Goal: Task Accomplishment & Management: Use online tool/utility

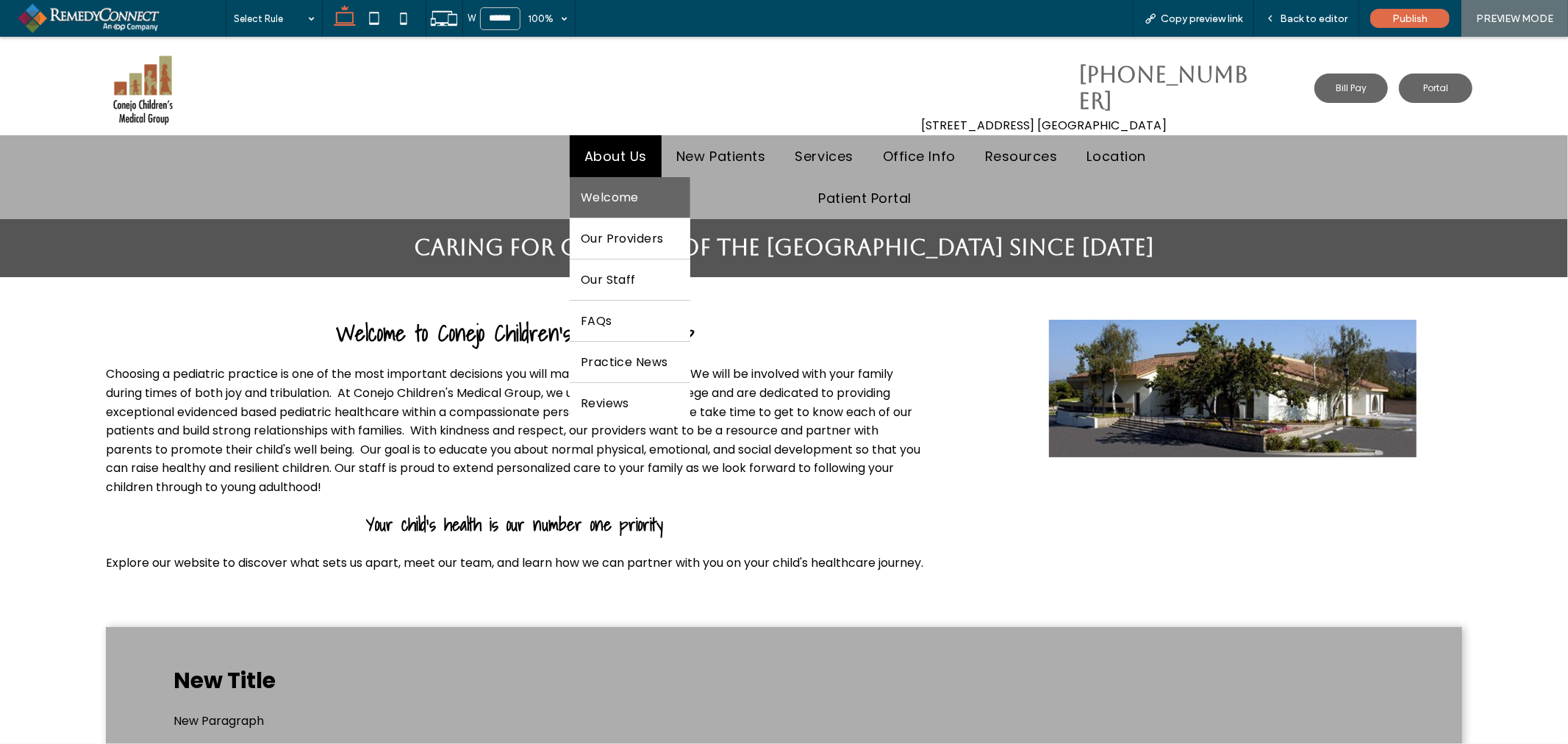
click at [612, 157] on span "About Us" at bounding box center [615, 155] width 62 height 20
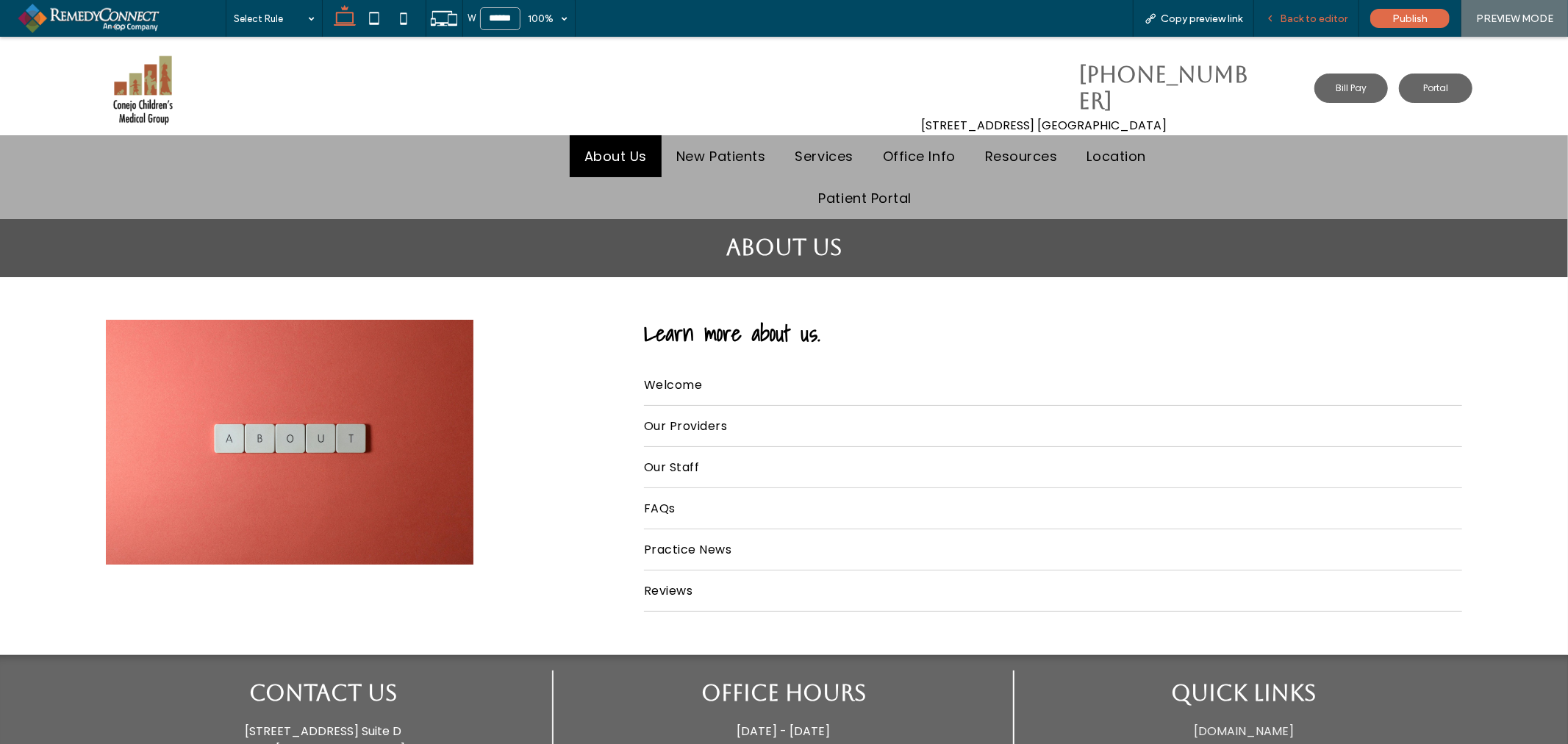
click at [1317, 16] on span "Back to editor" at bounding box center [1314, 19] width 68 height 13
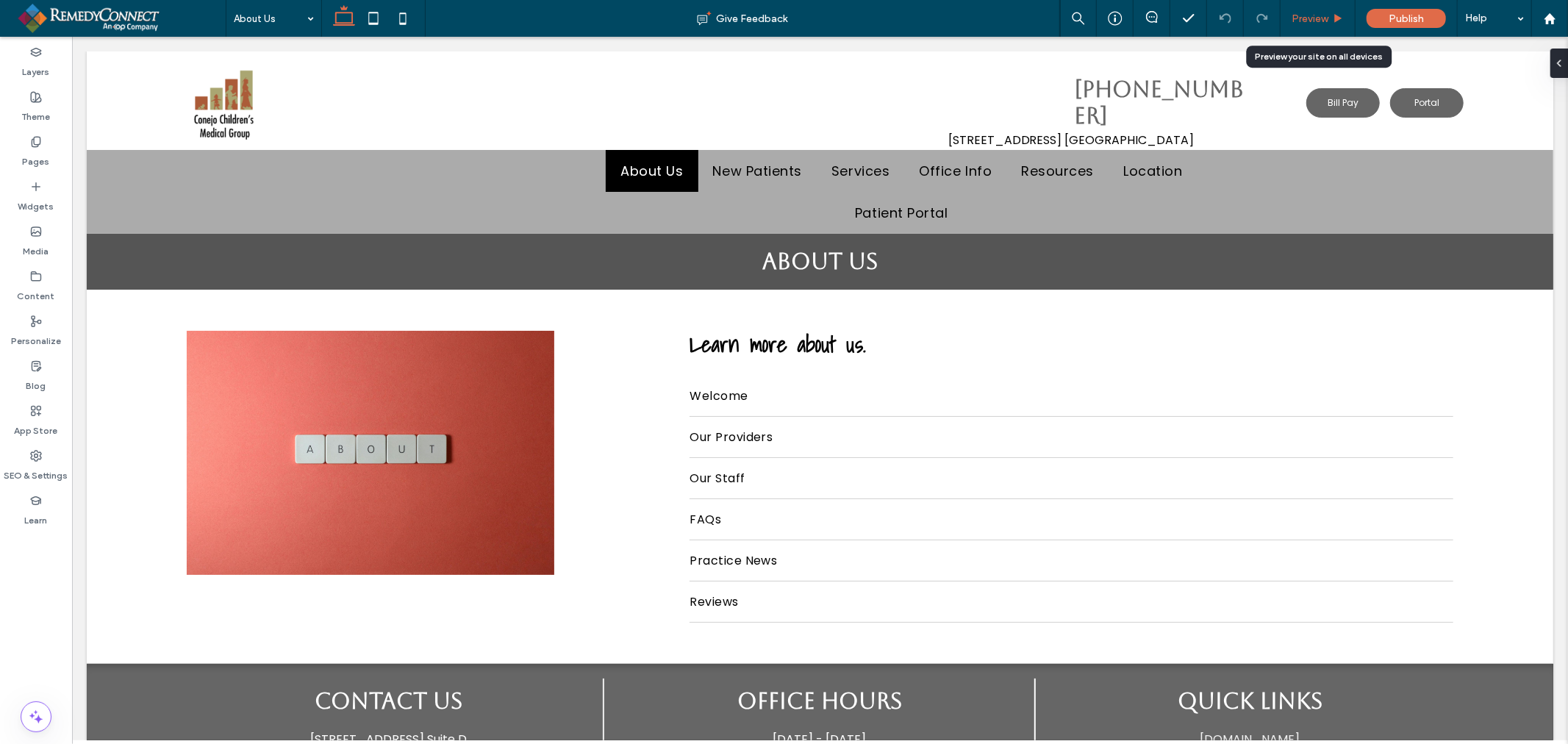
drag, startPoint x: 1302, startPoint y: 17, endPoint x: 609, endPoint y: 174, distance: 710.6
click at [1302, 17] on span "Preview" at bounding box center [1309, 19] width 37 height 13
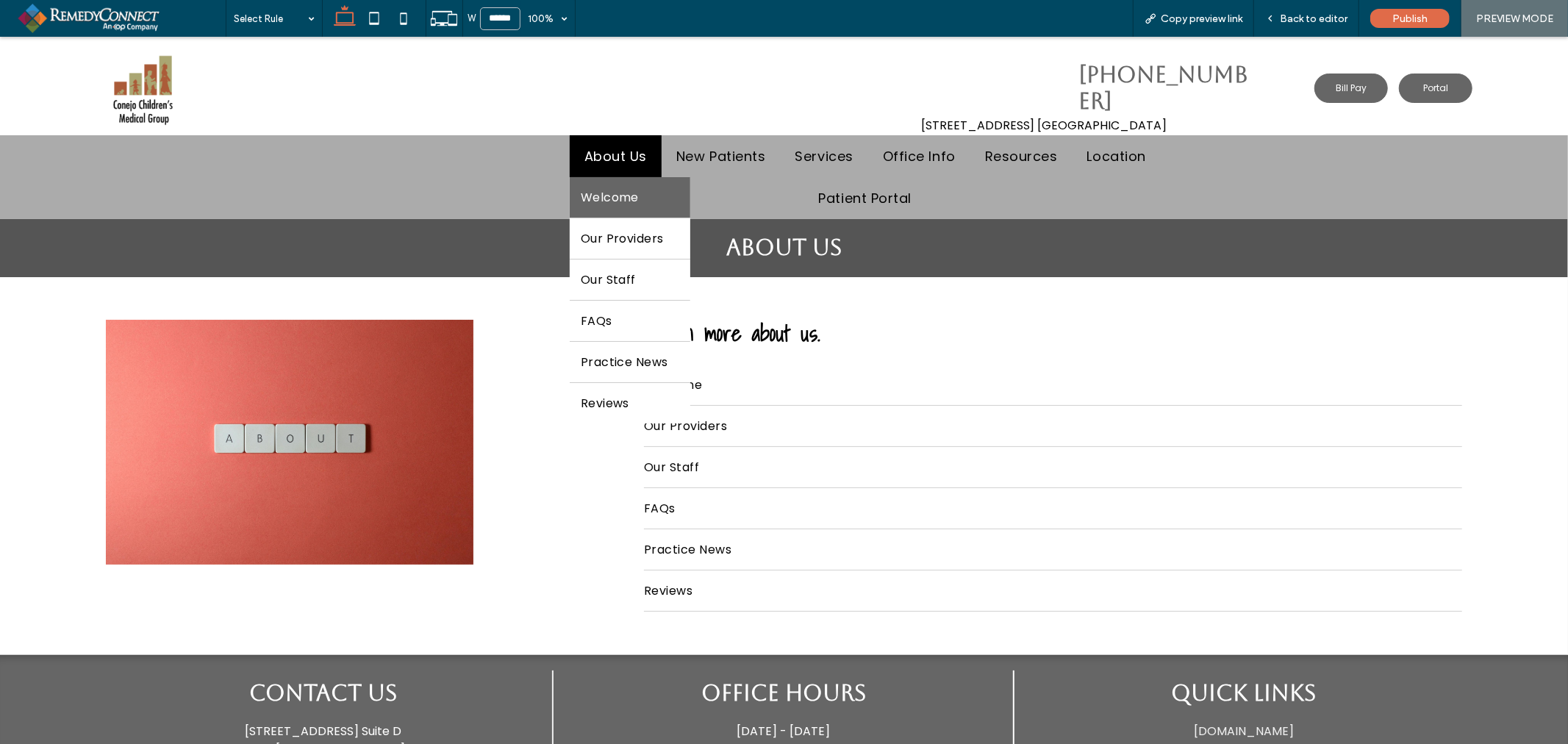
click at [609, 209] on link "Welcome" at bounding box center [630, 196] width 120 height 41
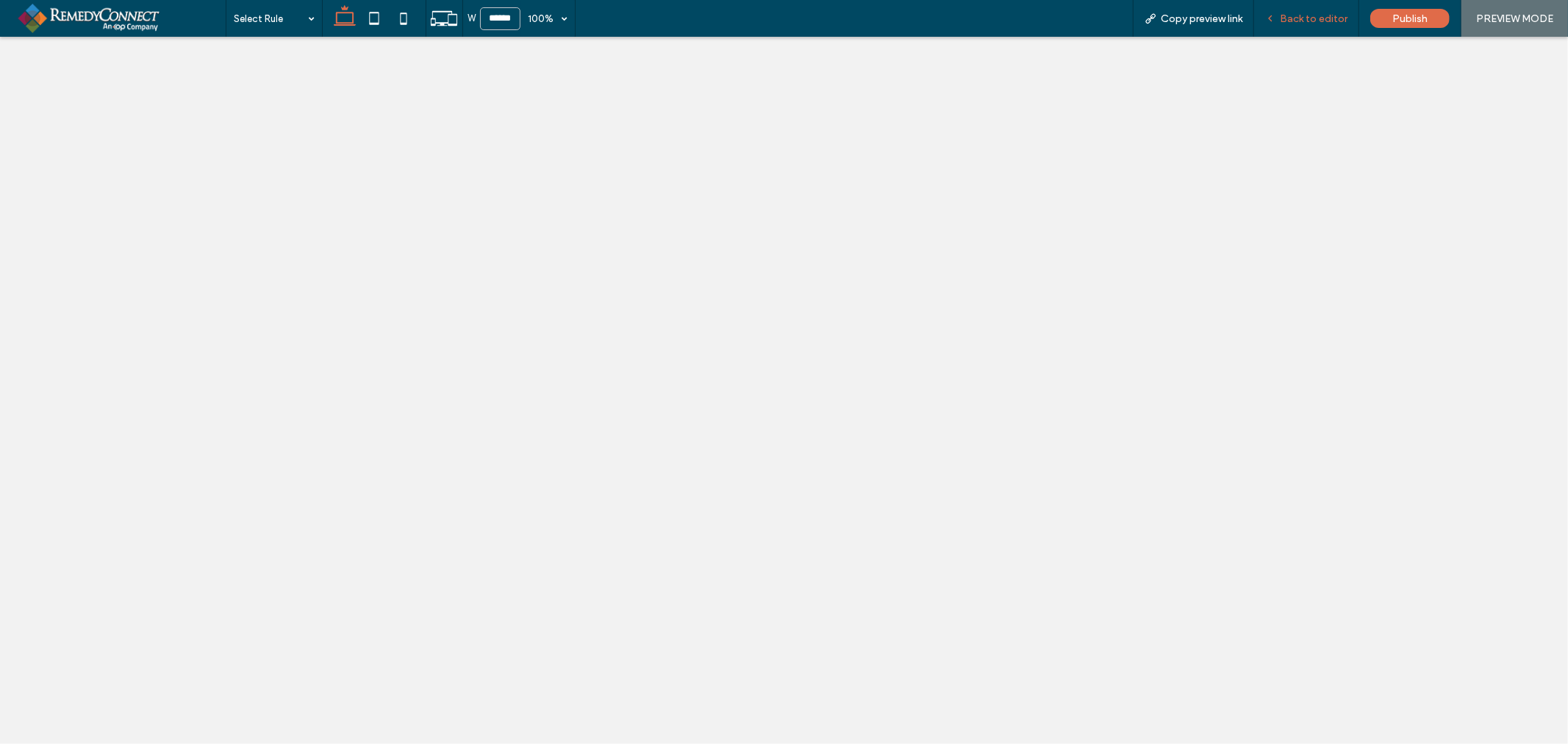
click at [1297, 22] on span "Back to editor" at bounding box center [1314, 19] width 68 height 13
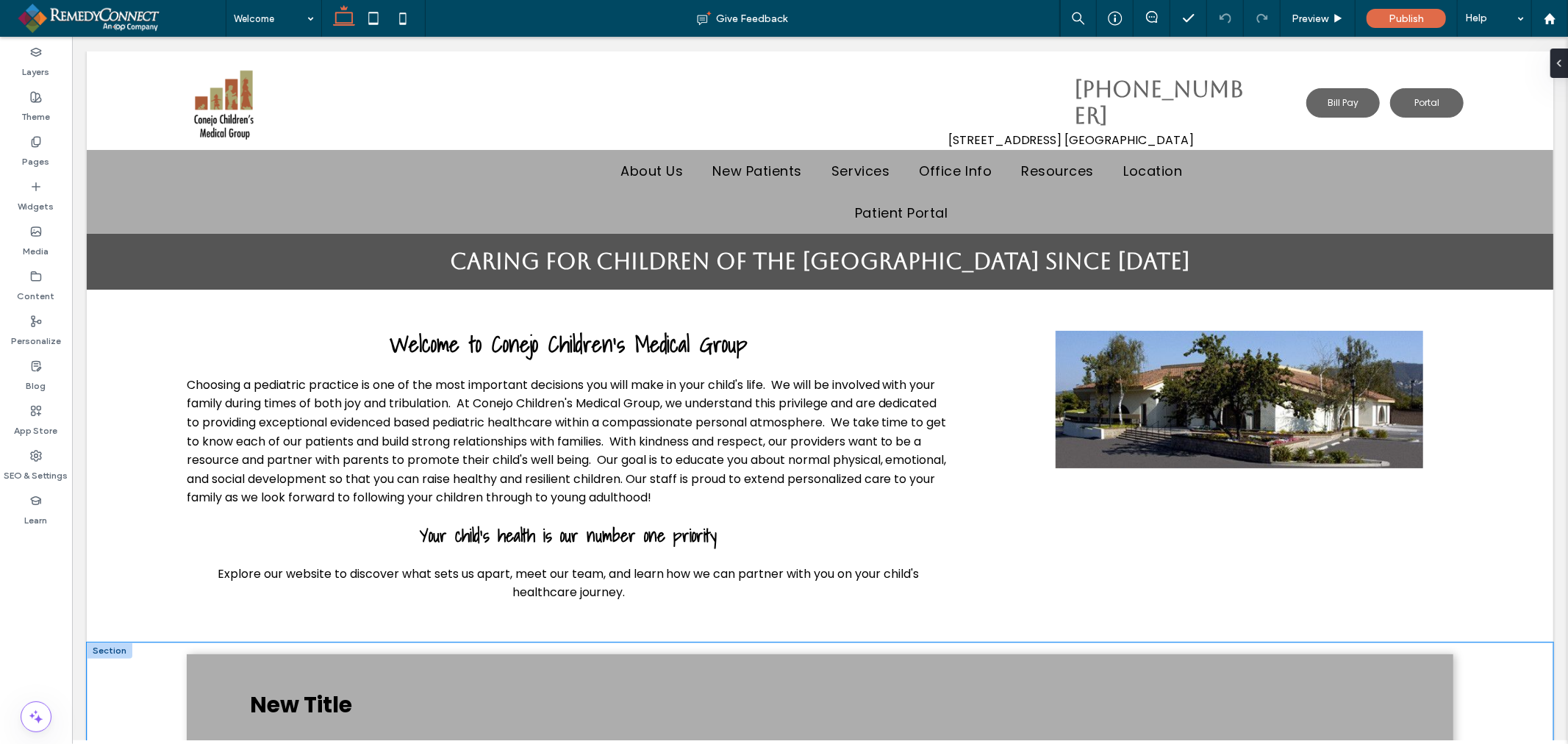
click at [1501, 654] on div "New Title New Paragraph" at bounding box center [819, 737] width 1466 height 192
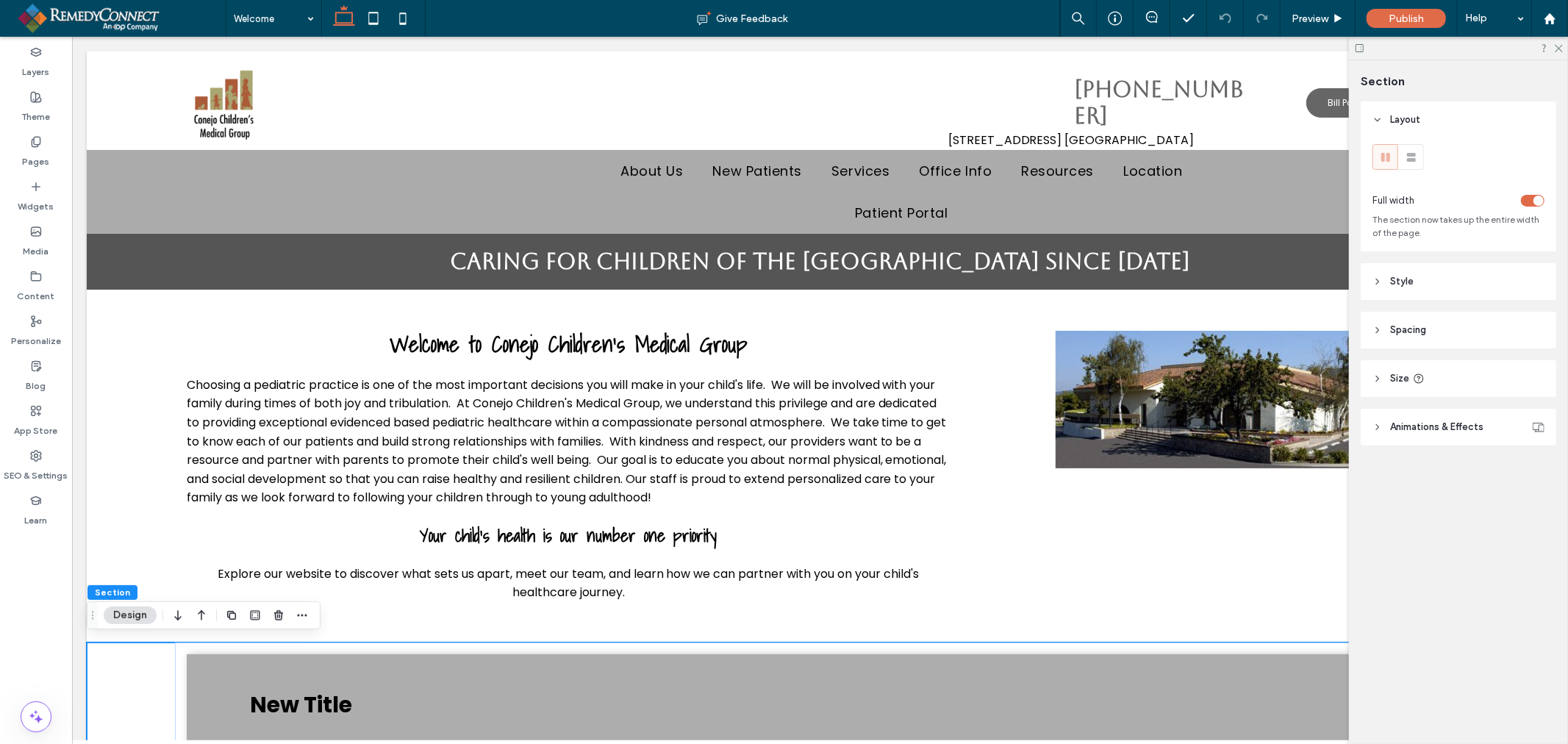
click at [1555, 46] on icon at bounding box center [1557, 47] width 10 height 10
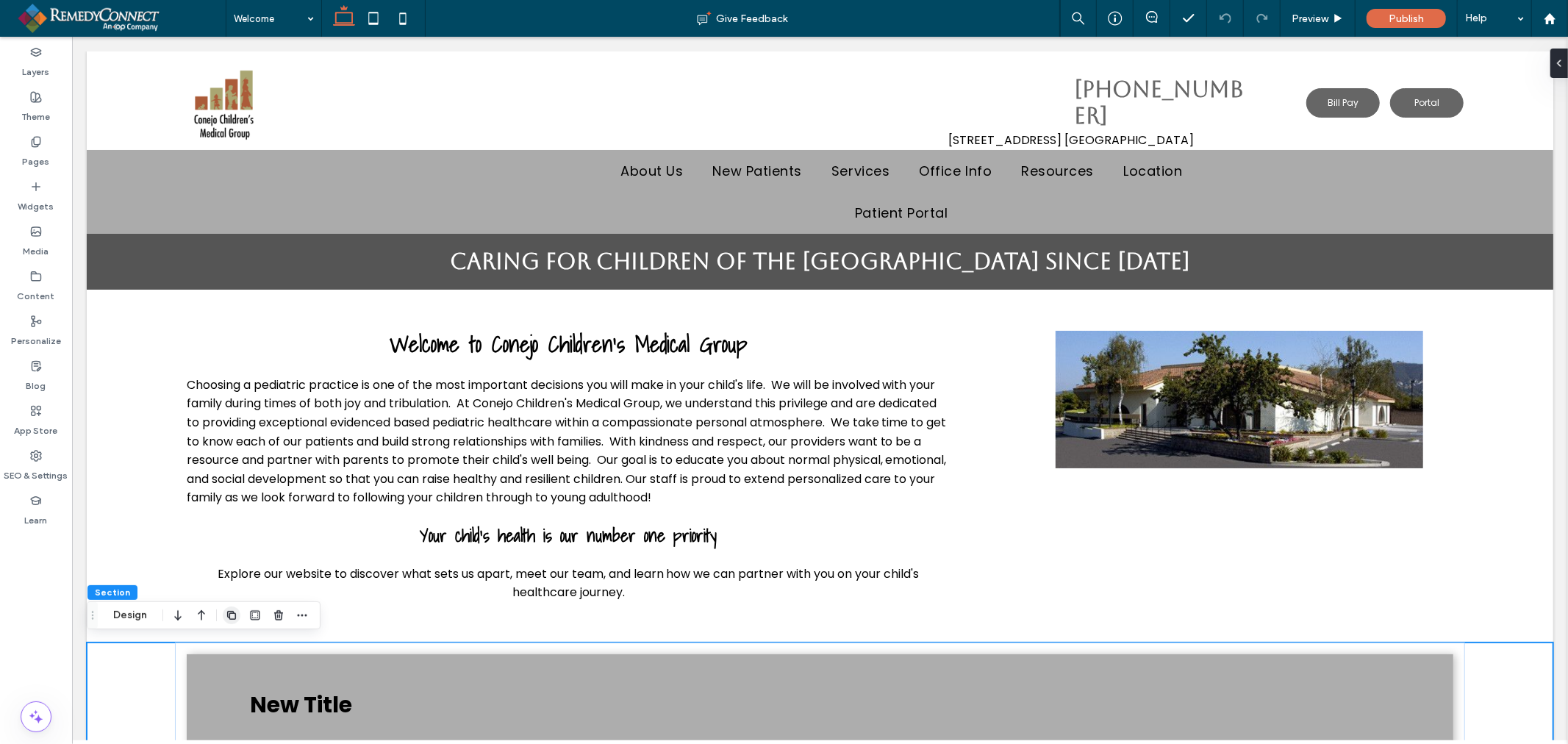
click at [223, 613] on span "button" at bounding box center [231, 615] width 17 height 17
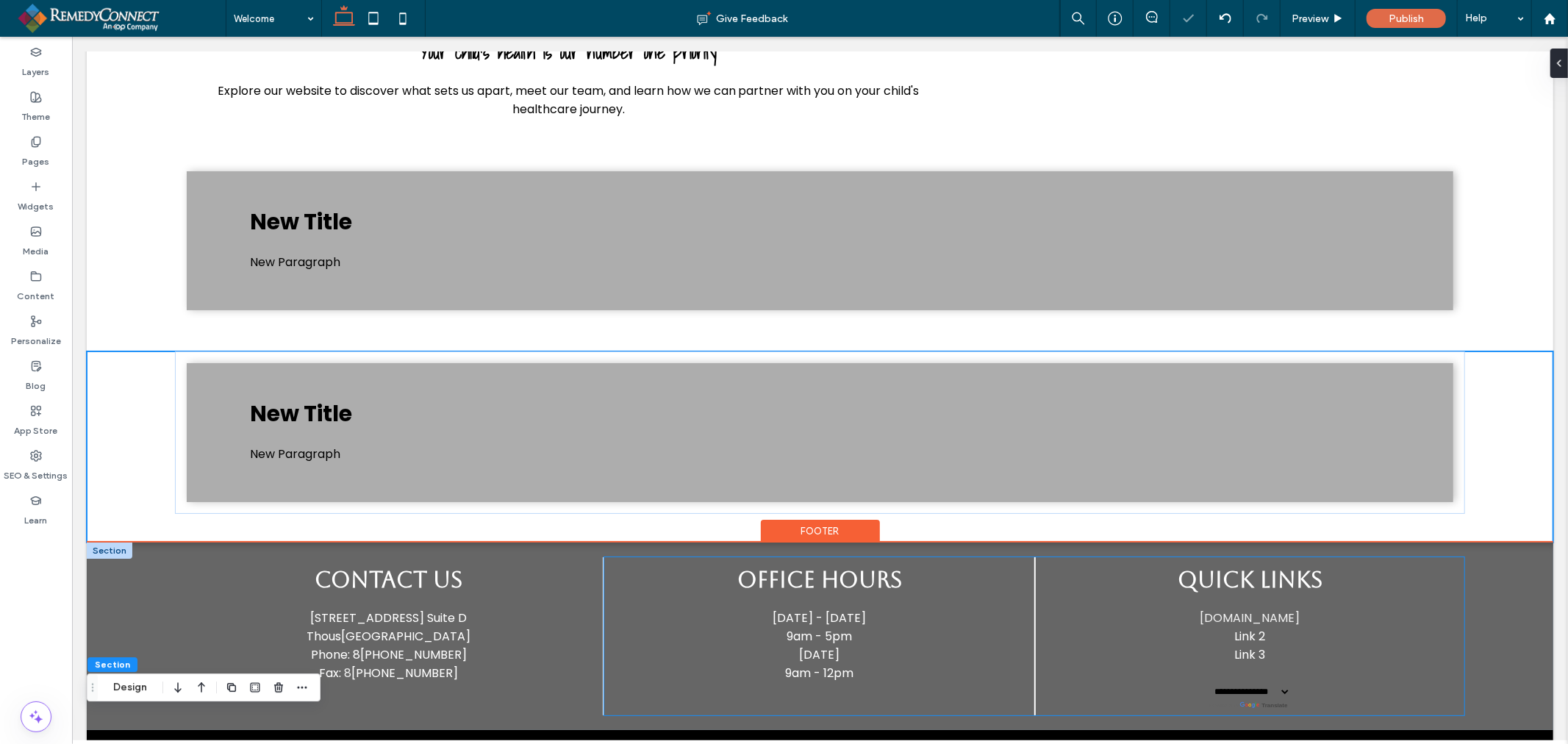
scroll to position [526, 0]
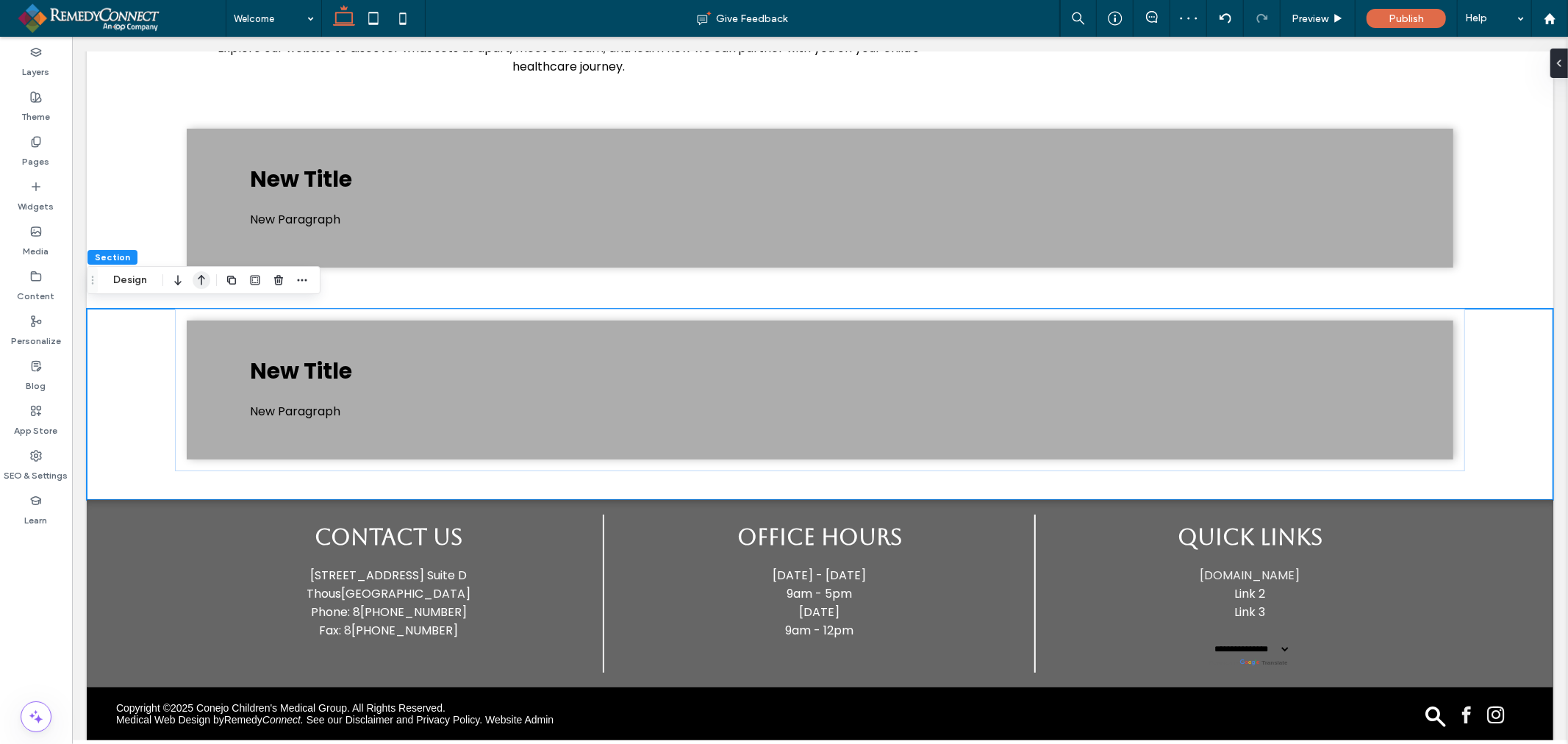
click at [195, 279] on icon "button" at bounding box center [201, 280] width 17 height 26
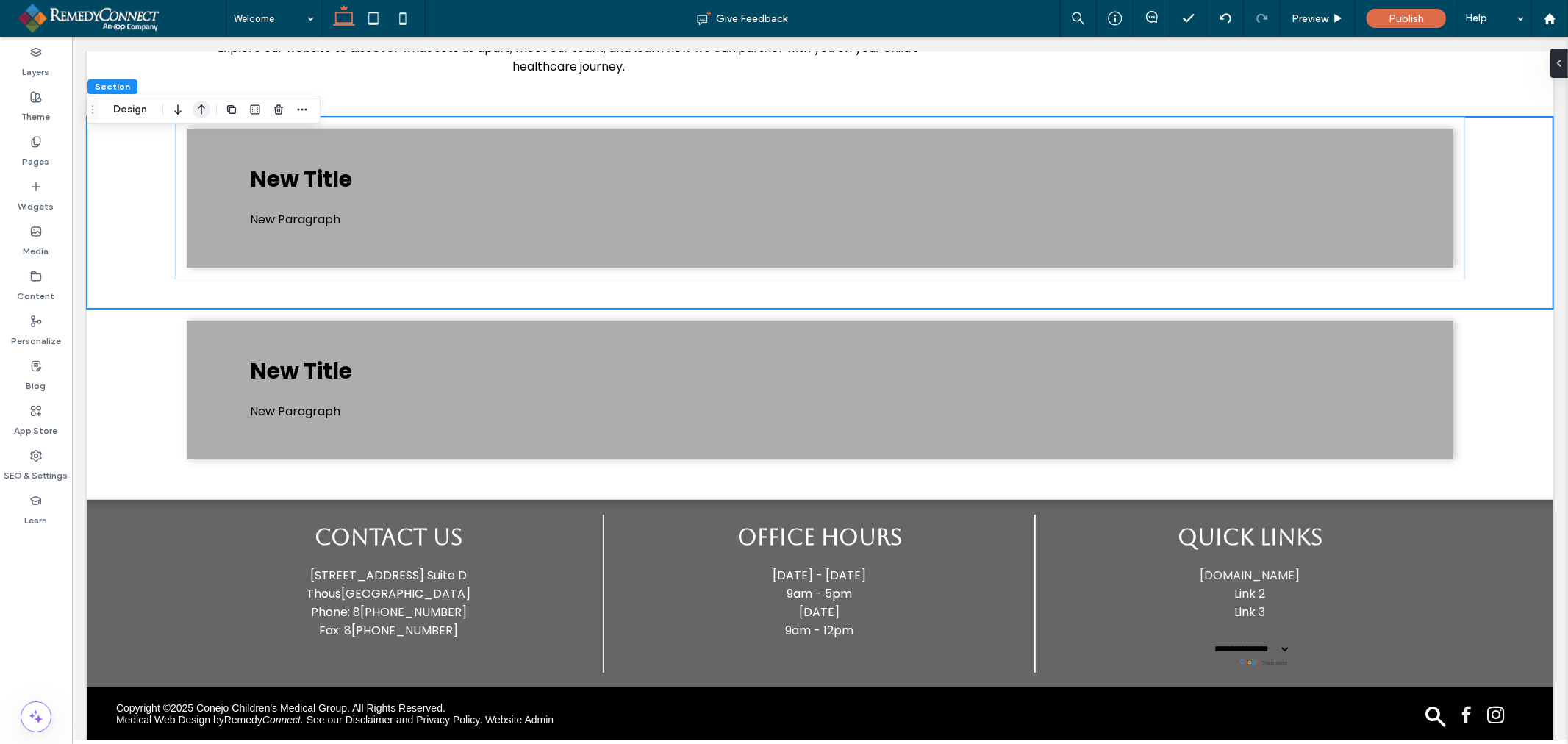
click at [202, 113] on icon "button" at bounding box center [201, 109] width 17 height 26
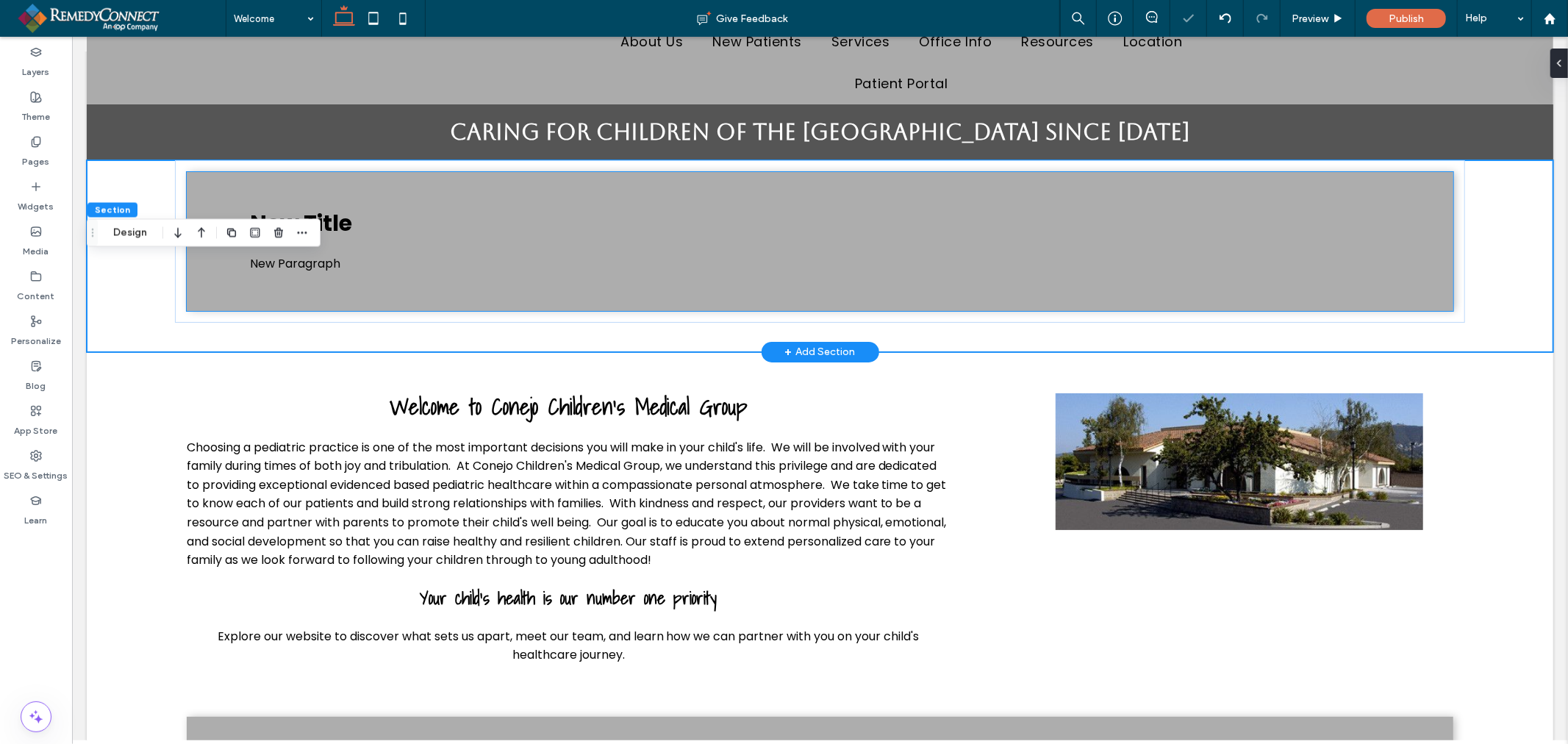
scroll to position [0, 0]
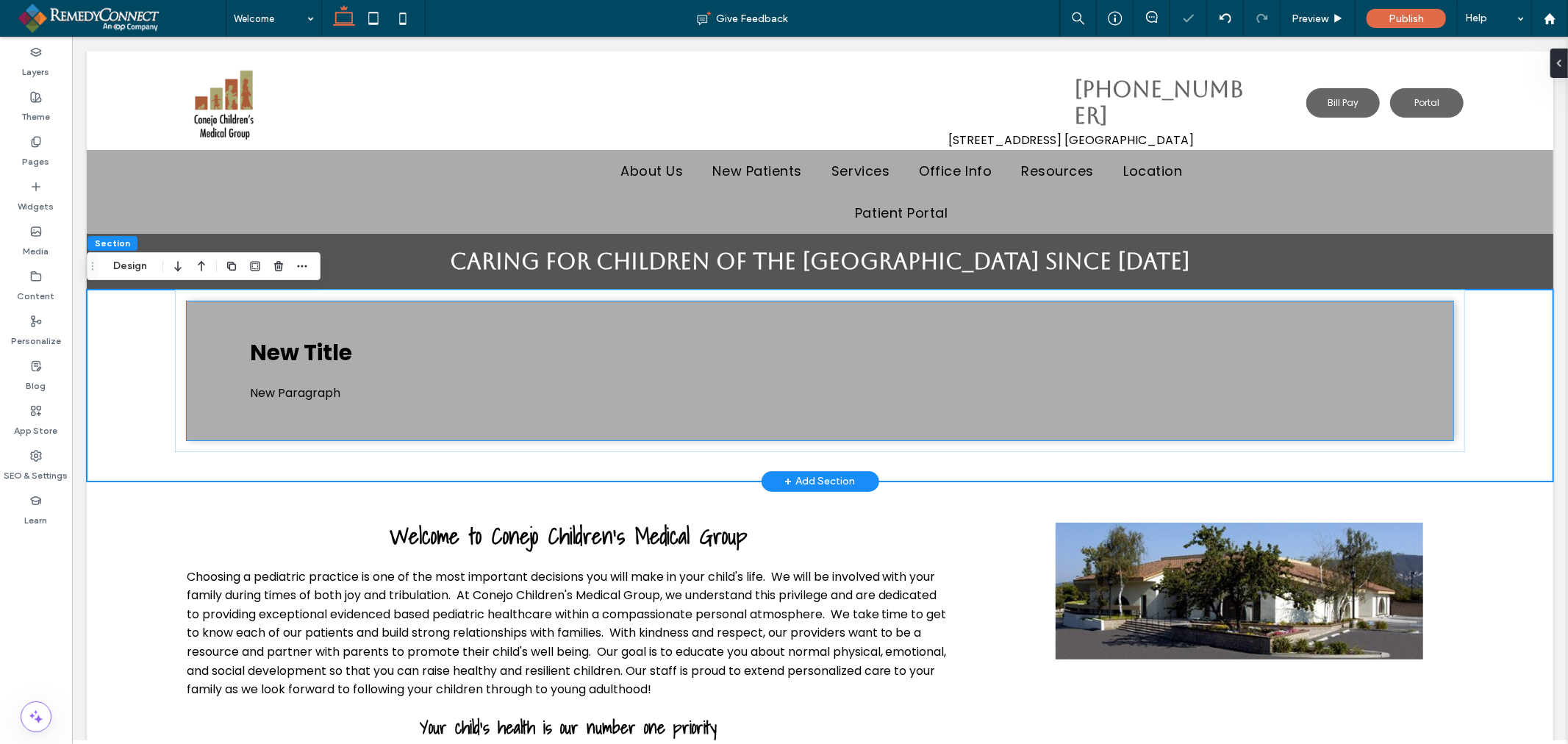
click at [372, 355] on h3 "New Title" at bounding box center [819, 351] width 1140 height 26
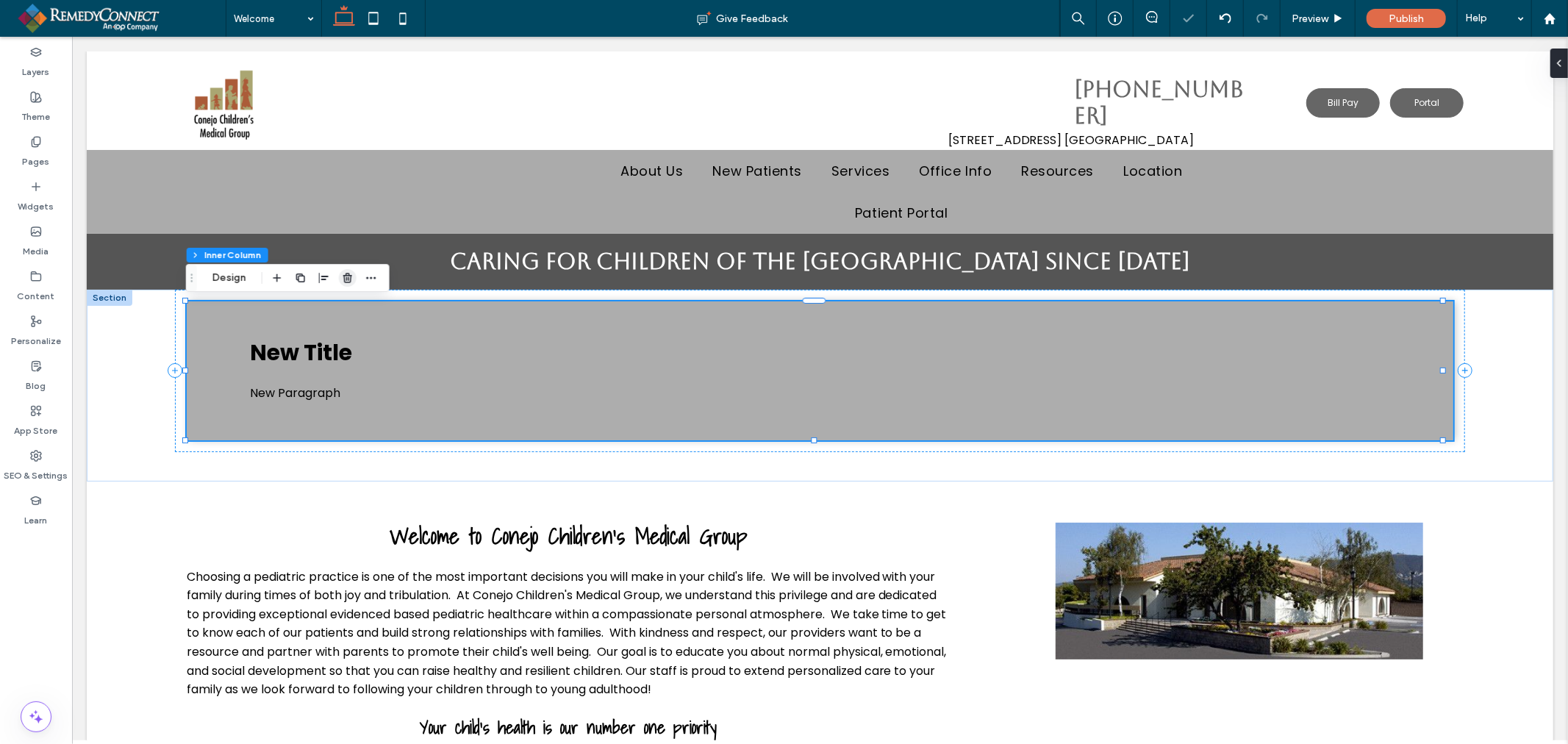
click at [343, 281] on icon "button" at bounding box center [348, 278] width 12 height 12
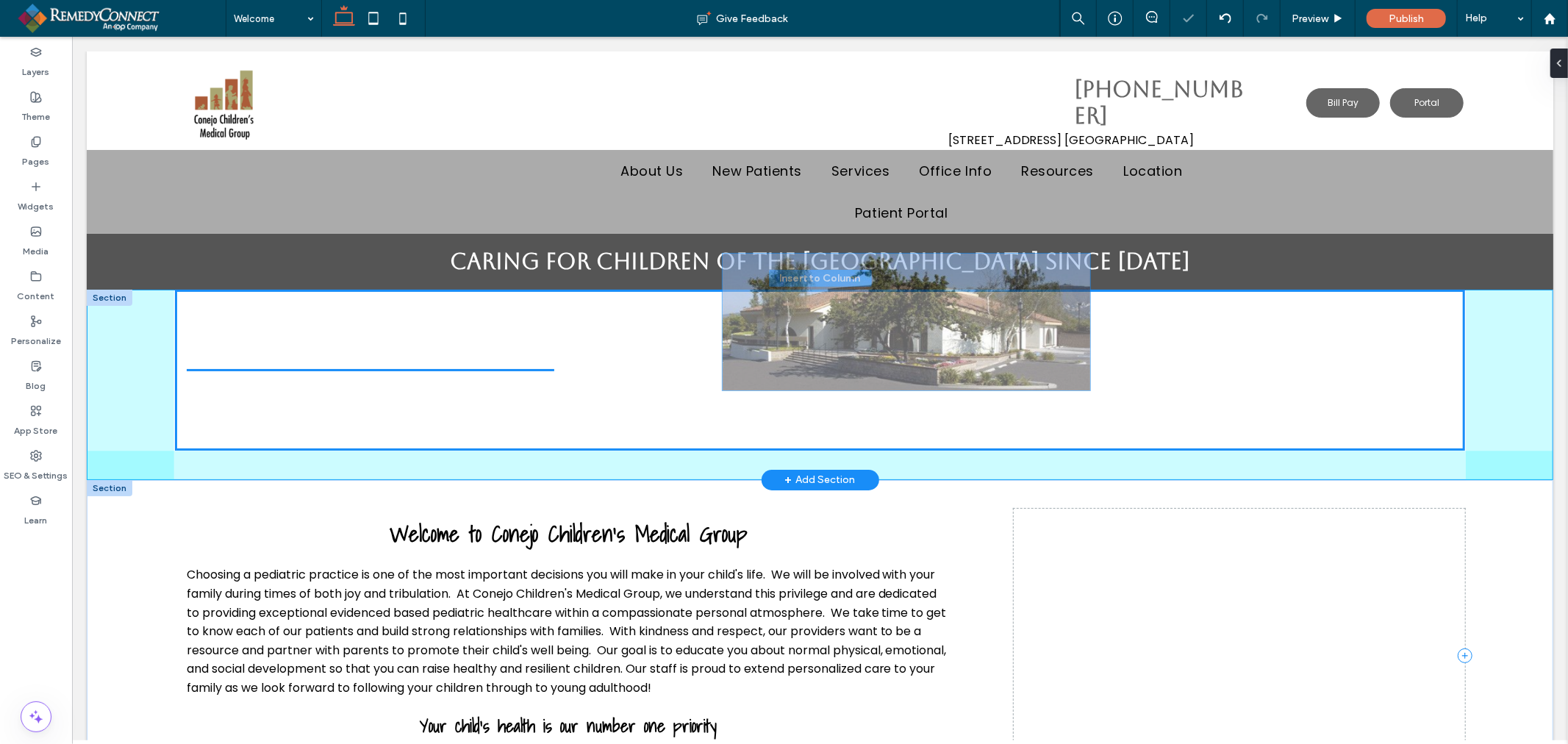
drag, startPoint x: 1259, startPoint y: 539, endPoint x: 936, endPoint y: 345, distance: 376.8
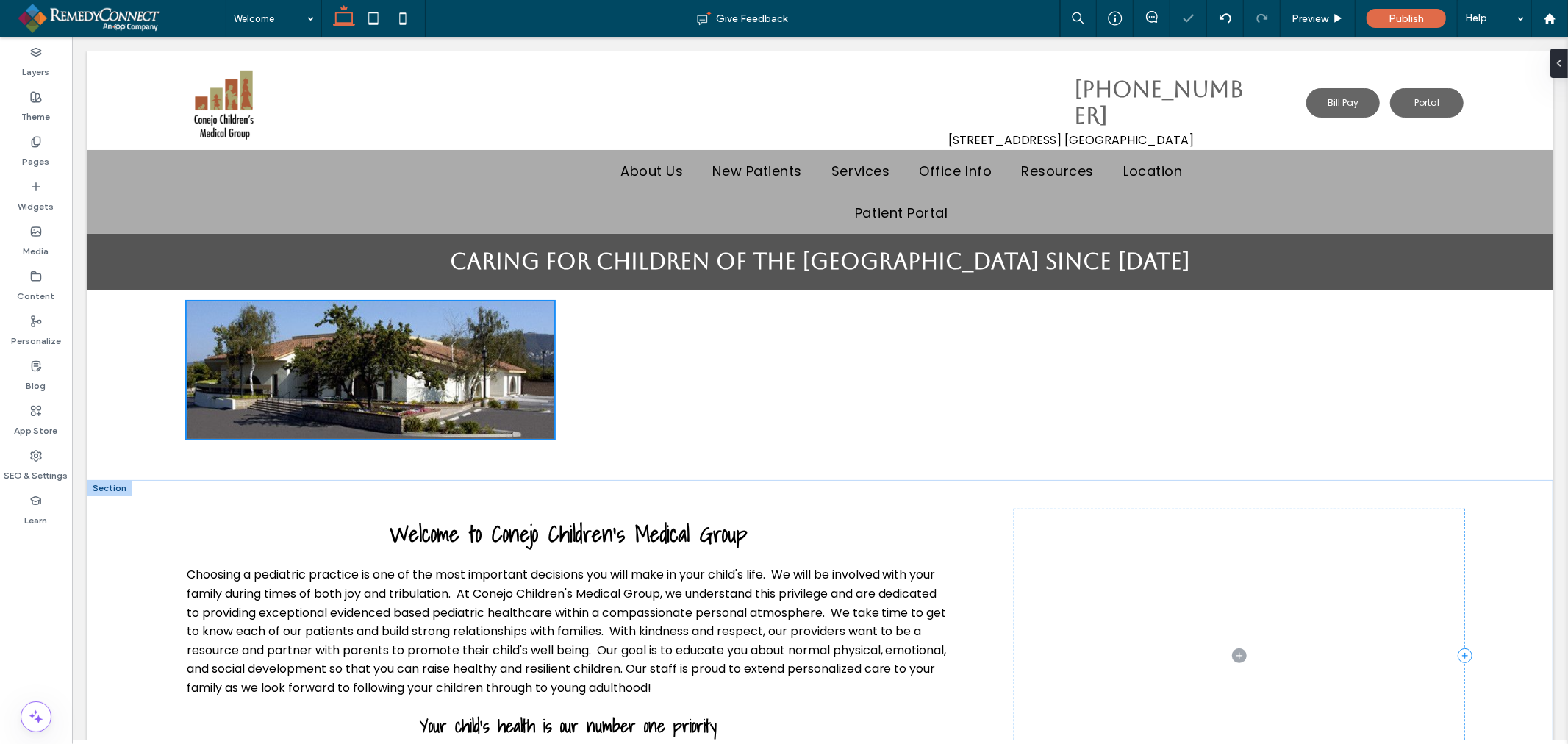
type input "**"
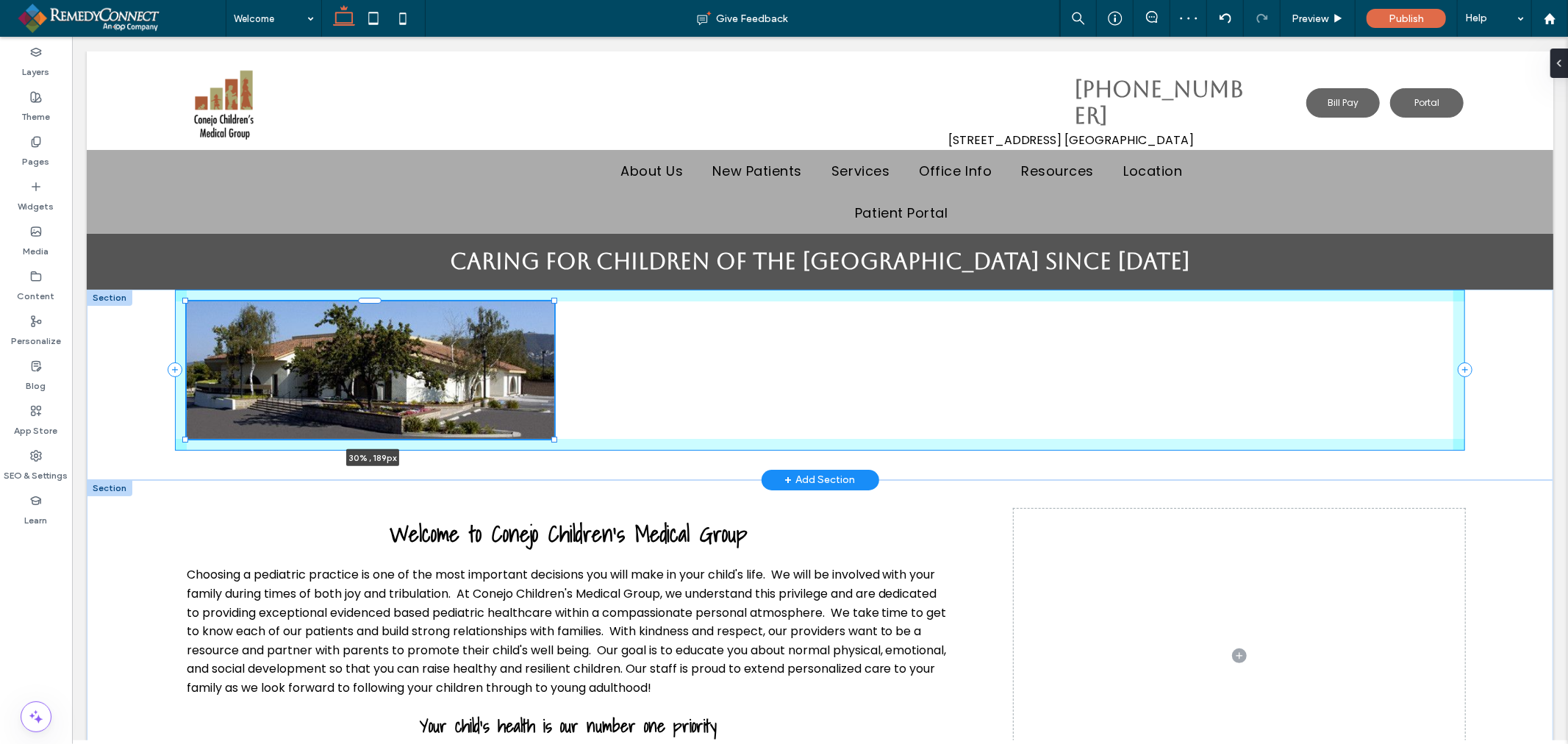
drag, startPoint x: 552, startPoint y: 439, endPoint x: 1397, endPoint y: 431, distance: 845.0
click at [1397, 431] on div "30% , 189px" at bounding box center [819, 384] width 1466 height 190
type input "****"
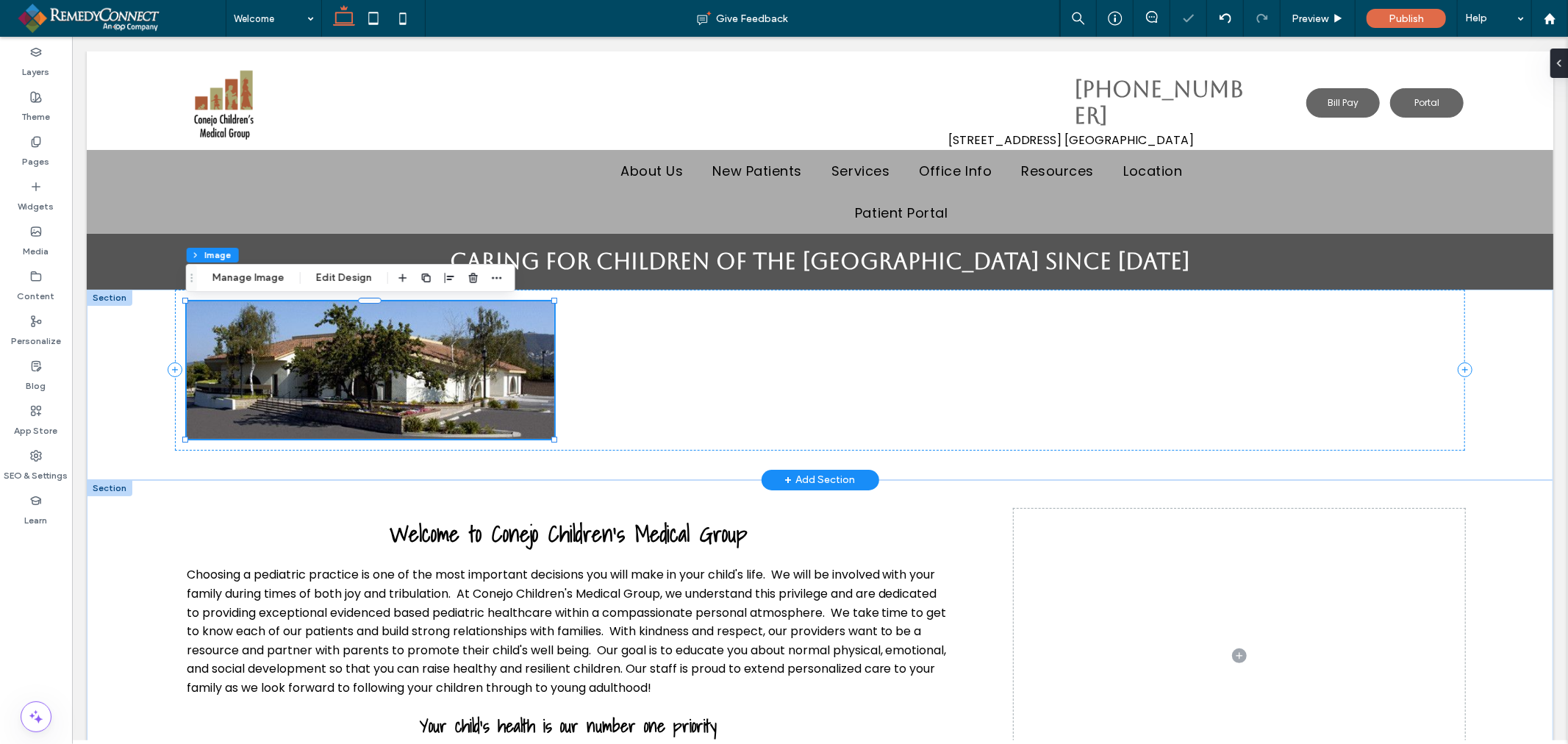
click at [479, 362] on img at bounding box center [369, 369] width 367 height 138
click at [329, 280] on button "Edit Design" at bounding box center [344, 278] width 75 height 17
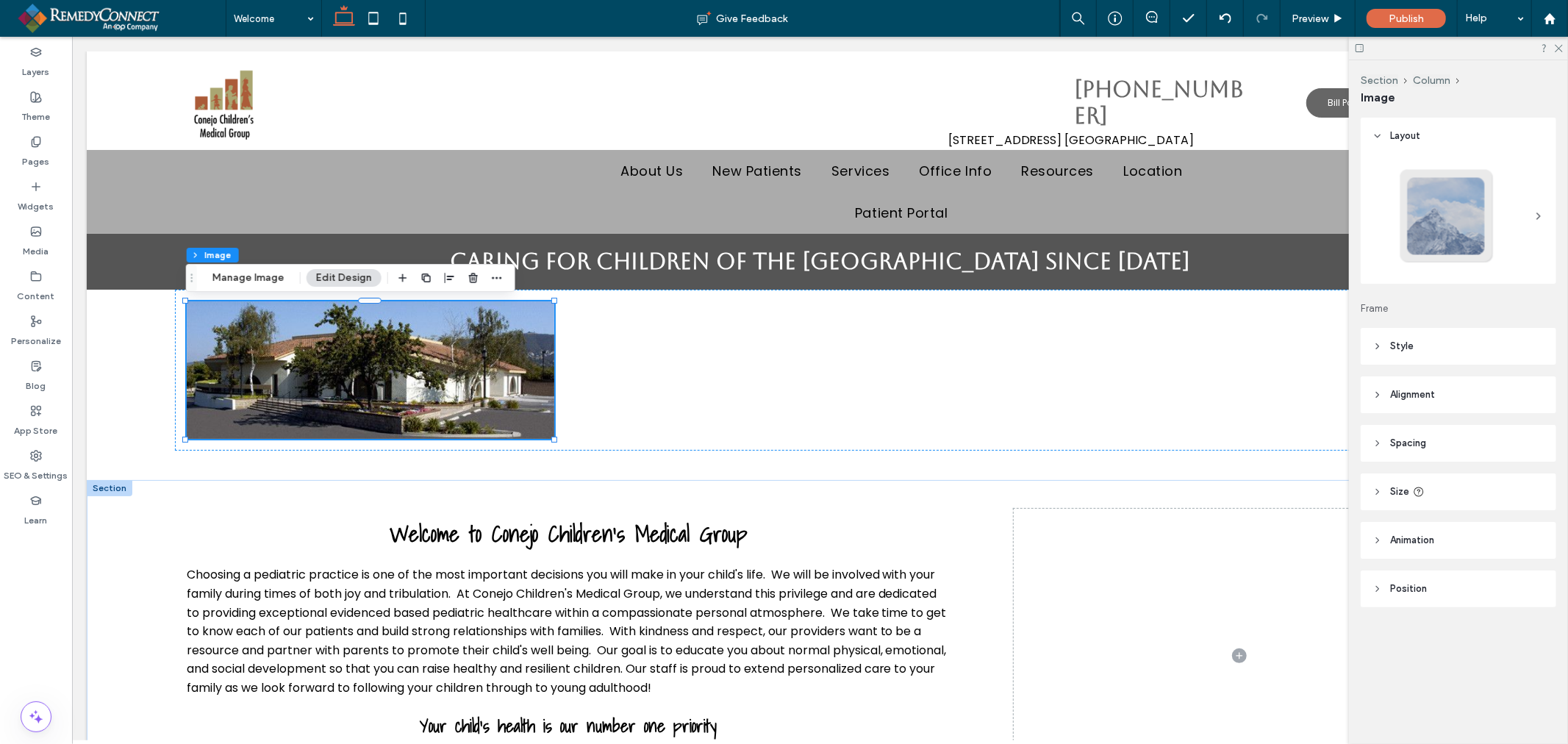
click at [1386, 483] on header "Size" at bounding box center [1458, 491] width 196 height 37
type input "**"
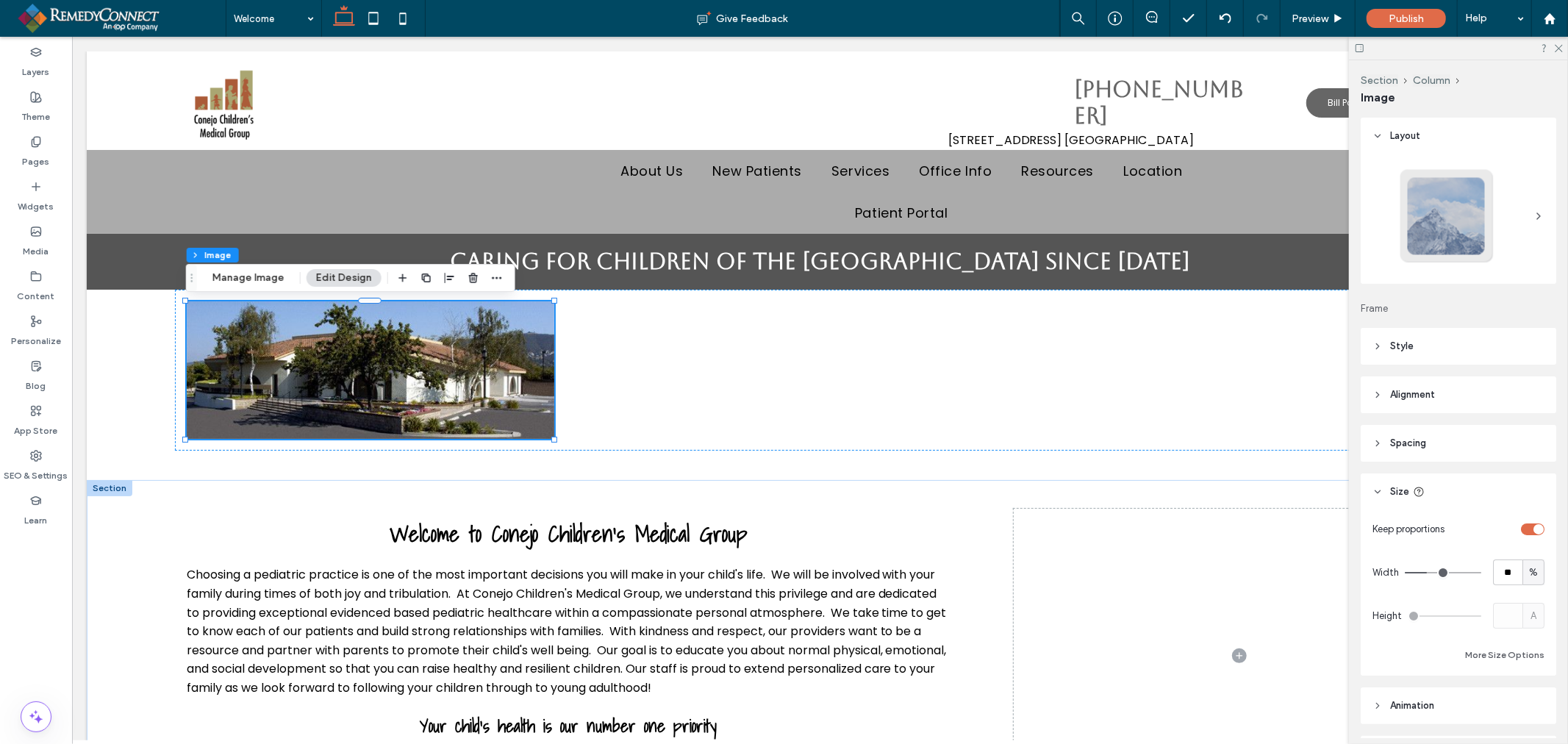
type input "**"
type input "***"
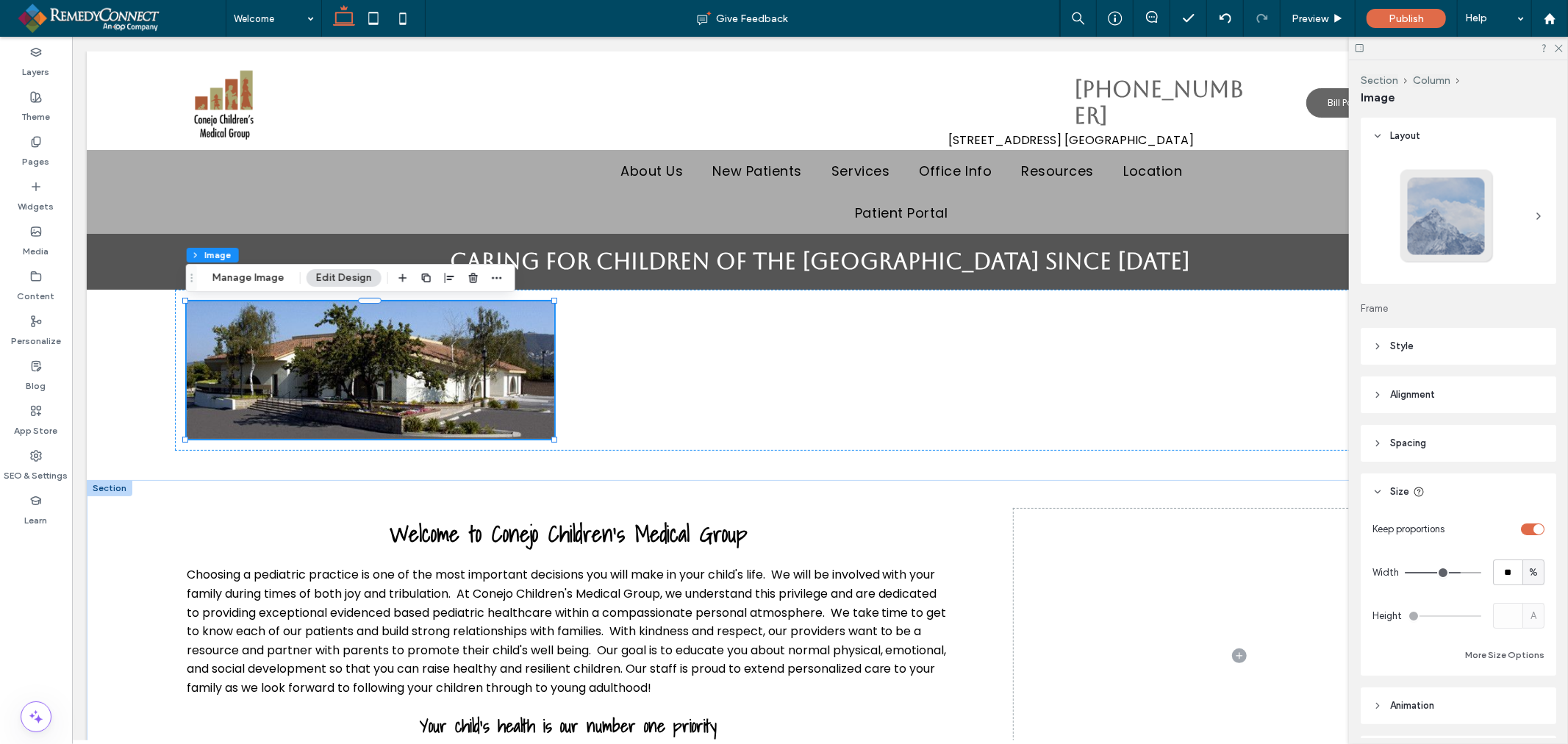
type input "***"
drag, startPoint x: 1428, startPoint y: 569, endPoint x: 1519, endPoint y: 574, distance: 91.1
click at [1481, 573] on input "range" at bounding box center [1443, 572] width 77 height 2
click at [1546, 469] on div "Layout Frame Style Cover Full image No repeat Position Do not optimize this ima…" at bounding box center [1463, 427] width 205 height 621
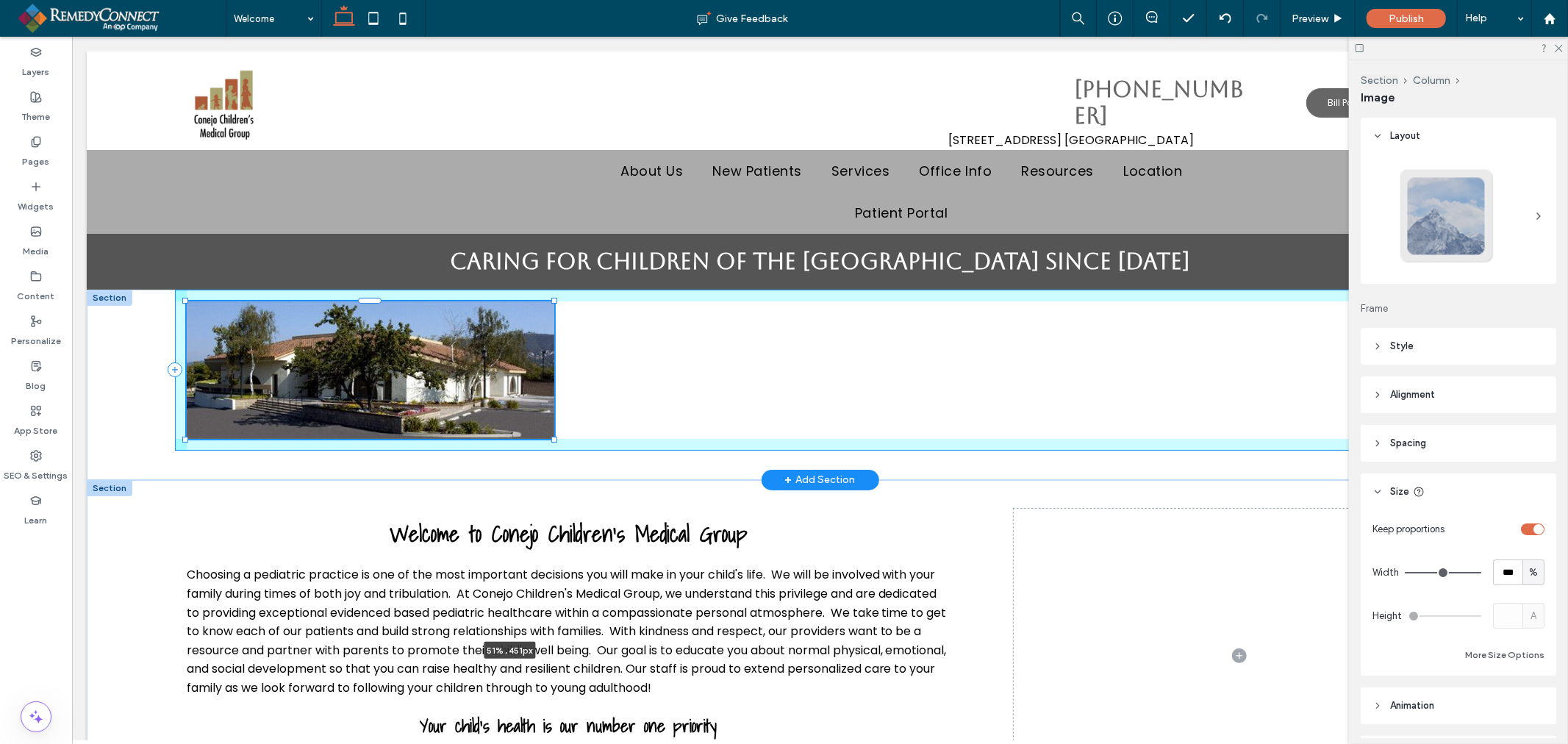
drag, startPoint x: 552, startPoint y: 302, endPoint x: 1022, endPoint y: 339, distance: 471.5
click at [1022, 339] on div "51% , 451px" at bounding box center [819, 384] width 1466 height 190
type input "**"
type input "****"
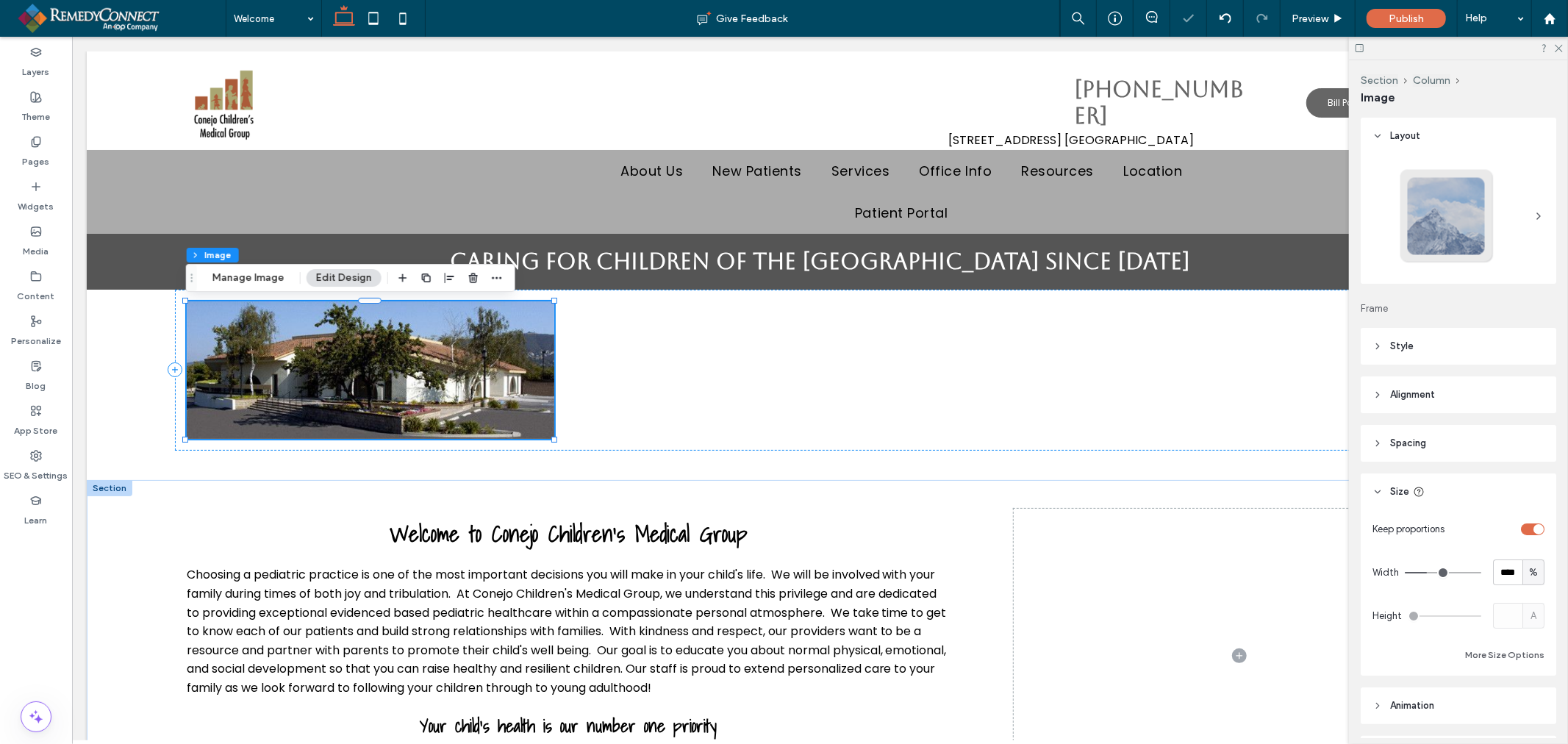
click at [1421, 351] on header "Style" at bounding box center [1458, 346] width 196 height 37
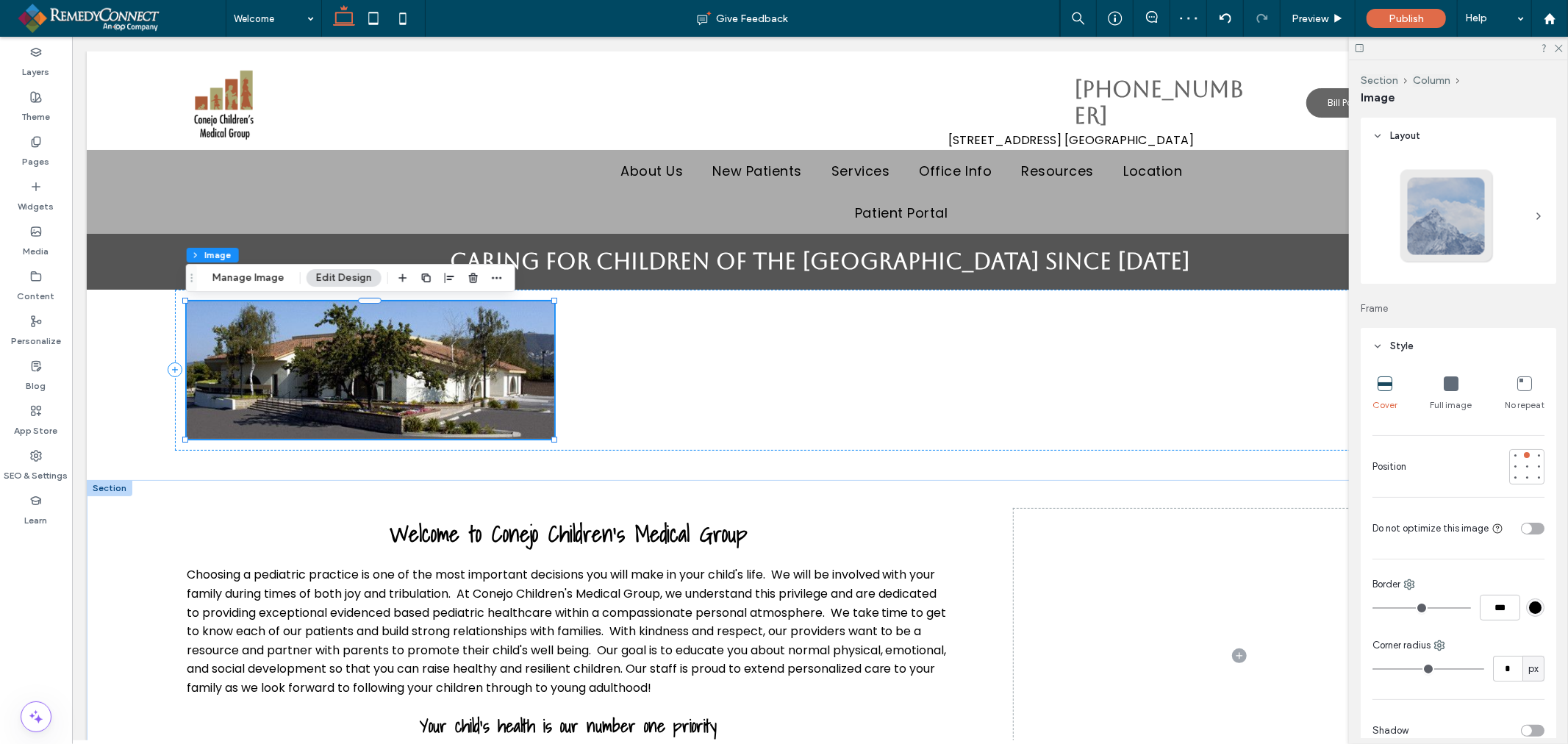
click at [1450, 382] on icon at bounding box center [1451, 384] width 15 height 15
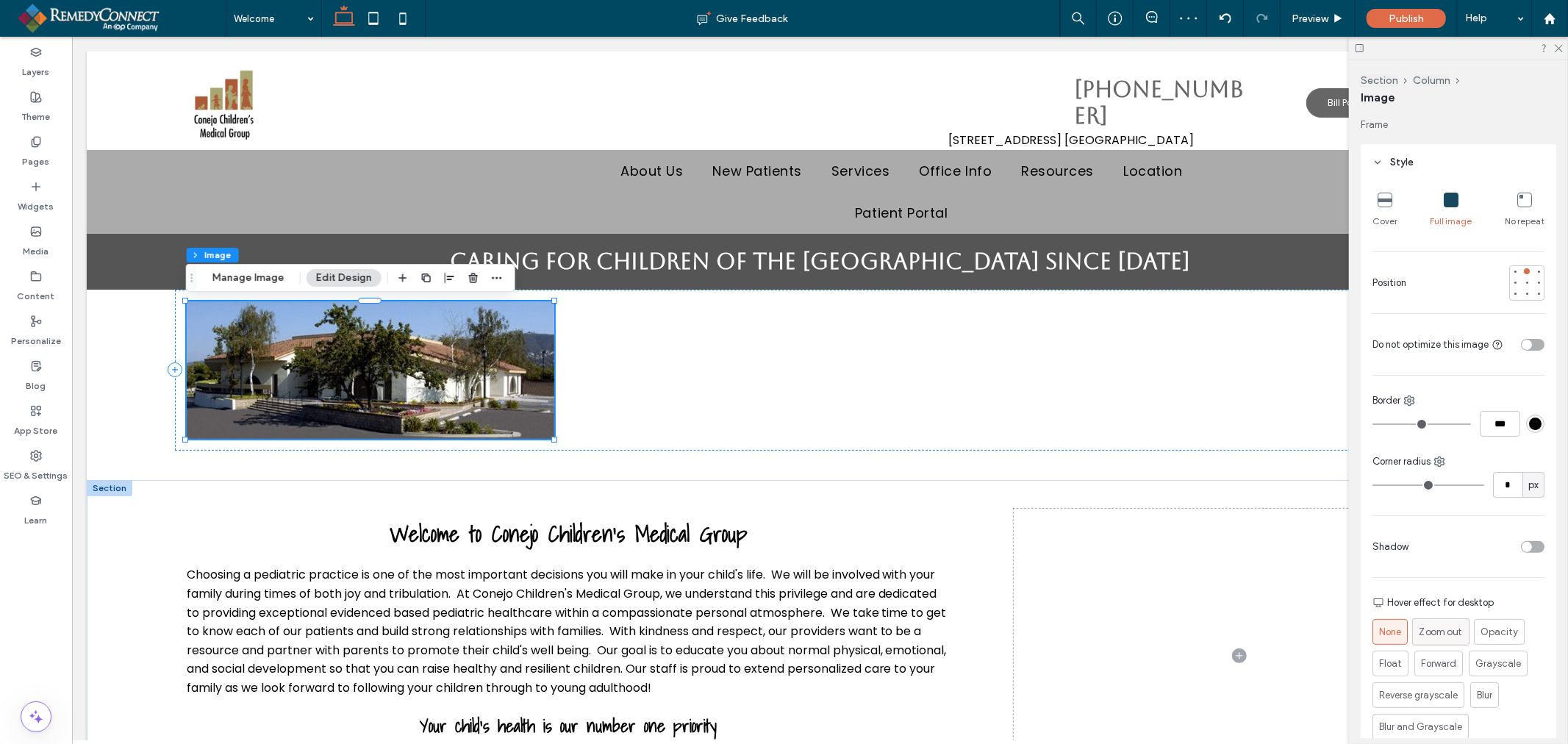
scroll to position [326, 0]
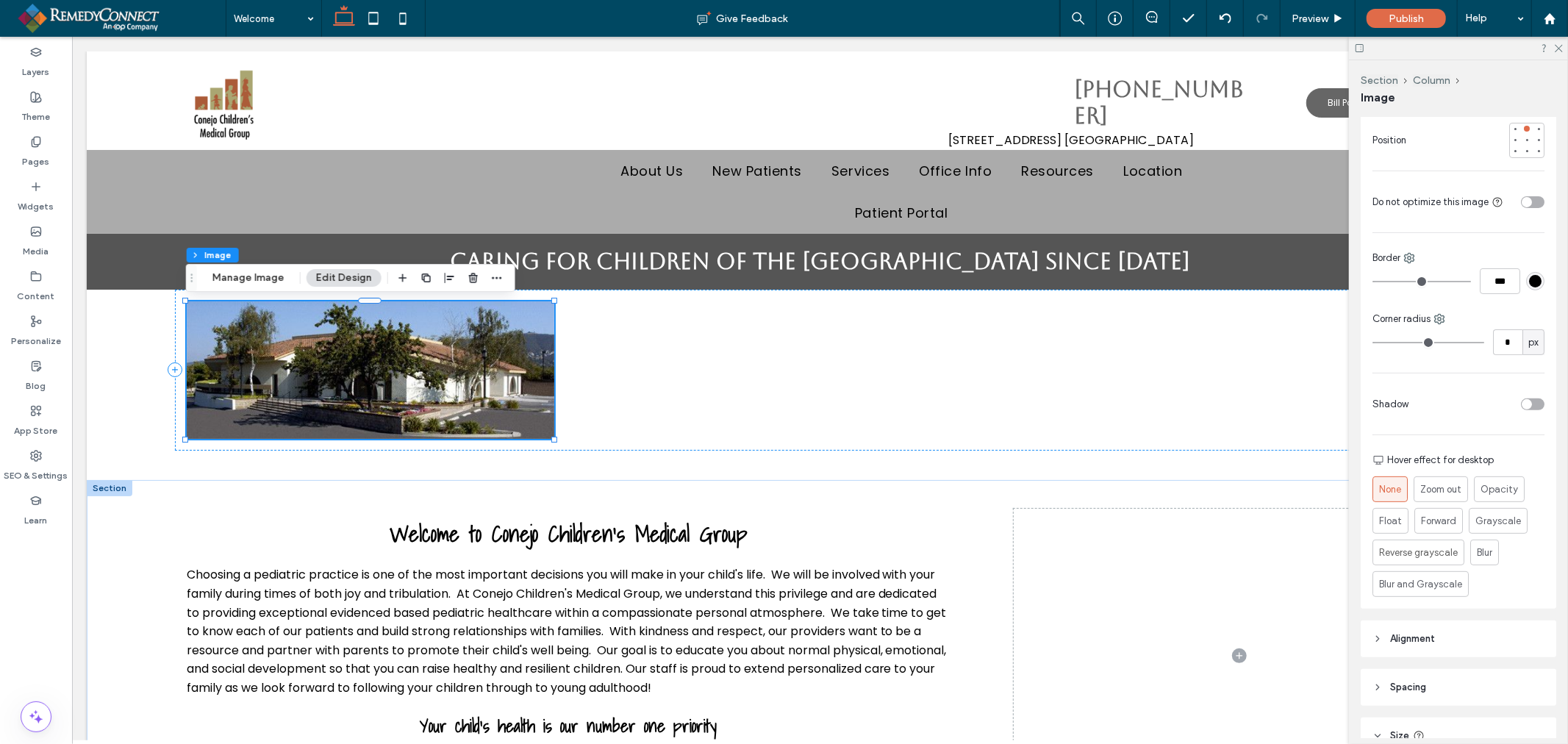
click at [1409, 699] on header "Spacing" at bounding box center [1458, 687] width 196 height 37
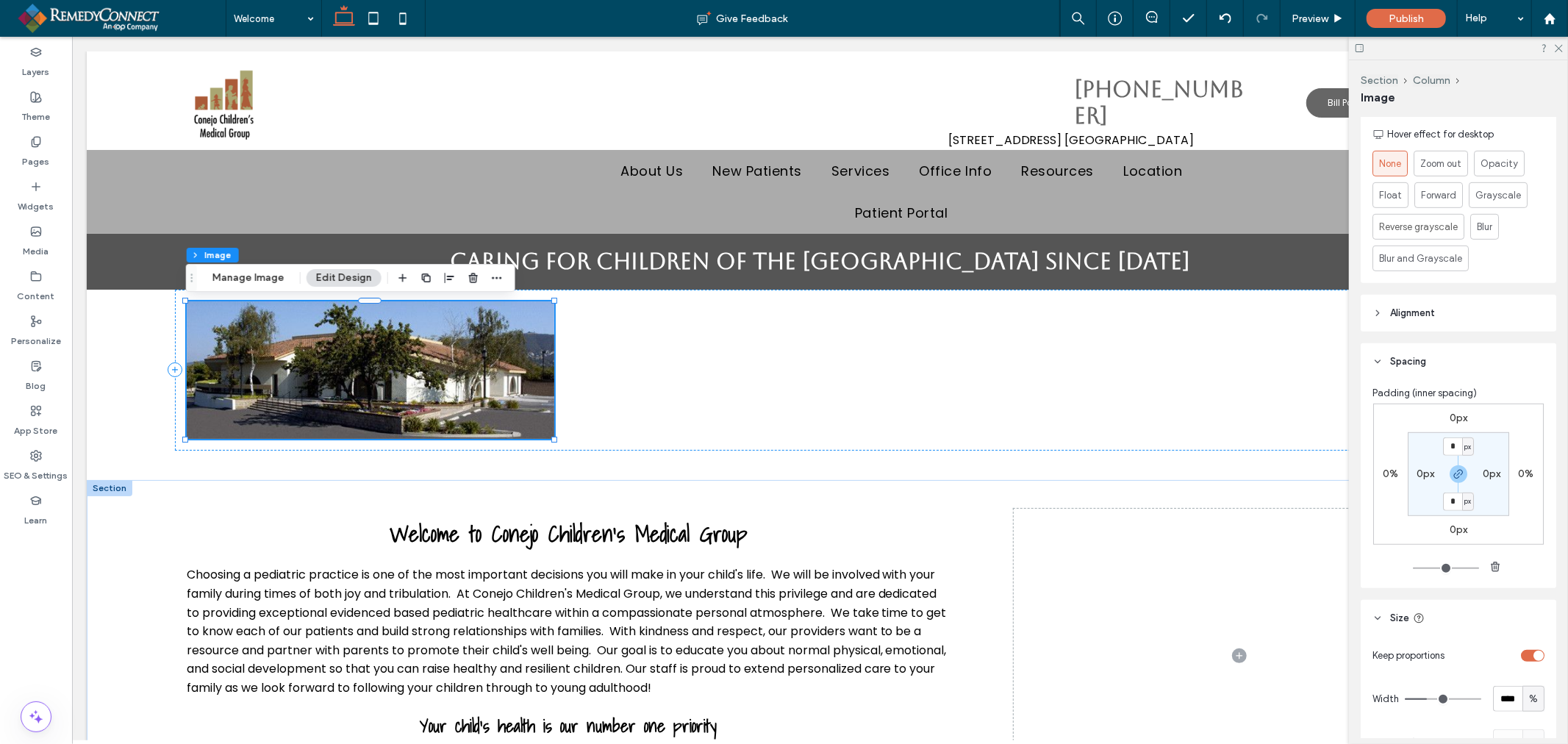
scroll to position [653, 0]
click at [1560, 48] on use at bounding box center [1558, 49] width 8 height 8
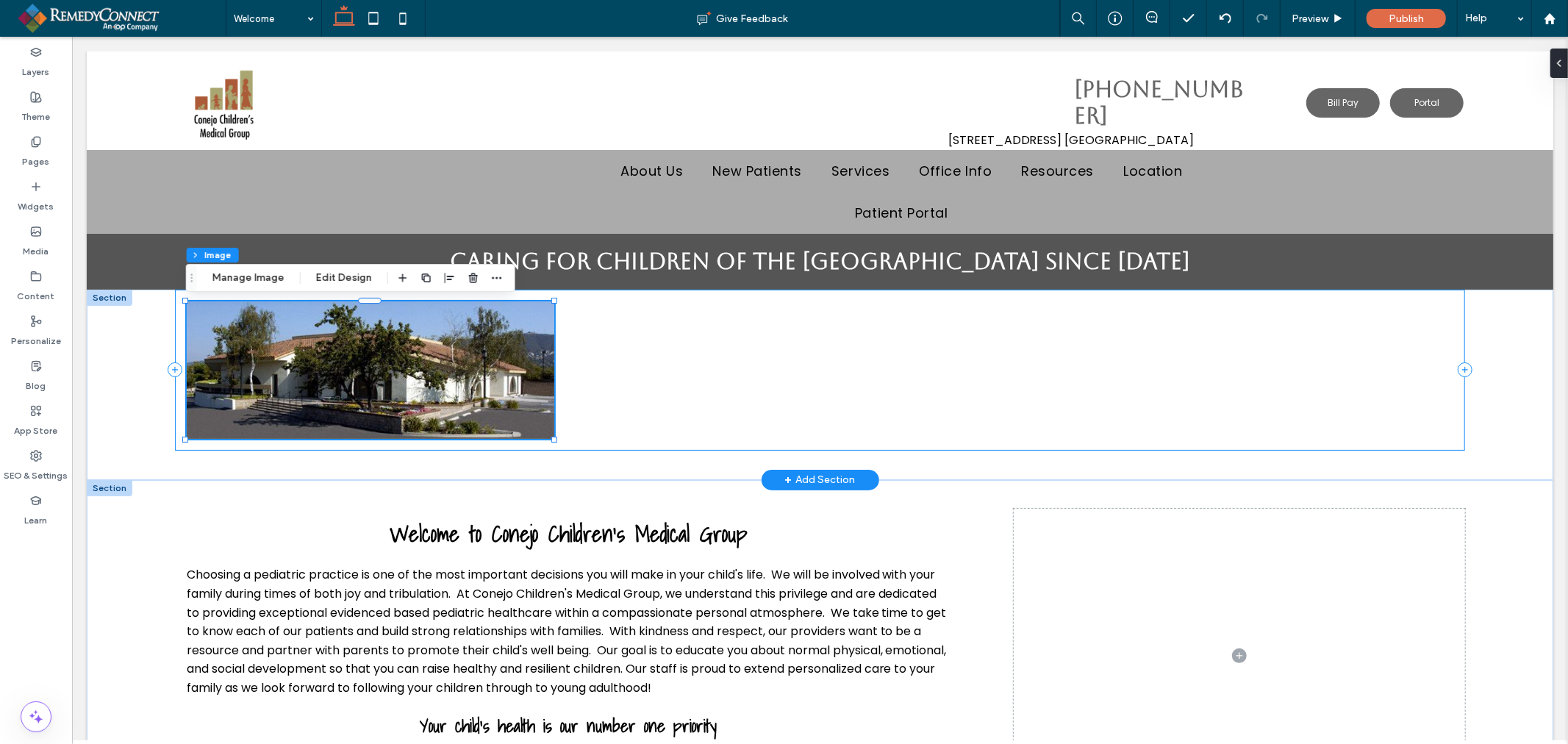
click at [609, 391] on div "51% , 451px" at bounding box center [819, 369] width 1290 height 161
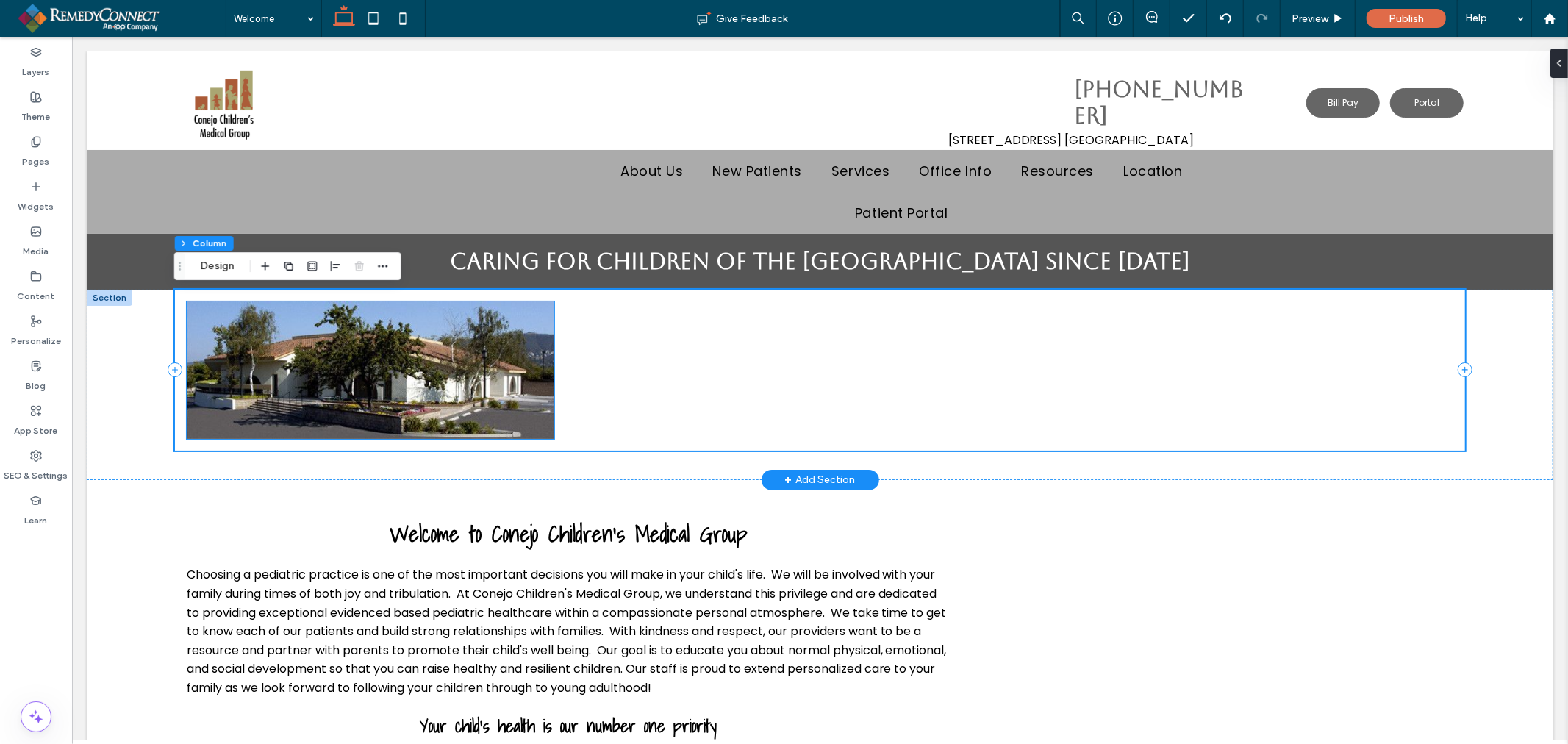
click at [486, 397] on img at bounding box center [369, 369] width 367 height 138
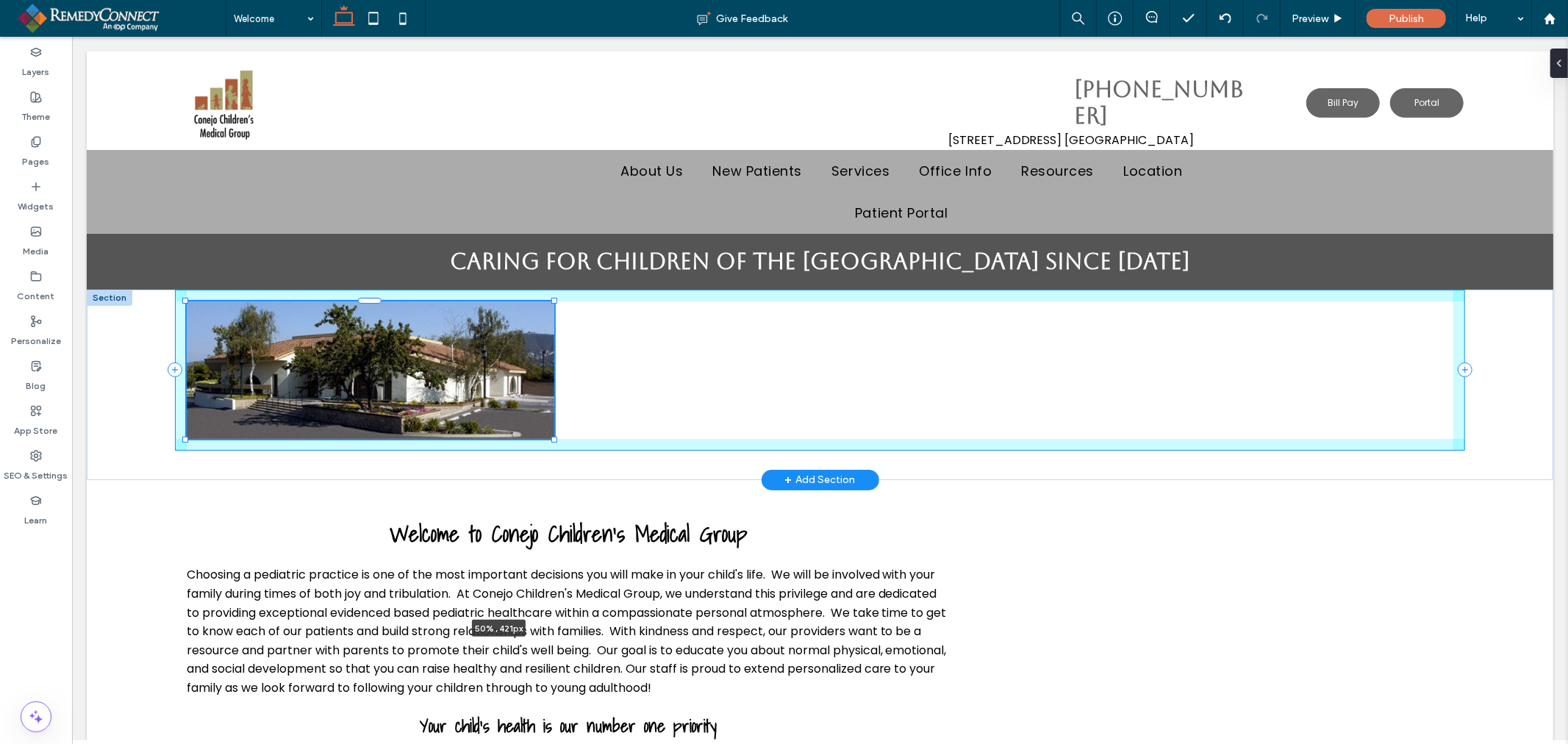
drag, startPoint x: 555, startPoint y: 439, endPoint x: 942, endPoint y: 451, distance: 387.2
click at [942, 451] on div "50% , 421px" at bounding box center [819, 384] width 1466 height 190
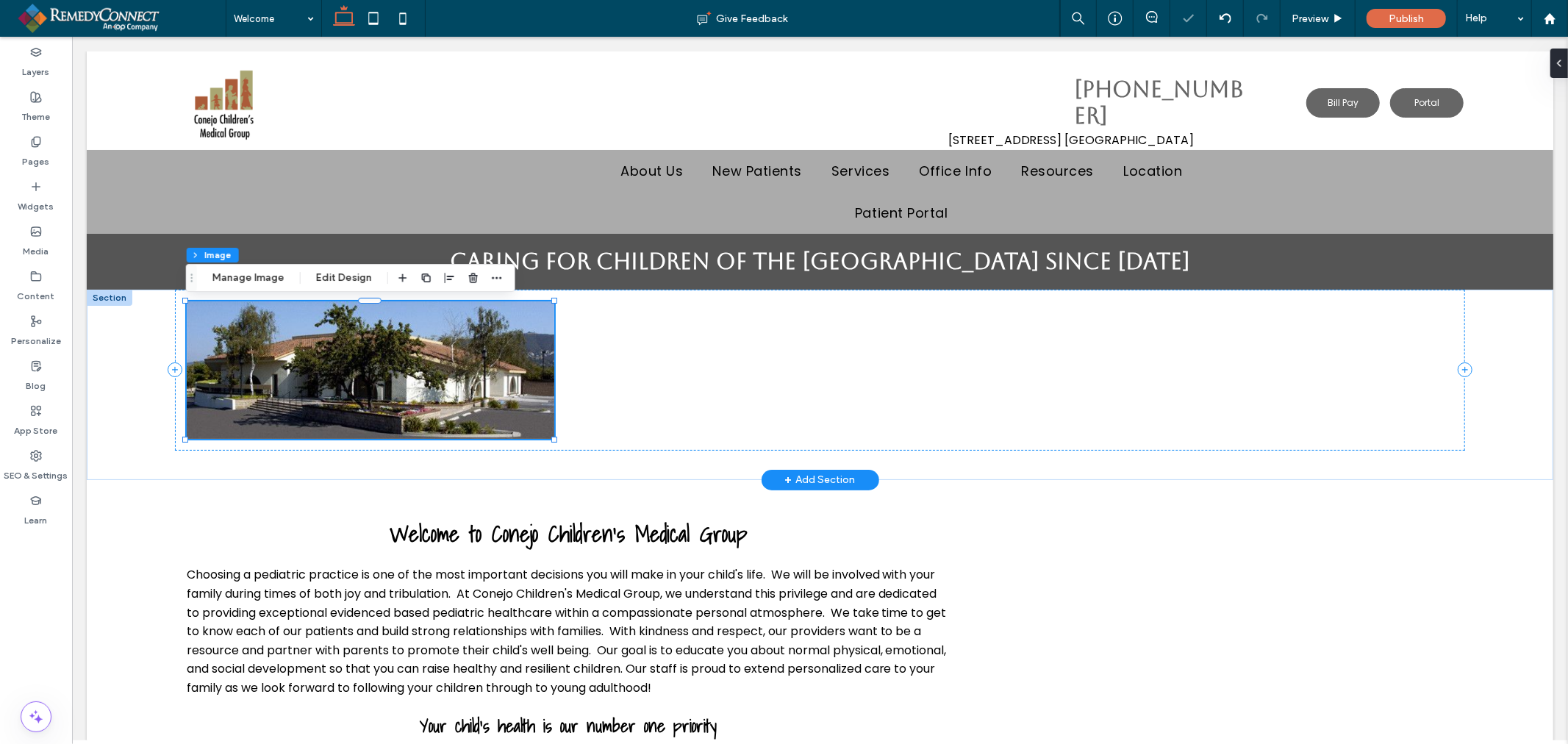
click at [488, 374] on img at bounding box center [369, 369] width 367 height 138
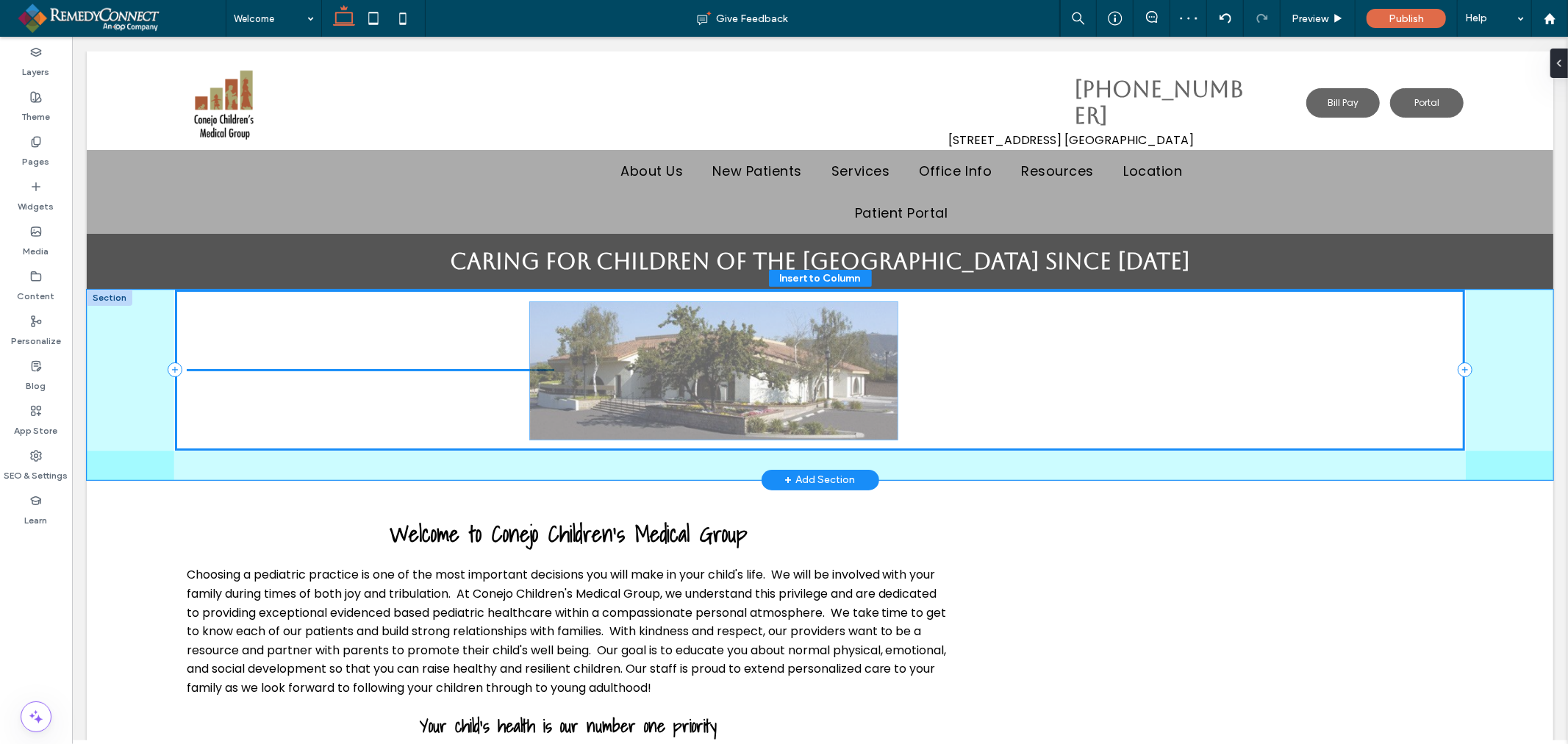
drag, startPoint x: 368, startPoint y: 342, endPoint x: 713, endPoint y: 341, distance: 345.0
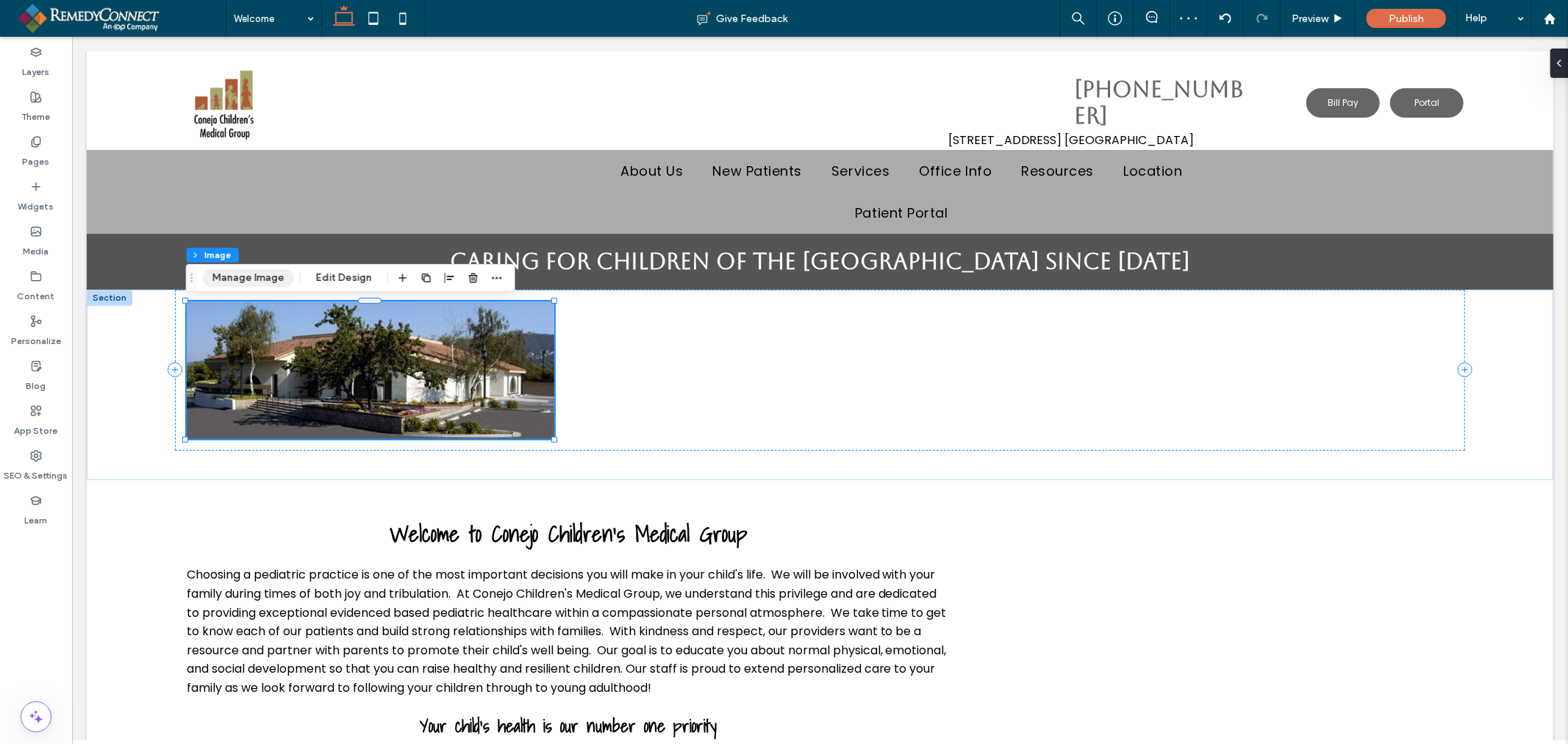
click at [245, 276] on button "Manage Image" at bounding box center [248, 278] width 91 height 17
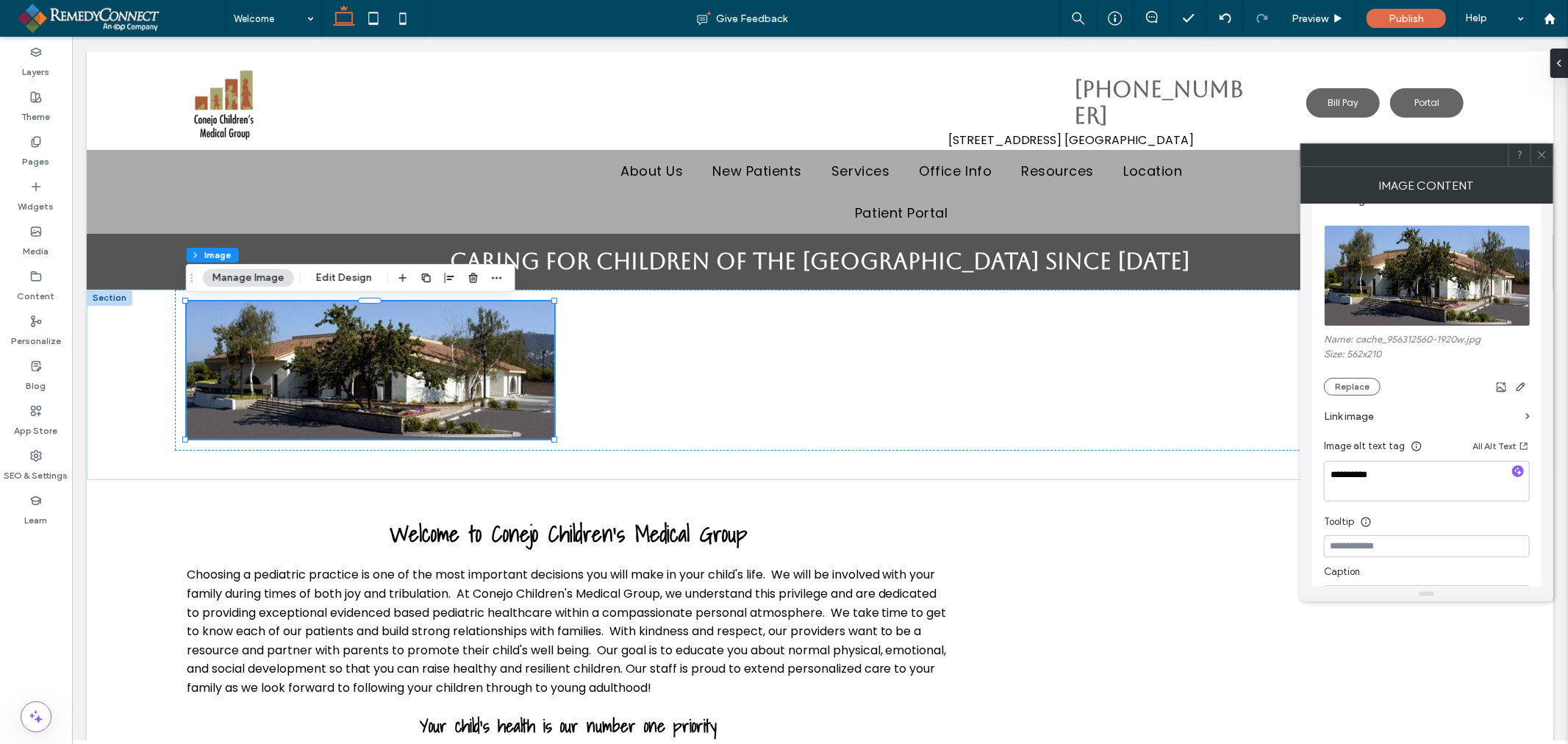
scroll to position [163, 0]
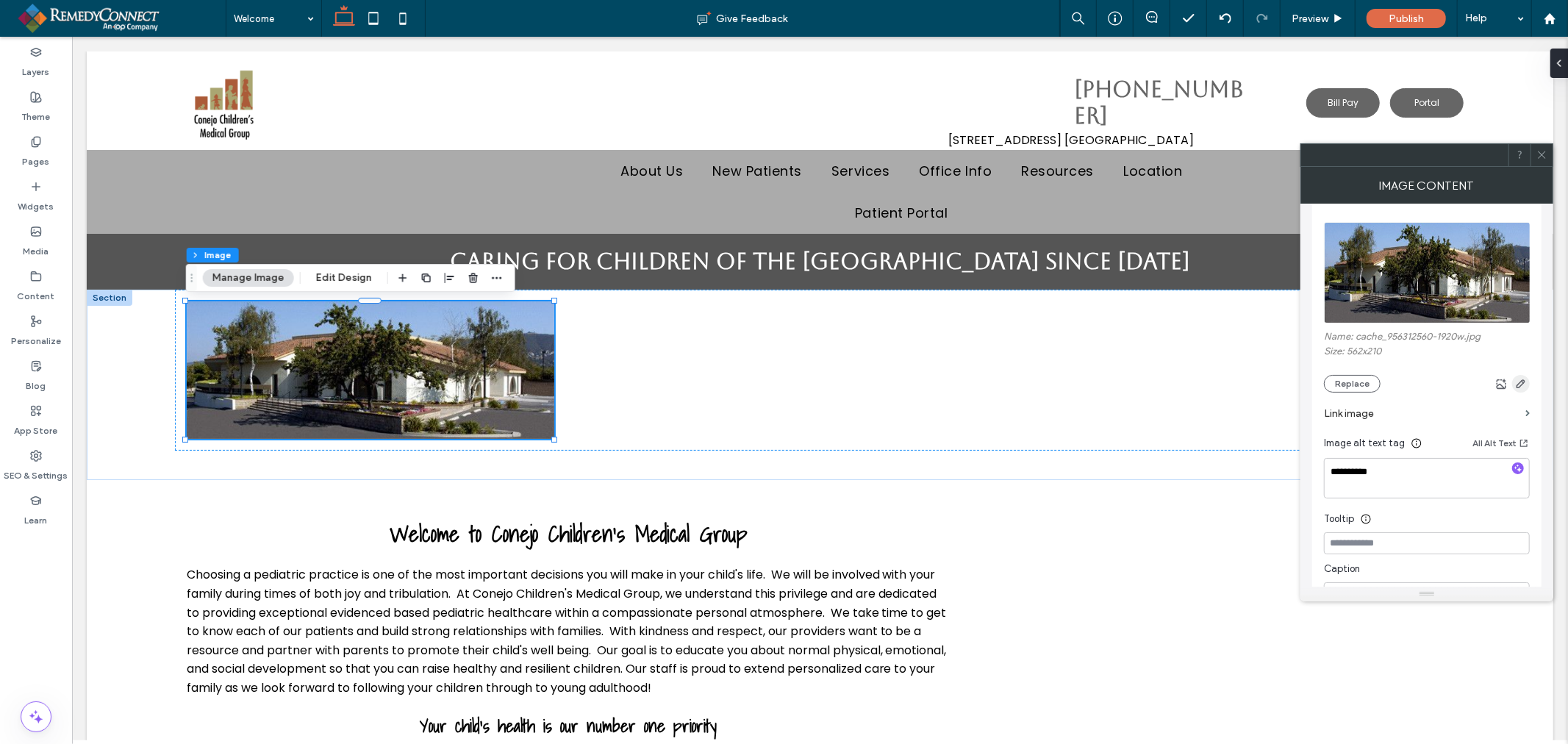
click at [1523, 390] on icon "button" at bounding box center [1521, 384] width 12 height 12
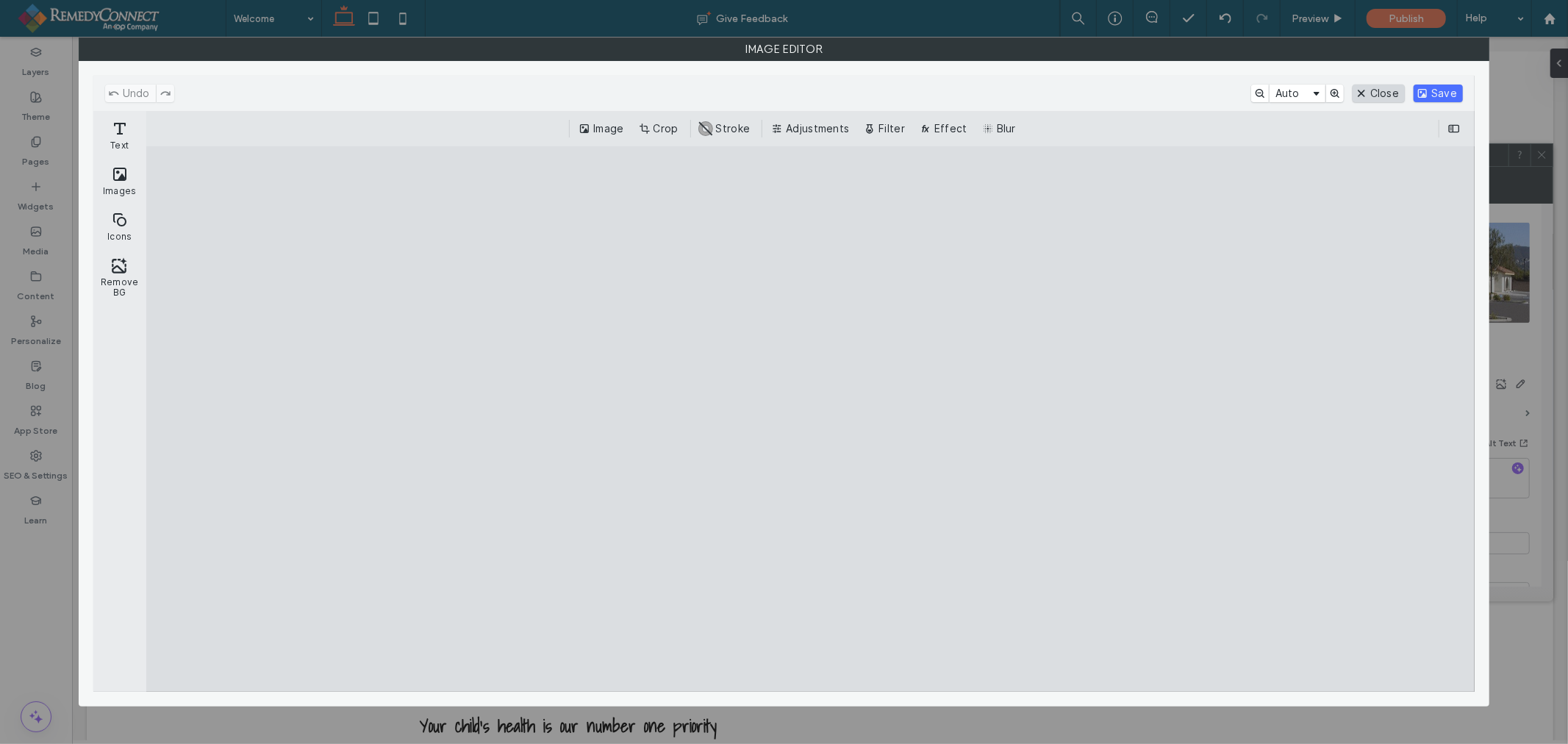
click at [1389, 93] on button "Close" at bounding box center [1378, 93] width 52 height 17
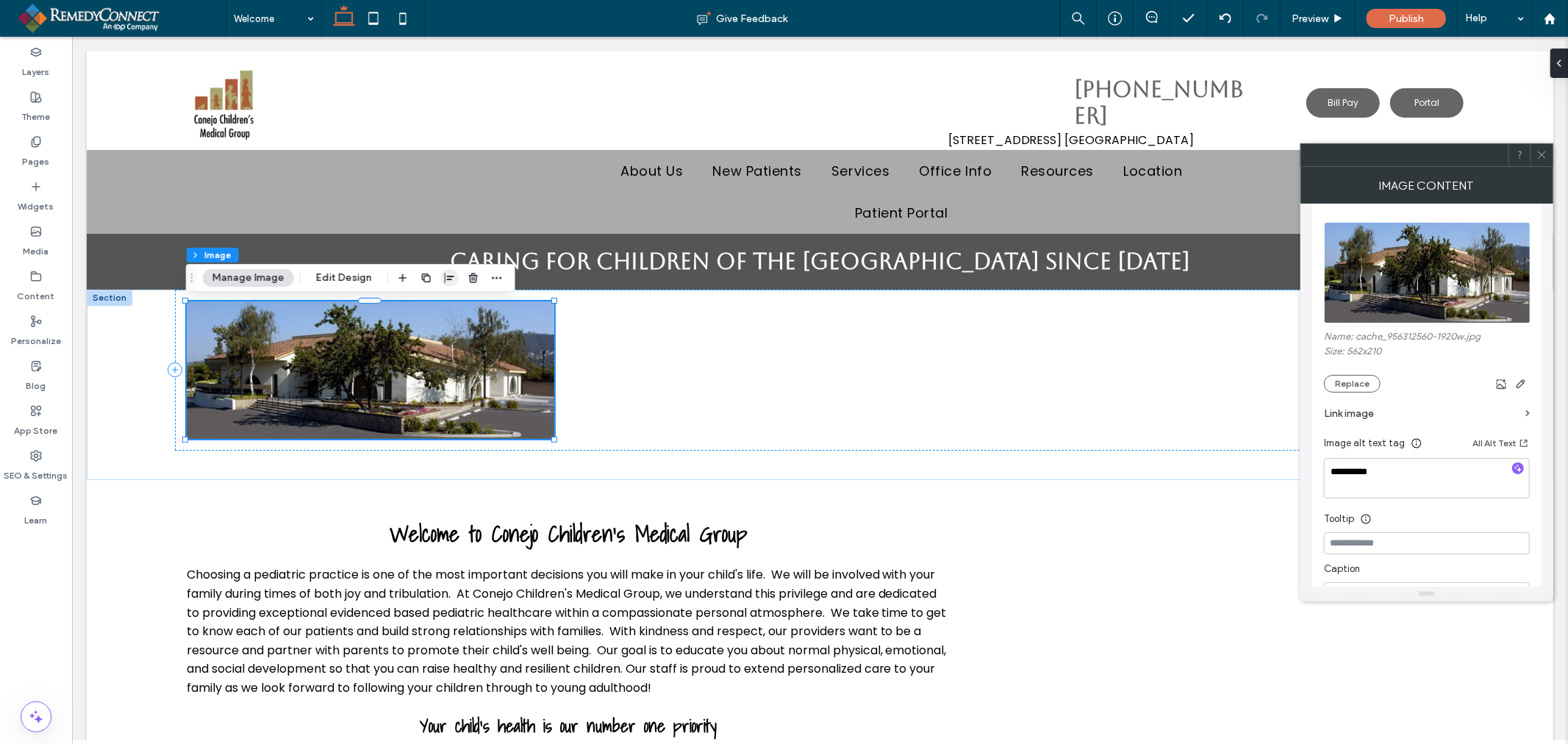
click at [450, 283] on icon "button" at bounding box center [450, 278] width 12 height 12
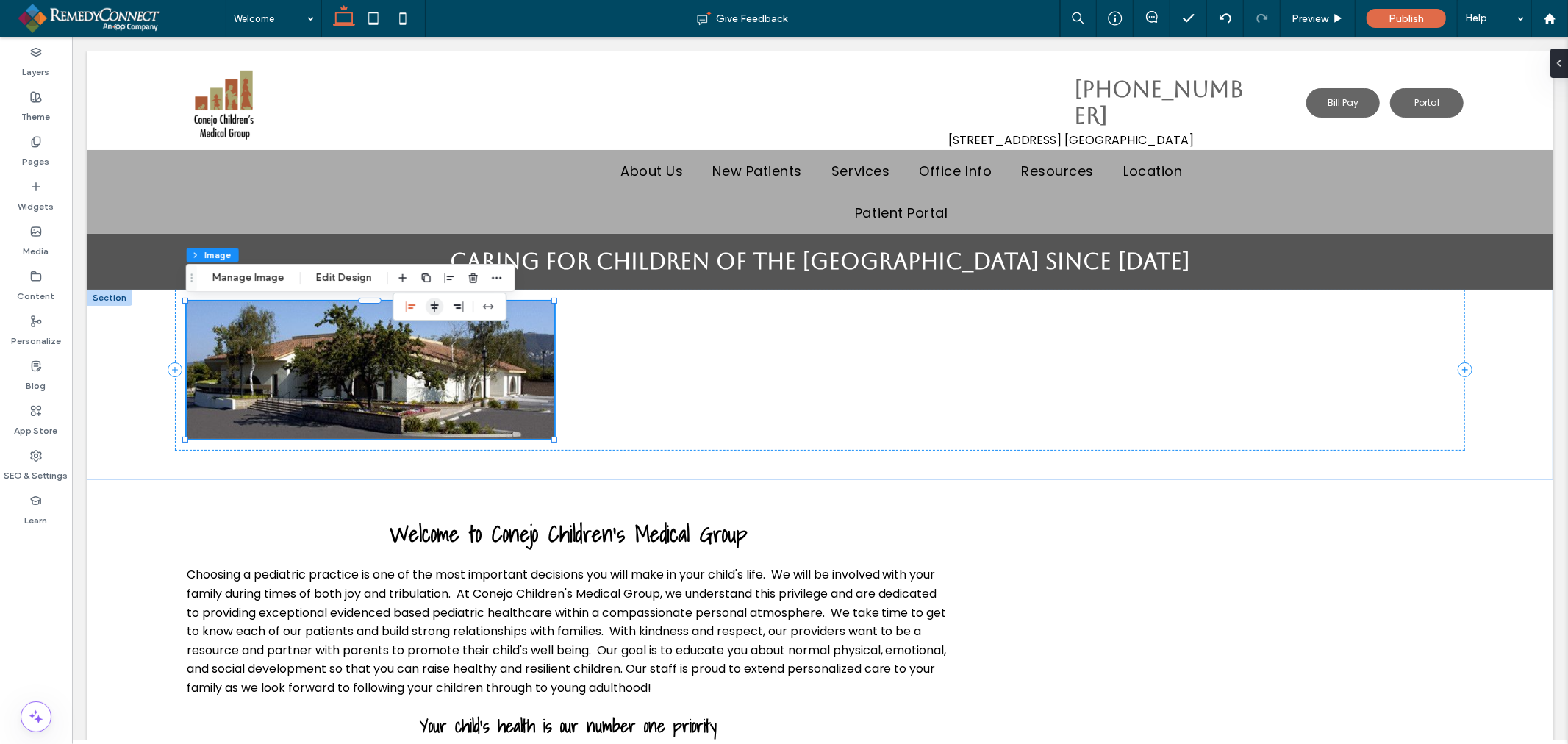
click at [434, 302] on icon "center" at bounding box center [435, 307] width 12 height 12
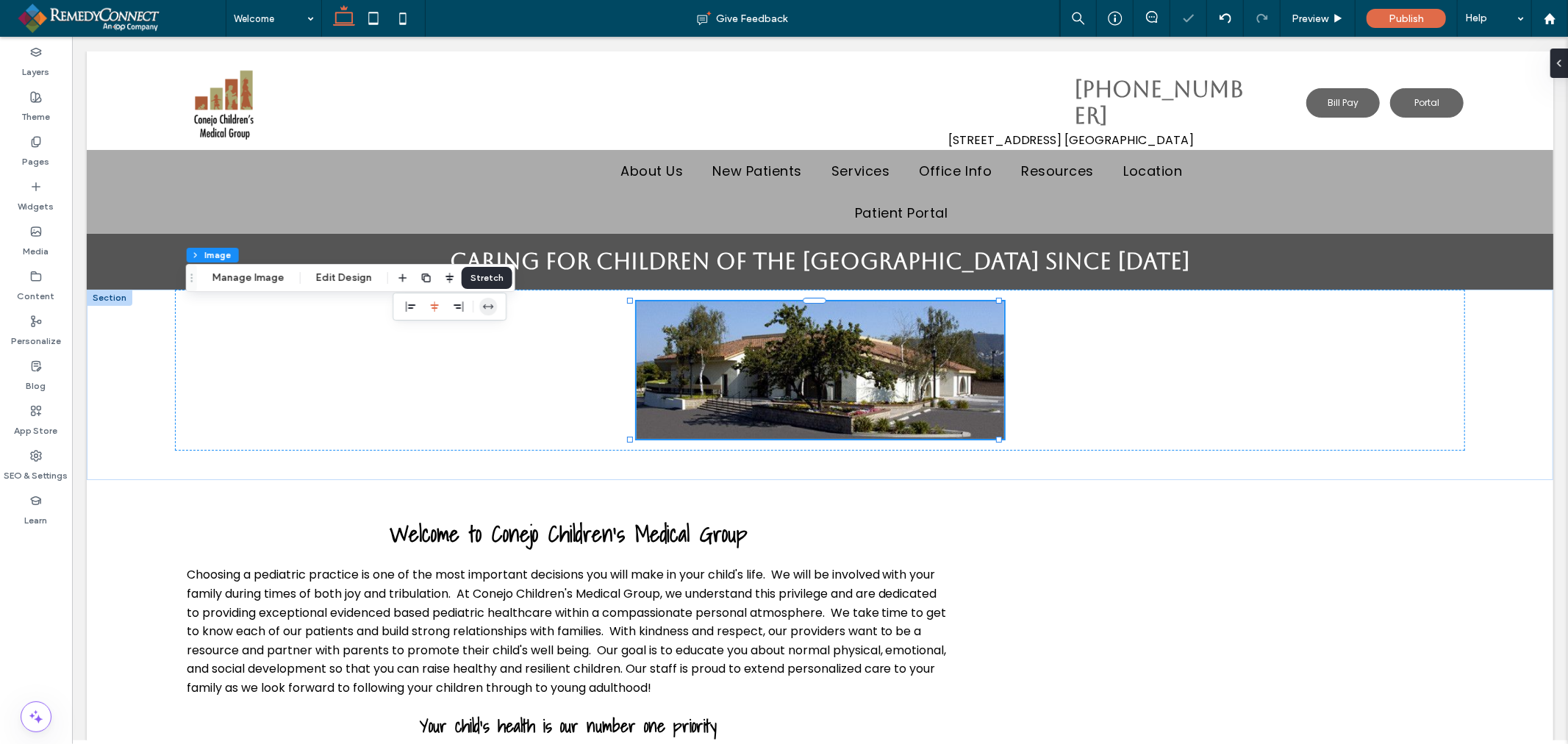
click at [482, 306] on icon "stretch" at bounding box center [488, 307] width 12 height 12
type input "***"
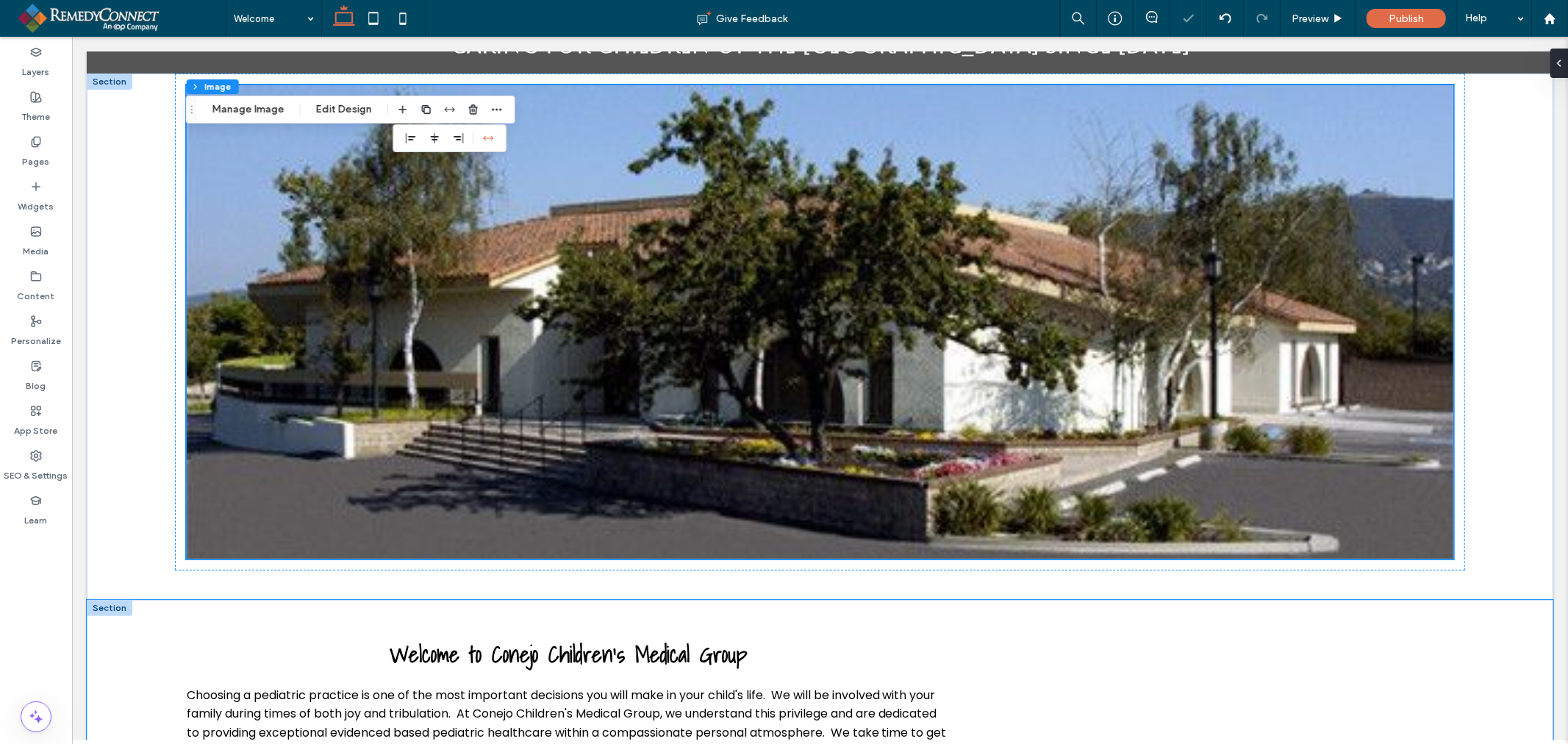
scroll to position [244, 0]
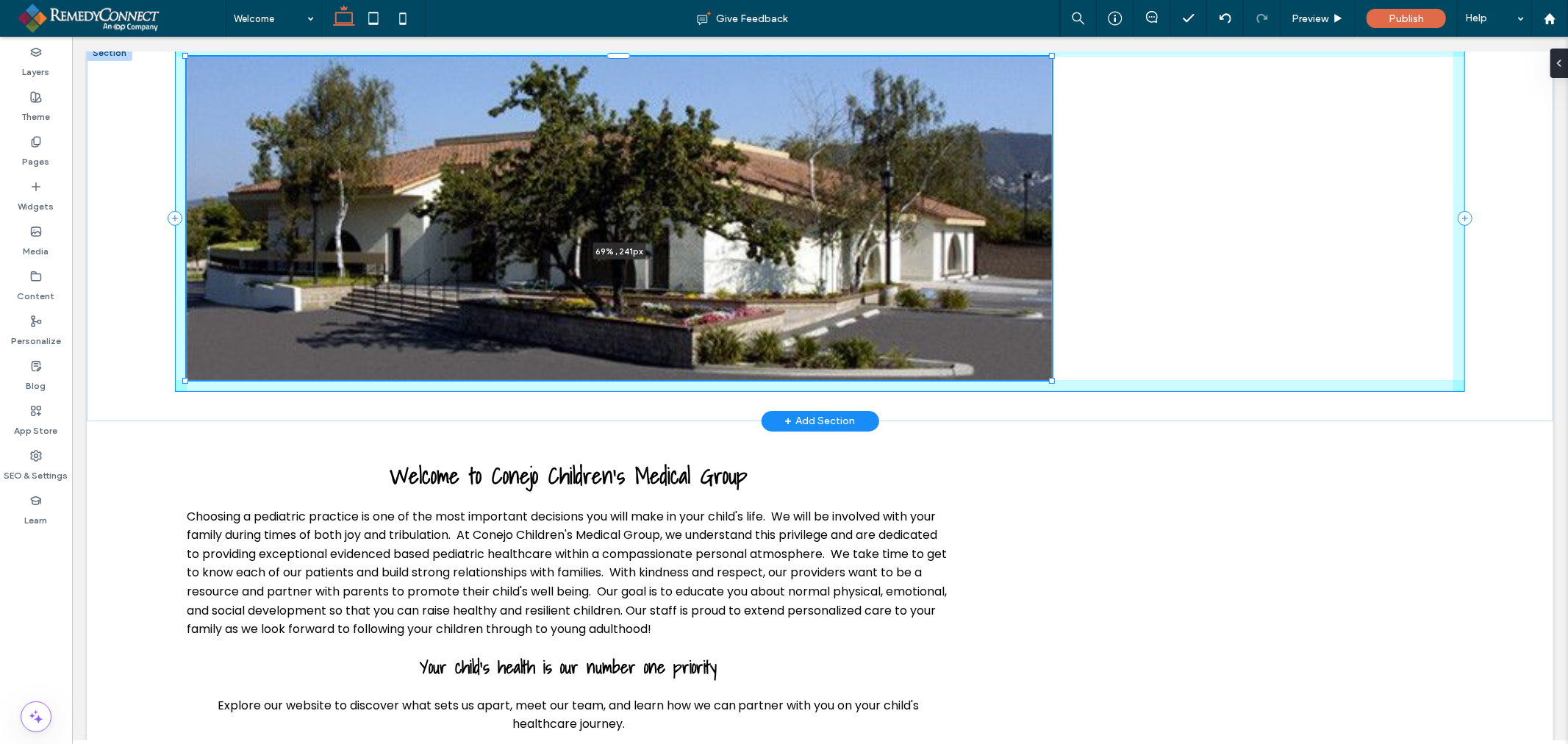
drag, startPoint x: 1442, startPoint y: 524, endPoint x: 1148, endPoint y: 211, distance: 429.4
click at [1148, 211] on div "69% , 241px" at bounding box center [819, 232] width 1466 height 376
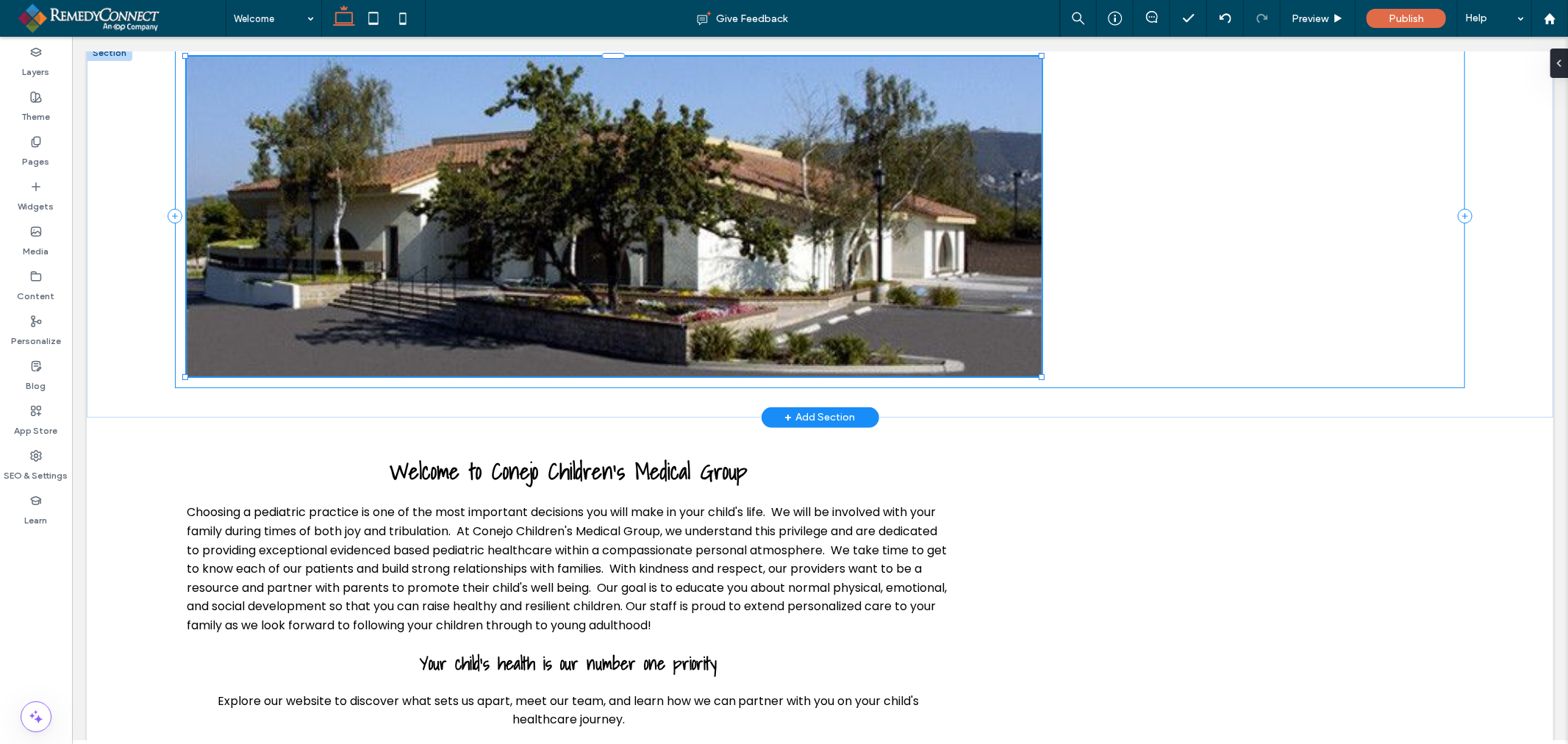
type input "**"
type input "****"
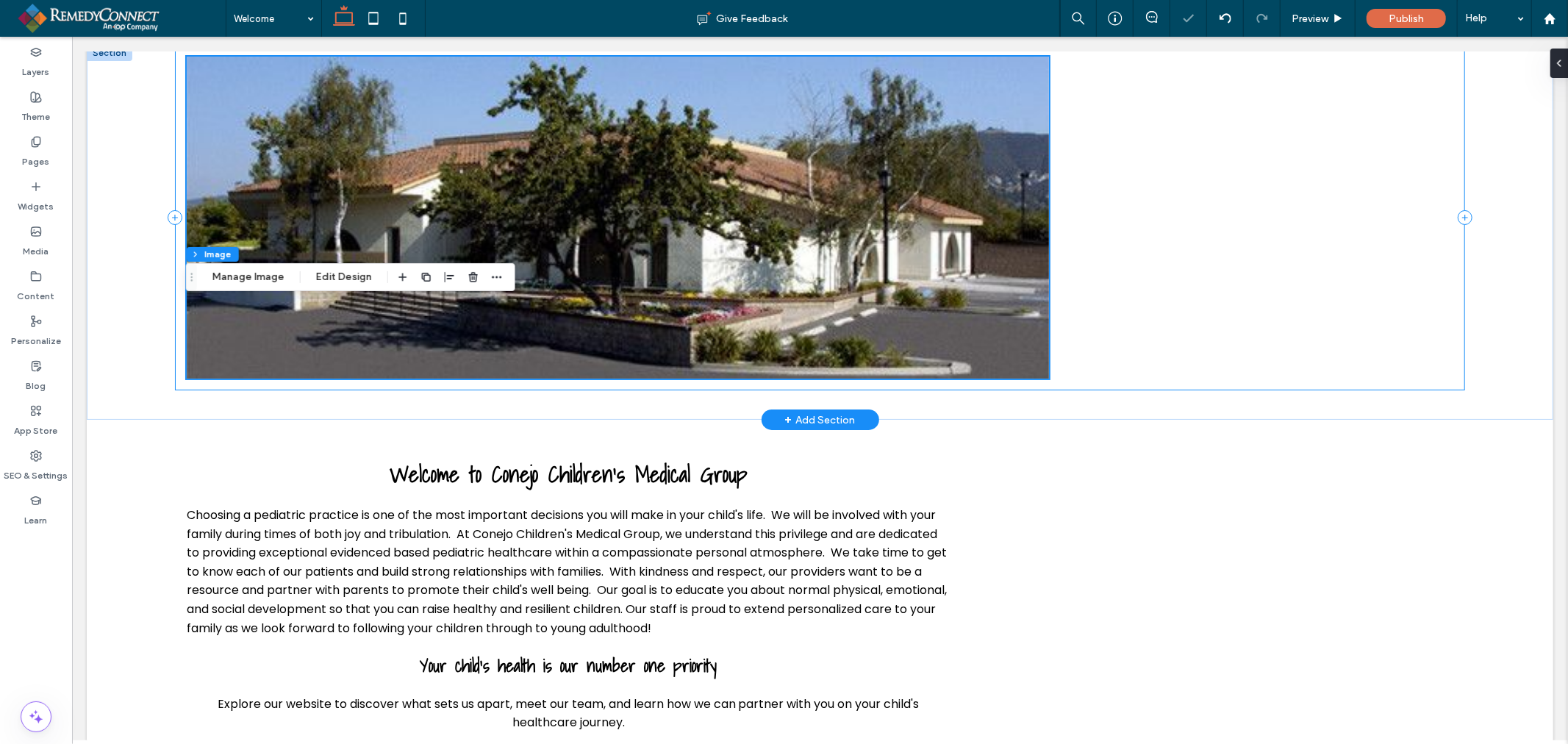
scroll to position [0, 0]
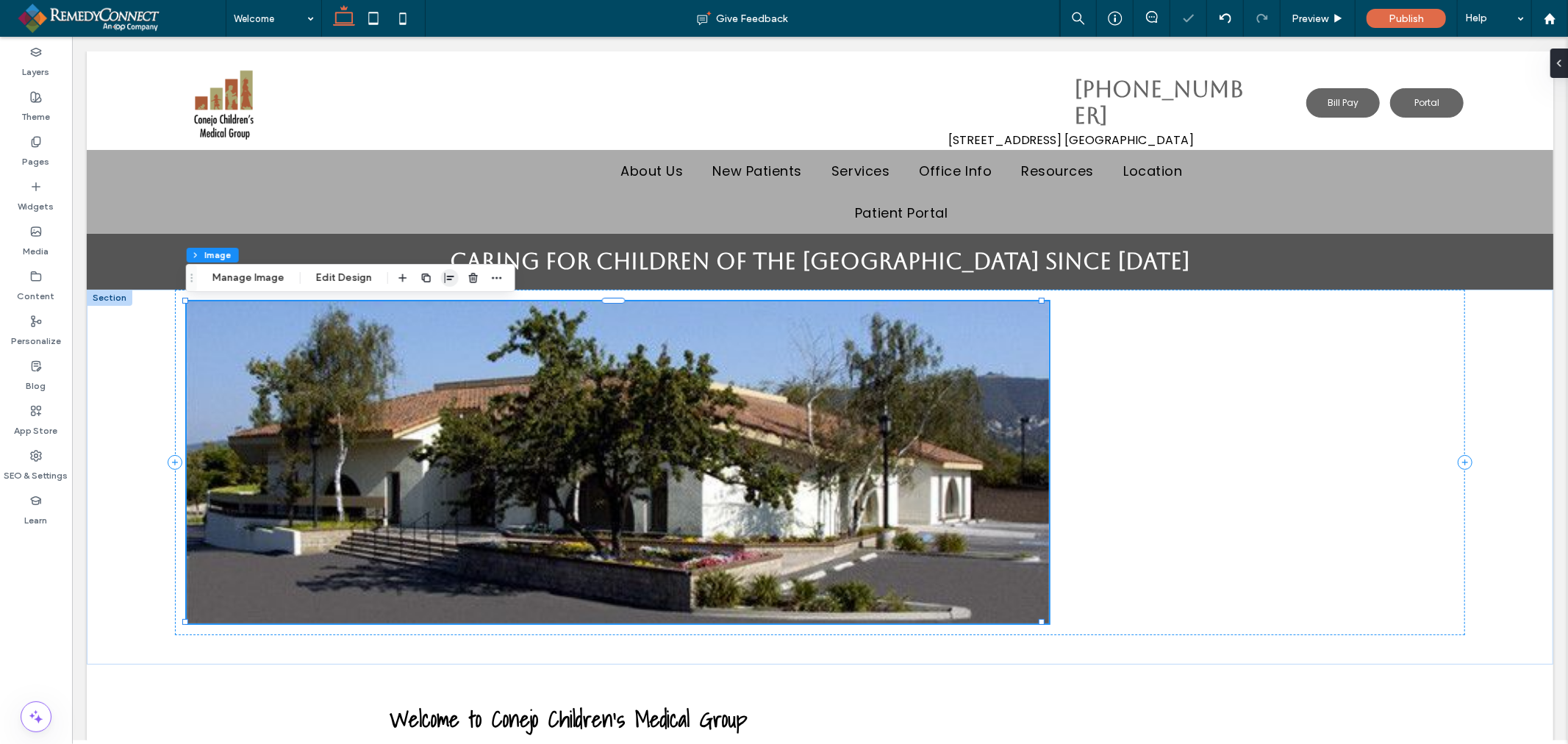
click at [441, 275] on span "button" at bounding box center [449, 278] width 17 height 17
click at [432, 302] on icon "center" at bounding box center [435, 307] width 12 height 12
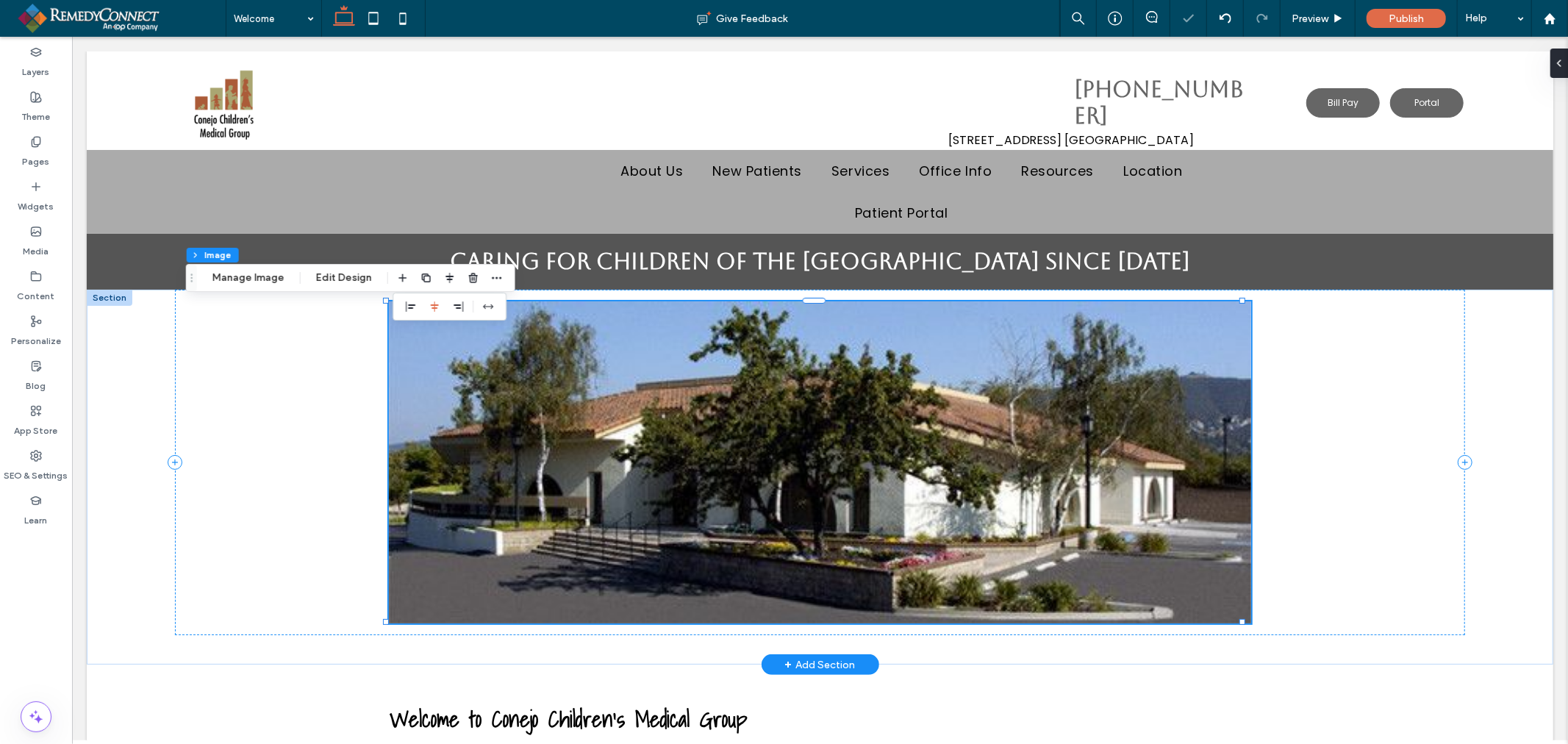
click at [1018, 551] on img at bounding box center [819, 462] width 862 height 322
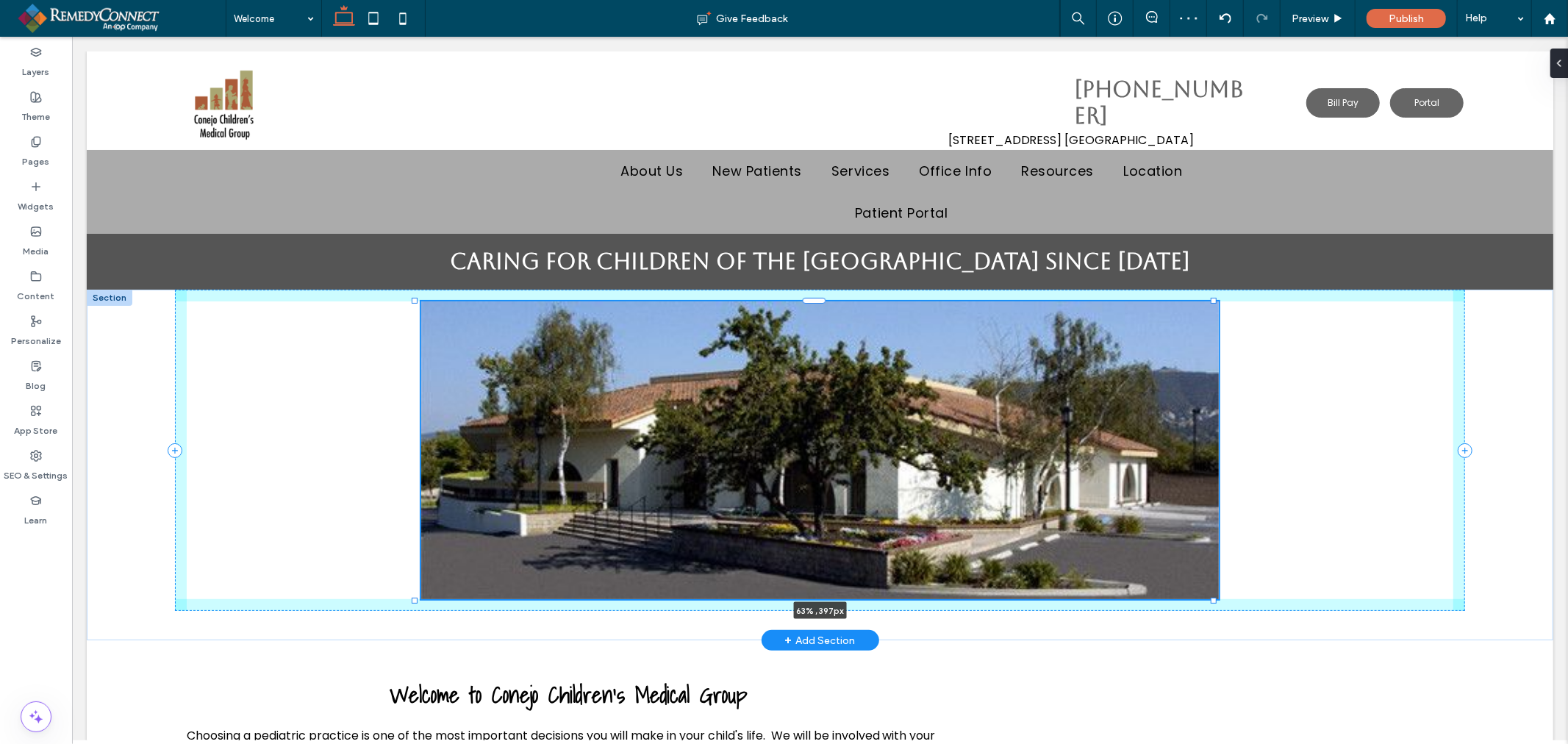
drag, startPoint x: 1242, startPoint y: 621, endPoint x: 1223, endPoint y: 597, distance: 30.6
click at [1223, 597] on div "63% , 397px" at bounding box center [819, 464] width 1466 height 351
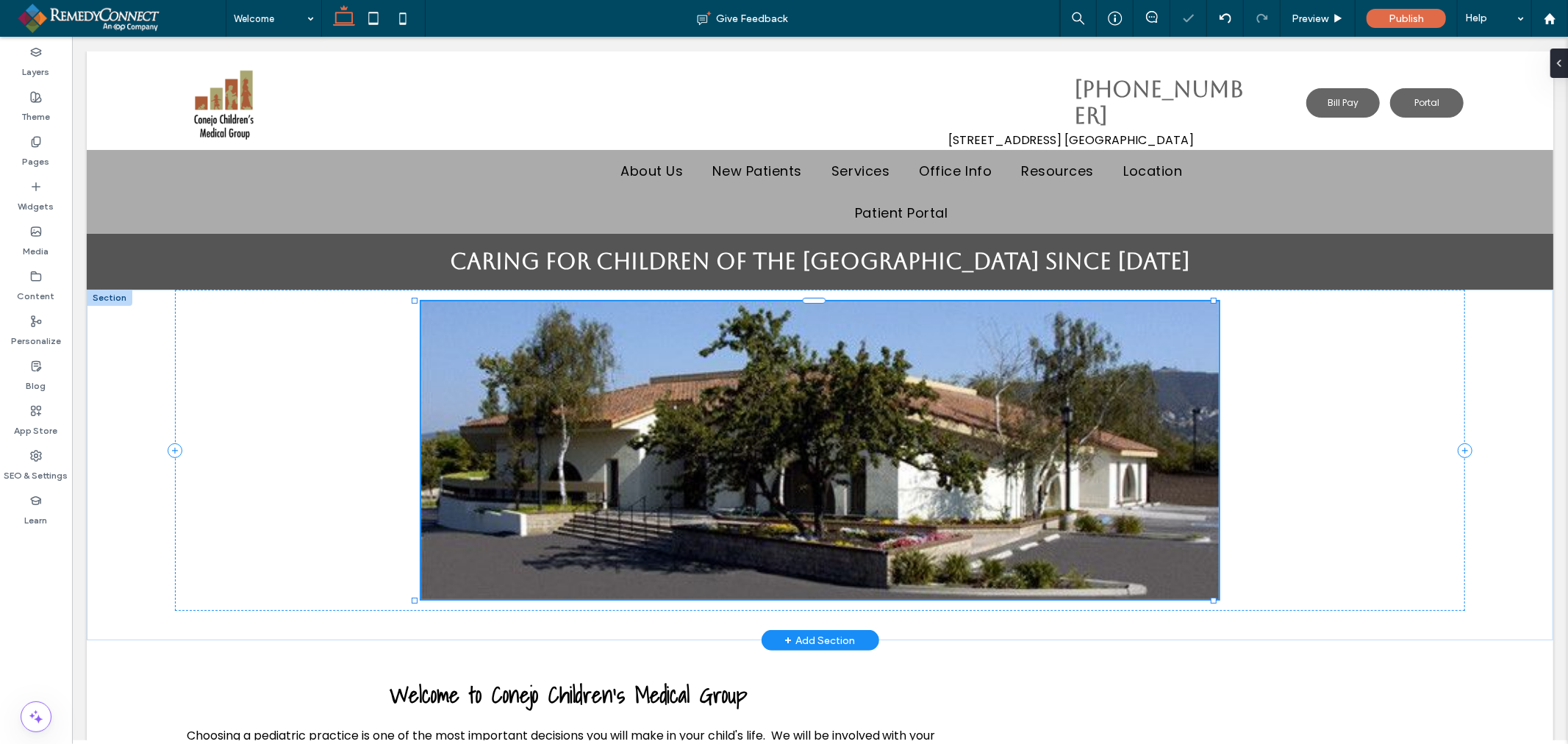
type input "**"
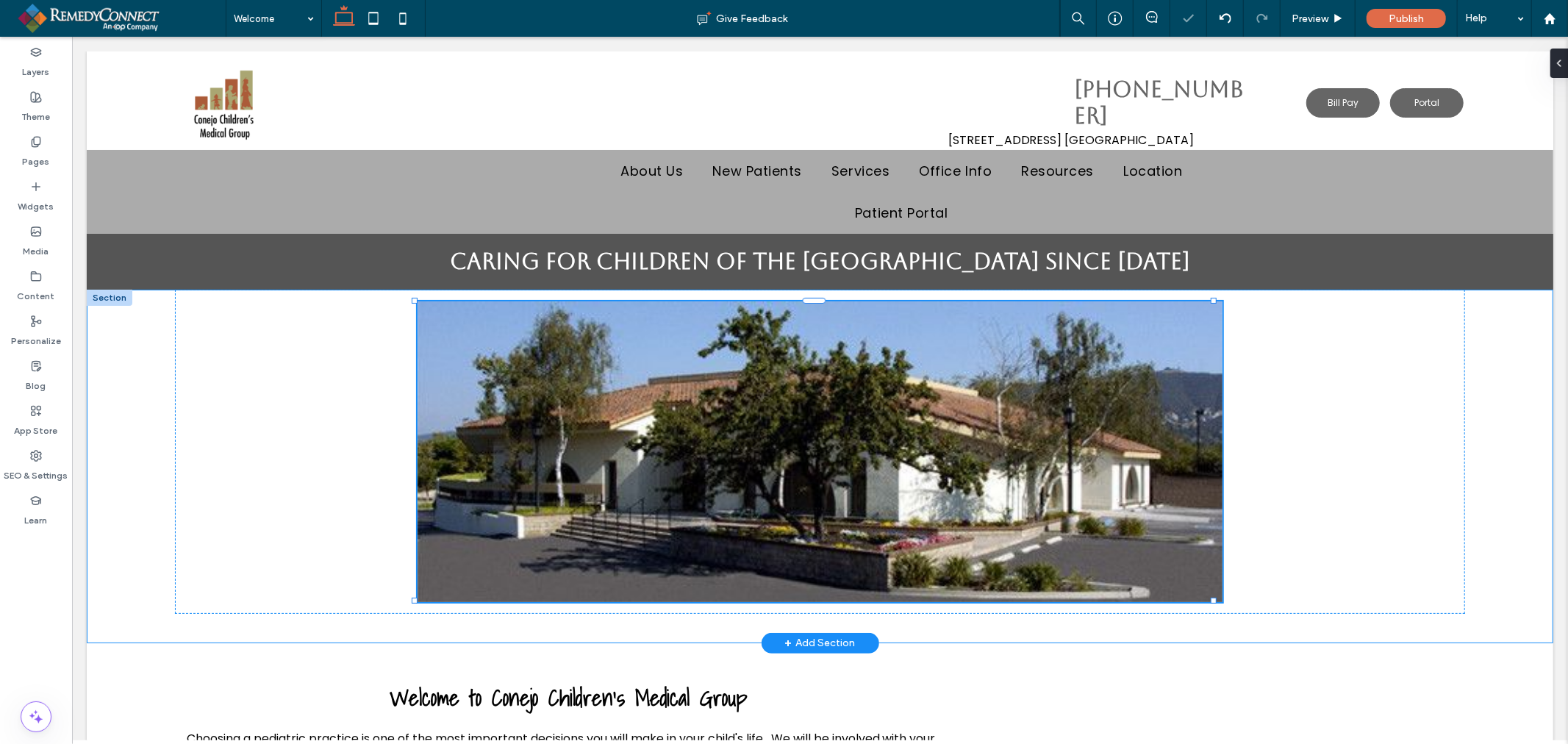
type input "****"
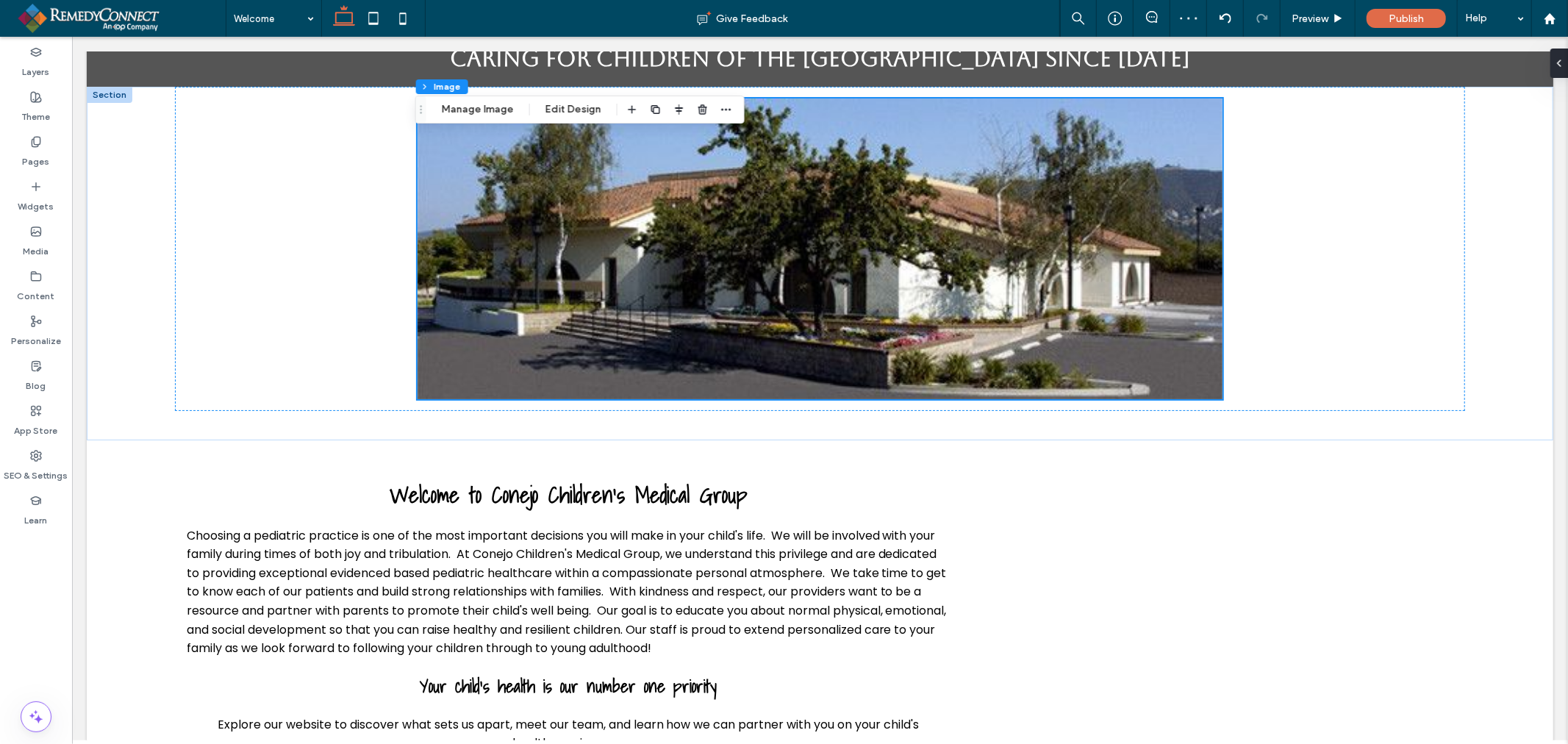
scroll to position [156, 0]
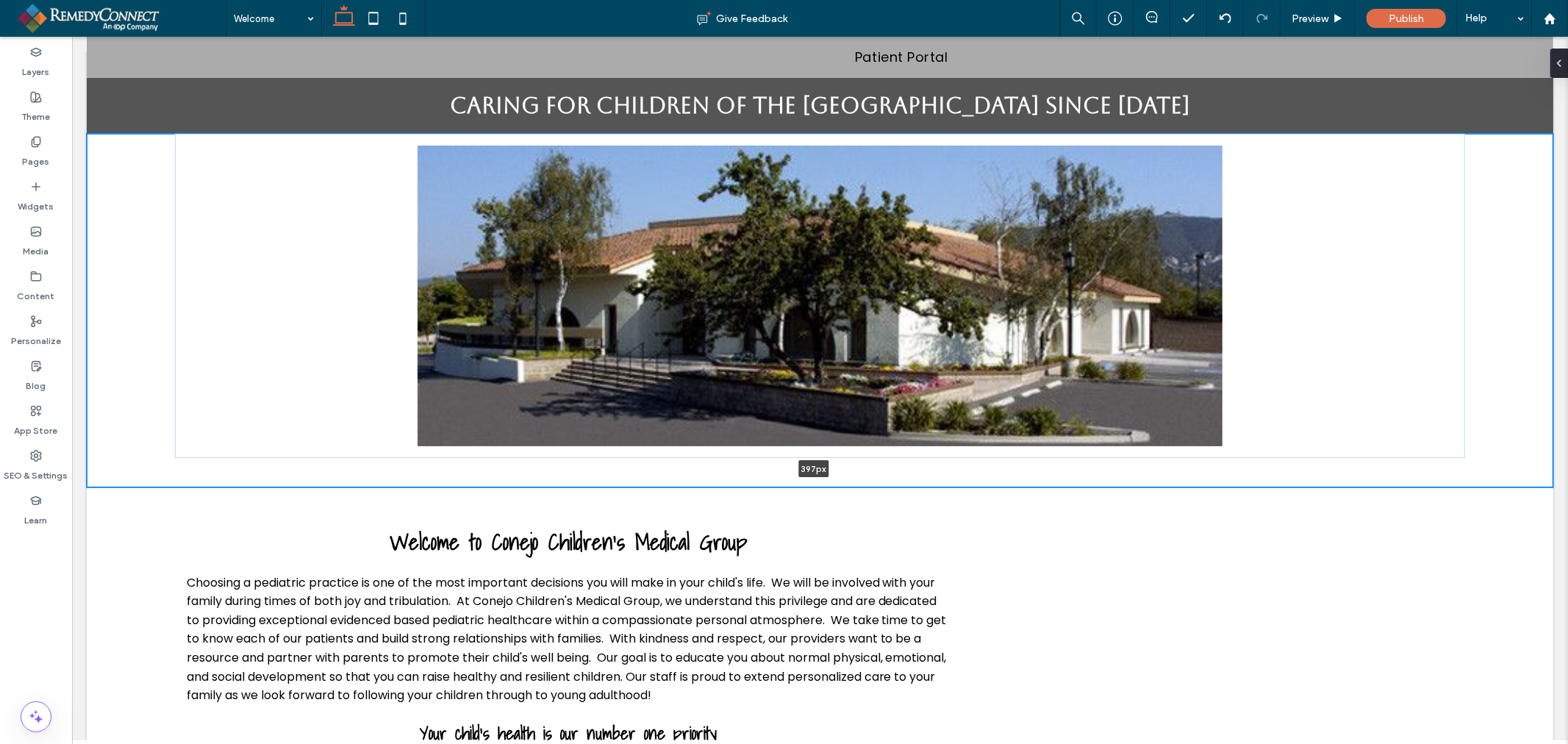
drag, startPoint x: 1053, startPoint y: 483, endPoint x: 1047, endPoint y: 424, distance: 59.3
click at [1047, 424] on div "397px Section + Add Section" at bounding box center [819, 310] width 1466 height 354
type input "***"
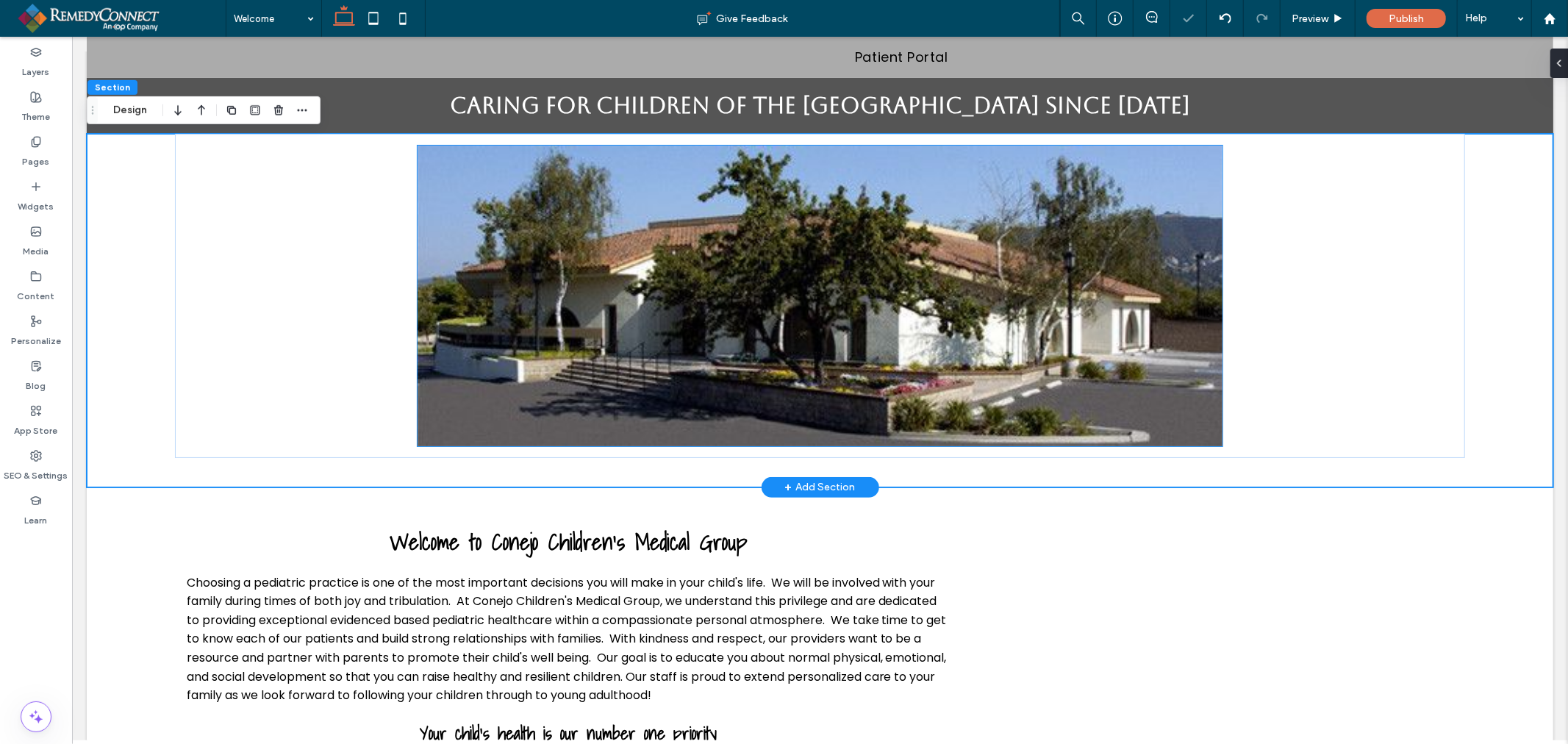
click at [922, 311] on img at bounding box center [819, 295] width 805 height 301
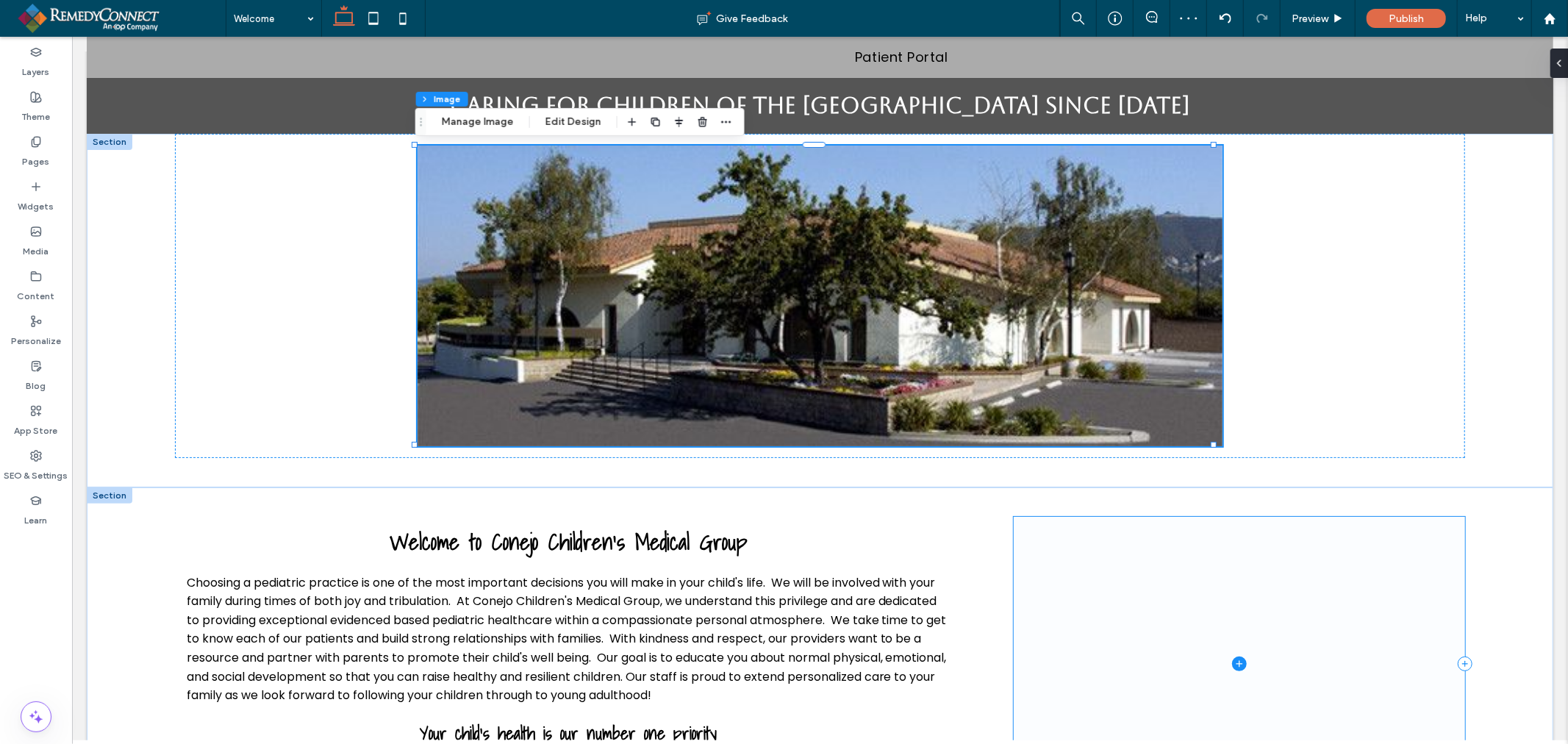
click at [1095, 556] on span at bounding box center [1238, 663] width 451 height 294
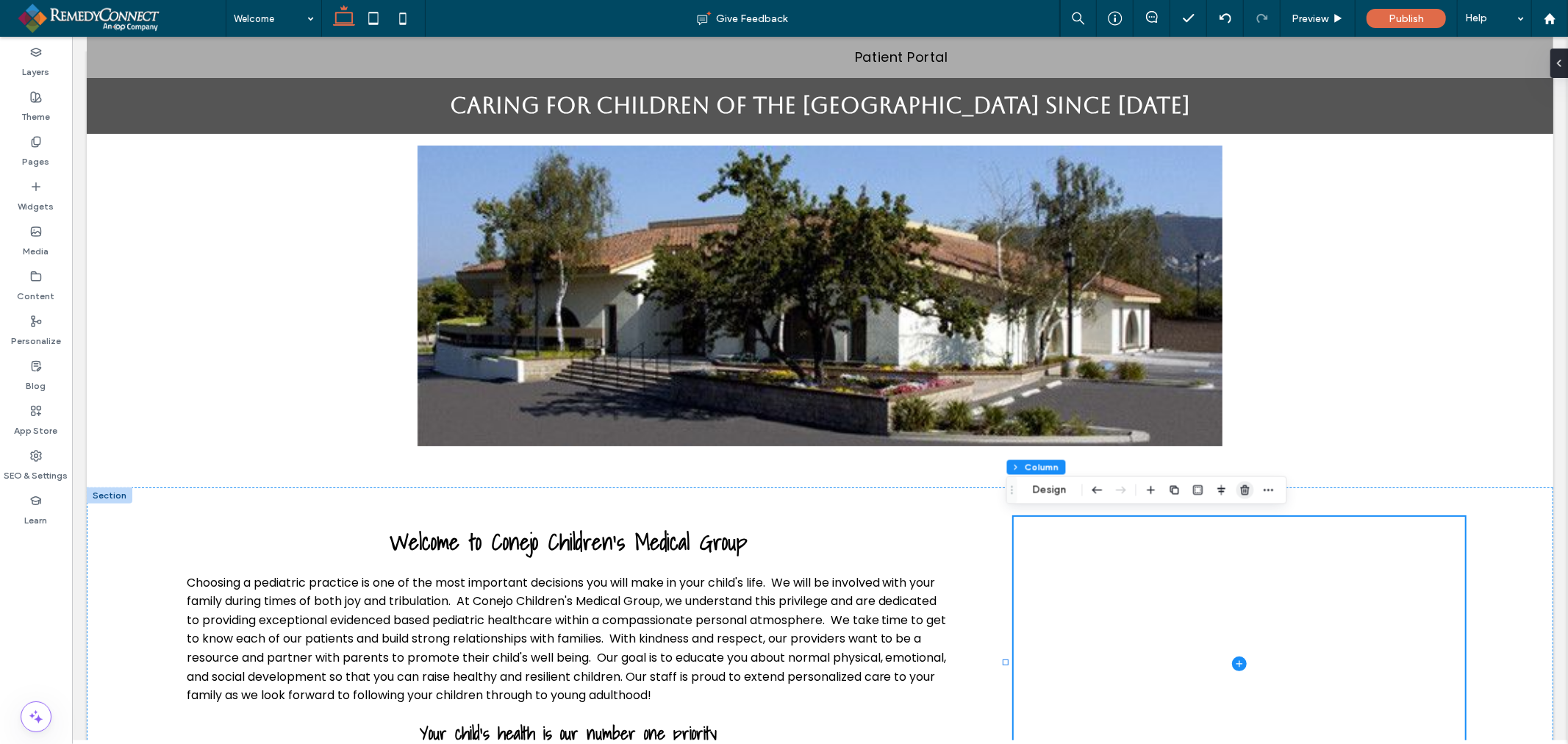
click at [1248, 490] on icon "button" at bounding box center [1245, 490] width 12 height 12
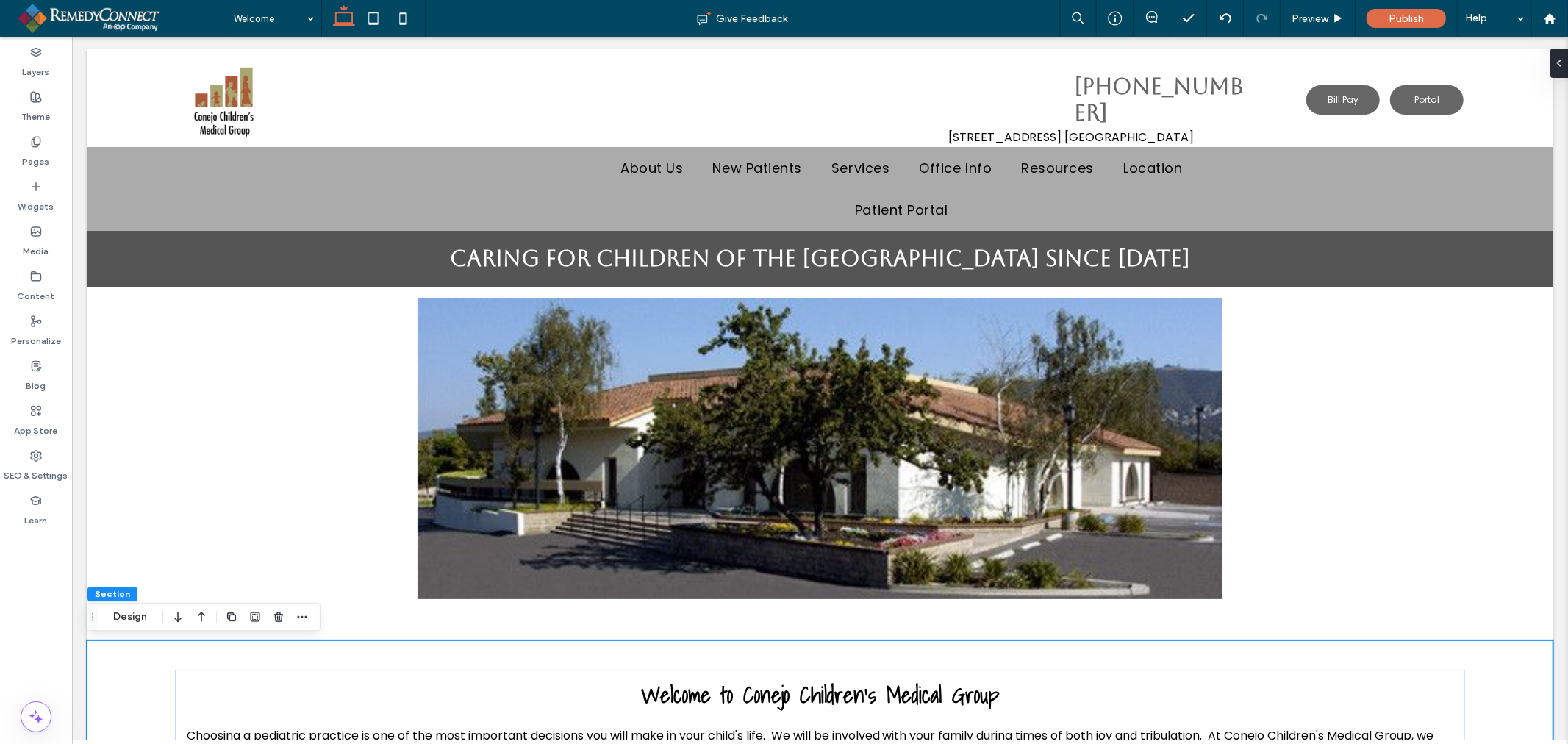
scroll to position [0, 0]
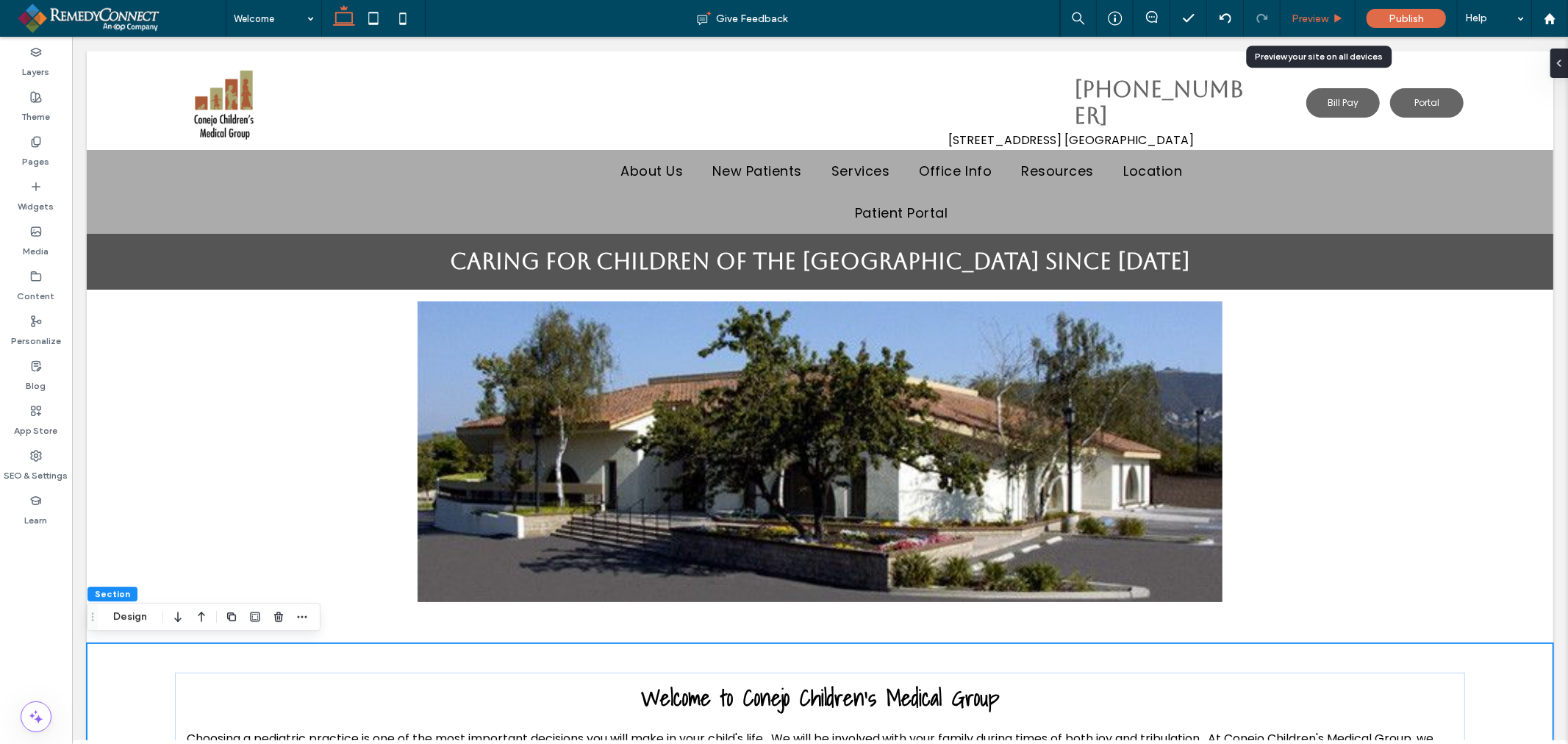
drag, startPoint x: 1299, startPoint y: 17, endPoint x: 724, endPoint y: 111, distance: 582.6
click at [1299, 17] on span "Preview" at bounding box center [1309, 19] width 37 height 13
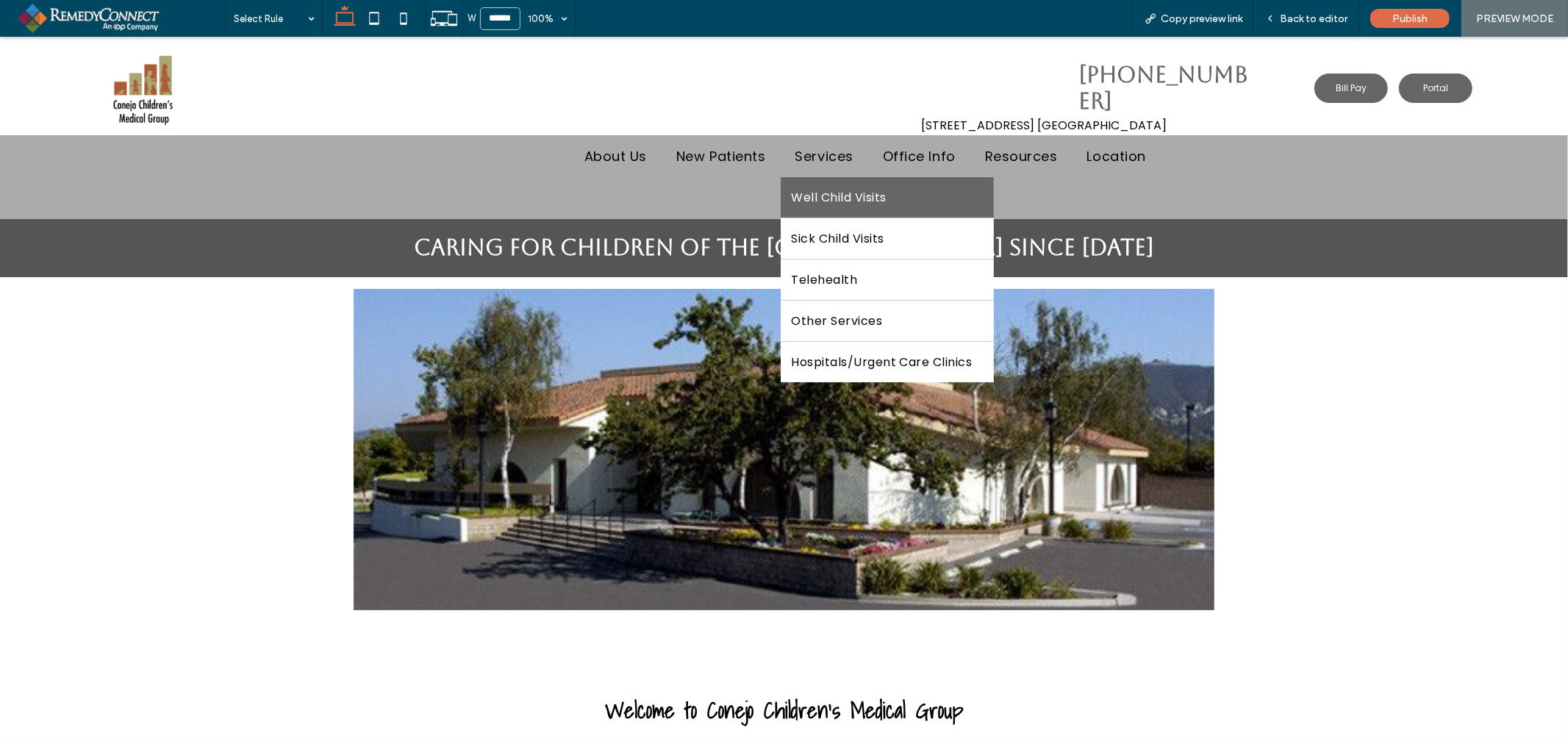
click at [829, 187] on link "Well Child Visits" at bounding box center [887, 196] width 214 height 41
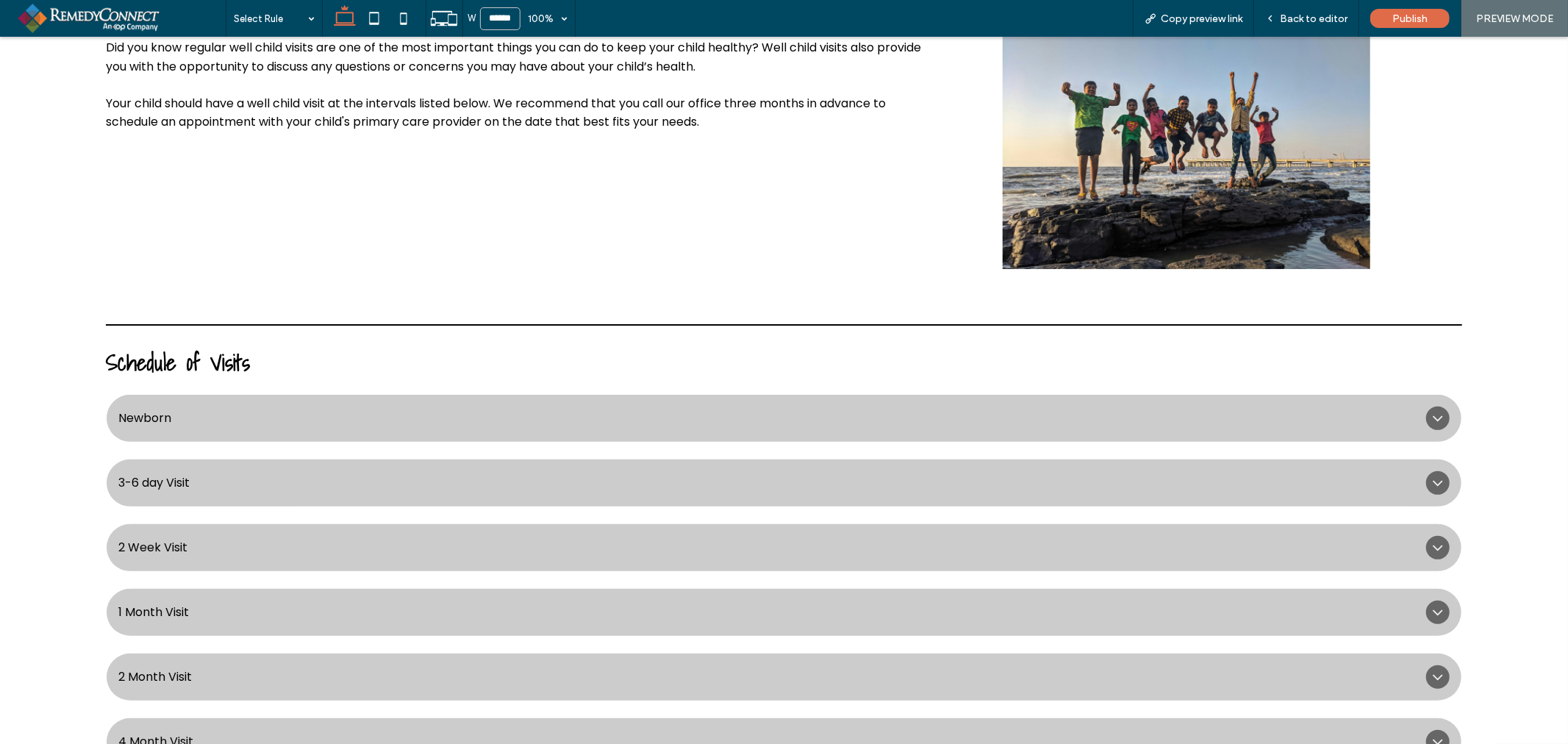
scroll to position [326, 0]
click at [1433, 480] on icon at bounding box center [1437, 483] width 10 height 6
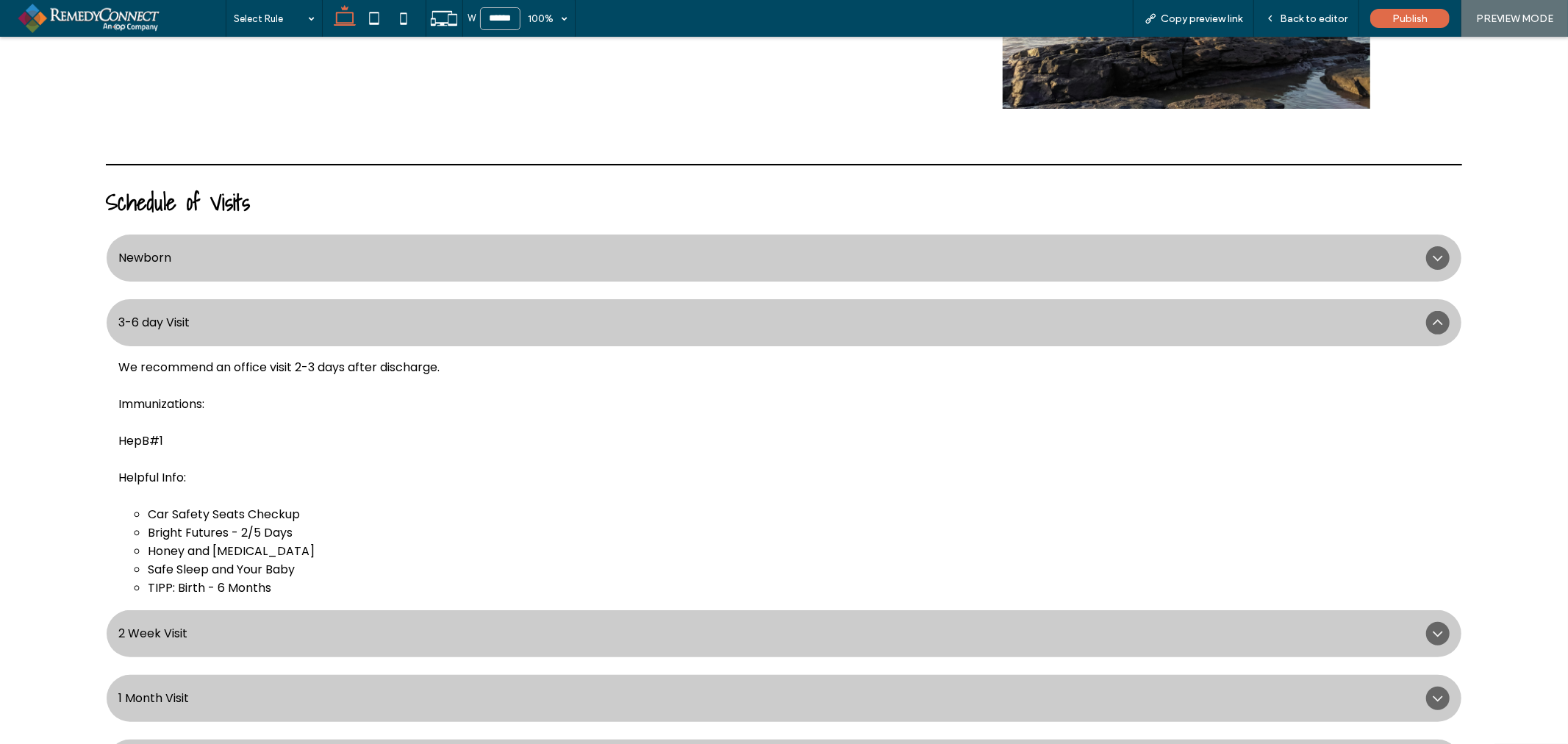
scroll to position [490, 0]
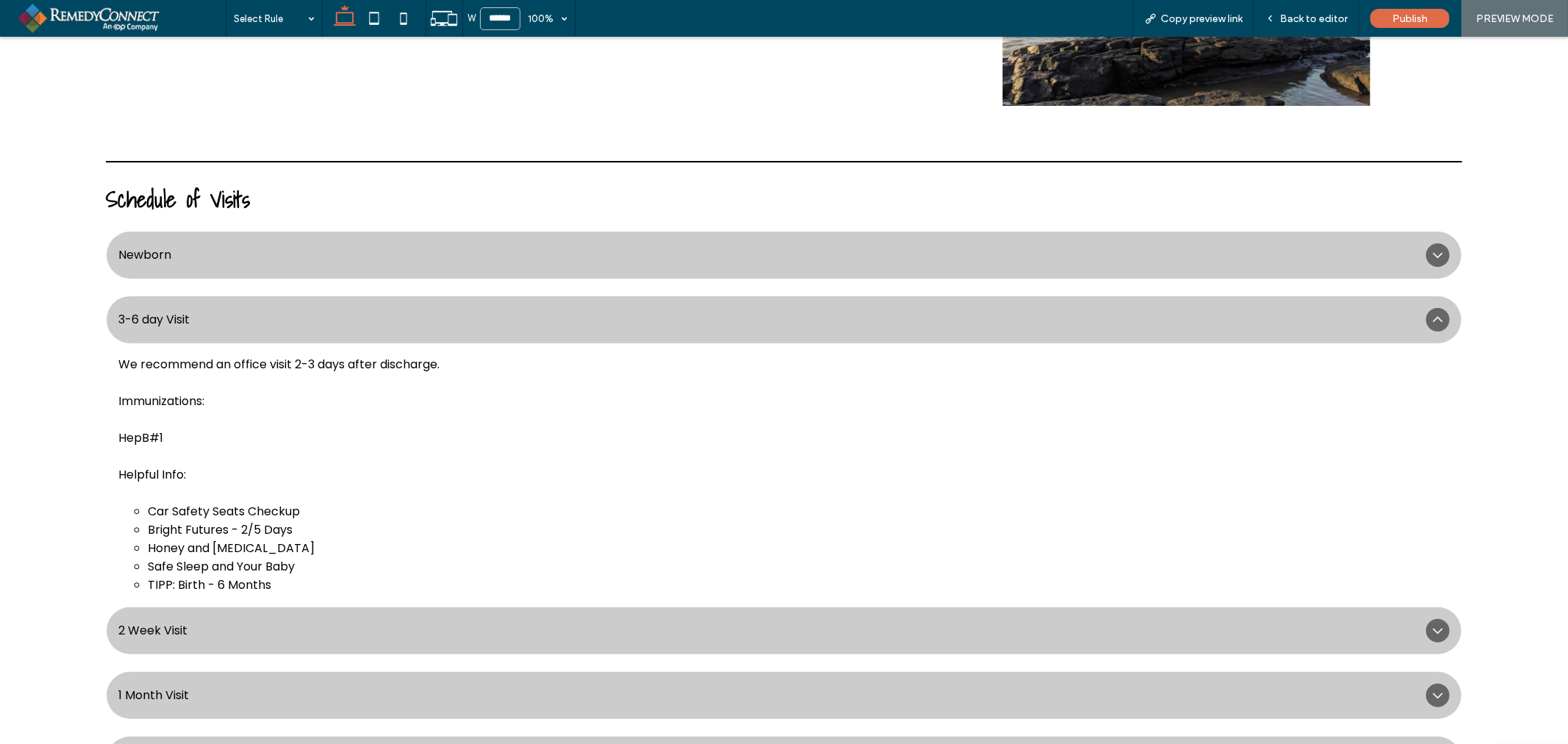
click at [908, 317] on span "3-6 day Visit" at bounding box center [769, 318] width 1302 height 18
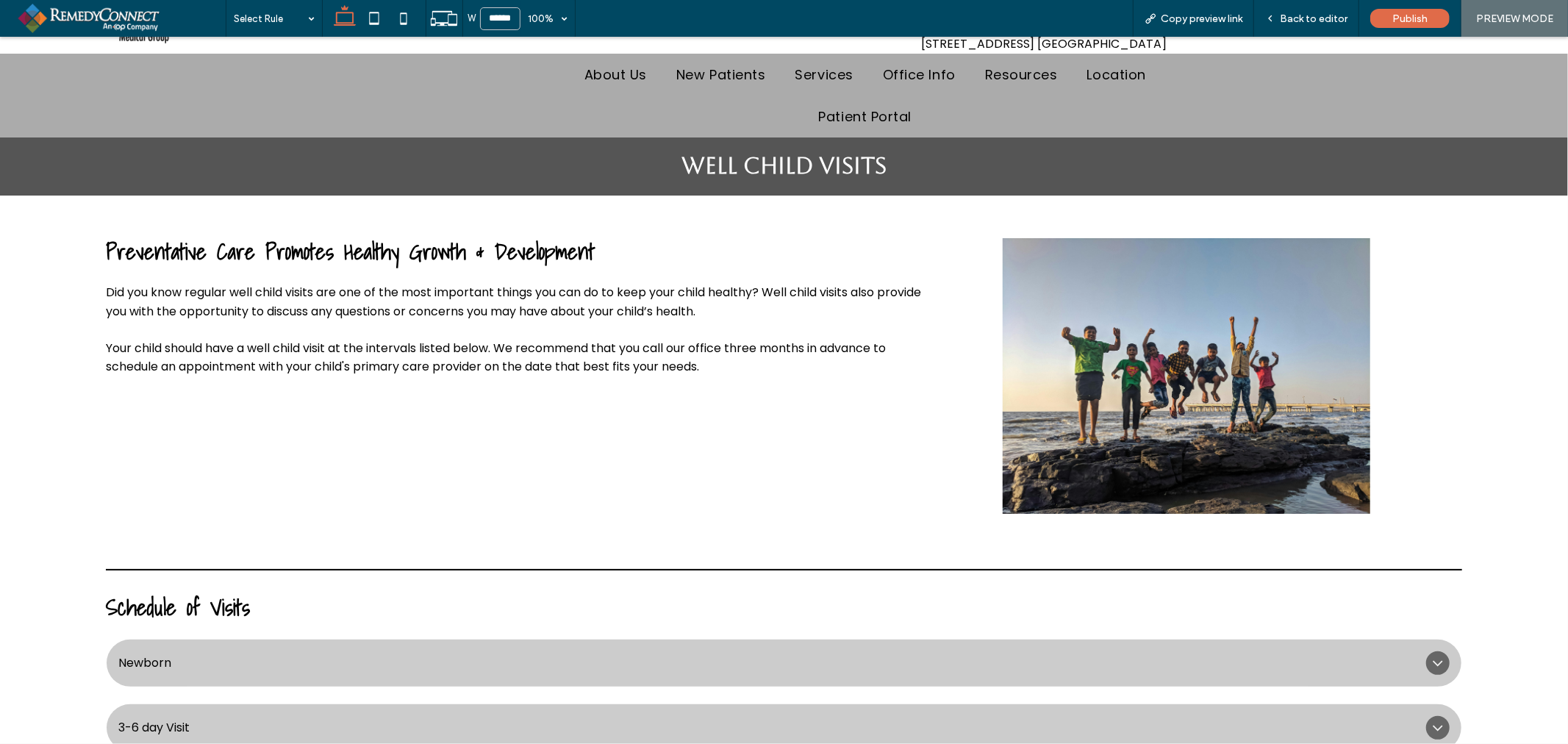
scroll to position [0, 0]
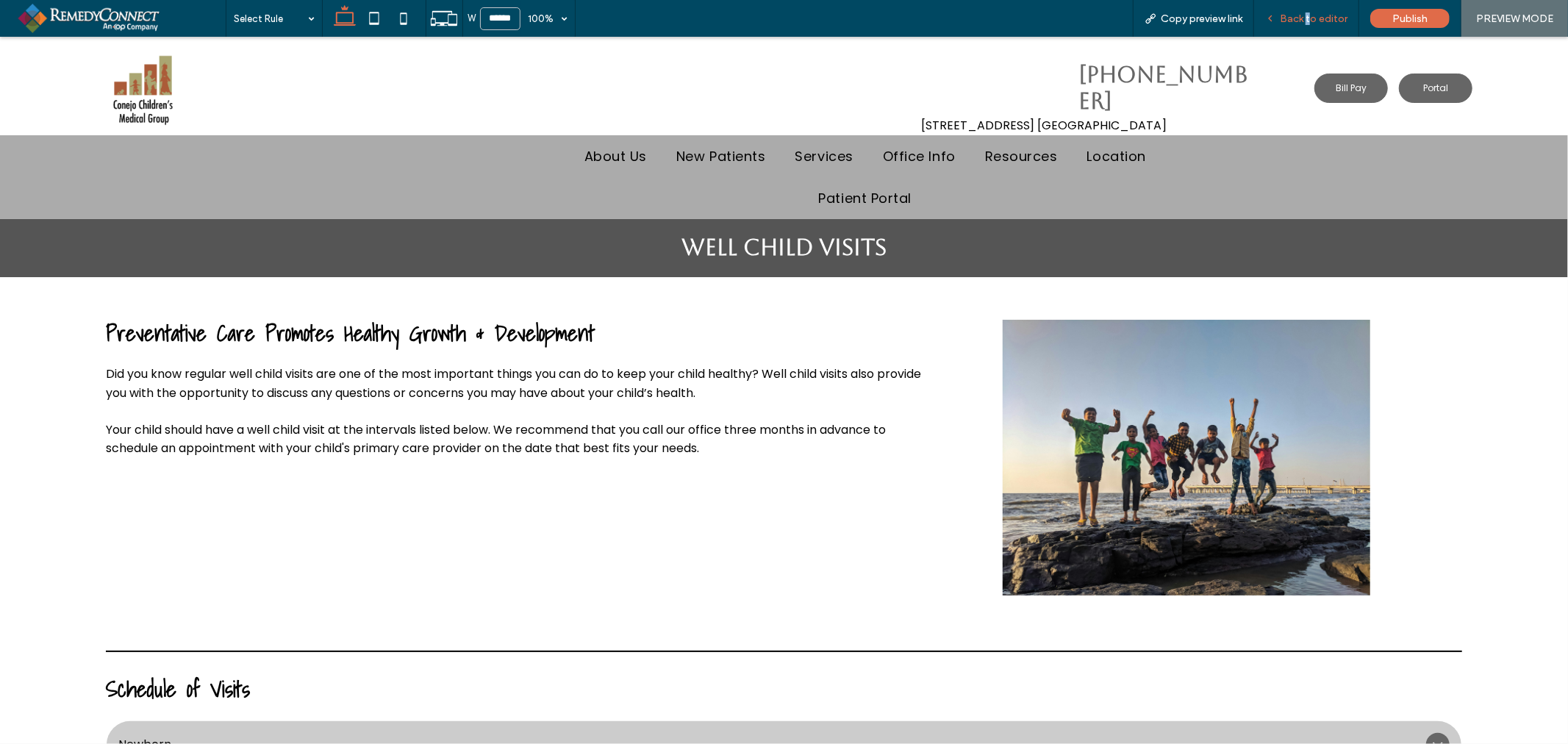
click at [1309, 13] on span "Back to editor" at bounding box center [1314, 19] width 68 height 13
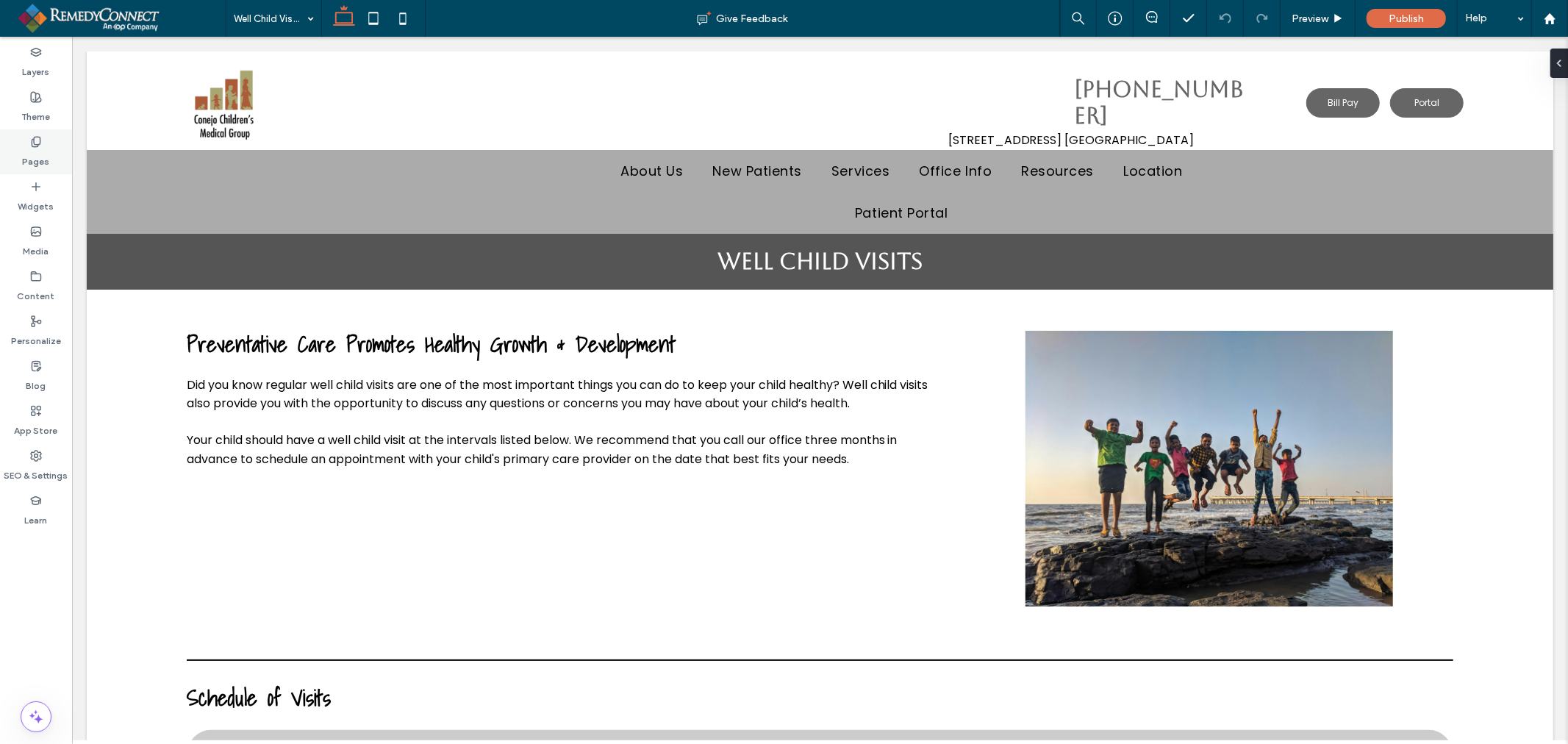
click at [35, 150] on label "Pages" at bounding box center [36, 157] width 27 height 20
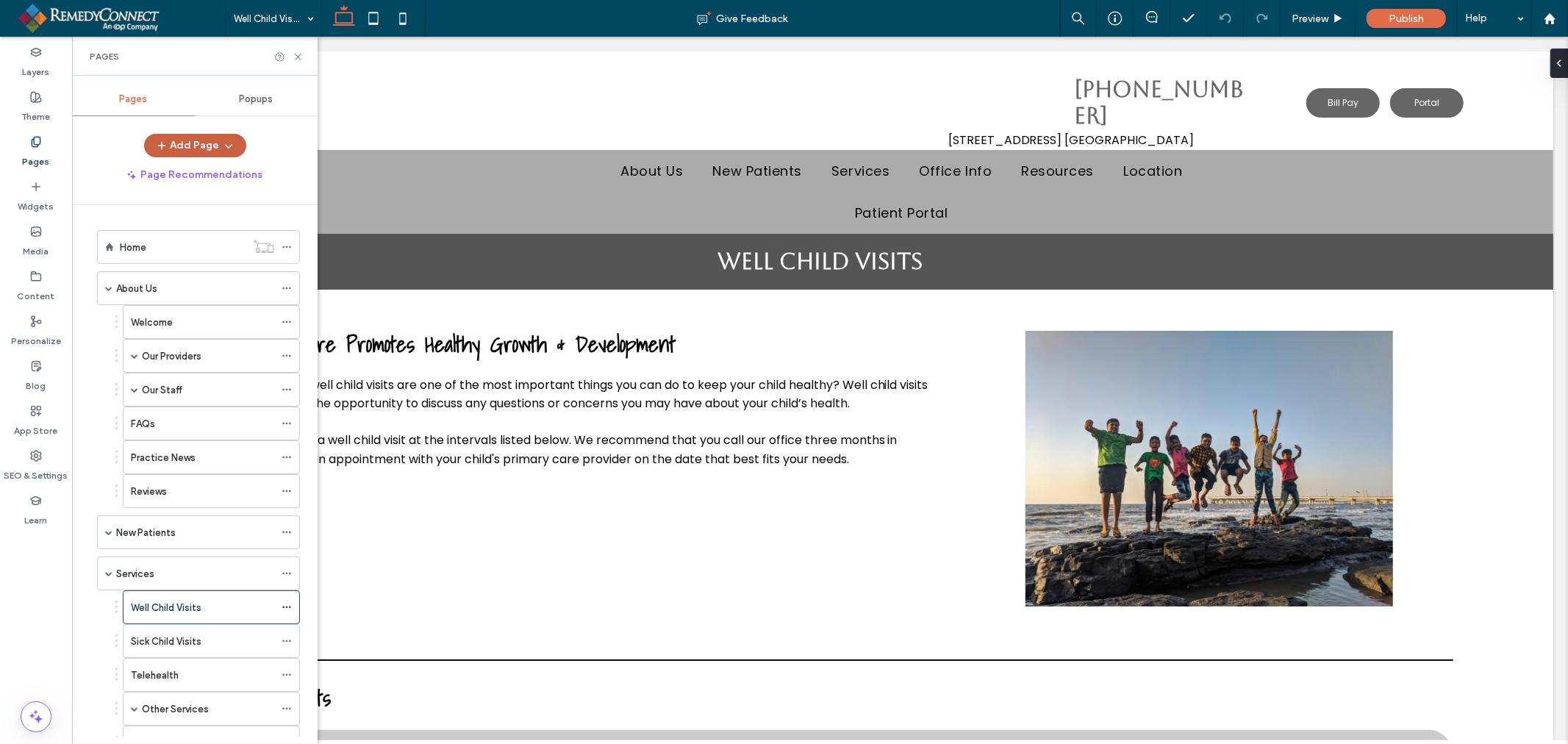
click at [196, 143] on button "Add Page" at bounding box center [195, 145] width 102 height 23
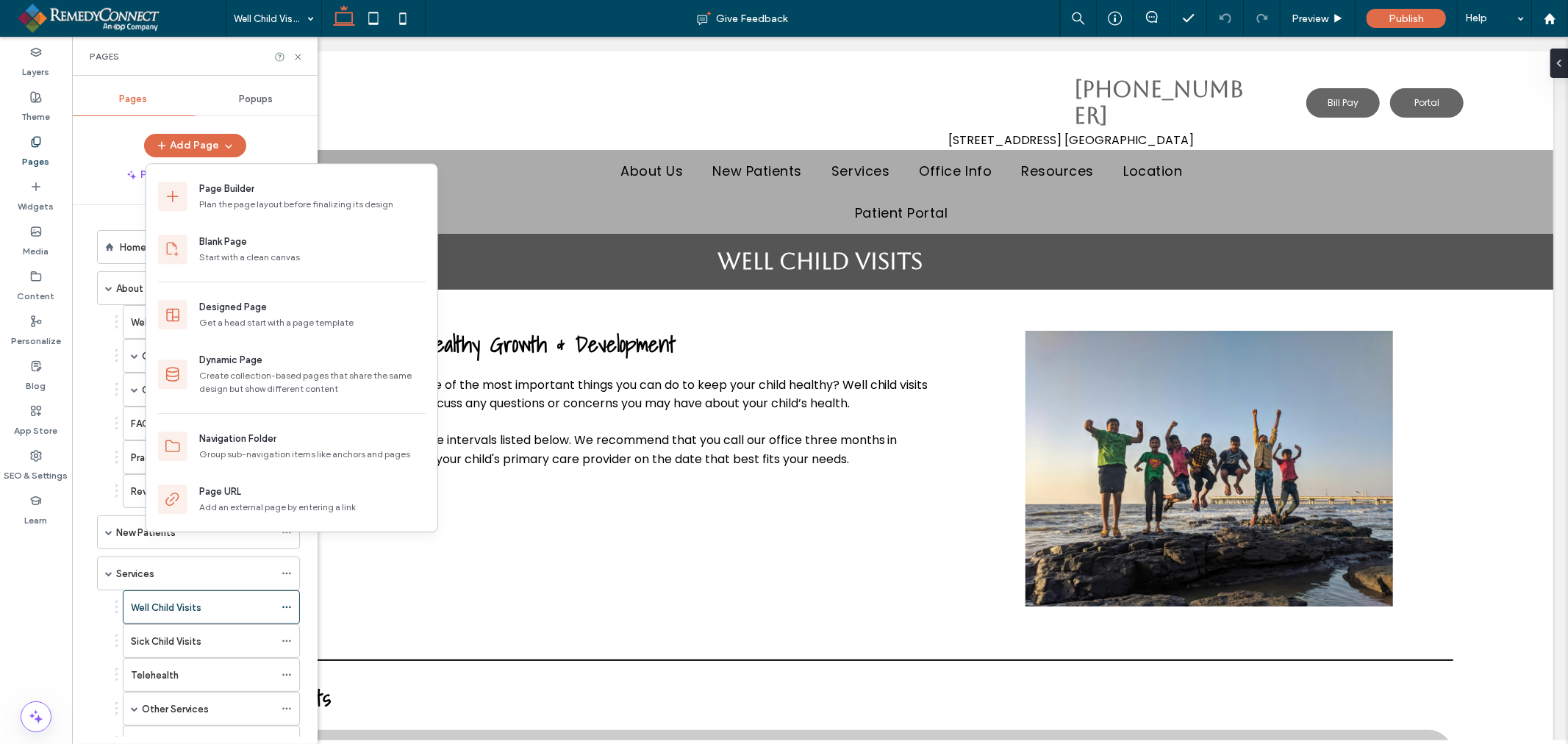
click at [82, 145] on div "Add Page" at bounding box center [195, 145] width 245 height 23
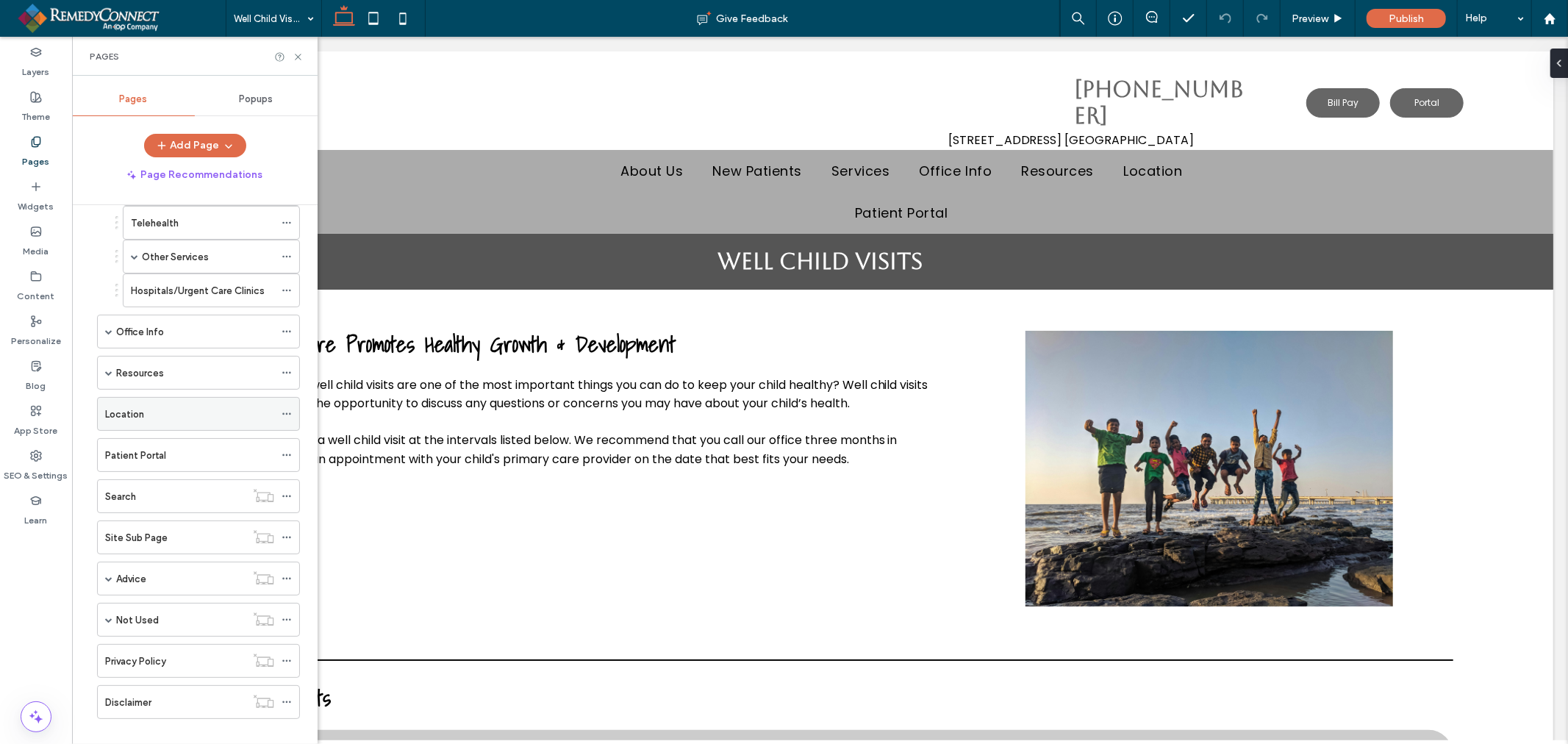
scroll to position [474, 0]
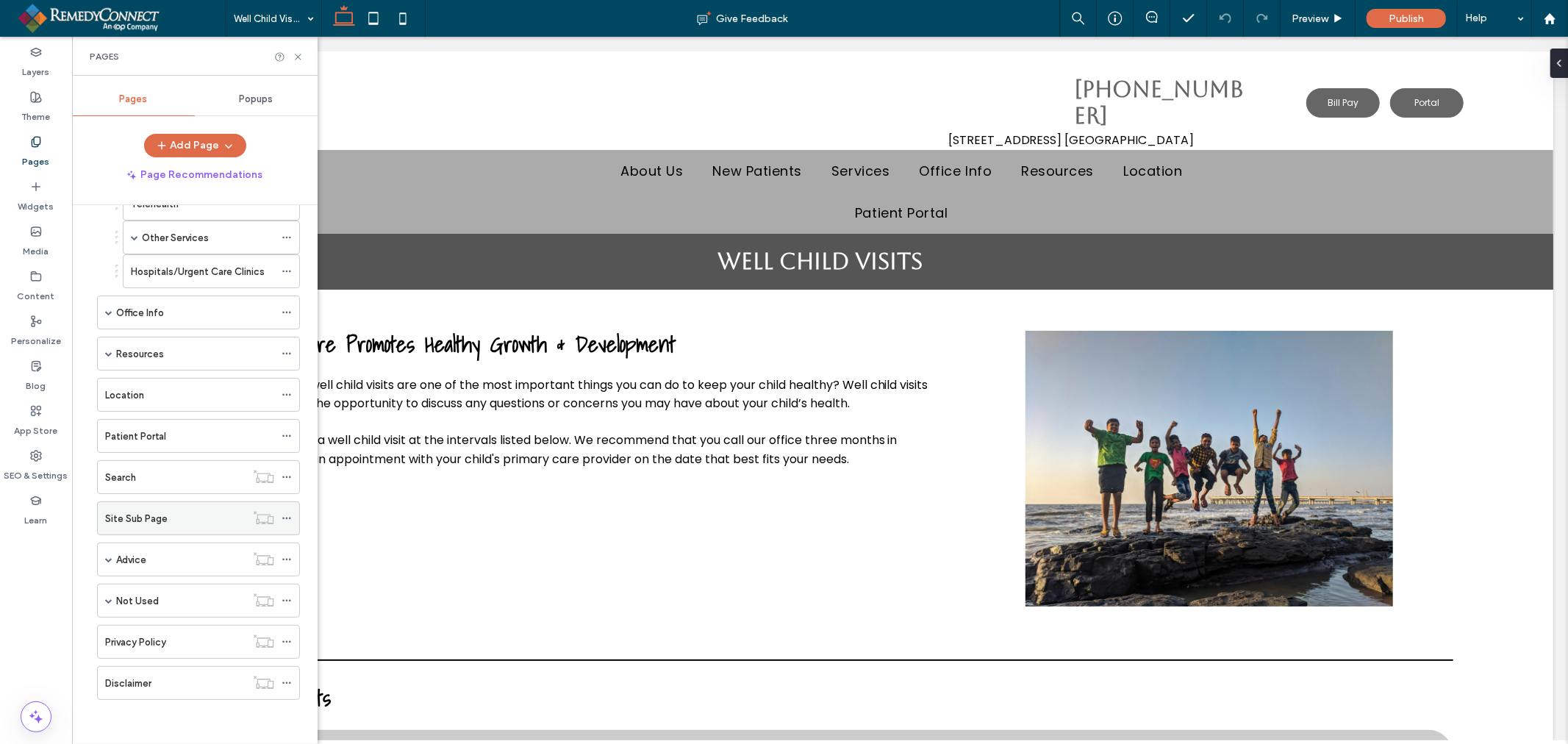
click at [292, 516] on icon at bounding box center [287, 518] width 11 height 11
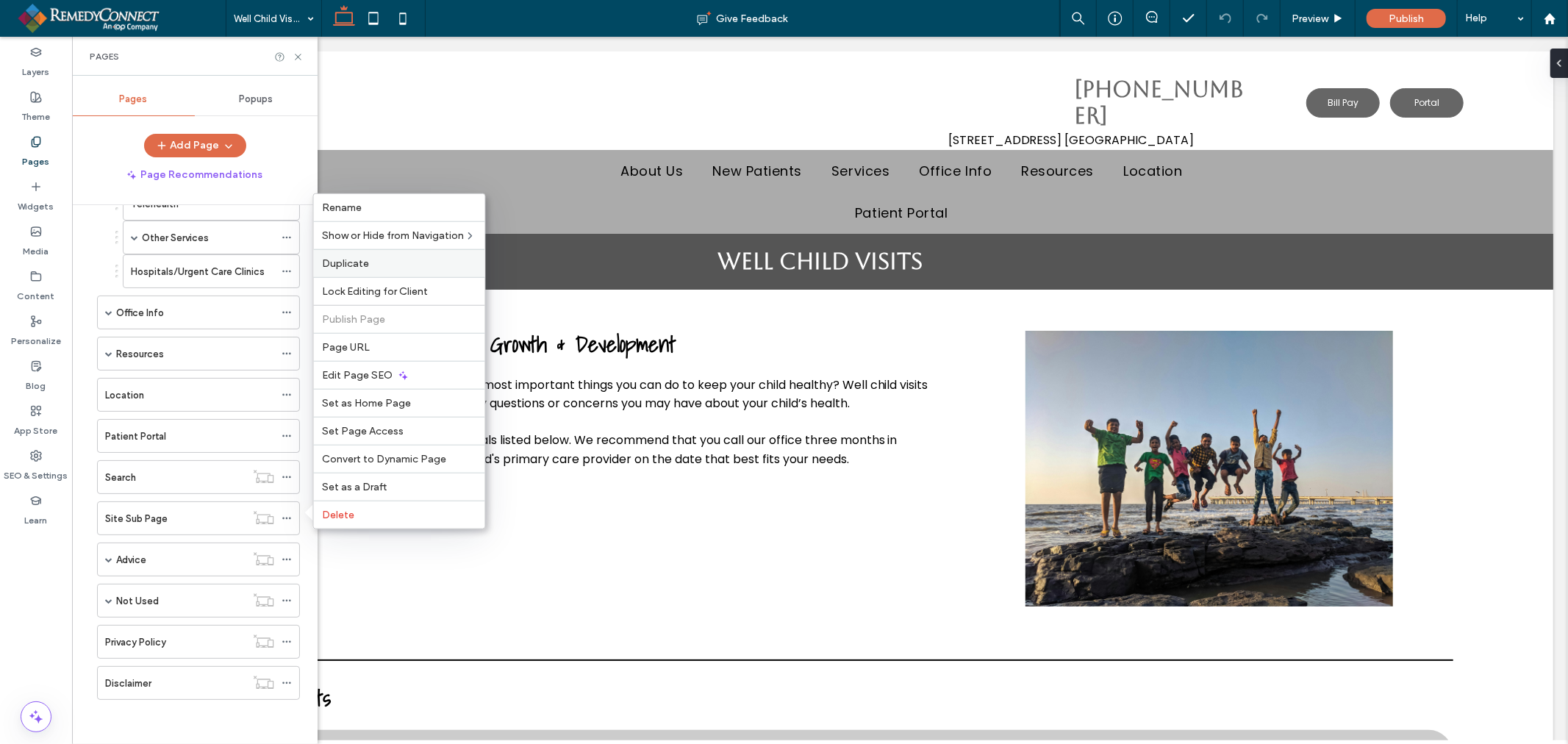
click at [368, 269] on span "Duplicate" at bounding box center [346, 263] width 47 height 13
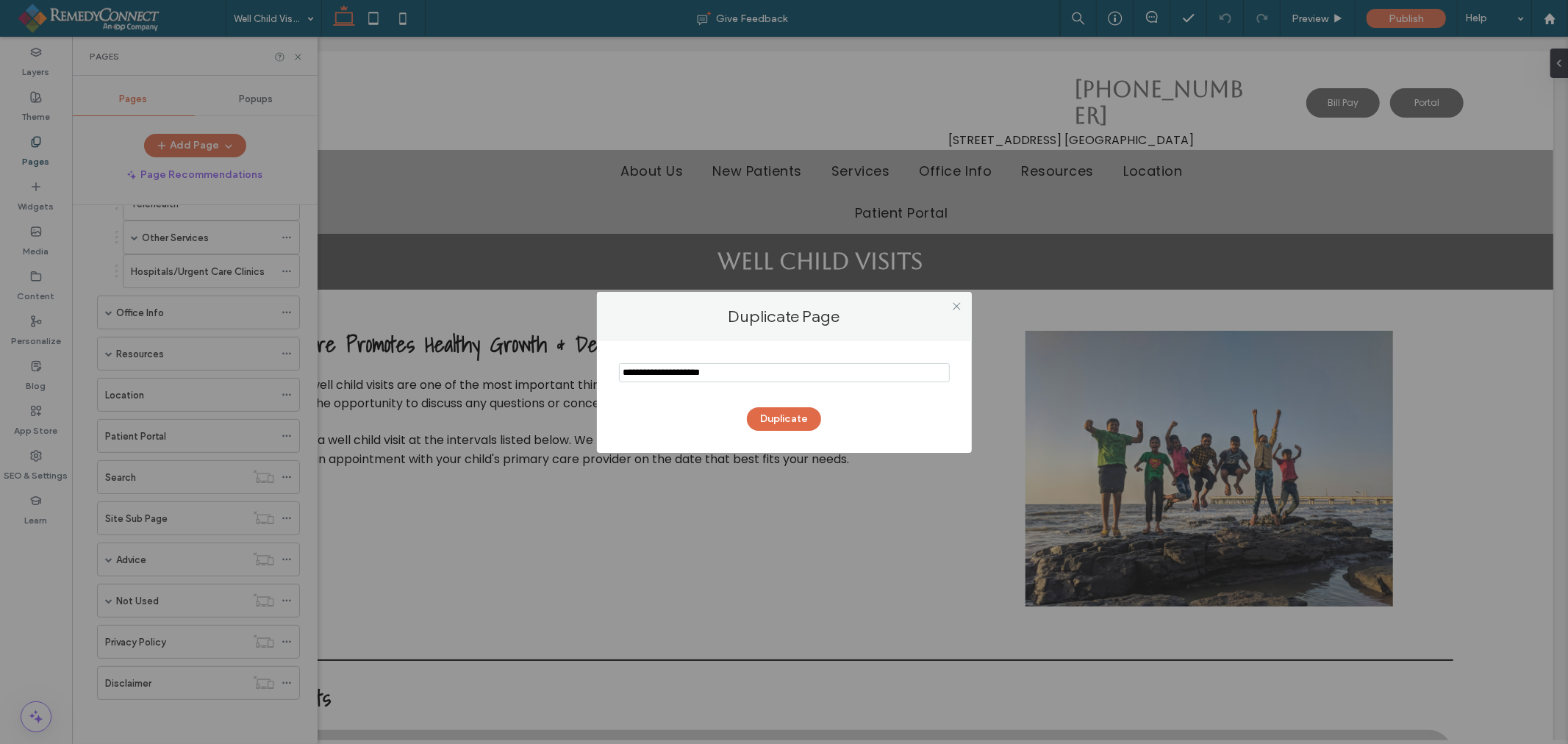
drag, startPoint x: 764, startPoint y: 373, endPoint x: 557, endPoint y: 368, distance: 207.1
click at [557, 368] on div "Duplicate Page Duplicate" at bounding box center [784, 372] width 1568 height 744
type input "*"
type input "********"
click at [789, 413] on button "Duplicate" at bounding box center [784, 418] width 74 height 23
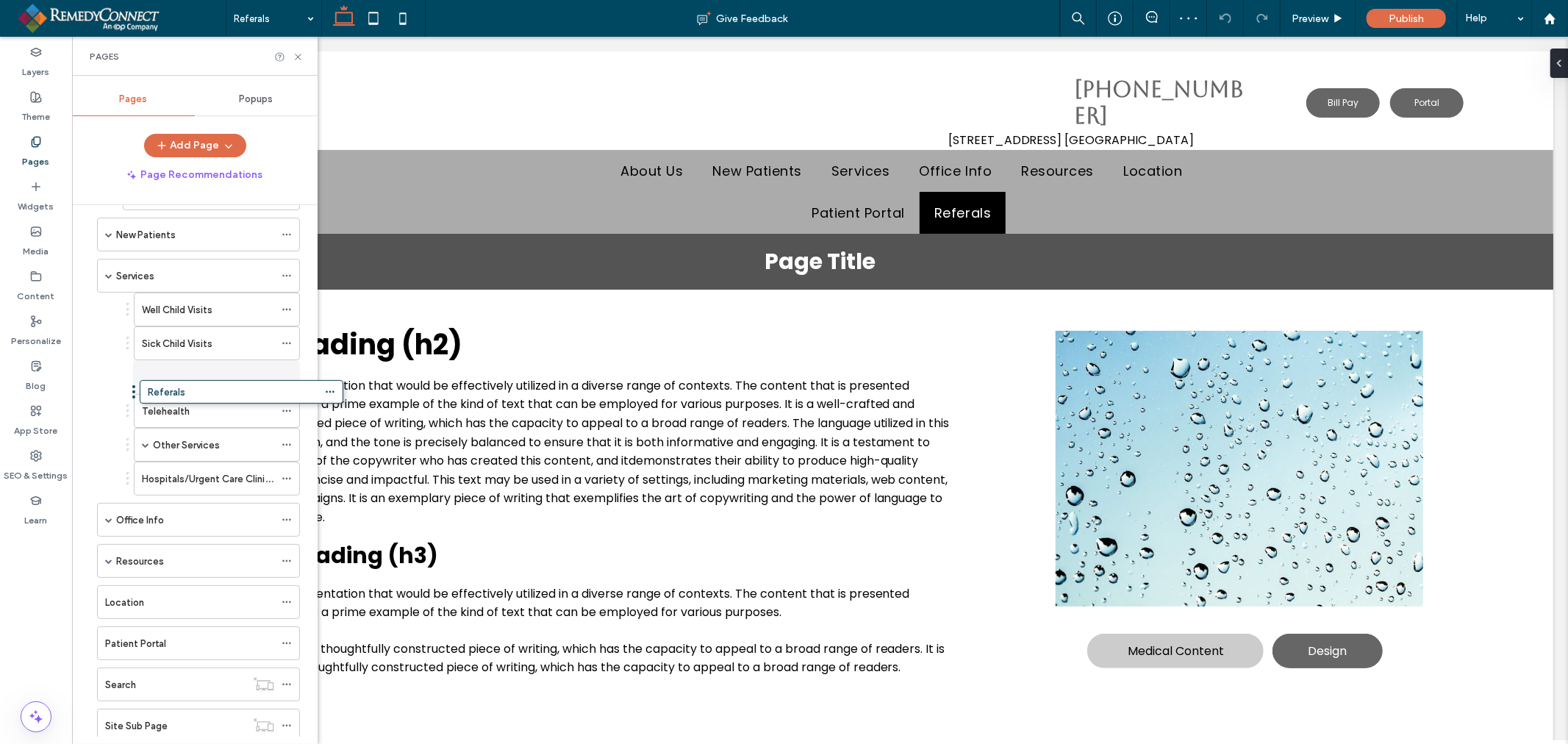
scroll to position [269, 0]
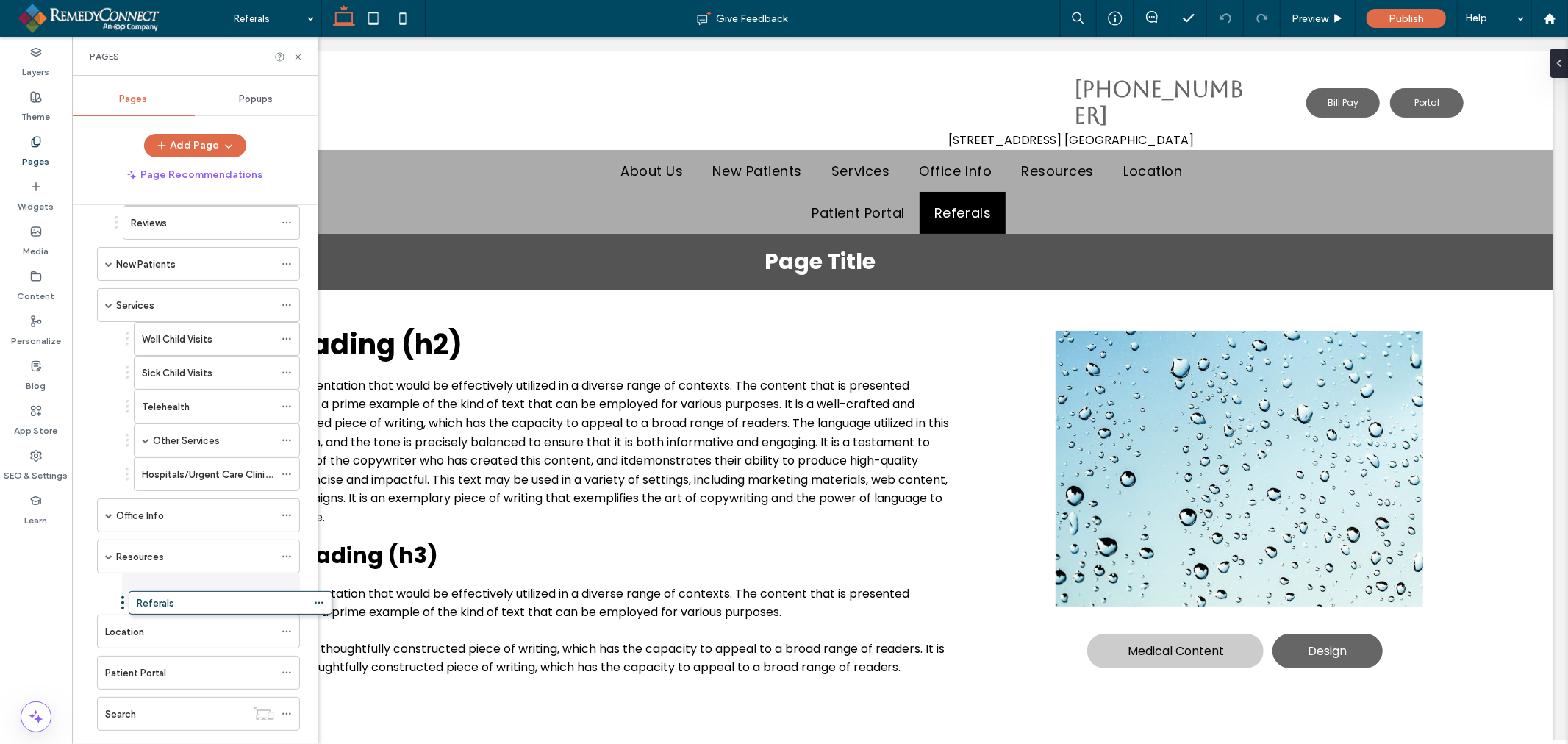
drag, startPoint x: 90, startPoint y: 721, endPoint x: 121, endPoint y: 605, distance: 120.1
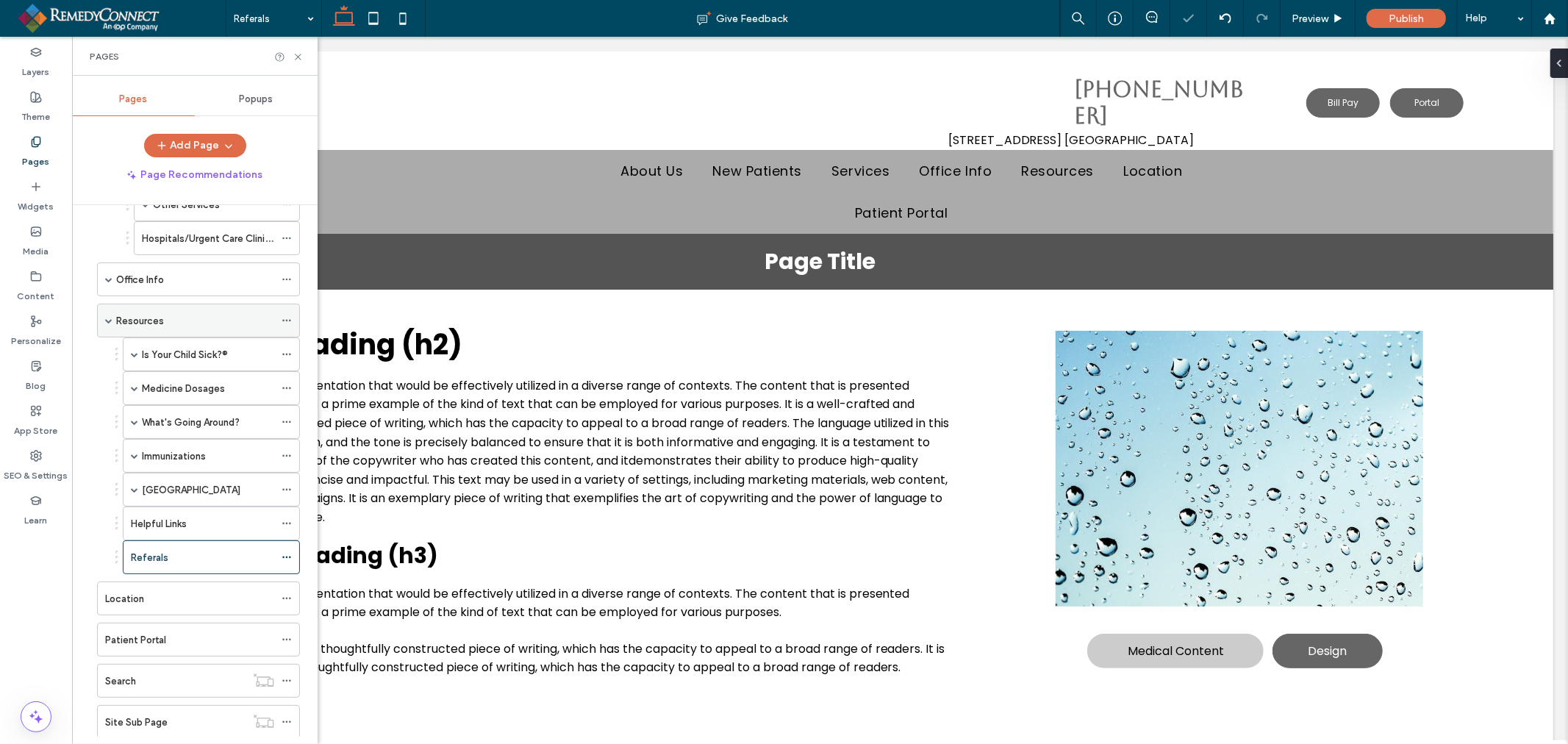
scroll to position [513, 0]
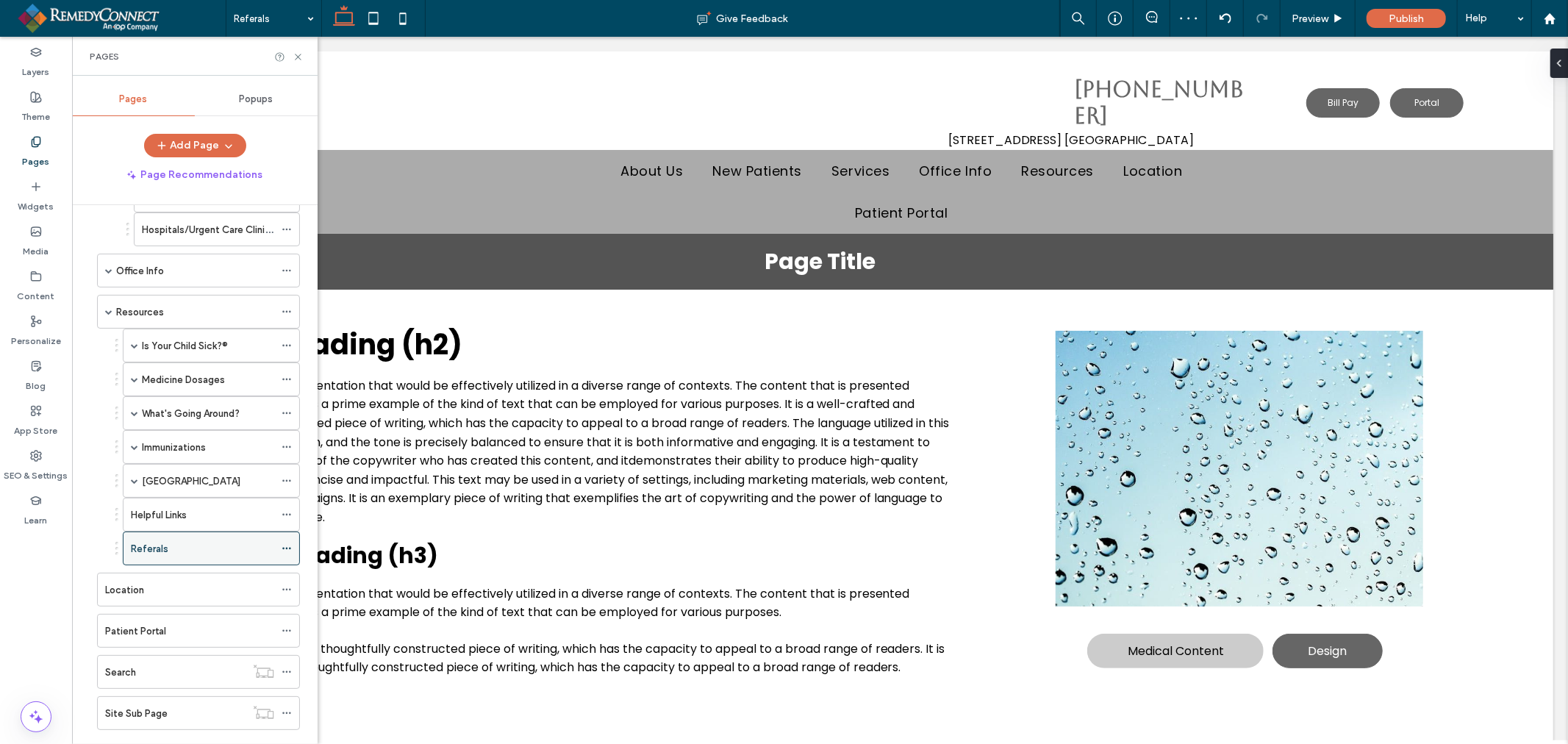
click at [287, 548] on icon at bounding box center [287, 548] width 11 height 11
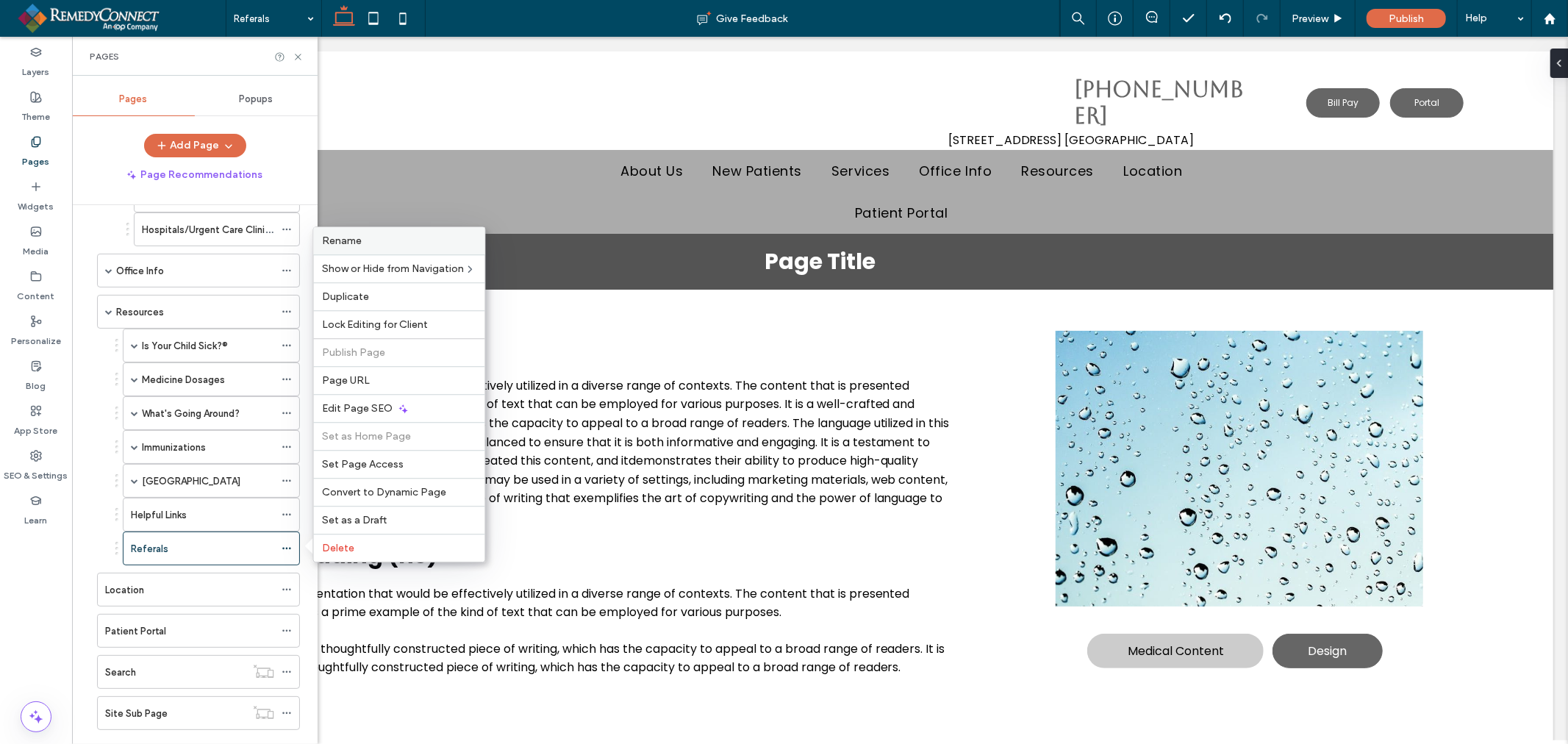
click at [360, 244] on span "Rename" at bounding box center [342, 241] width 40 height 13
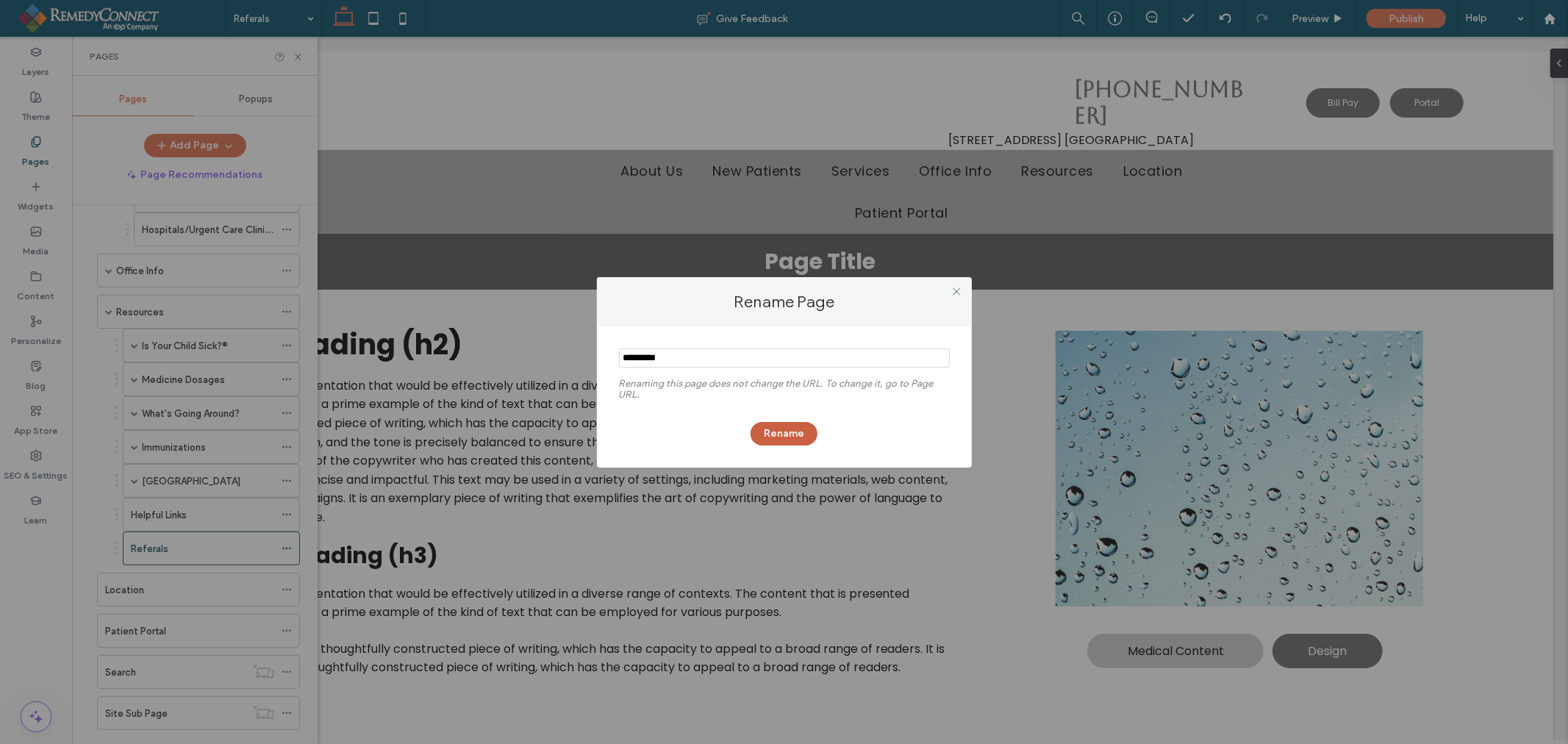
type input "*********"
click at [792, 427] on button "Rename" at bounding box center [783, 433] width 67 height 23
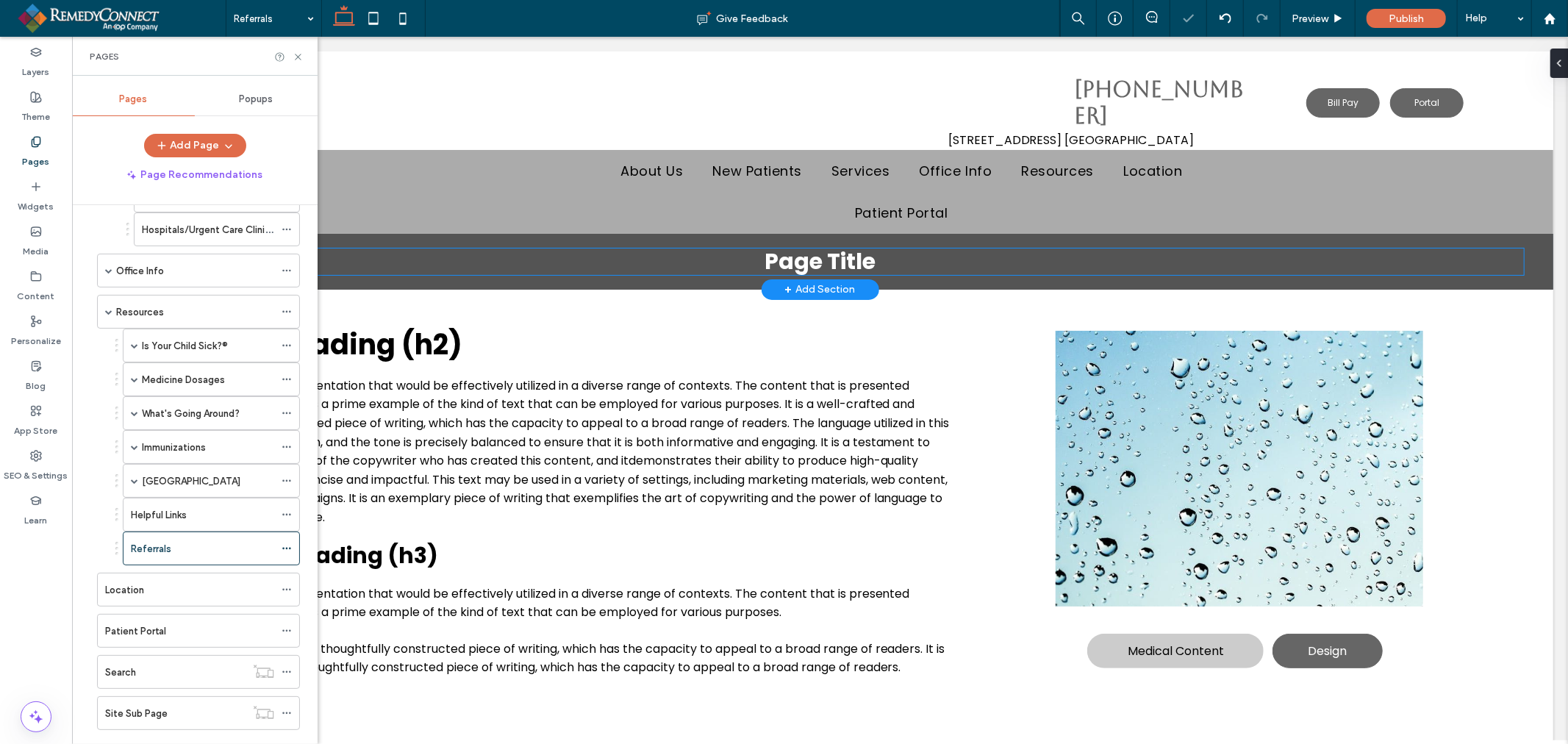
click at [819, 259] on span "Page Title" at bounding box center [819, 260] width 111 height 32
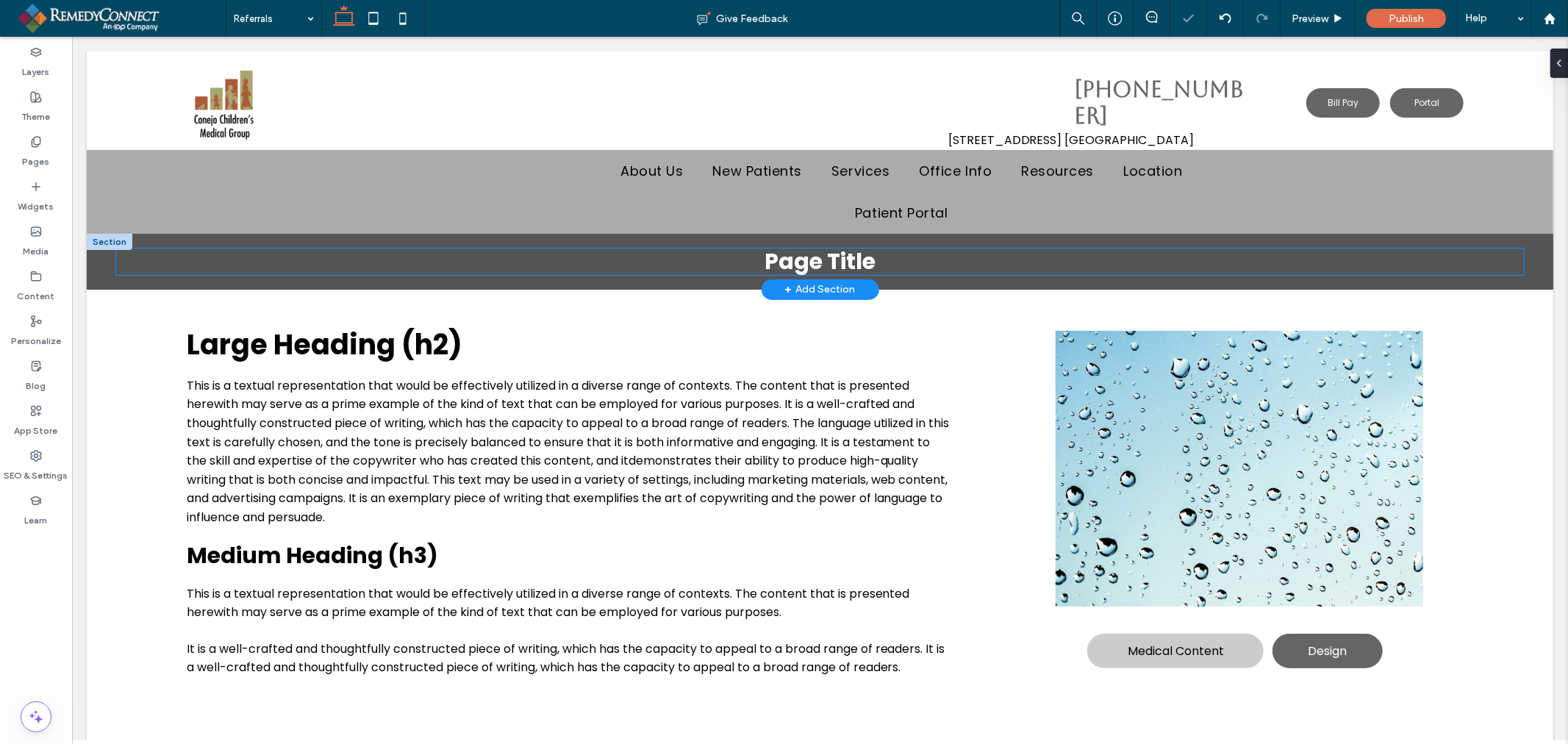
click at [819, 259] on div "Page Title" at bounding box center [819, 260] width 1408 height 26
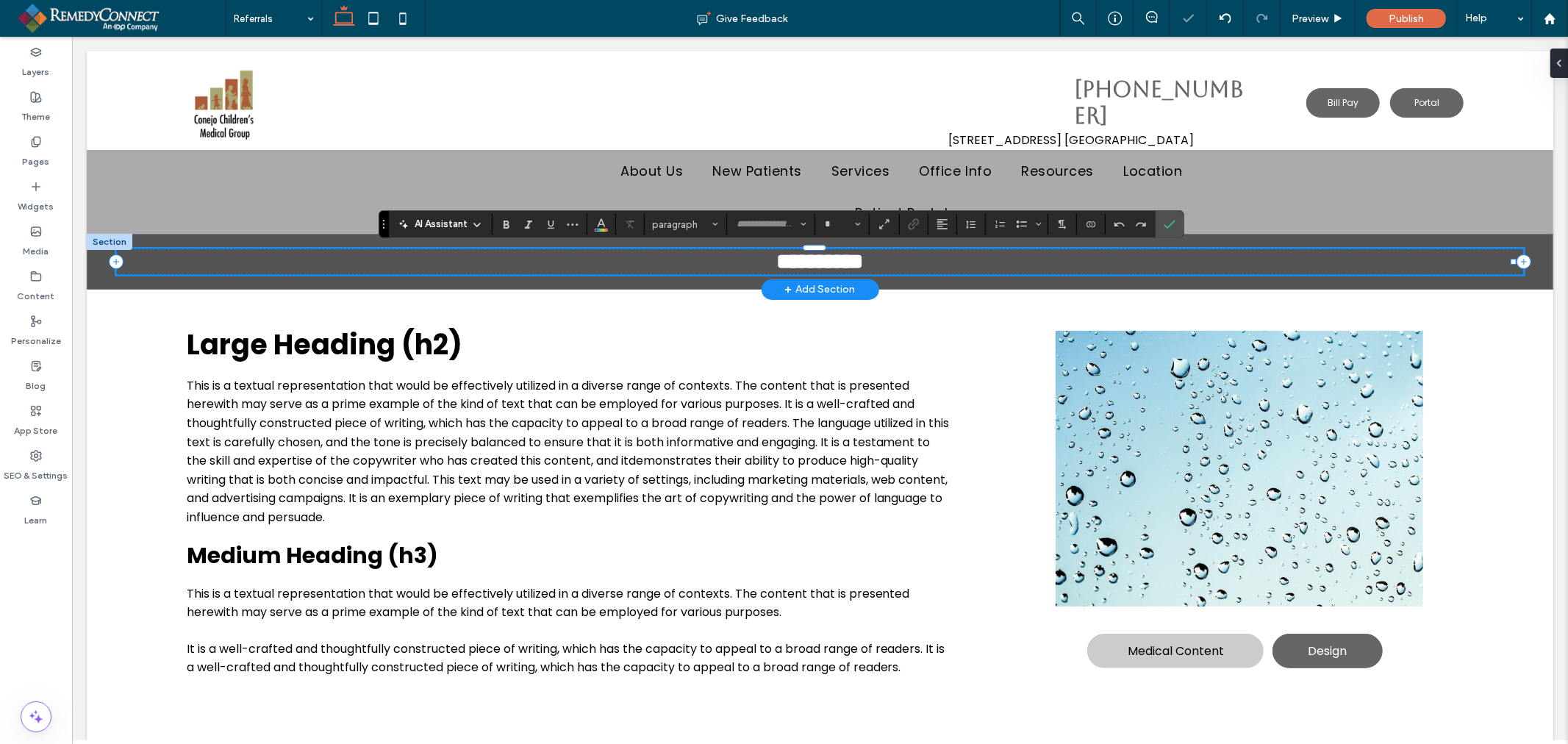
type input "*******"
type input "**"
click at [1171, 225] on icon "Confirm" at bounding box center [1169, 224] width 12 height 12
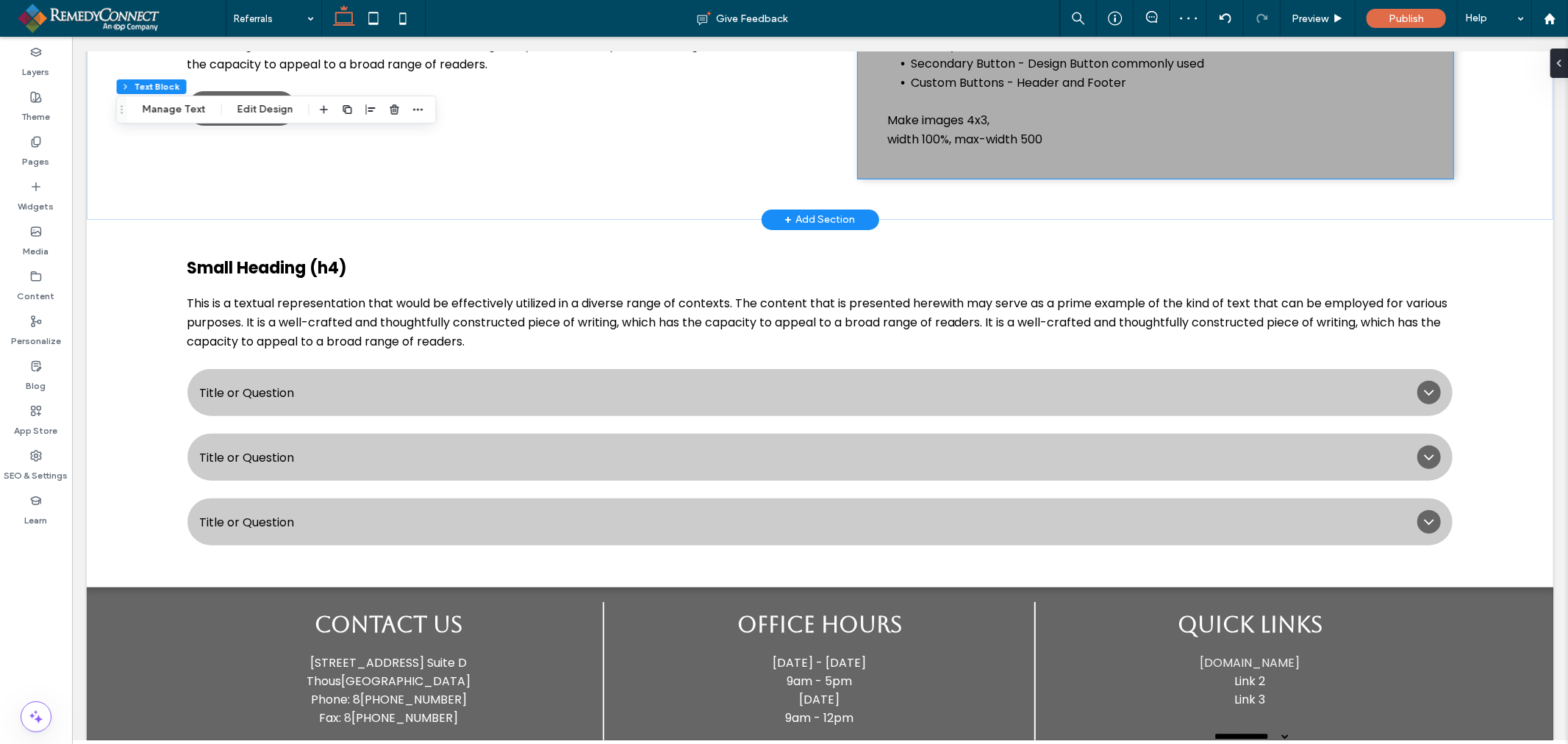
scroll to position [735, 0]
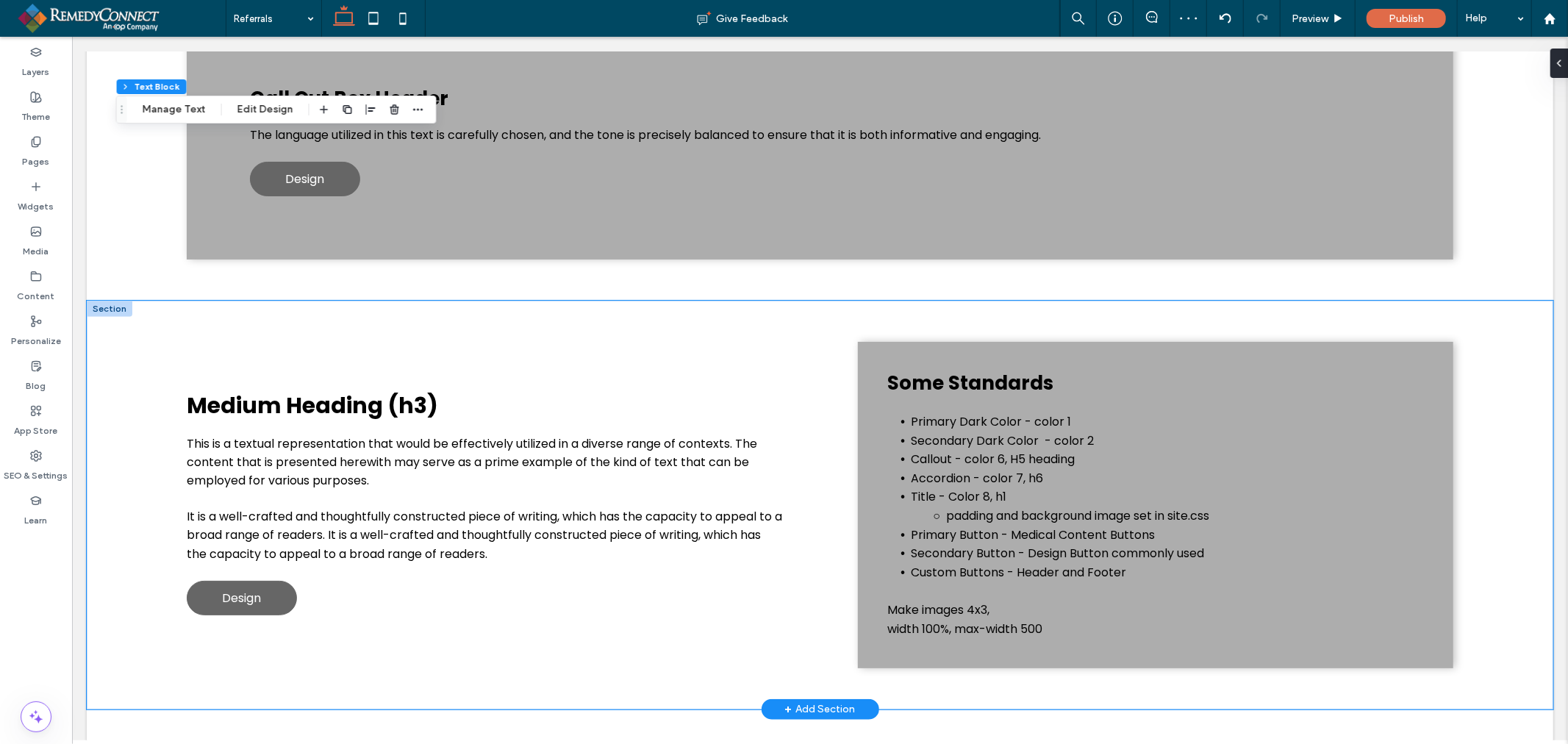
click at [1528, 419] on div "Some Standards Primary Dark Color - color 1 Secondary Dark Color - color 2 Call…" at bounding box center [819, 504] width 1466 height 408
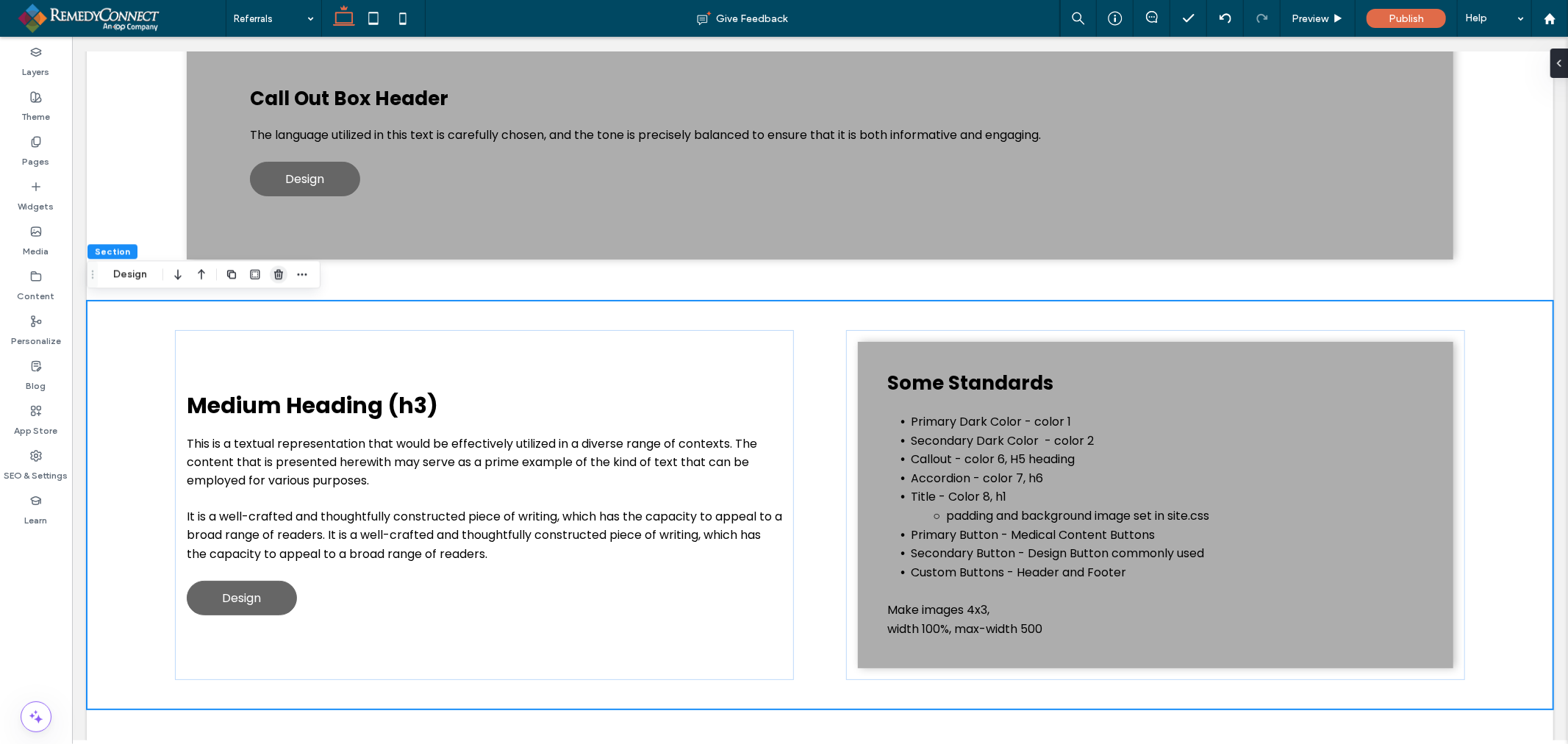
click at [278, 277] on icon "button" at bounding box center [278, 275] width 12 height 12
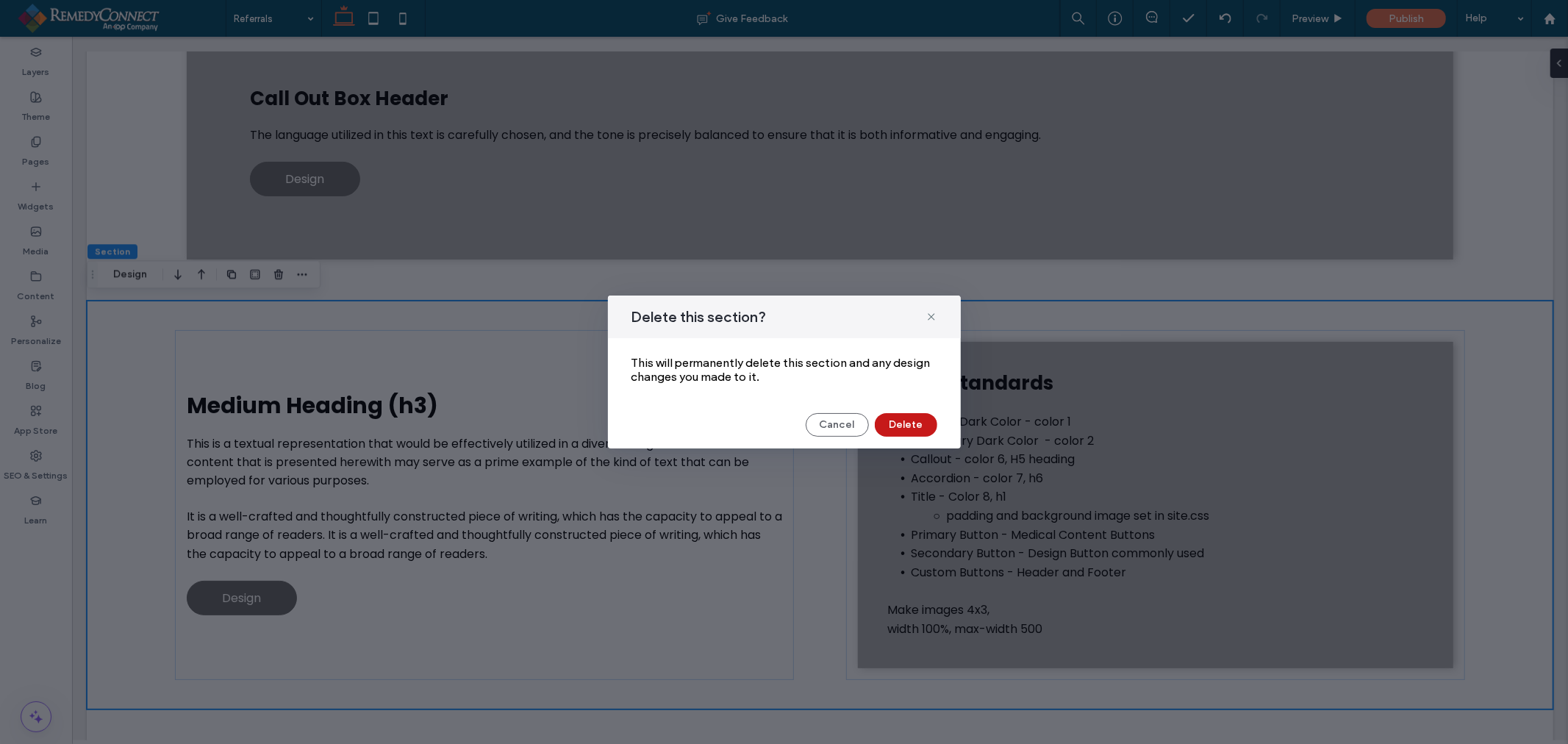
click at [915, 430] on button "Delete" at bounding box center [906, 424] width 62 height 23
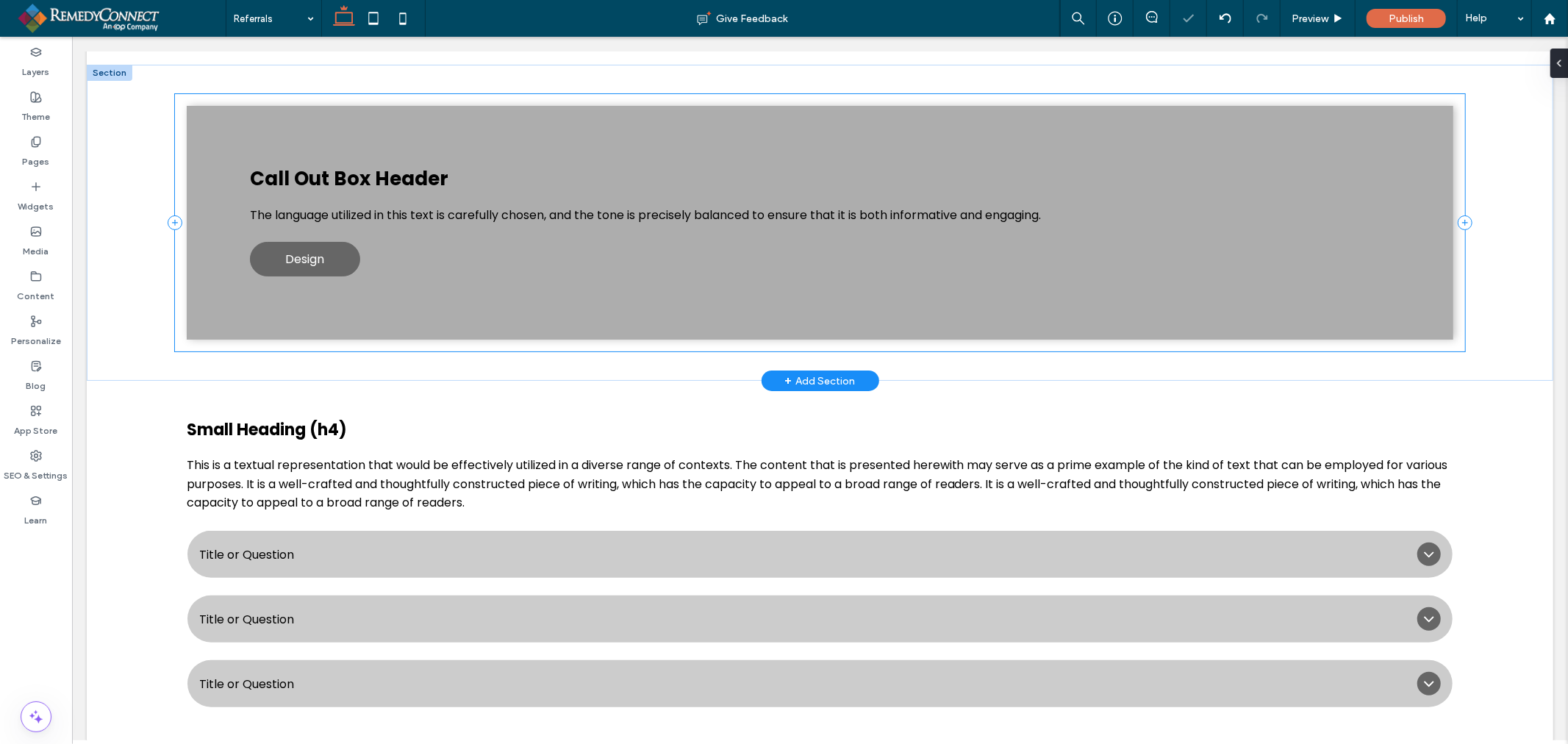
scroll to position [571, 0]
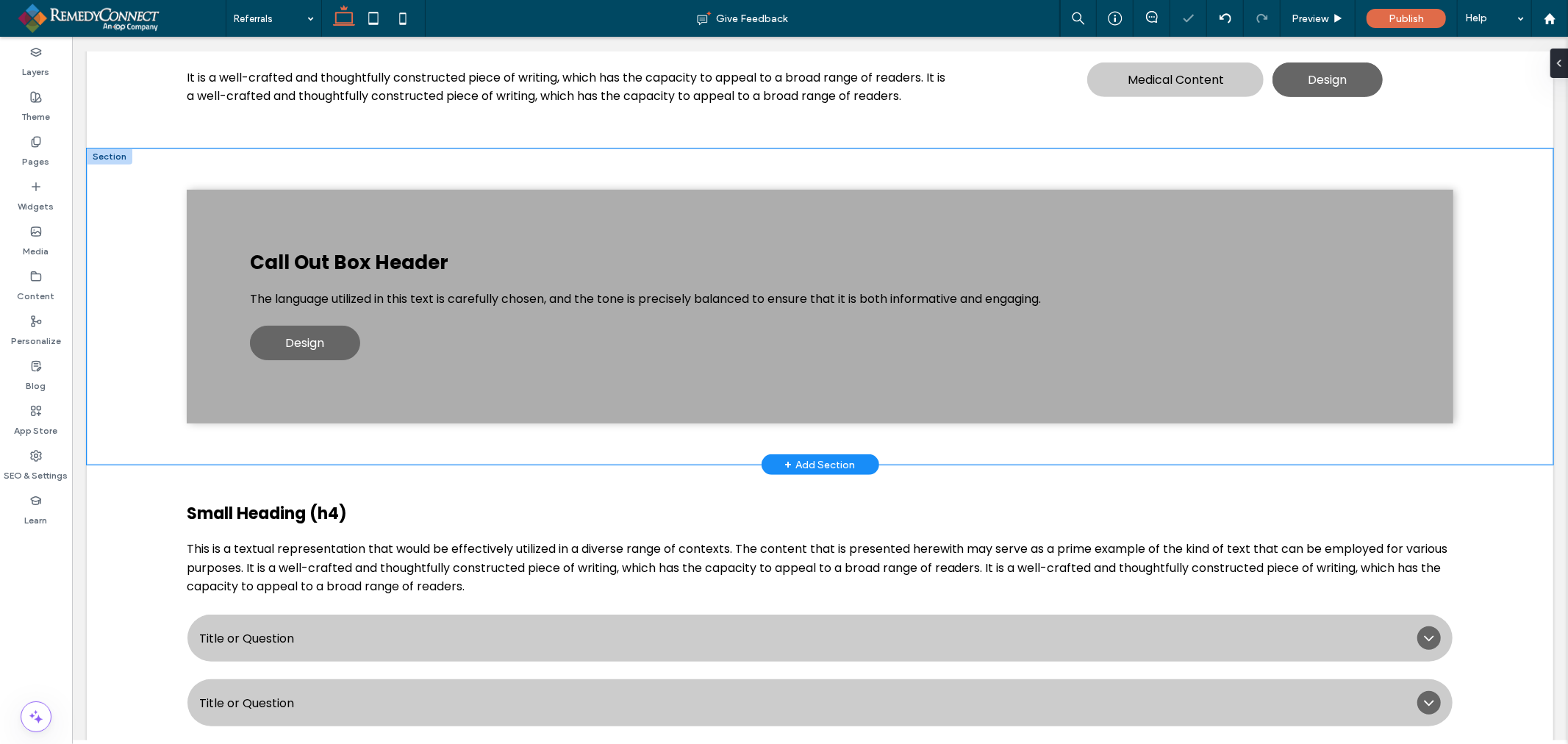
click at [1481, 230] on div "Call Out Box Header The language utilized in this text is carefully chosen, and…" at bounding box center [819, 305] width 1466 height 317
click at [275, 120] on icon "button" at bounding box center [278, 123] width 12 height 12
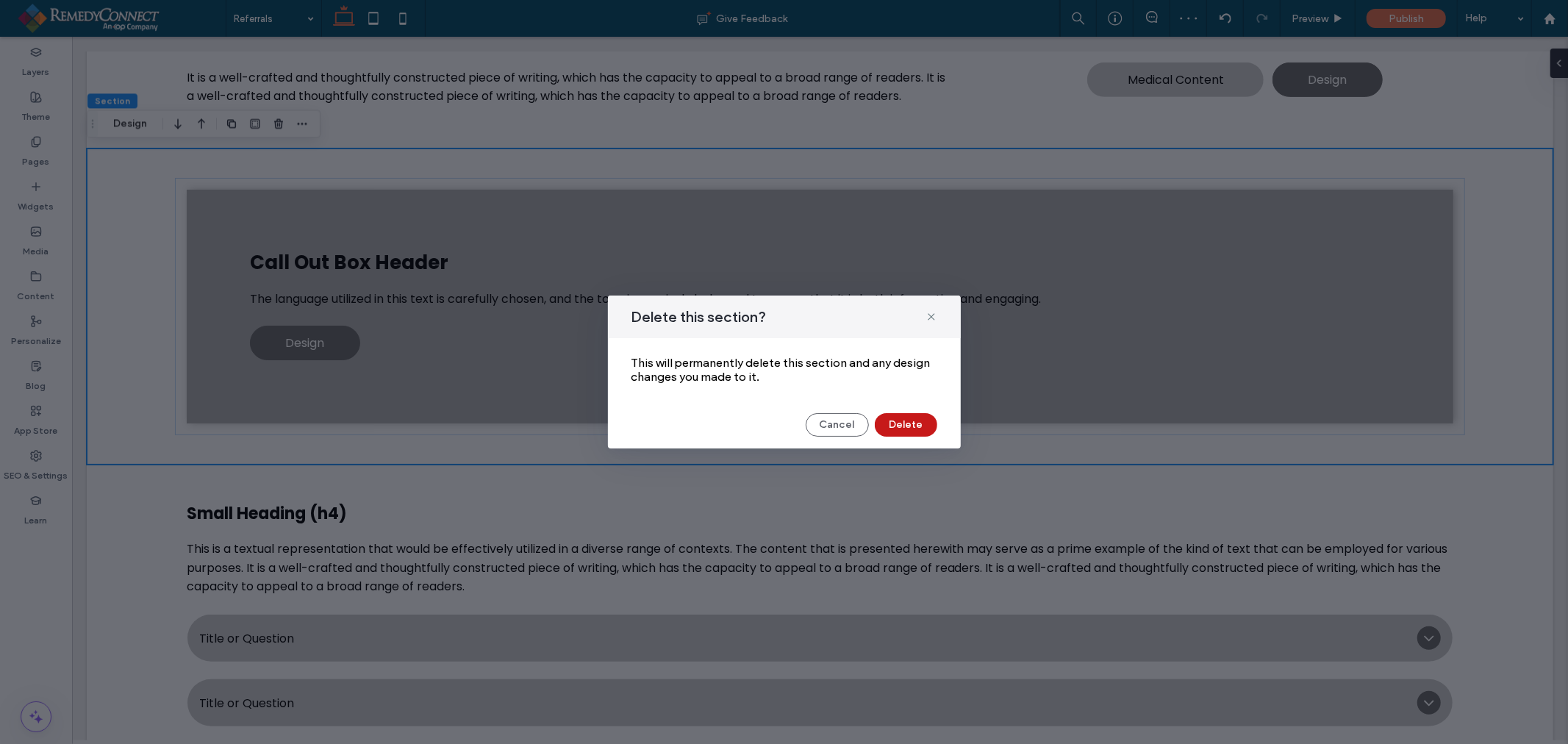
click at [911, 428] on button "Delete" at bounding box center [906, 424] width 62 height 23
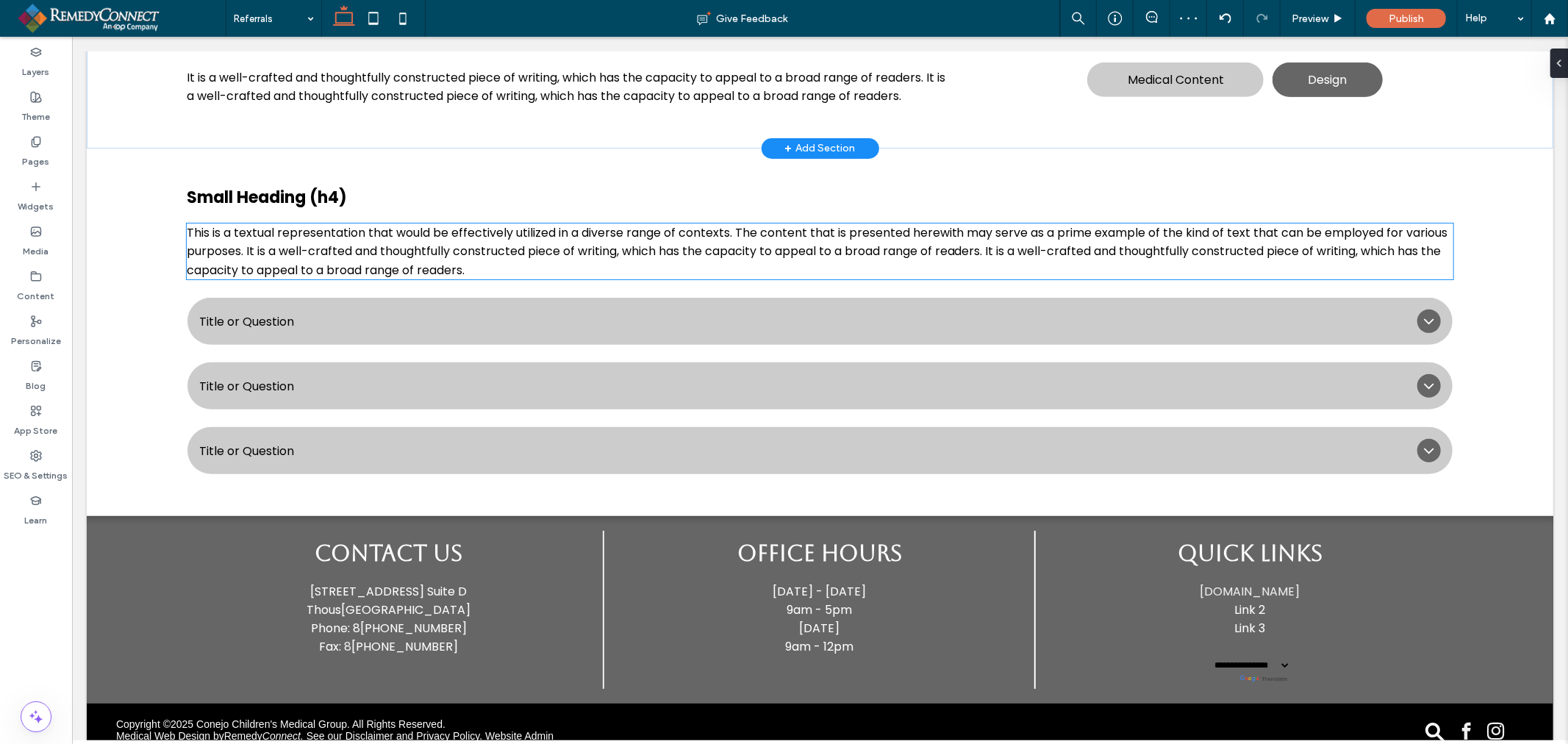
scroll to position [244, 0]
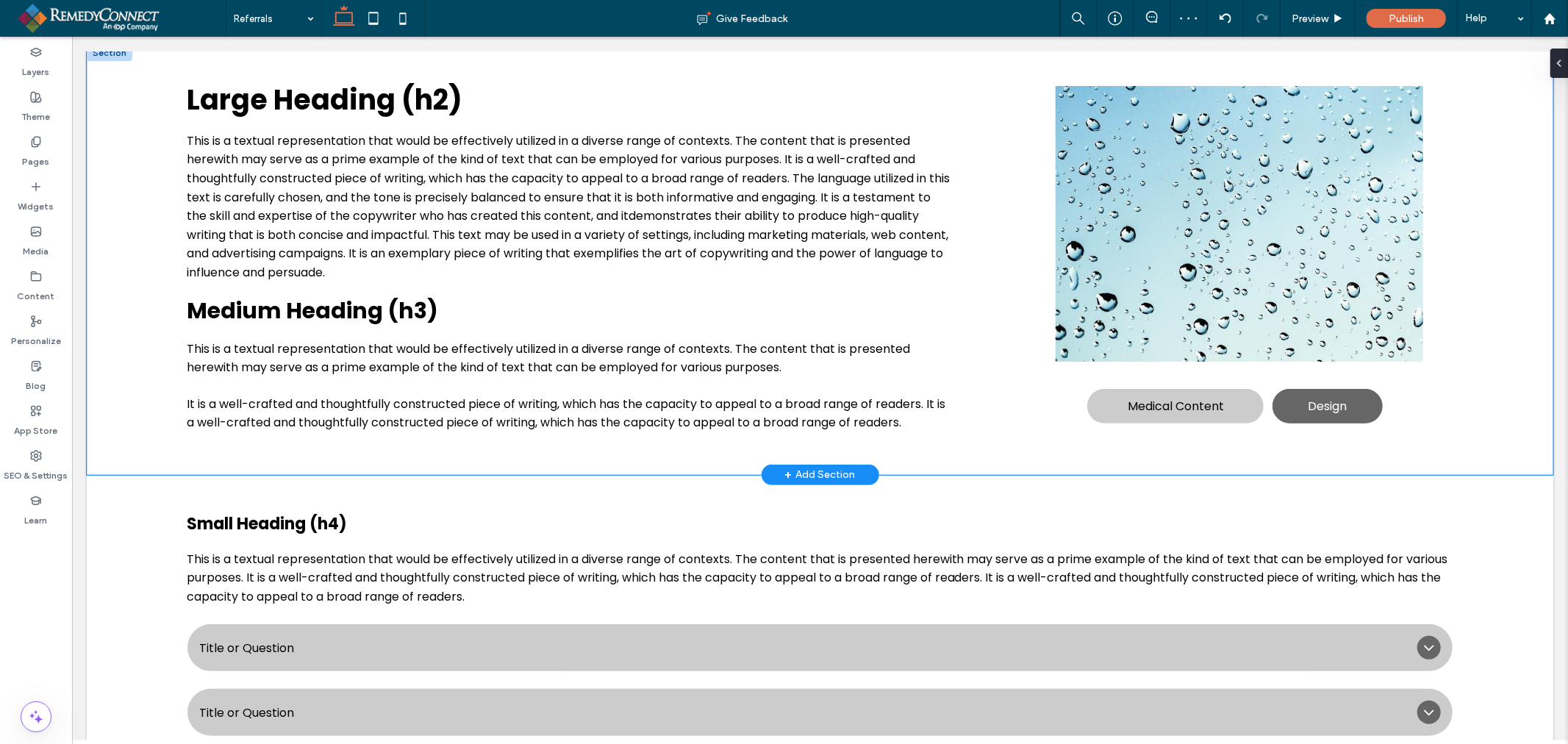
click at [1479, 332] on div "Large Heading (h2) This is a textual representation that would be effectively u…" at bounding box center [819, 260] width 1466 height 430
click at [275, 114] on icon "button" at bounding box center [278, 110] width 12 height 12
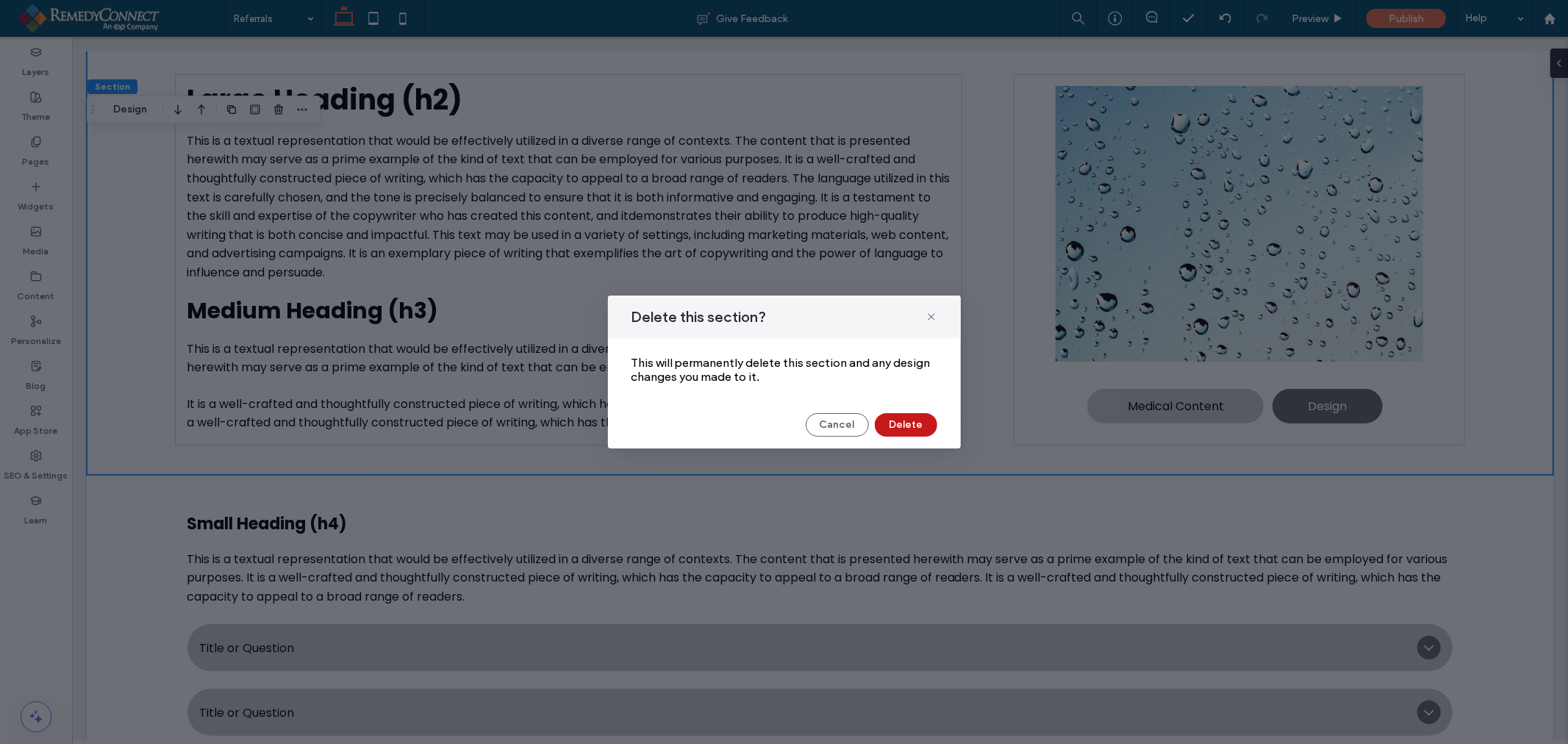
click at [917, 424] on button "Delete" at bounding box center [906, 424] width 62 height 23
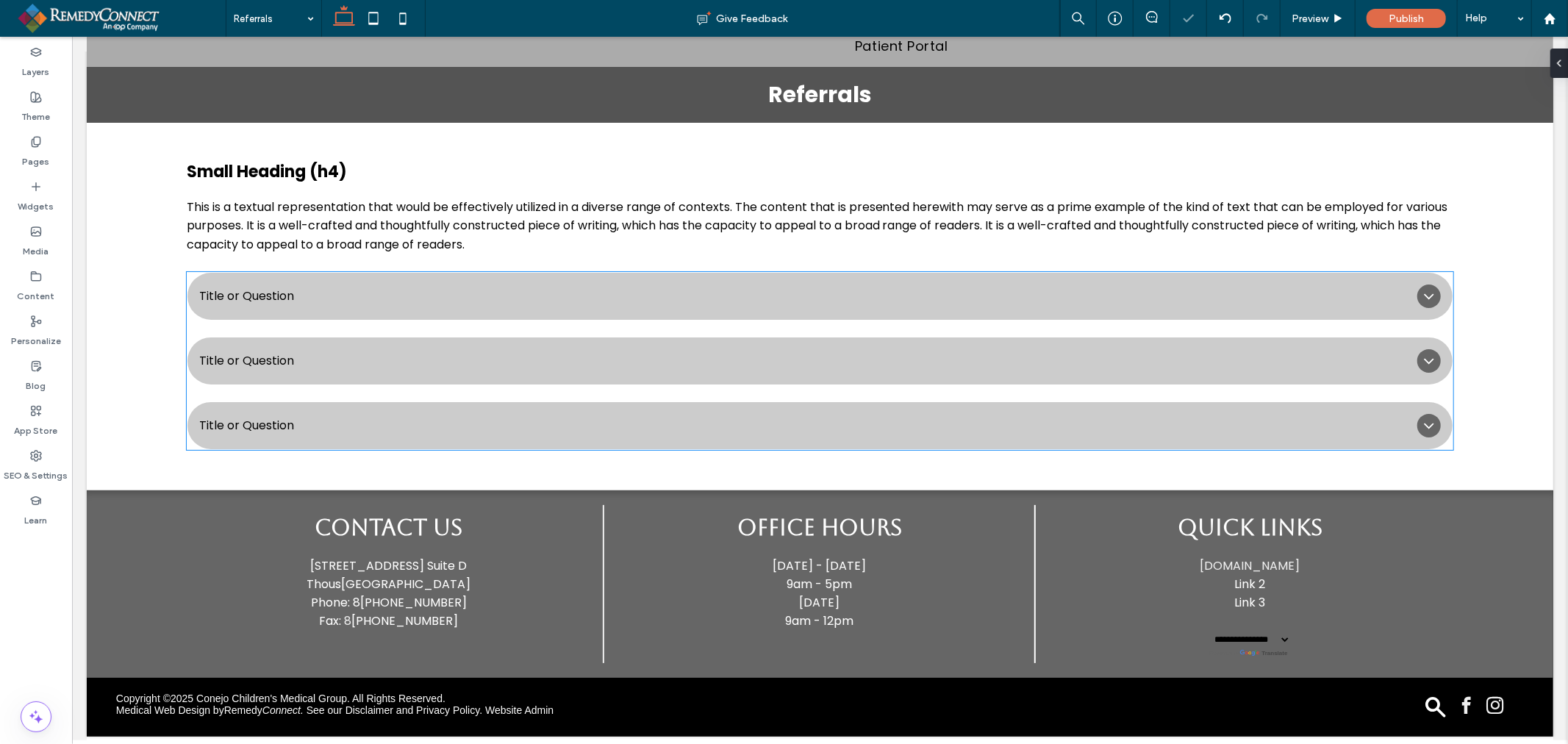
scroll to position [162, 0]
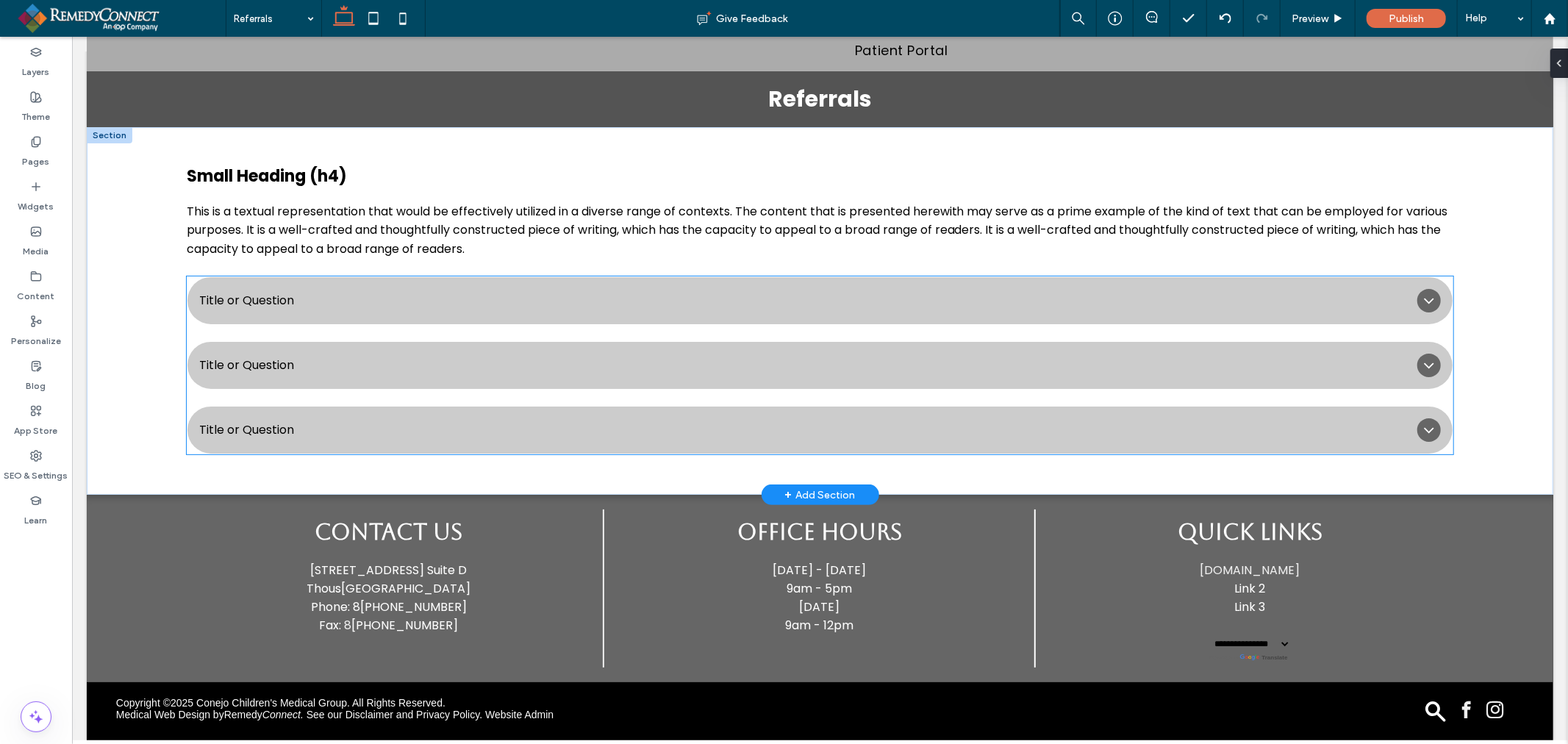
click at [342, 298] on span "Title or Question" at bounding box center [805, 299] width 1213 height 18
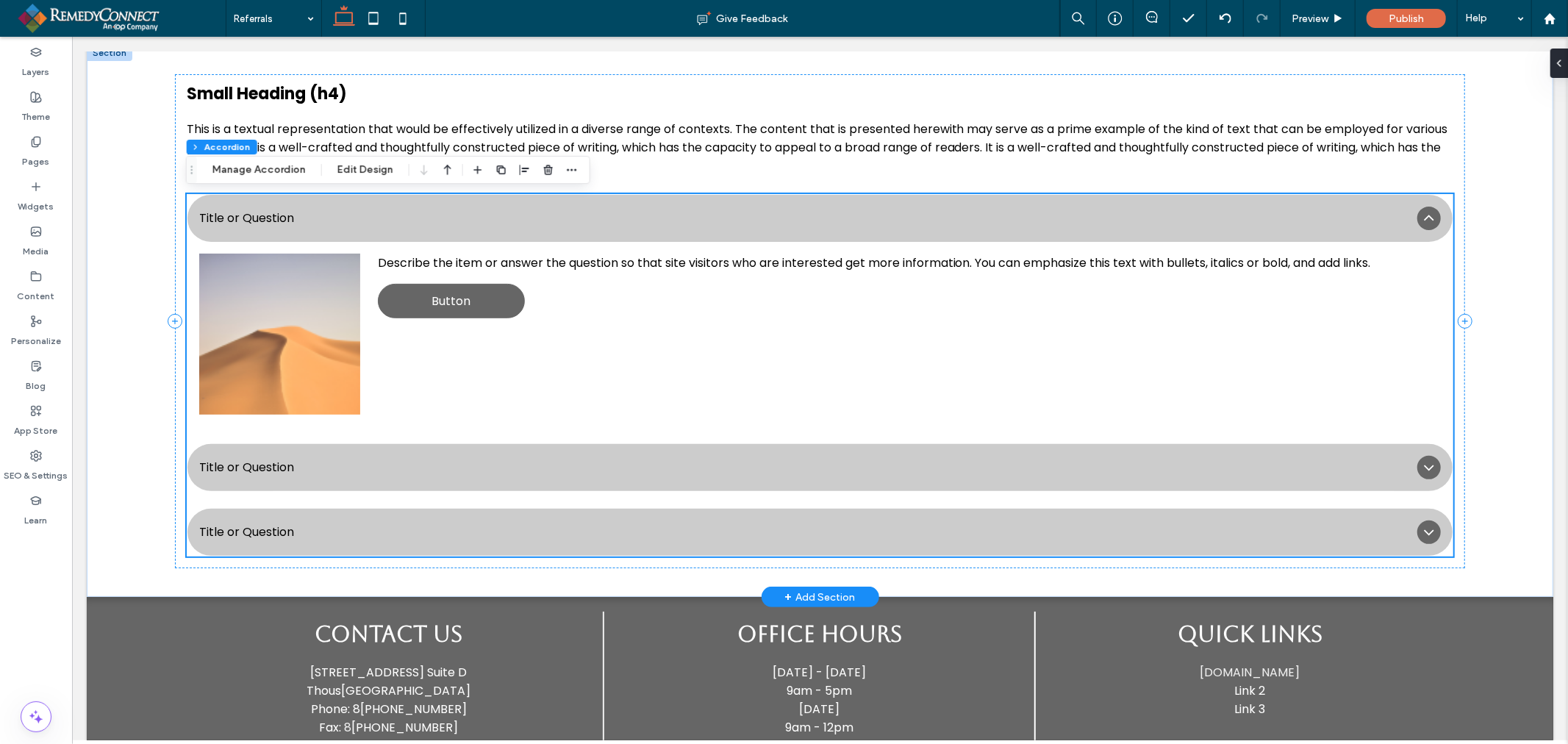
scroll to position [163, 0]
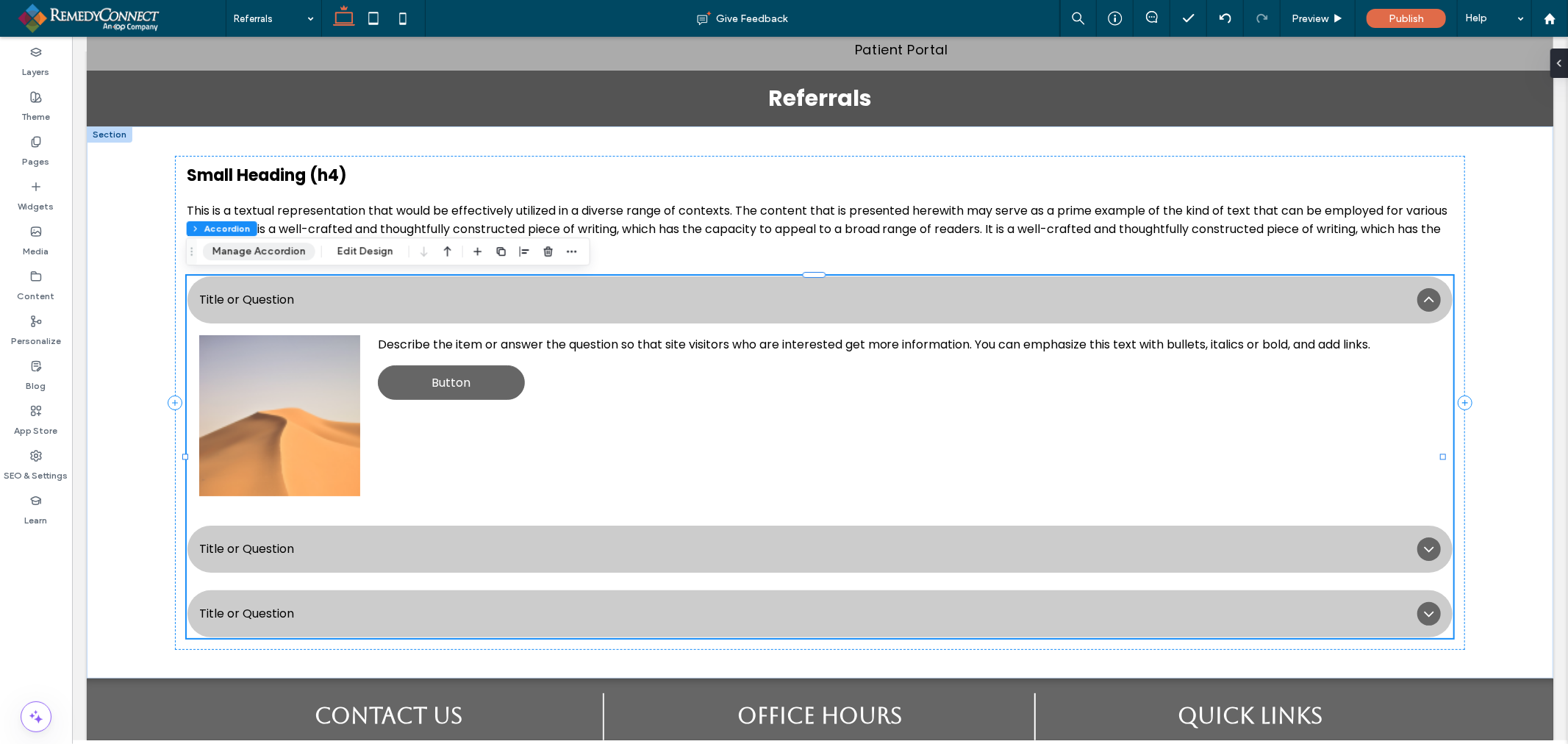
click at [250, 247] on button "Manage Accordion" at bounding box center [259, 251] width 112 height 17
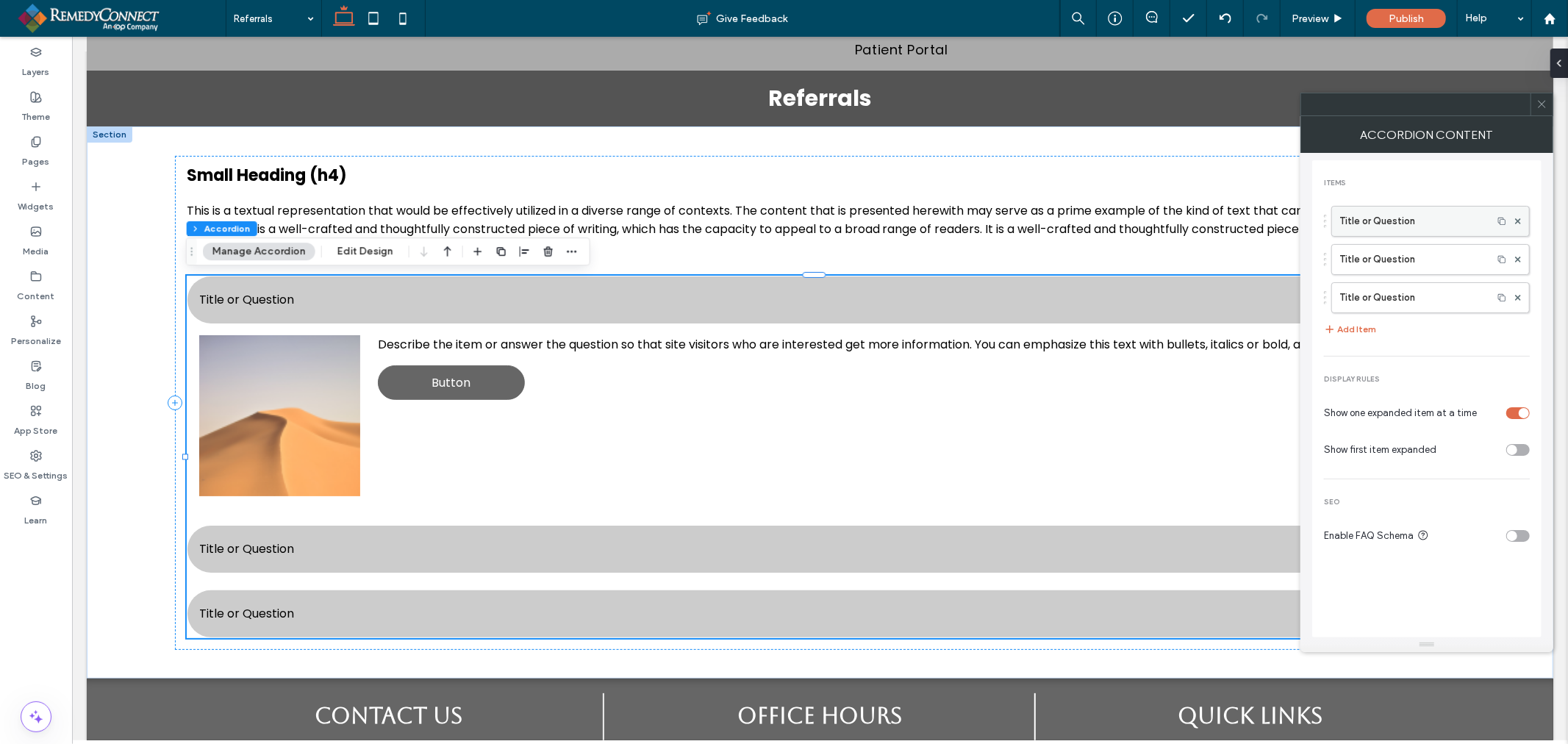
click at [1375, 219] on label "Title or Question" at bounding box center [1412, 221] width 145 height 29
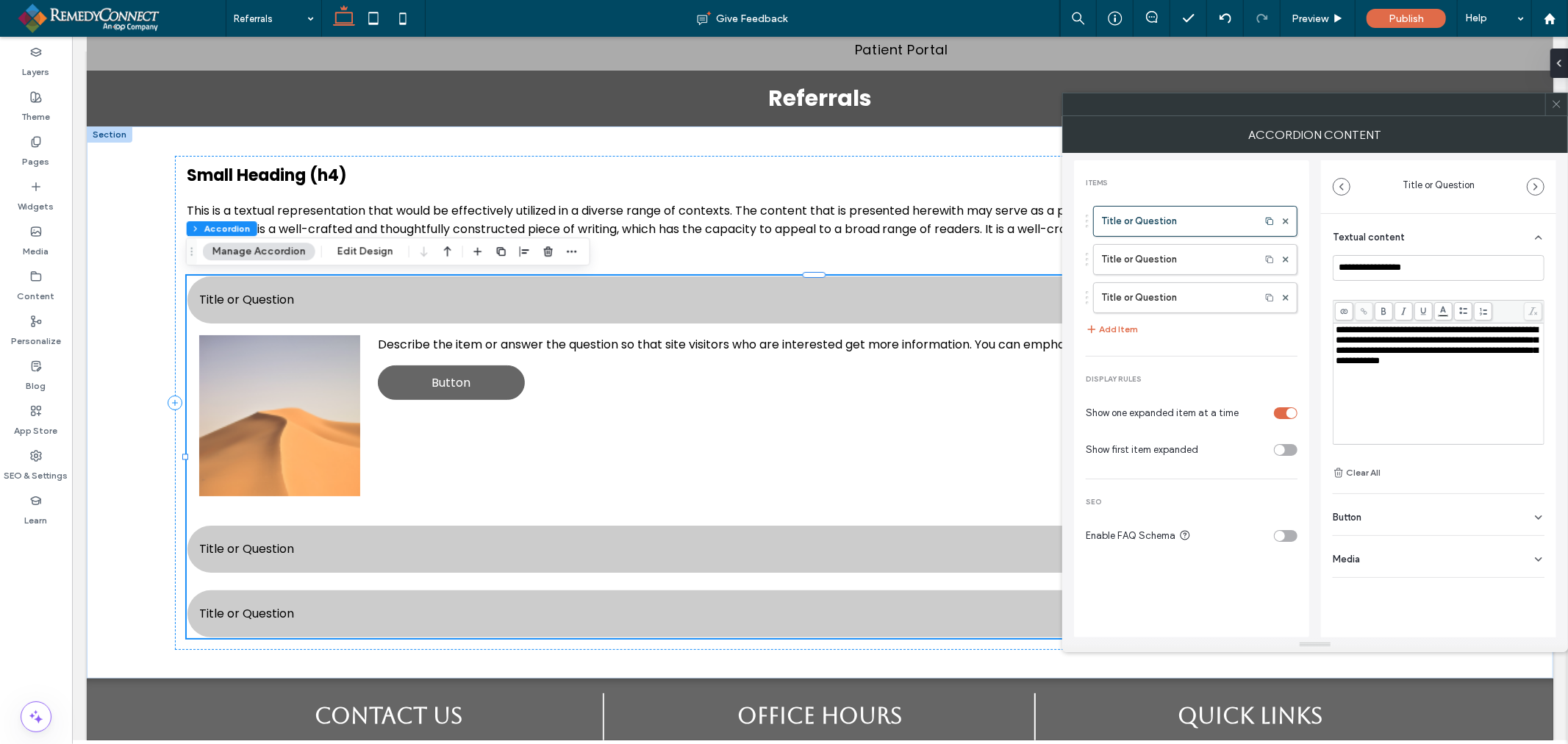
click at [1380, 513] on div "Button" at bounding box center [1438, 514] width 211 height 41
click at [1526, 546] on icon at bounding box center [1531, 548] width 14 height 14
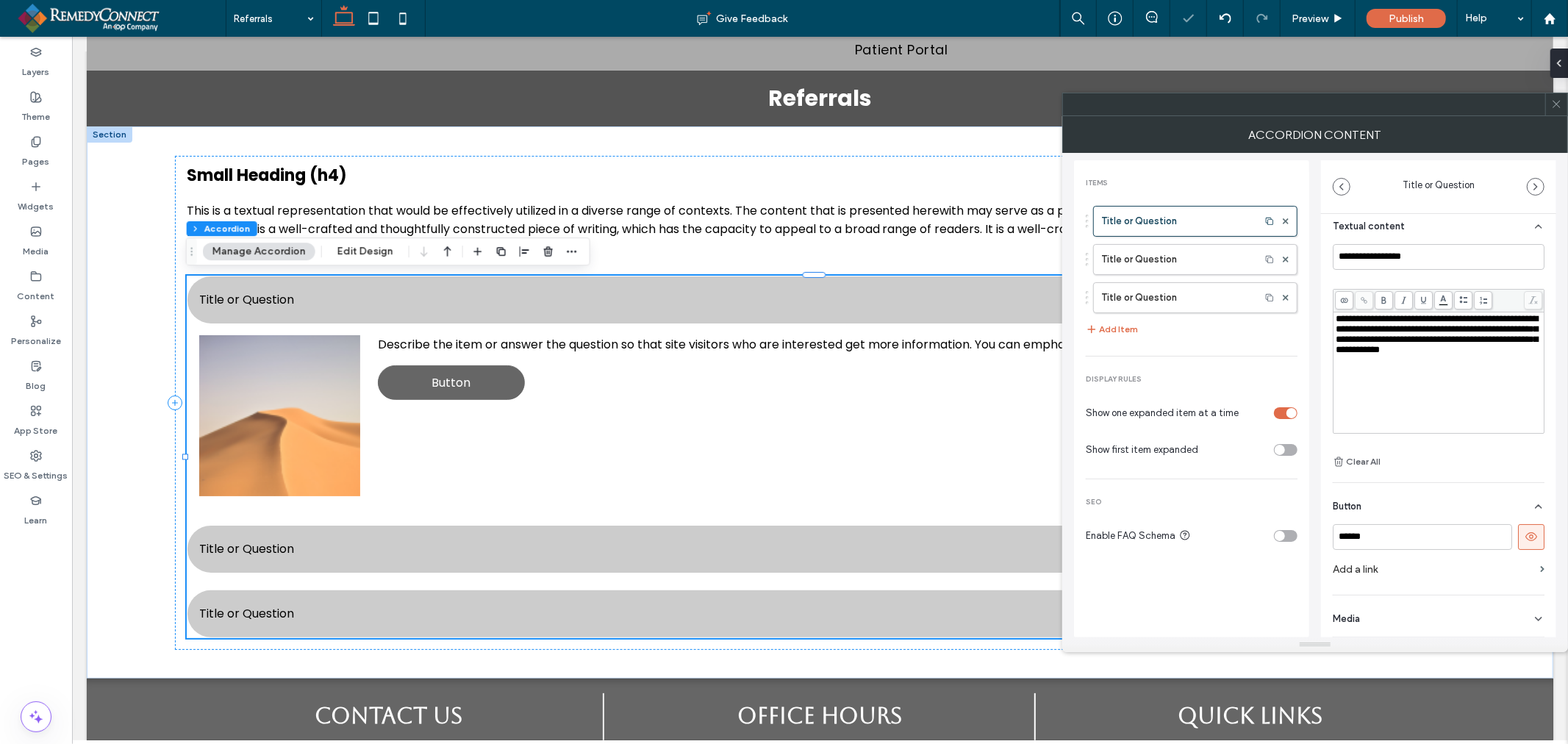
click at [1415, 613] on div "Media" at bounding box center [1438, 615] width 211 height 41
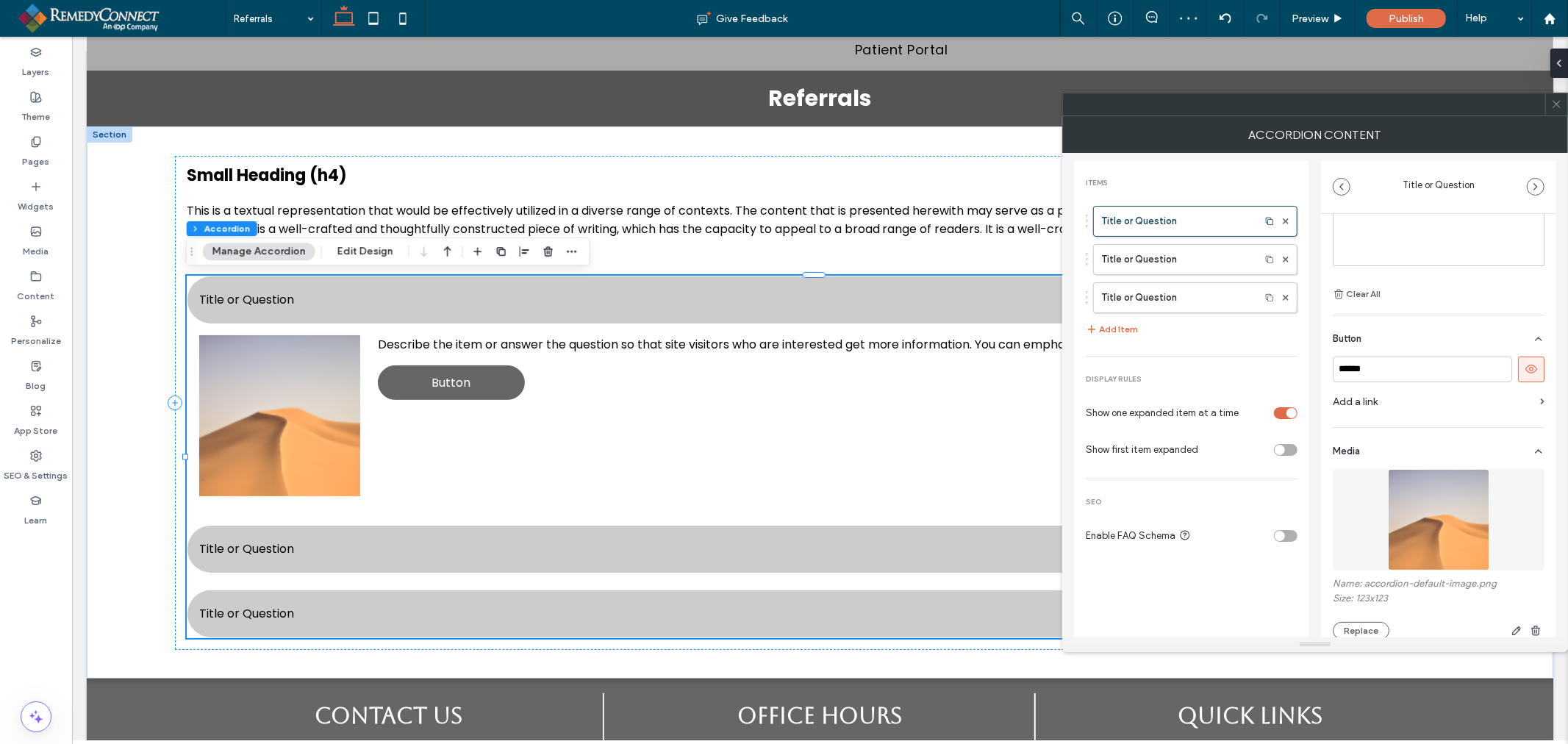
scroll to position [256, 0]
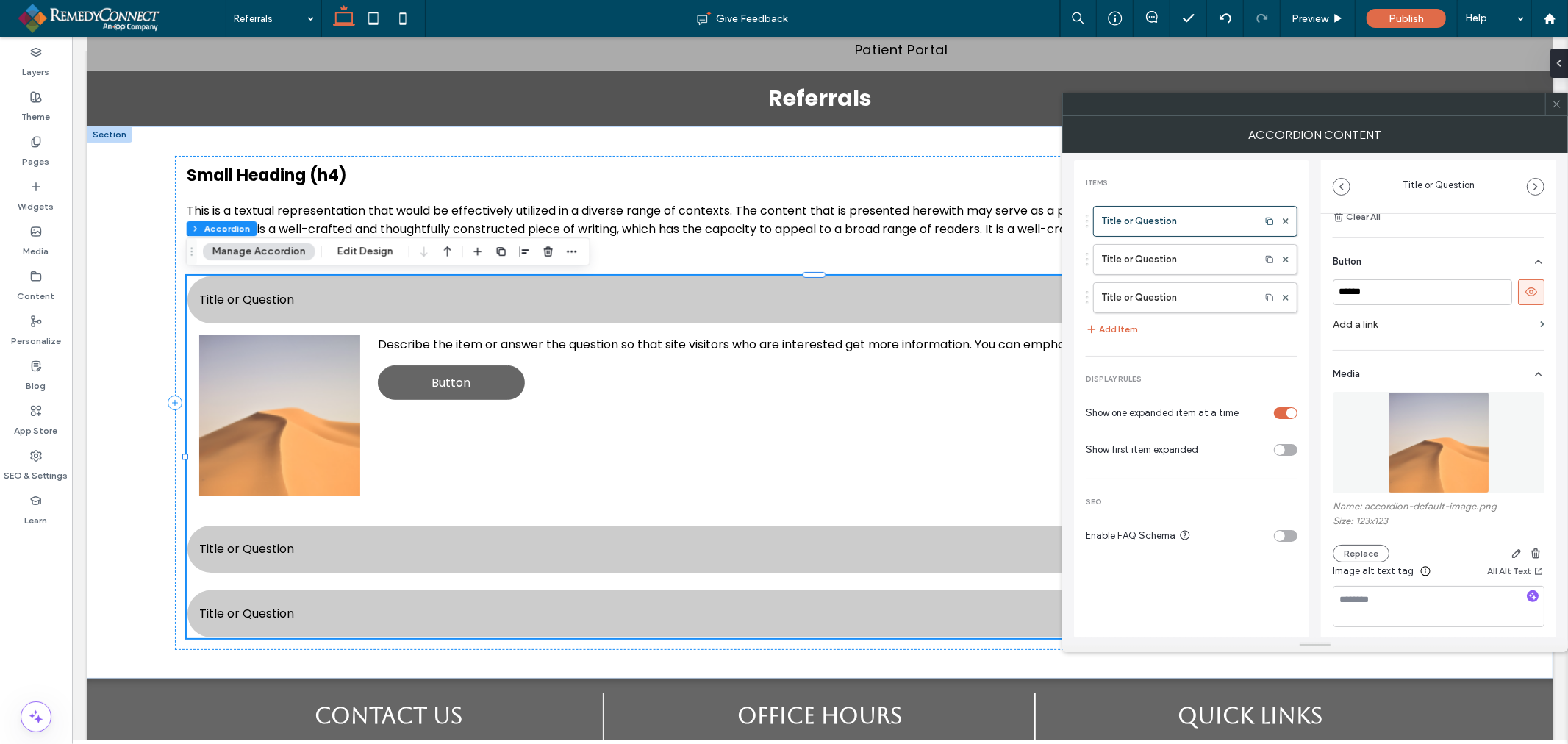
click at [1554, 96] on span at bounding box center [1556, 104] width 11 height 22
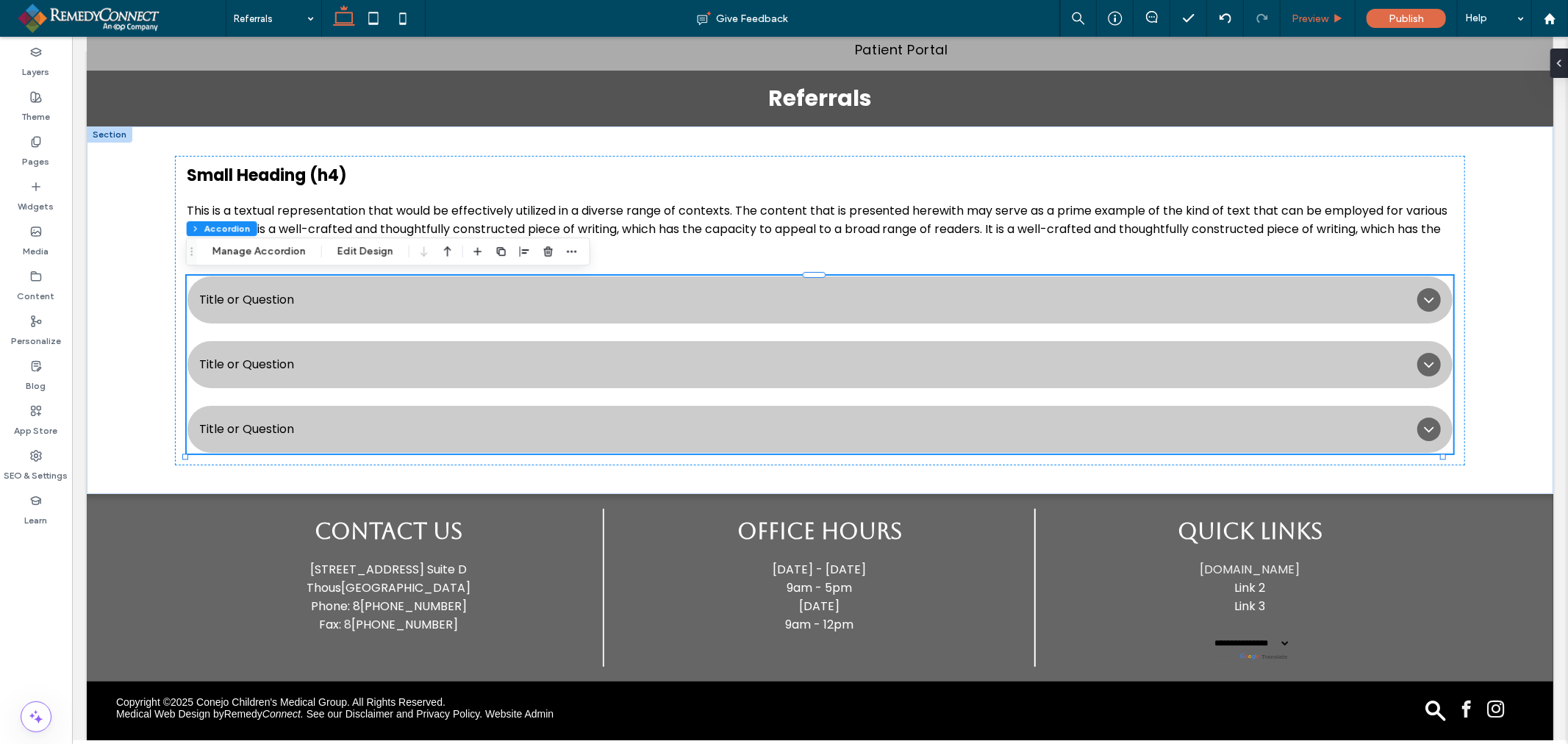
scroll to position [162, 0]
drag, startPoint x: 1319, startPoint y: 20, endPoint x: 1387, endPoint y: 219, distance: 210.3
click at [1319, 20] on span "Preview" at bounding box center [1309, 19] width 37 height 13
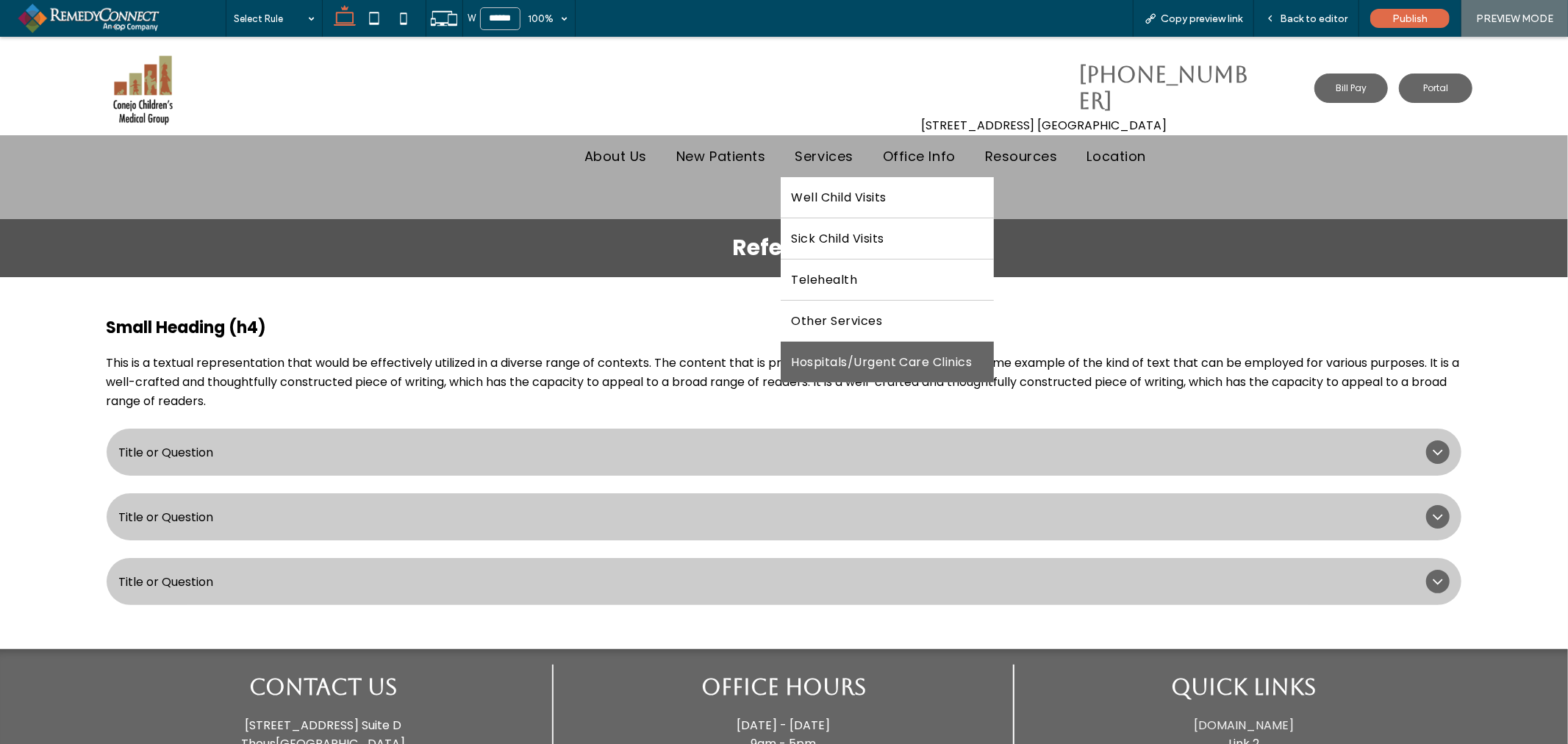
click at [853, 357] on span "Hospitals/Urgent Care Clinics" at bounding box center [882, 361] width 181 height 18
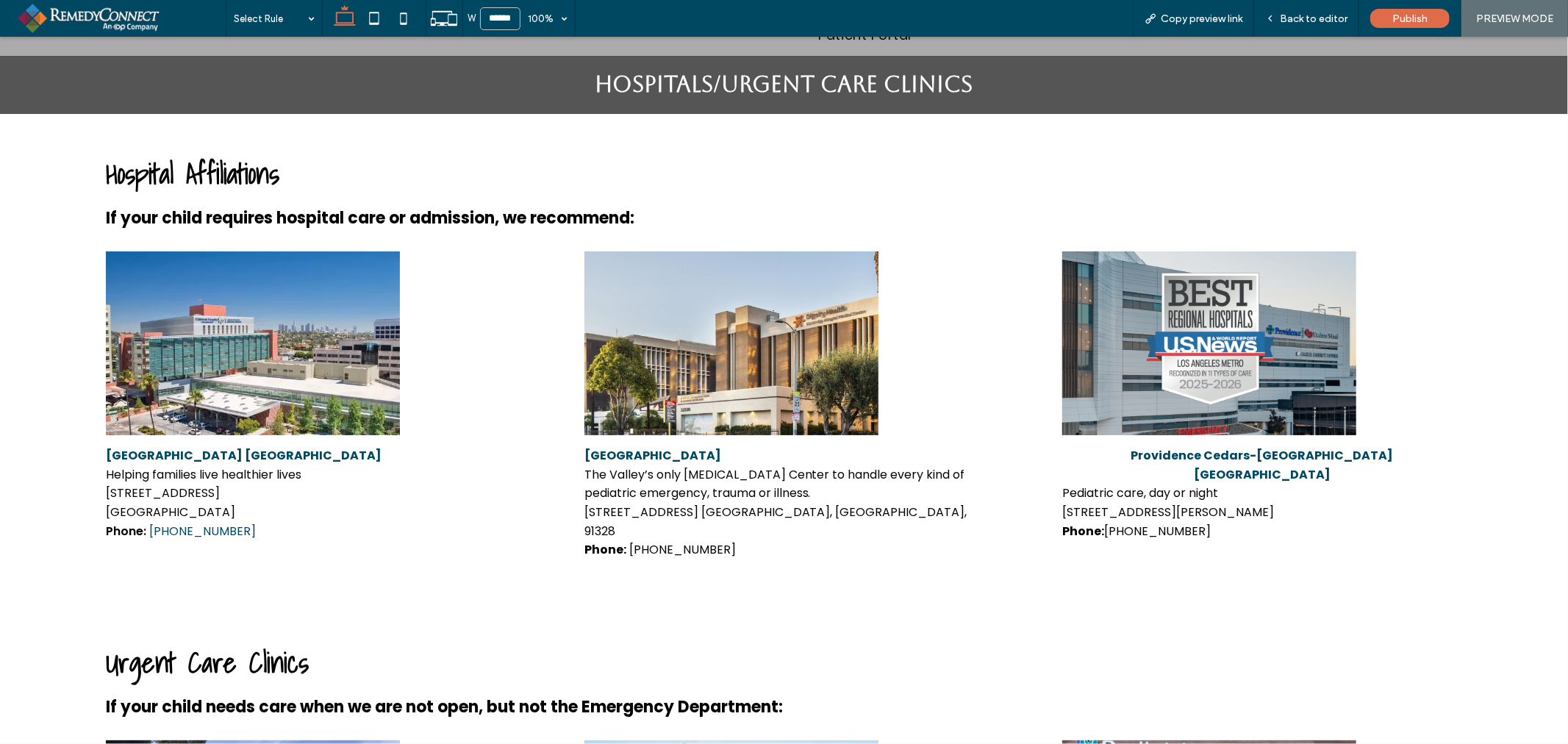
scroll to position [244, 0]
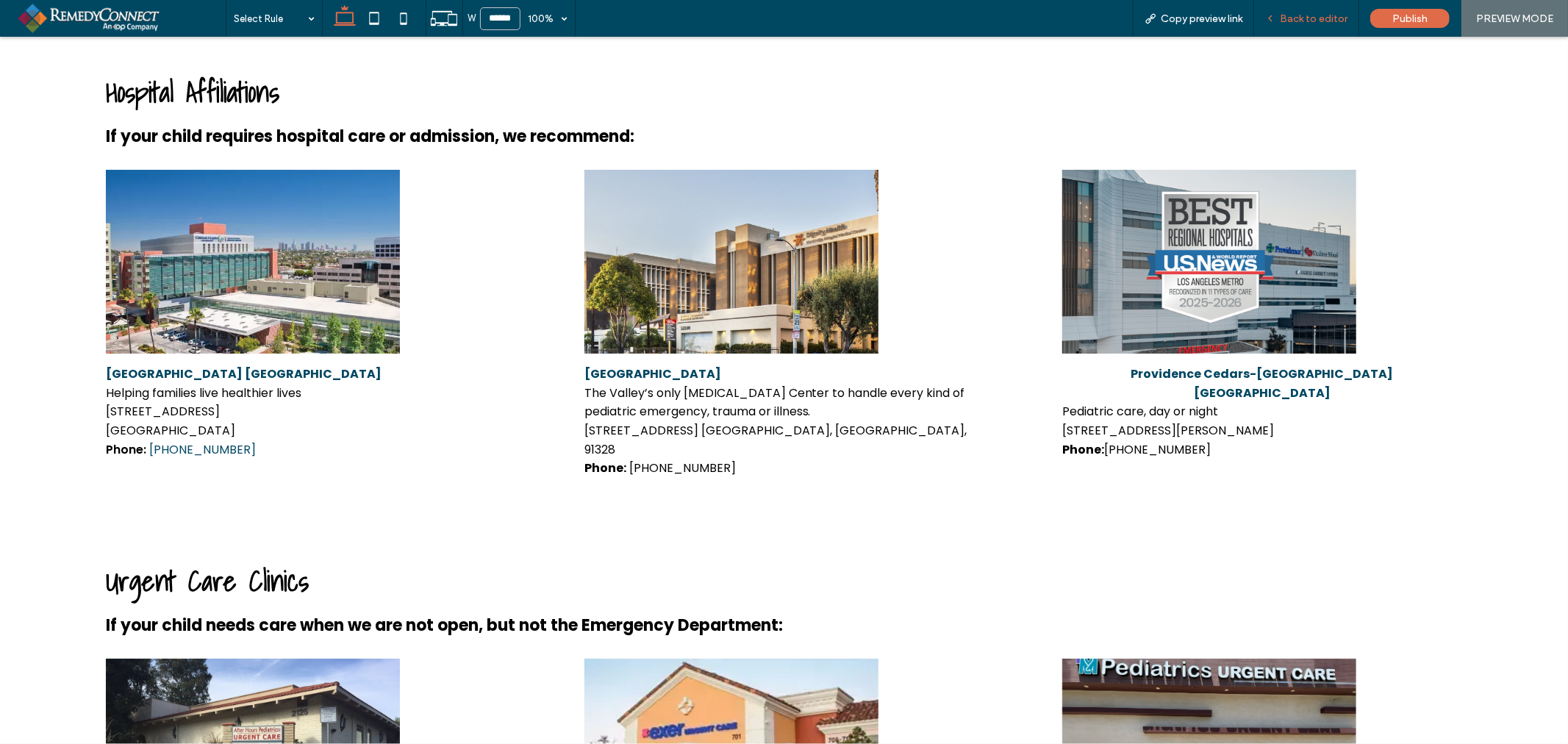
click at [1308, 22] on span "Back to editor" at bounding box center [1314, 19] width 68 height 13
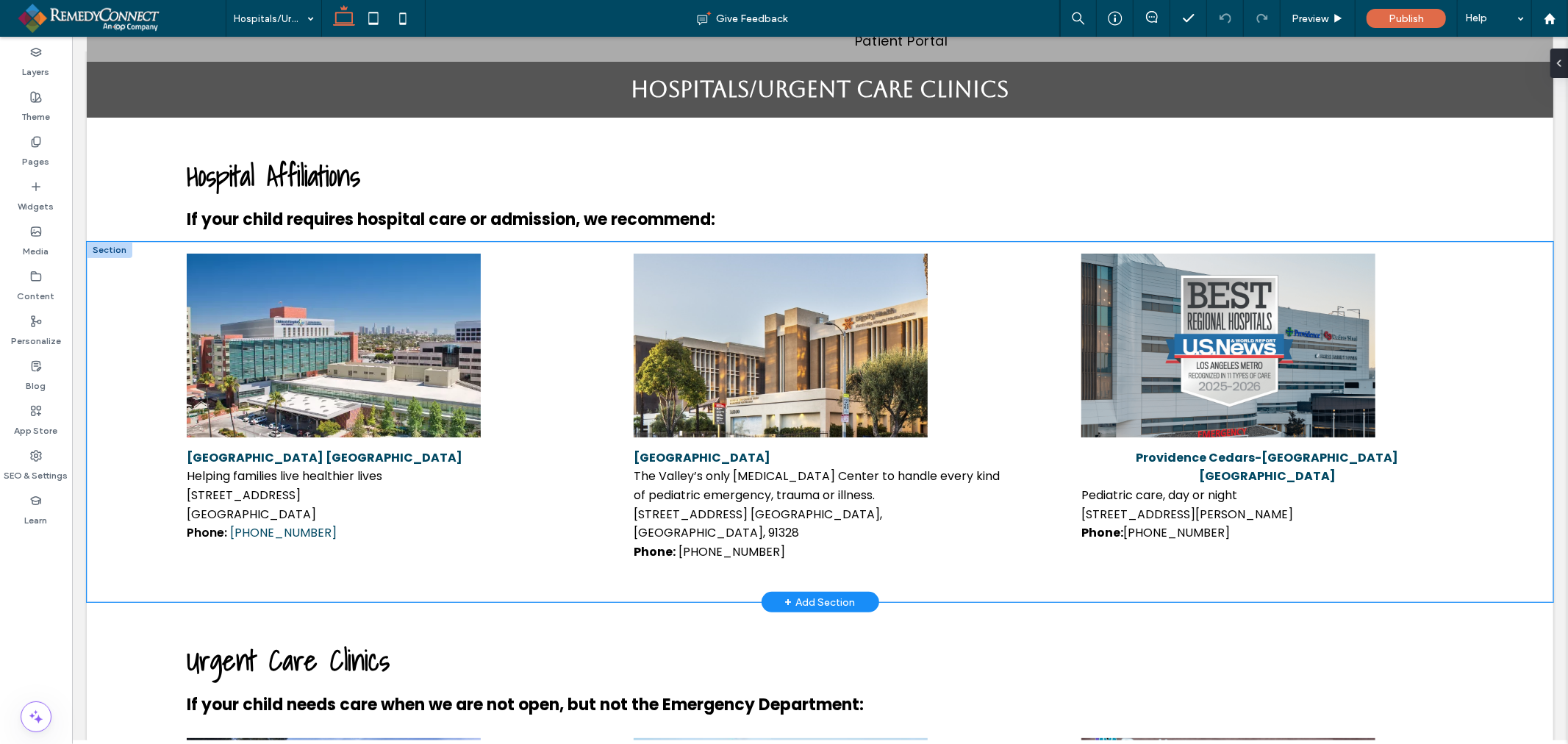
scroll to position [96, 0]
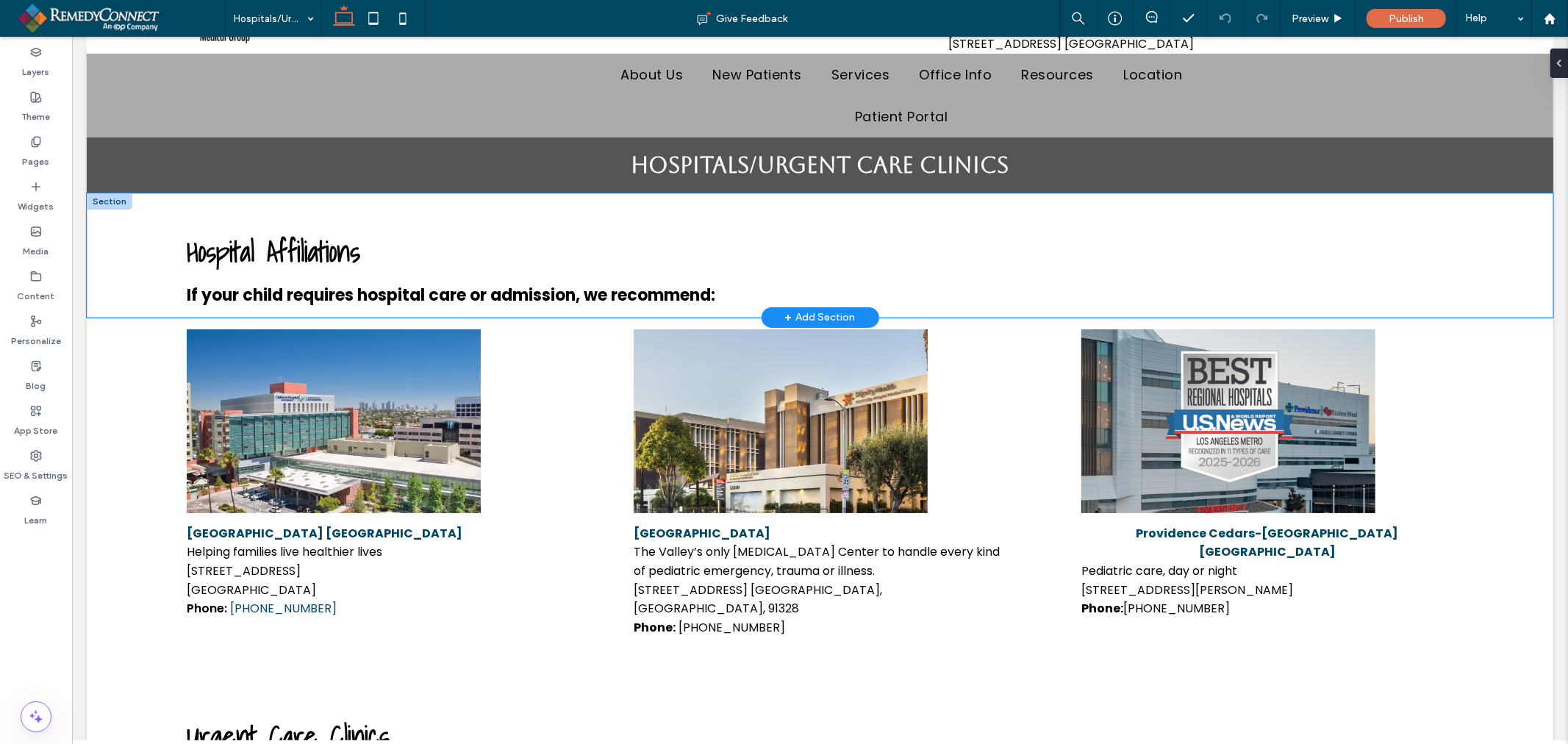
click at [1482, 244] on div "Hospital Affiliations If your child requires hospital care or admission, we rec…" at bounding box center [819, 254] width 1466 height 124
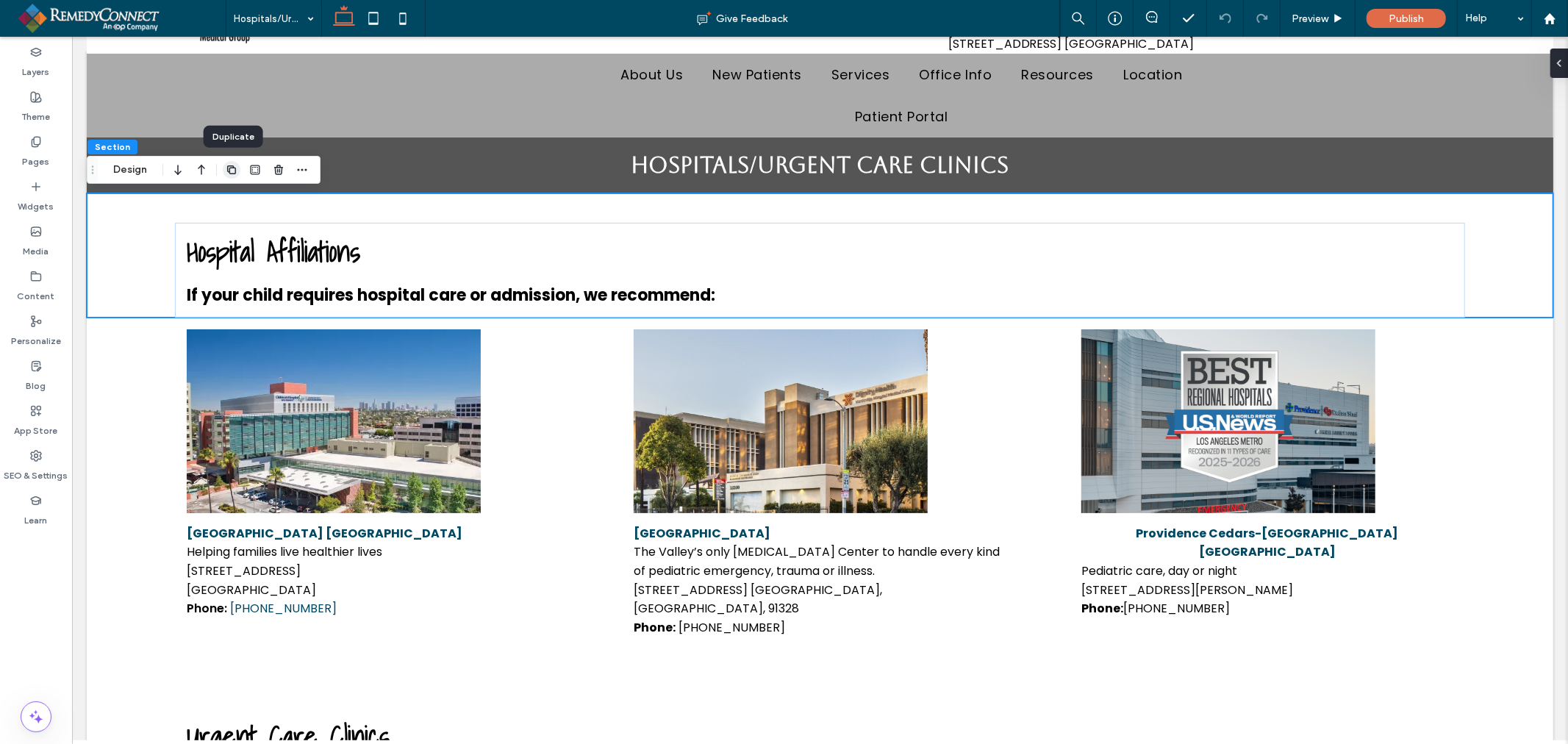
click at [231, 164] on icon "button" at bounding box center [232, 170] width 12 height 12
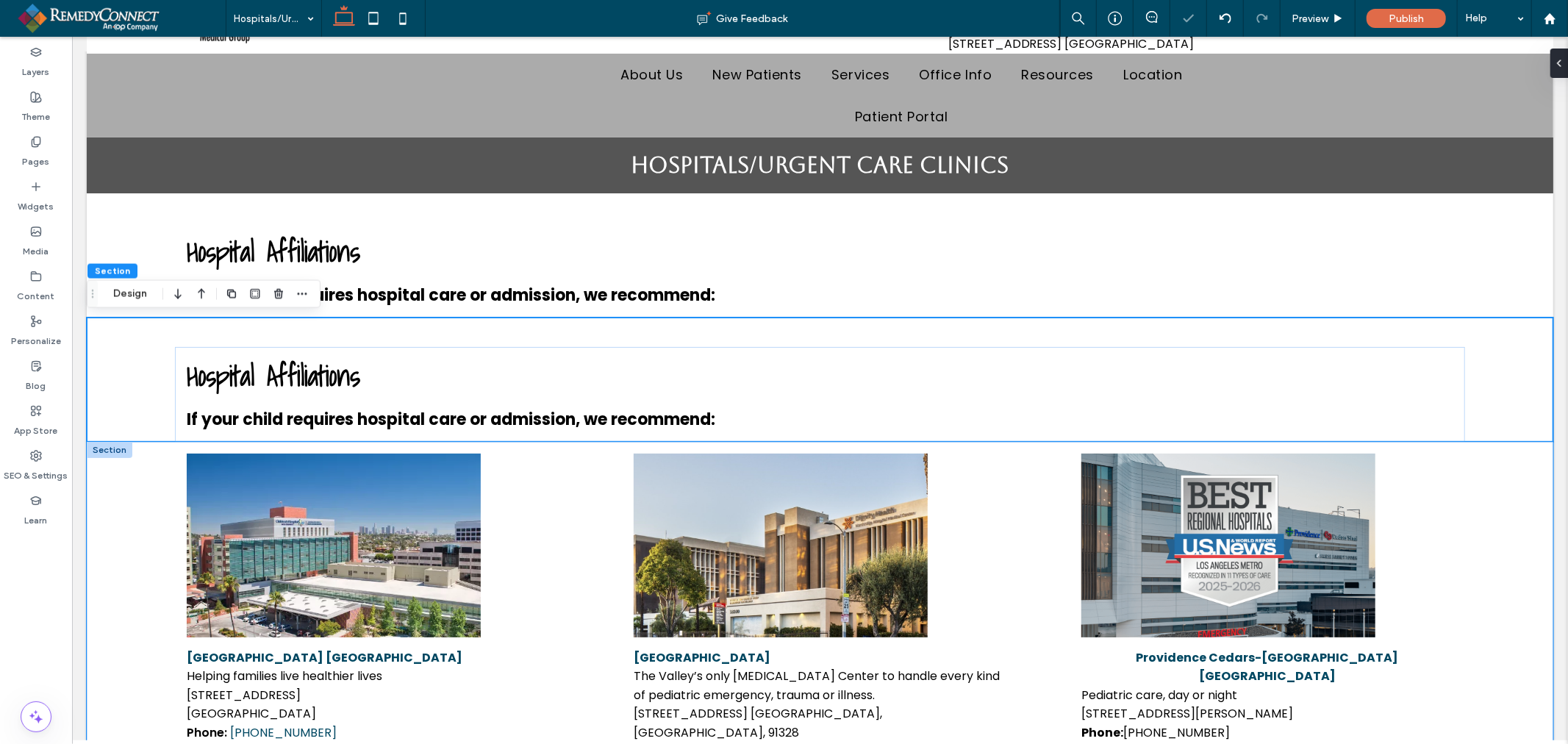
click at [1460, 526] on div "﻿ Children's Hospital Los Angeles Helping families live healthier lives 4650 Su…" at bounding box center [819, 621] width 1466 height 360
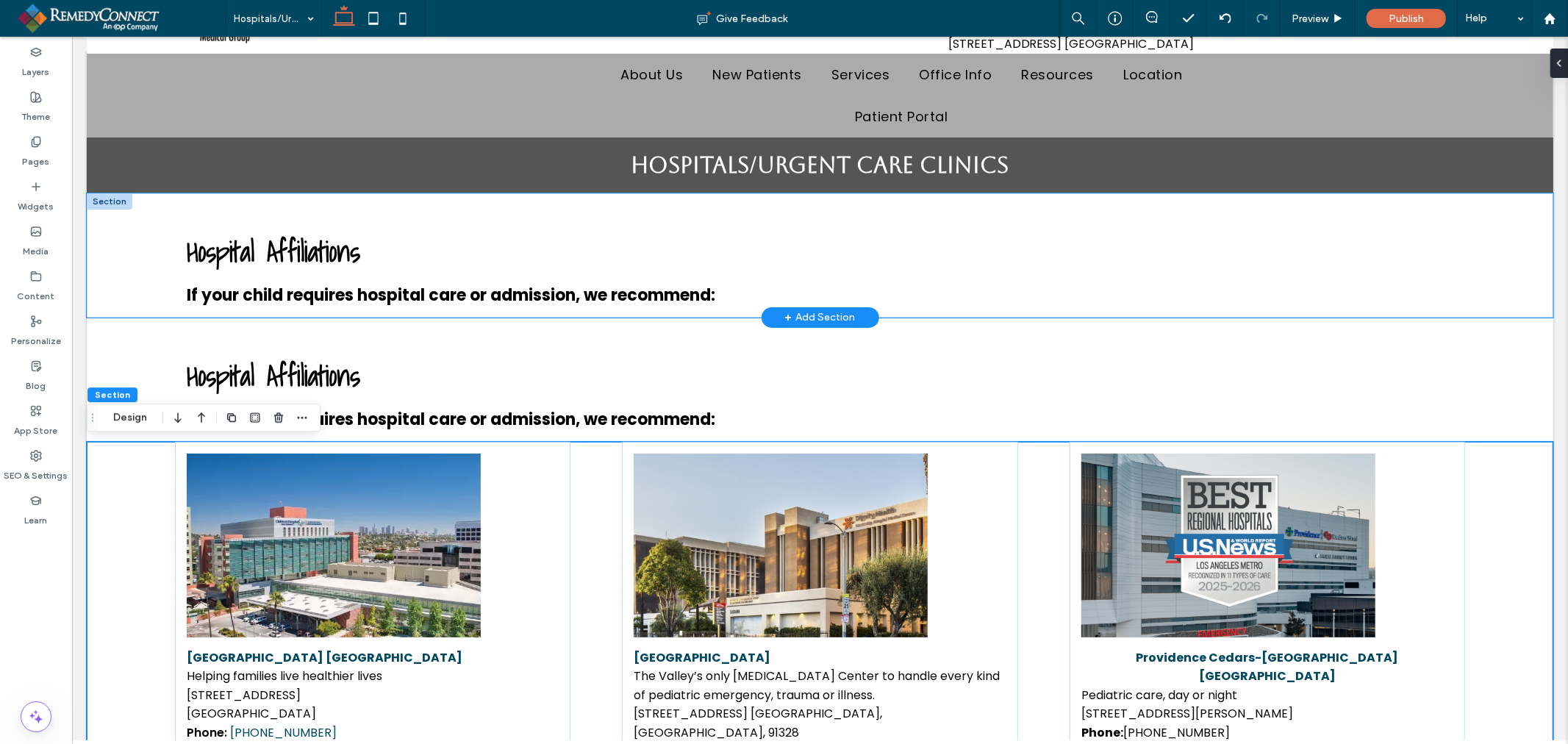
click at [1507, 239] on div "Hospital Affiliations If your child requires hospital care or admission, we rec…" at bounding box center [819, 254] width 1466 height 124
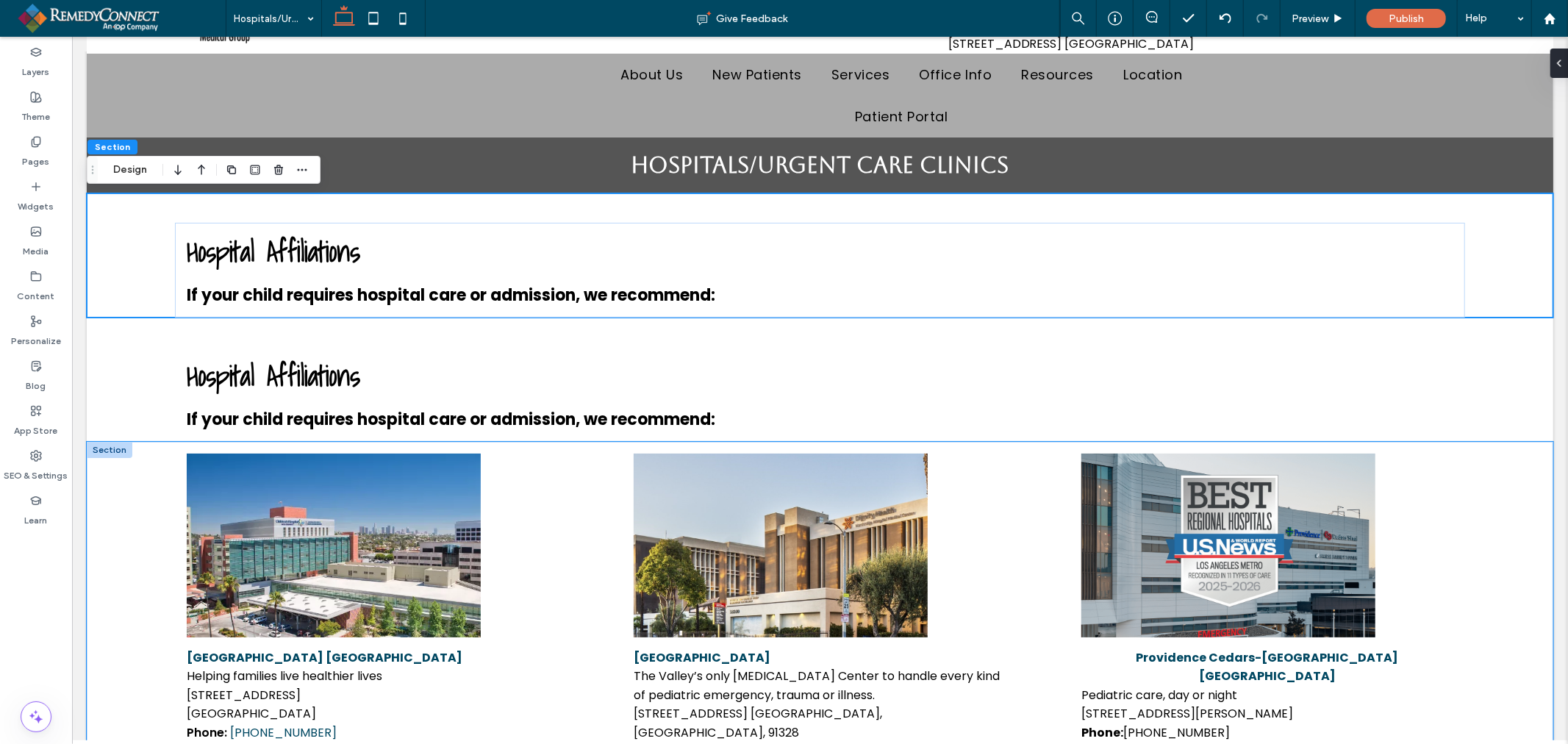
click at [1477, 539] on div "﻿ Children's Hospital Los Angeles Helping families live healthier lives 4650 Su…" at bounding box center [819, 621] width 1466 height 360
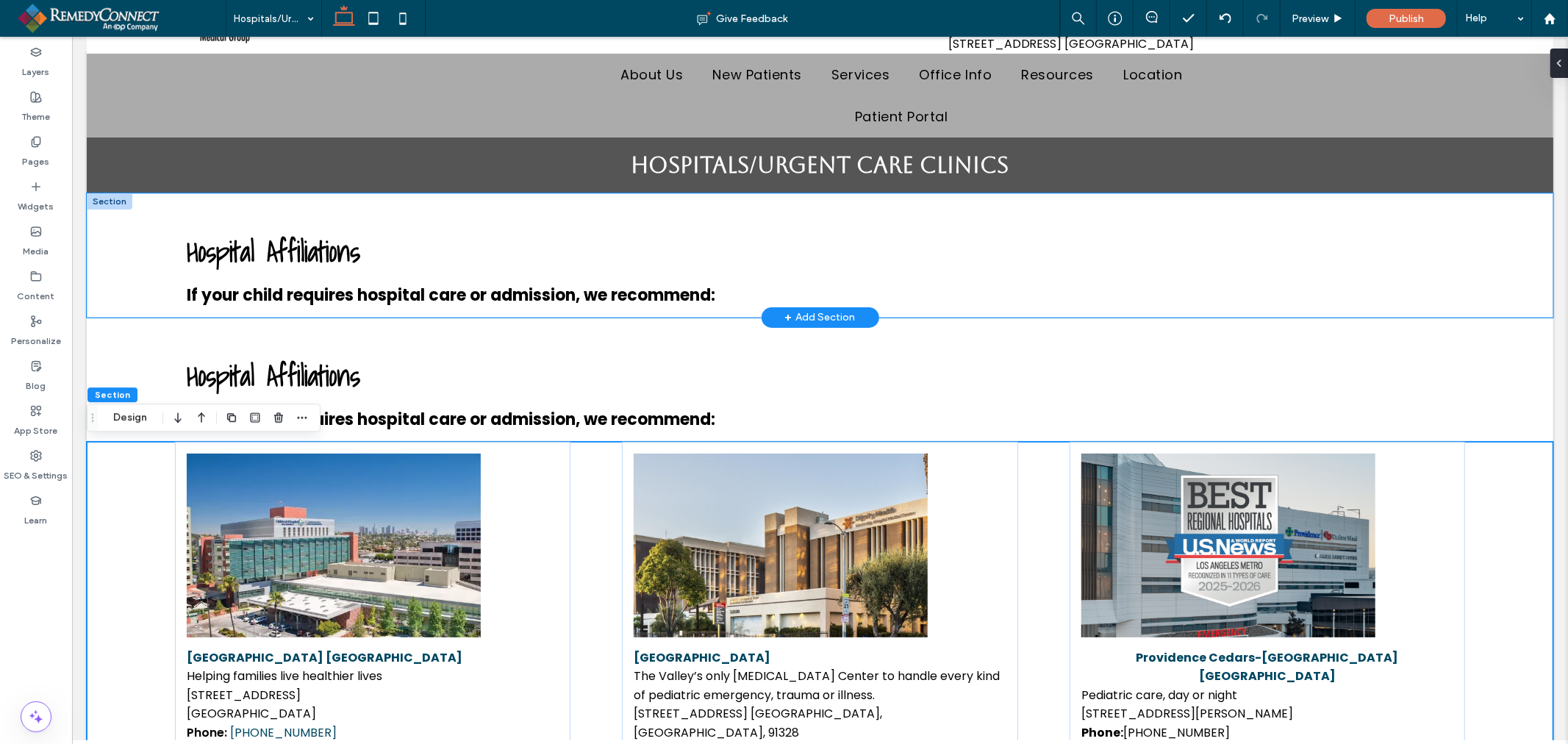
click at [1518, 227] on div "Hospital Affiliations If your child requires hospital care or admission, we rec…" at bounding box center [819, 254] width 1466 height 124
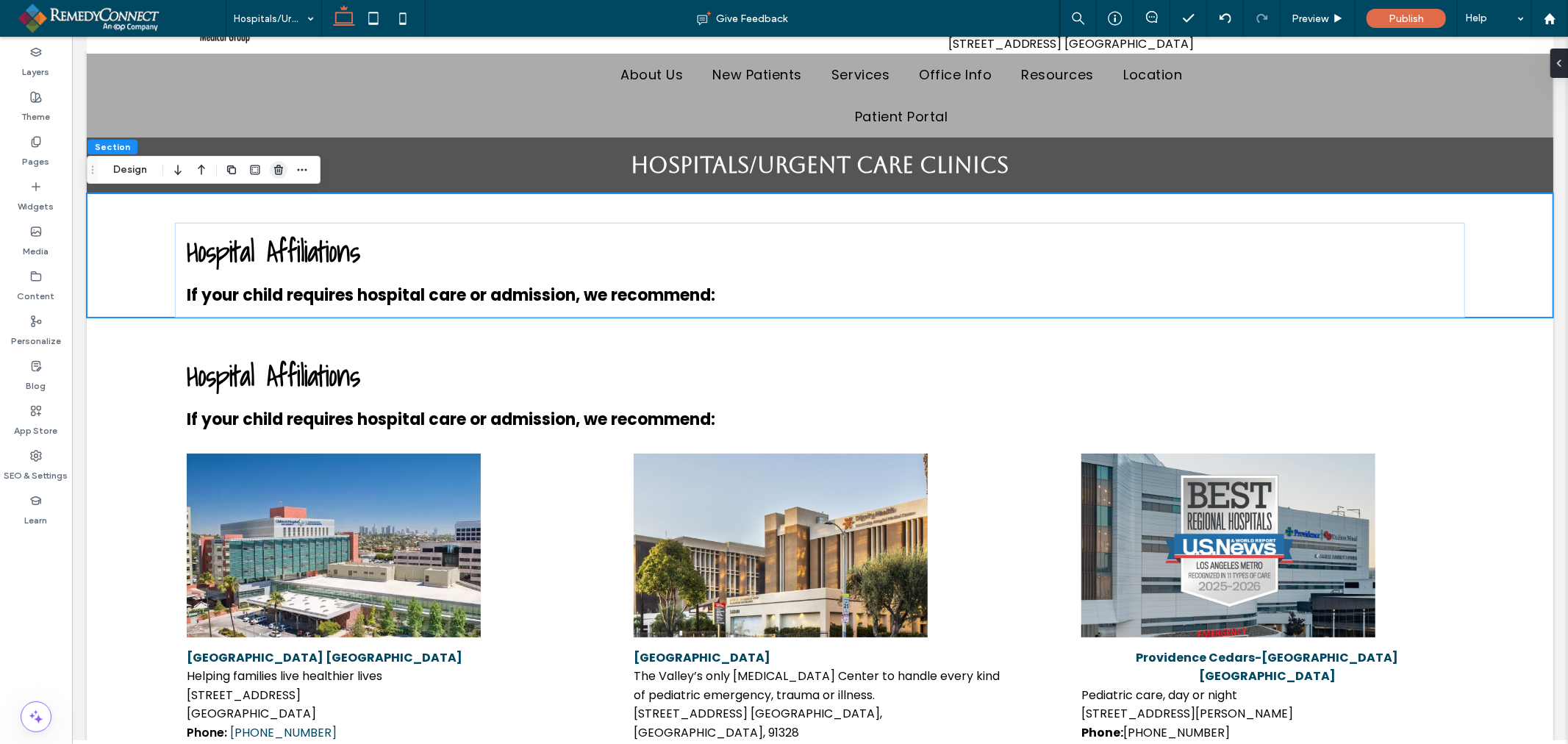
click at [276, 171] on icon "button" at bounding box center [278, 170] width 12 height 12
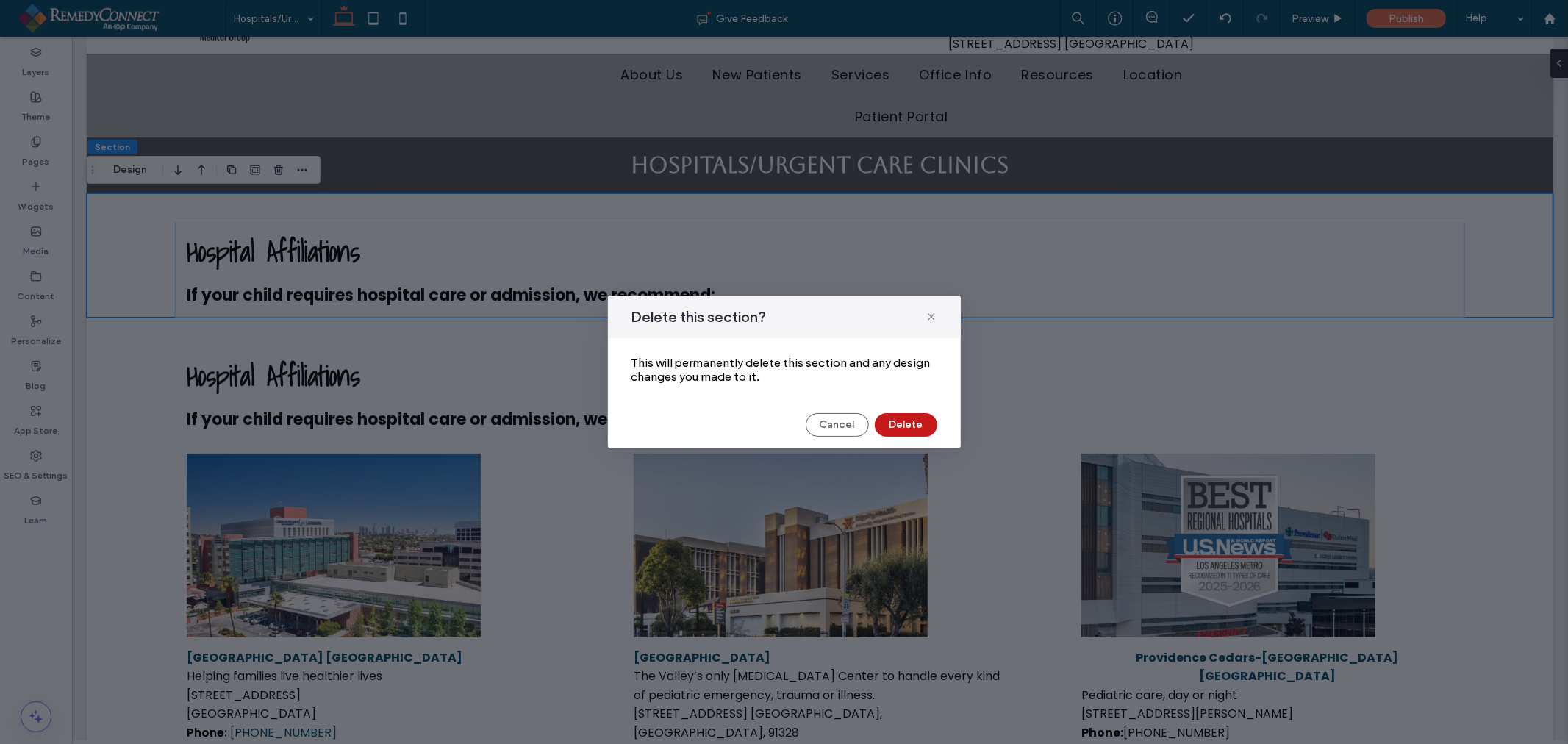
click at [914, 422] on button "Delete" at bounding box center [906, 424] width 62 height 23
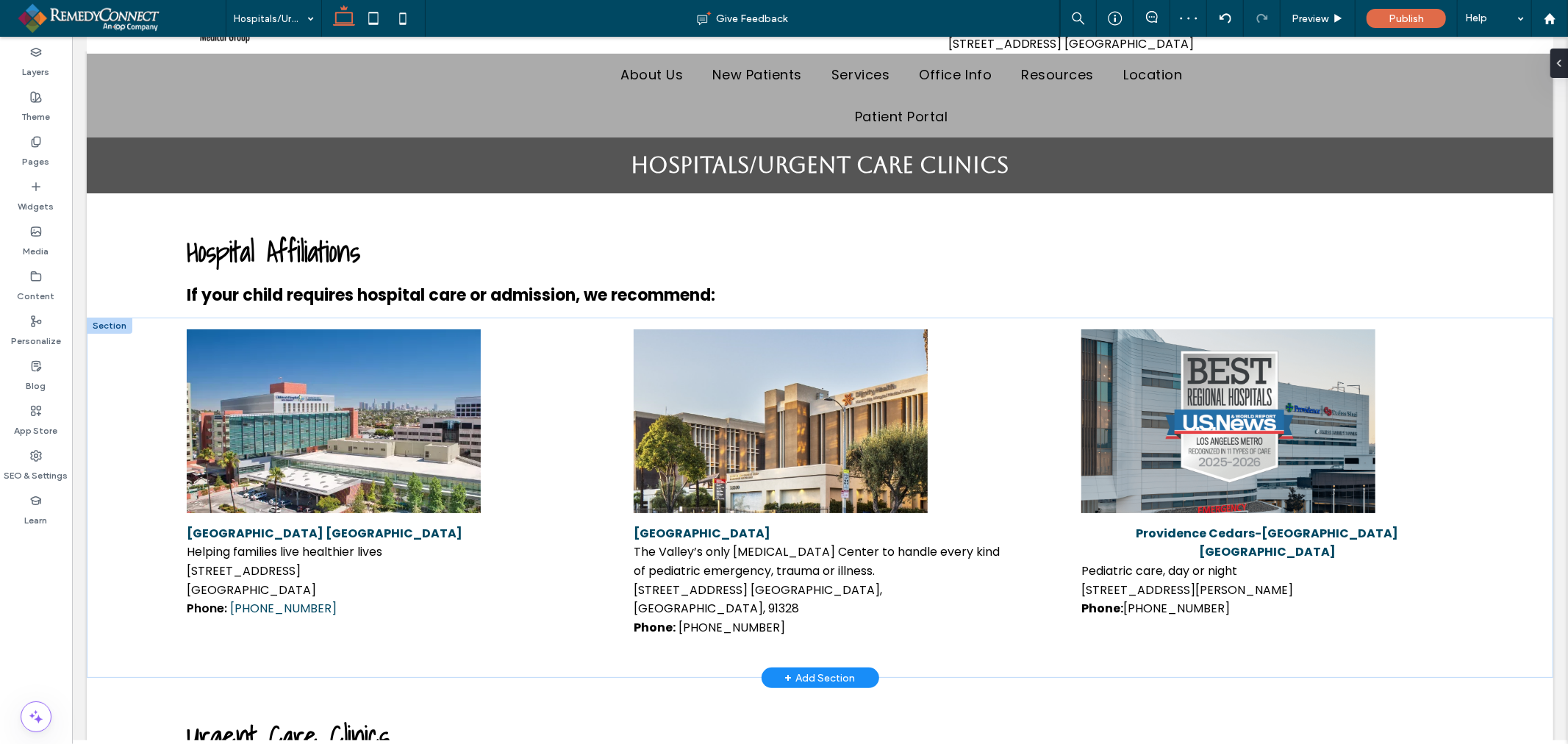
scroll to position [96, 0]
click at [1319, 14] on span "Preview" at bounding box center [1309, 19] width 37 height 13
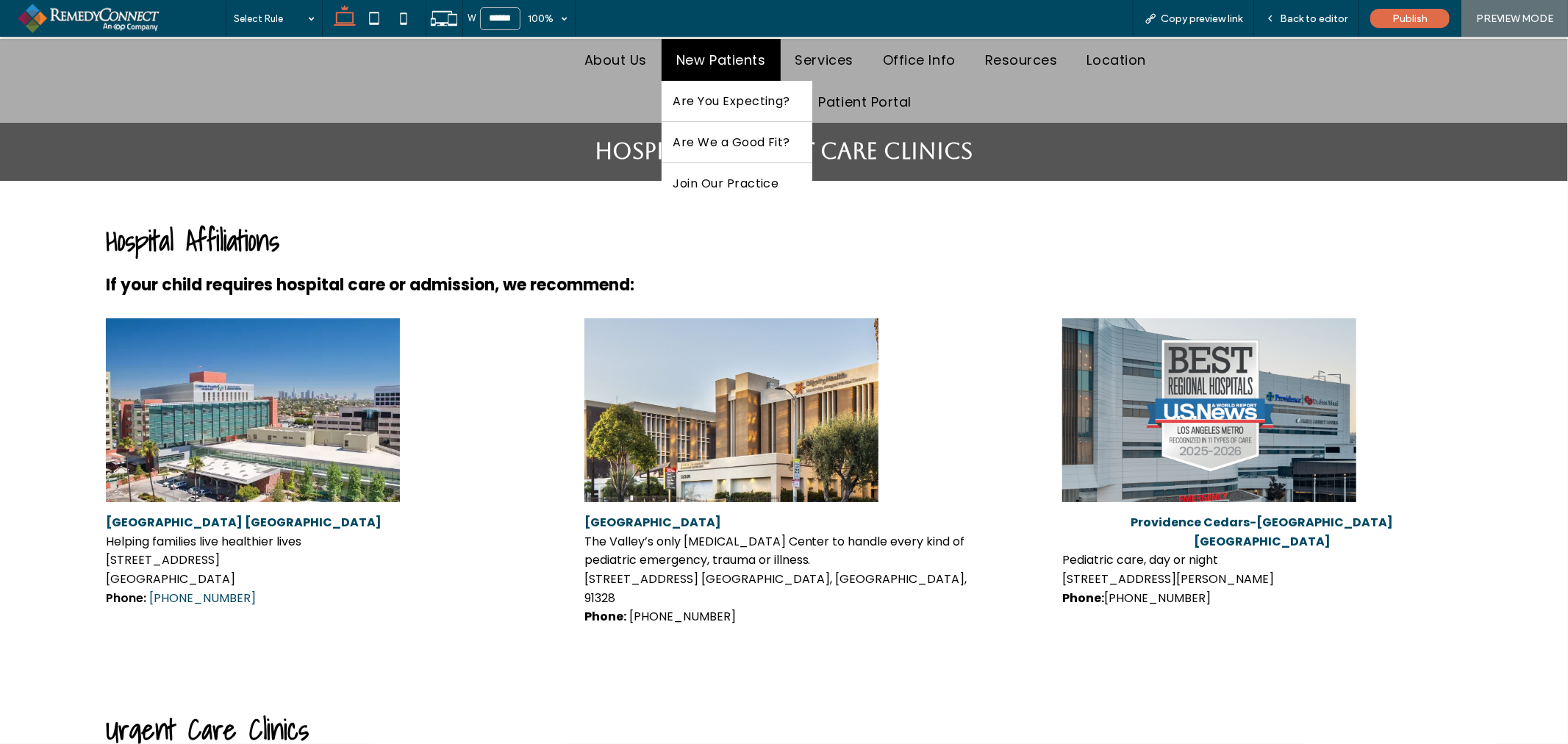
scroll to position [81, 0]
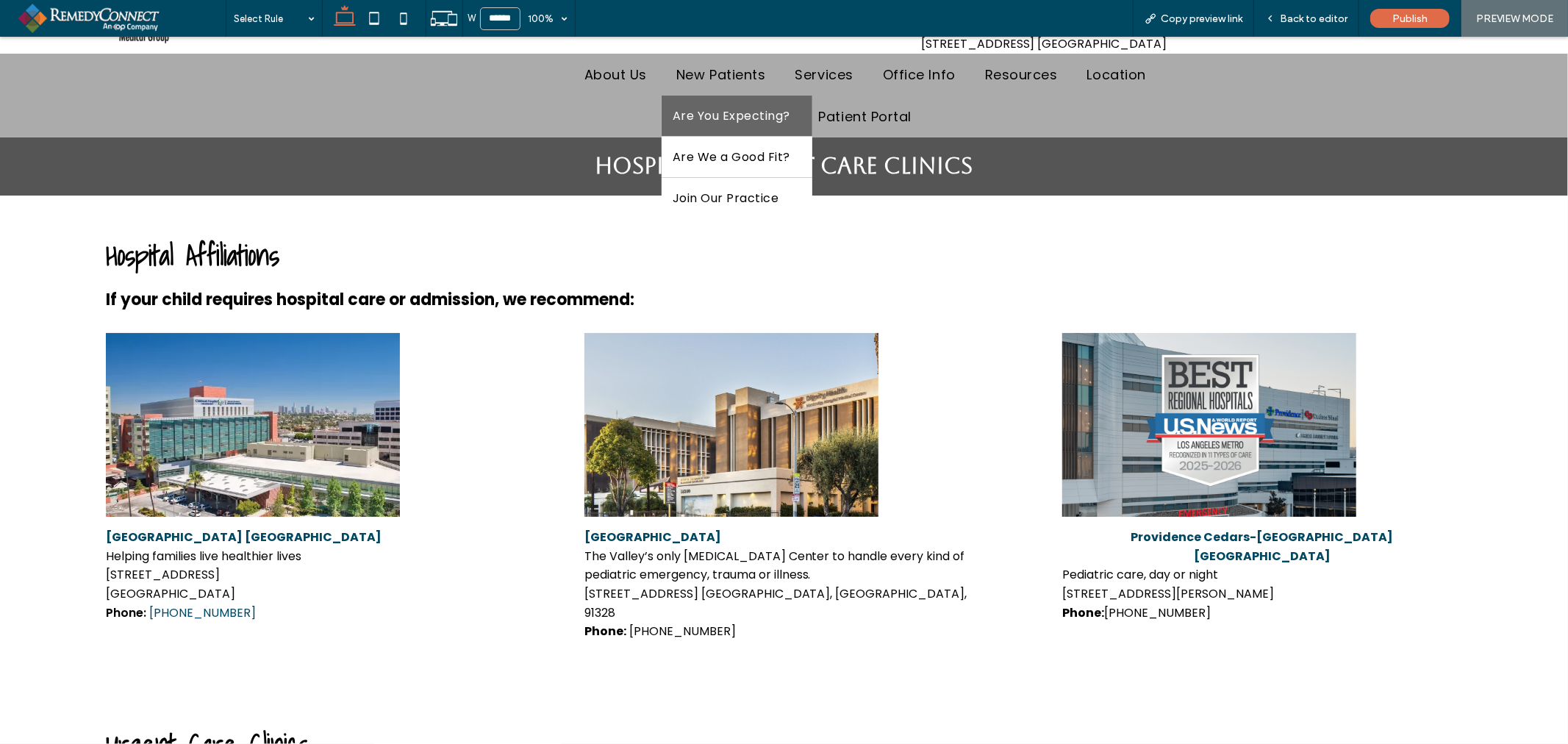
drag, startPoint x: 708, startPoint y: 120, endPoint x: 983, endPoint y: 357, distance: 363.0
click at [708, 120] on span "Are You Expecting?" at bounding box center [731, 115] width 117 height 18
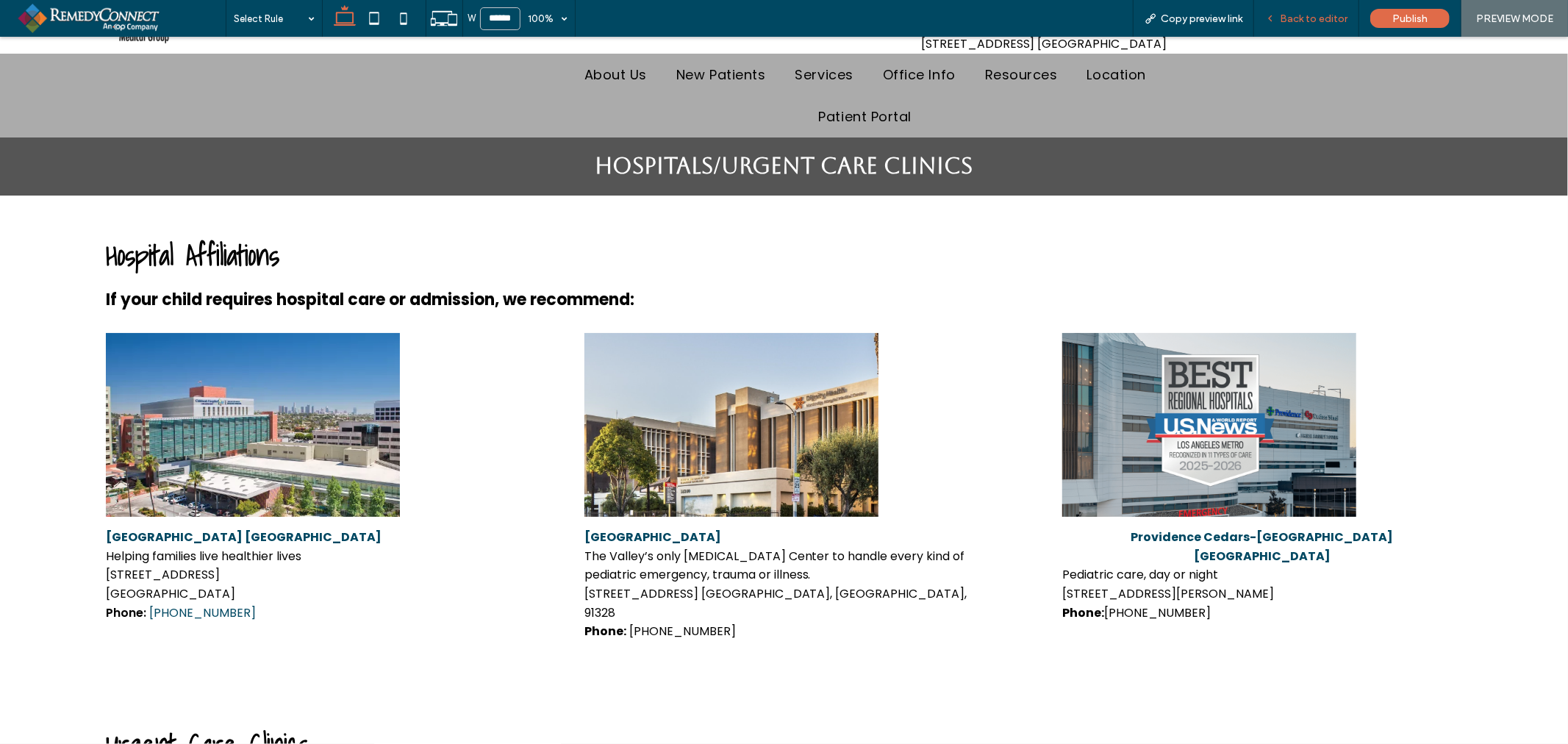
click at [1285, 20] on span "Back to editor" at bounding box center [1314, 19] width 68 height 13
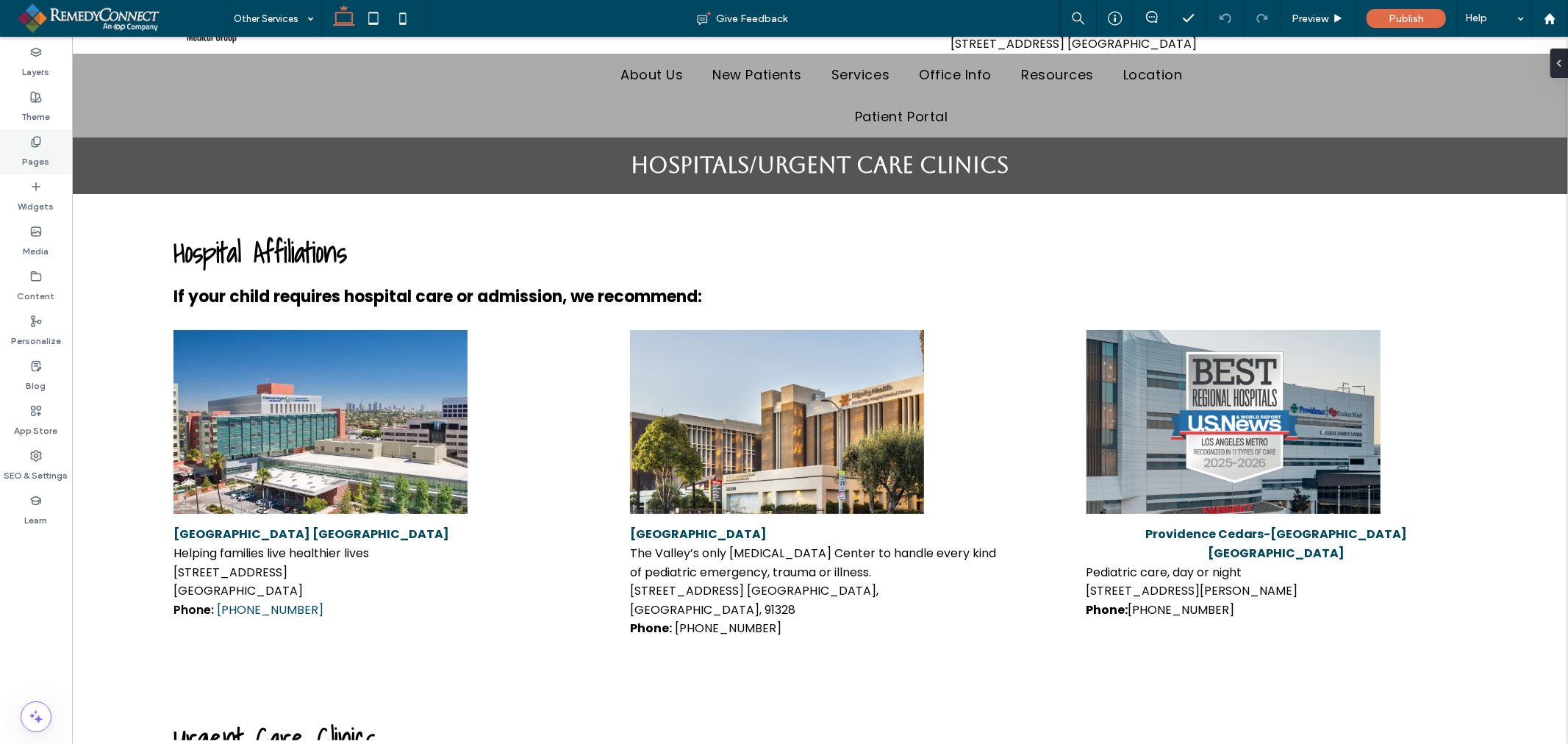
click at [34, 144] on icon at bounding box center [36, 142] width 12 height 12
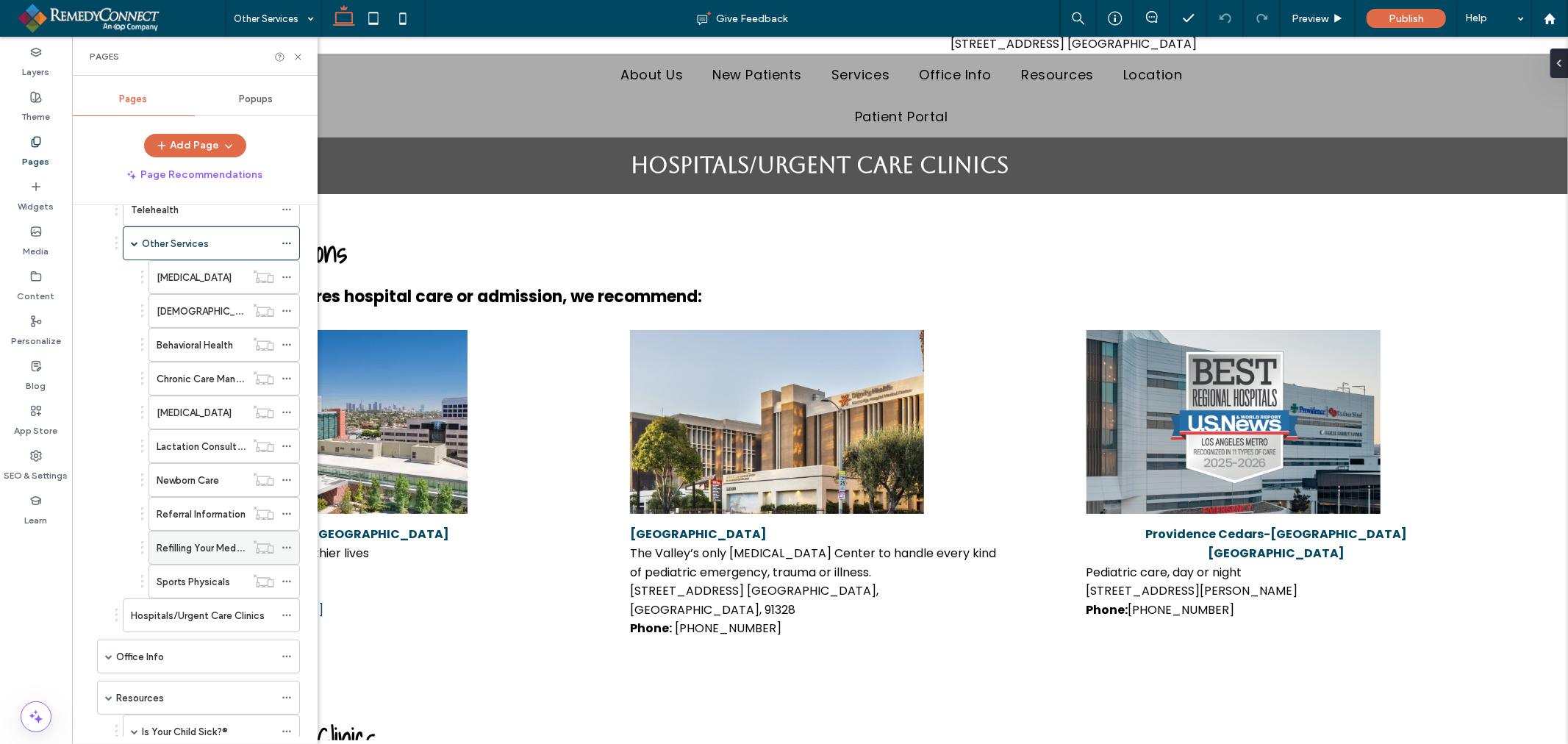
scroll to position [571, 0]
click at [288, 582] on icon at bounding box center [287, 577] width 11 height 11
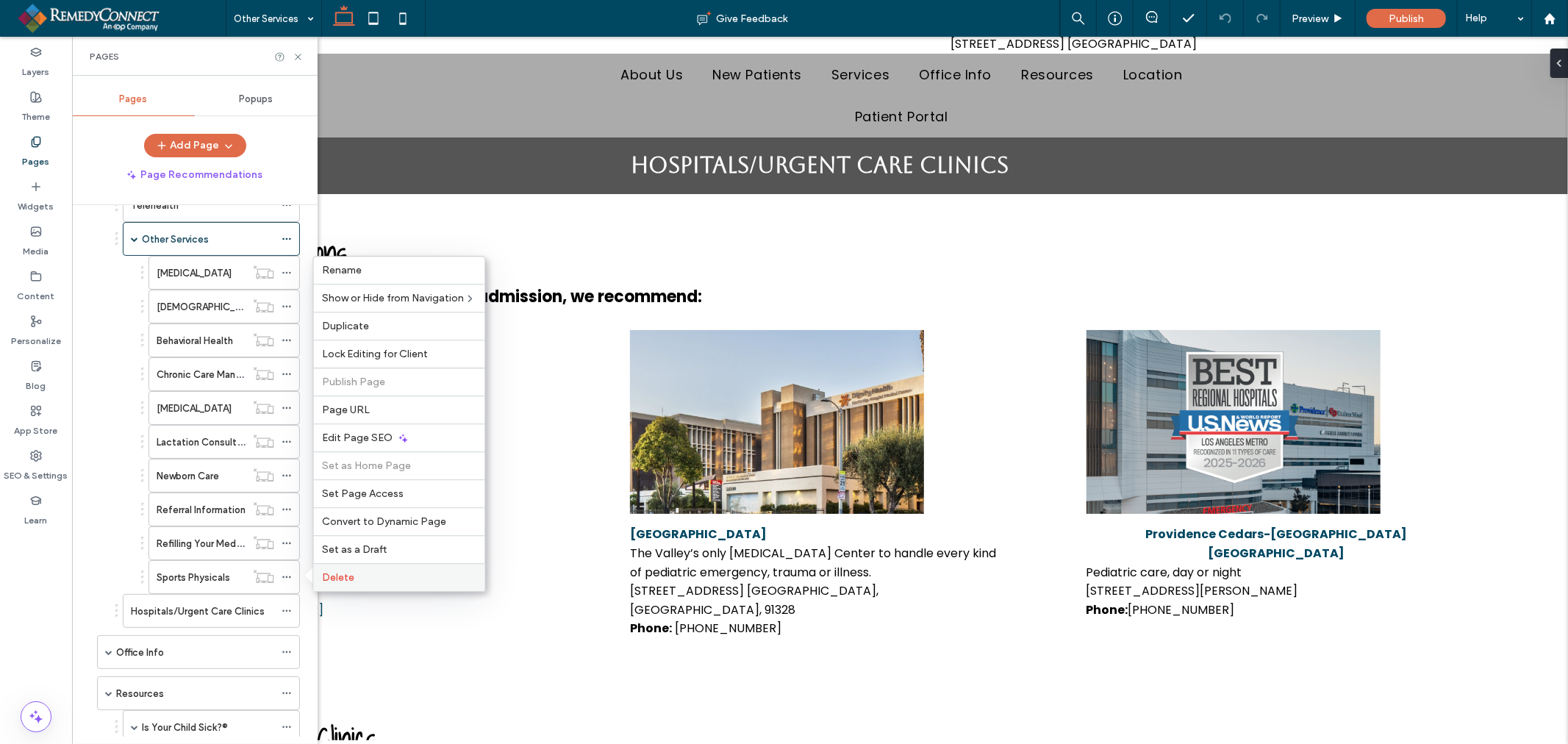
click at [351, 583] on span "Delete" at bounding box center [339, 577] width 32 height 13
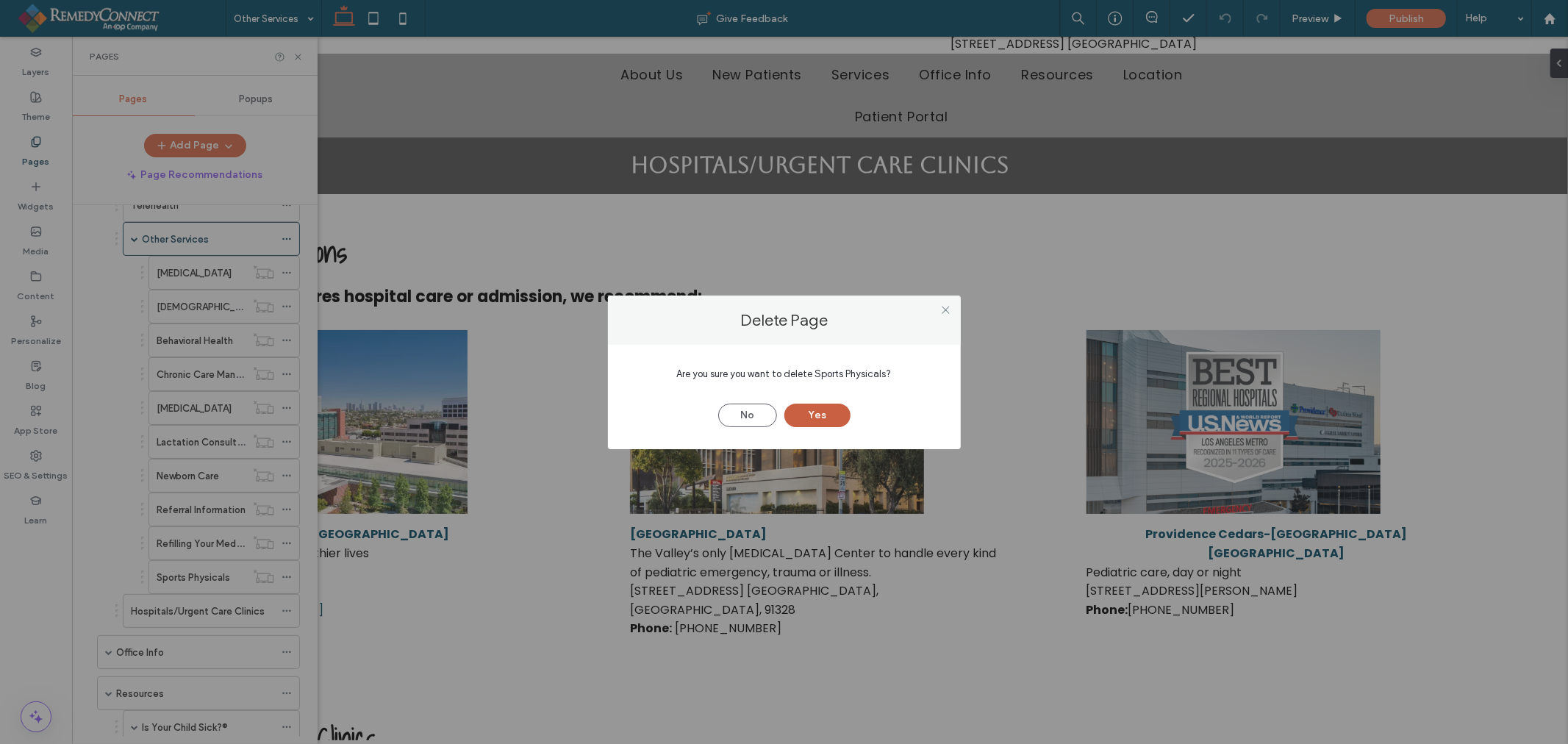
click at [824, 410] on button "Yes" at bounding box center [817, 415] width 66 height 23
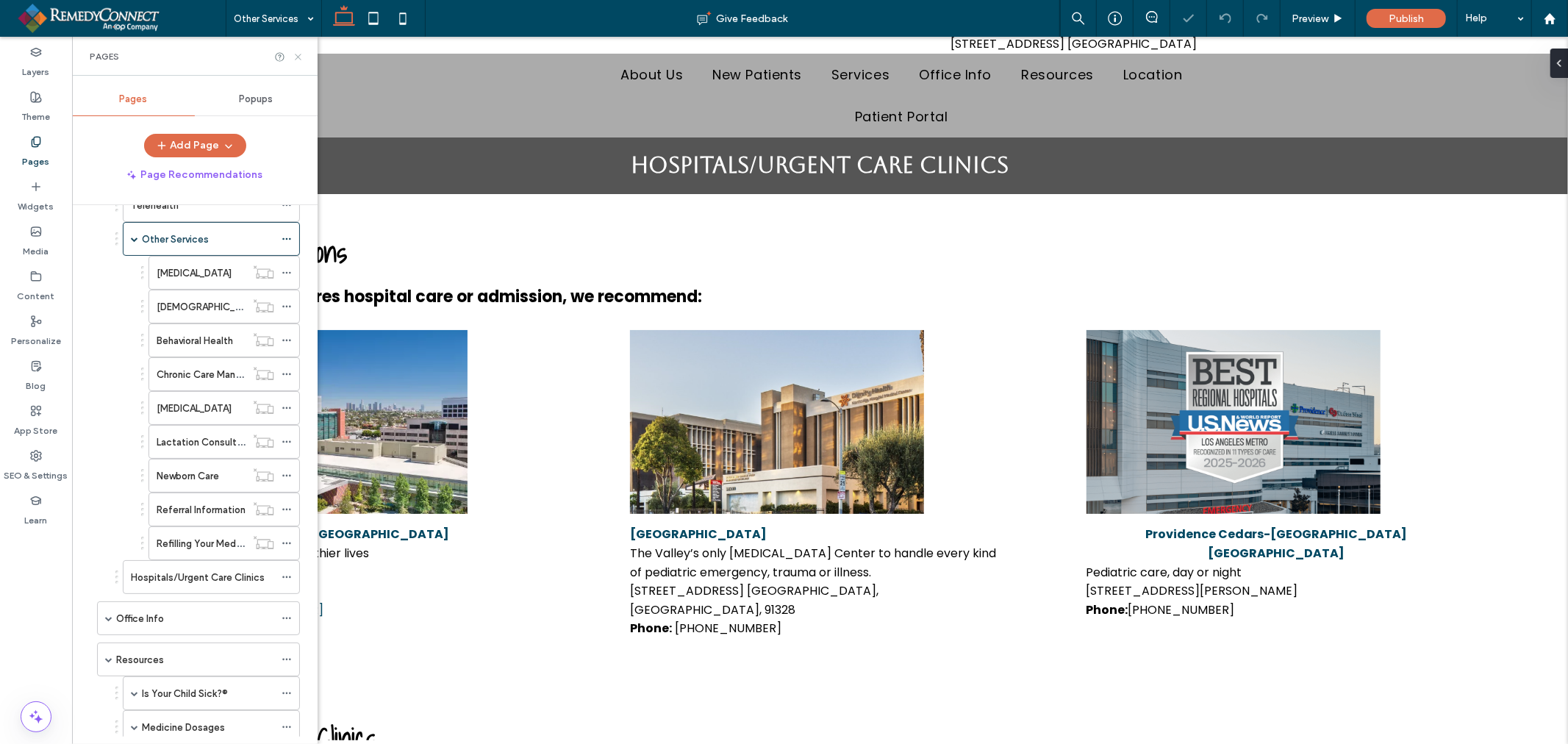
click at [300, 56] on icon at bounding box center [298, 56] width 11 height 11
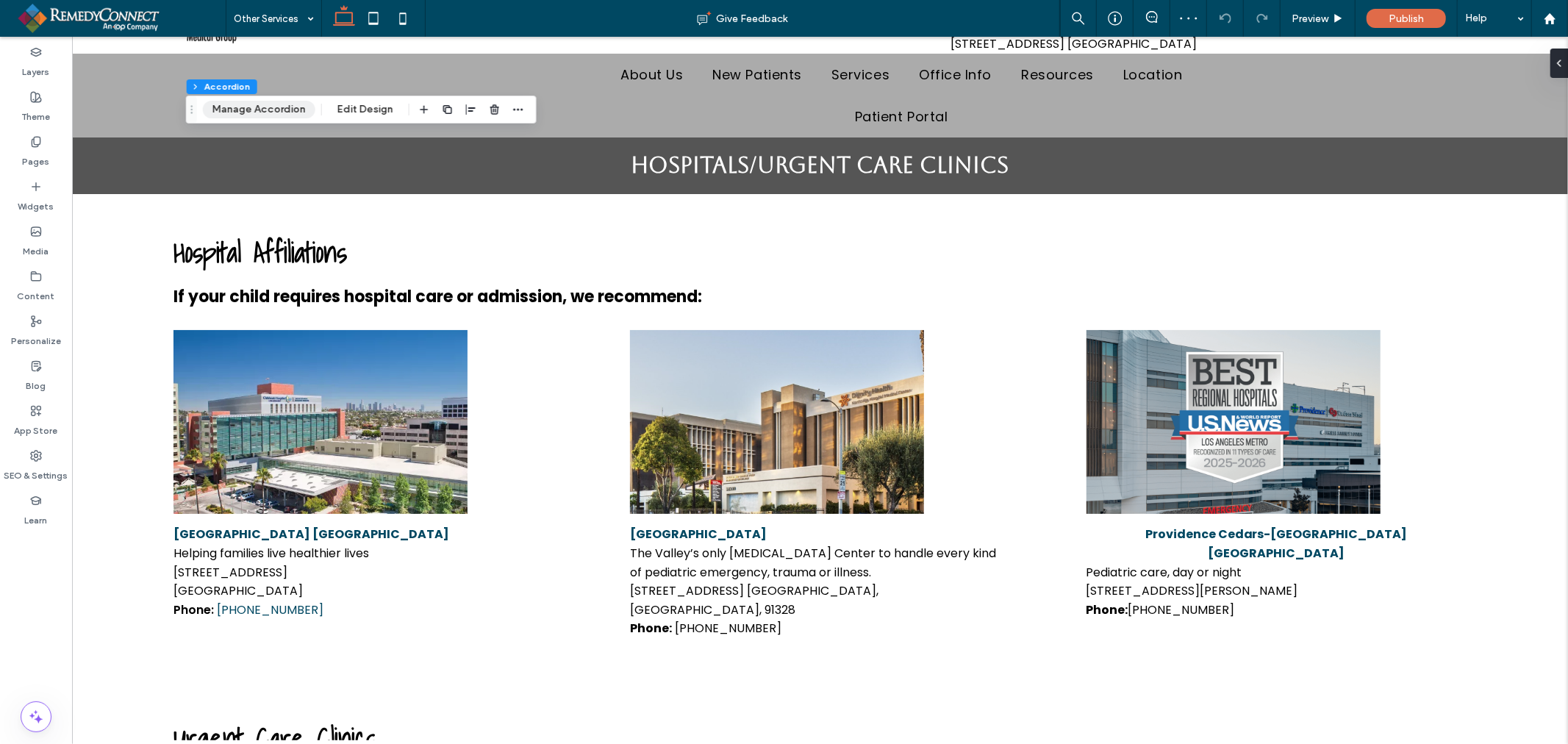
click at [253, 103] on button "Manage Accordion" at bounding box center [259, 109] width 112 height 17
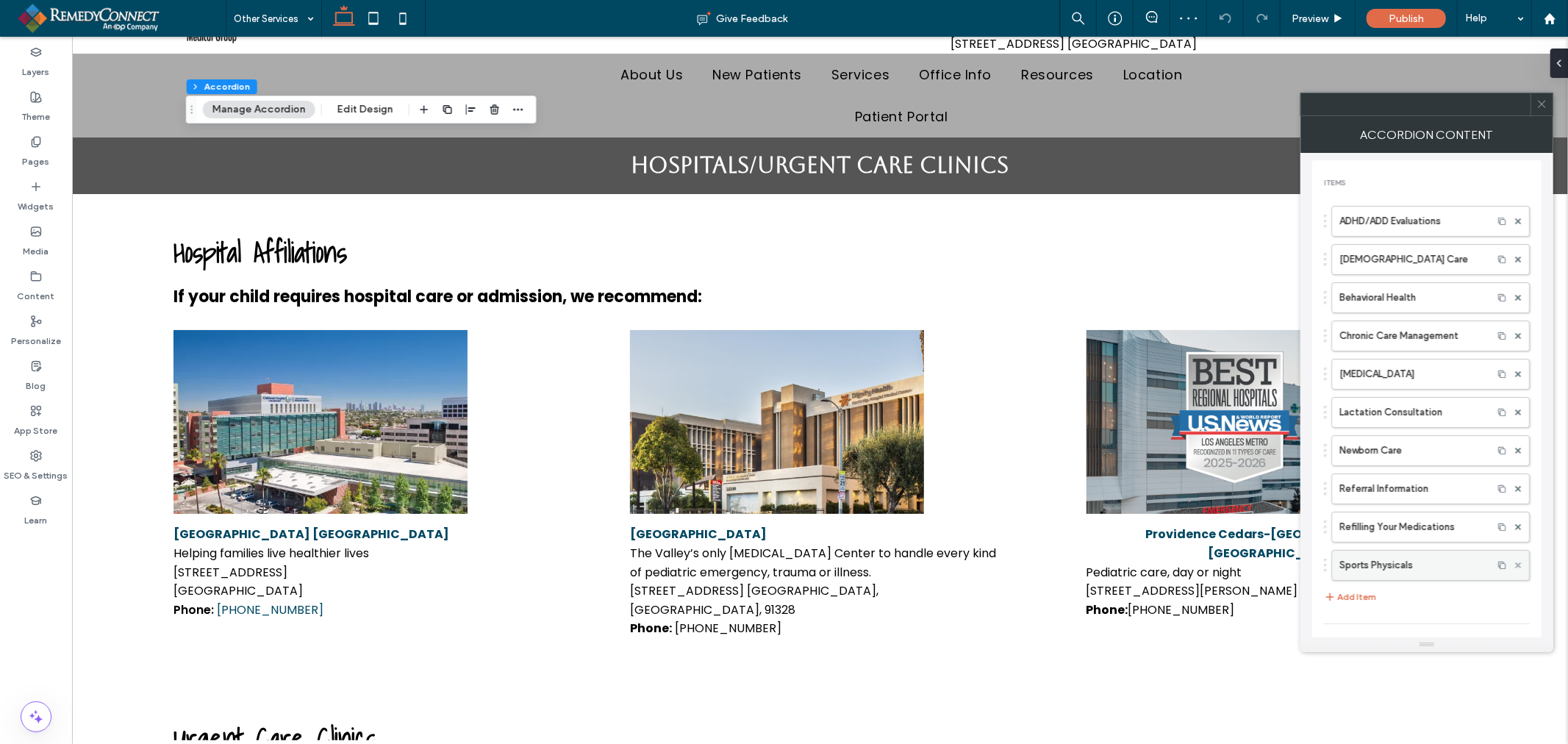
click at [1515, 563] on icon at bounding box center [1518, 565] width 6 height 6
click at [1544, 111] on span at bounding box center [1542, 104] width 11 height 22
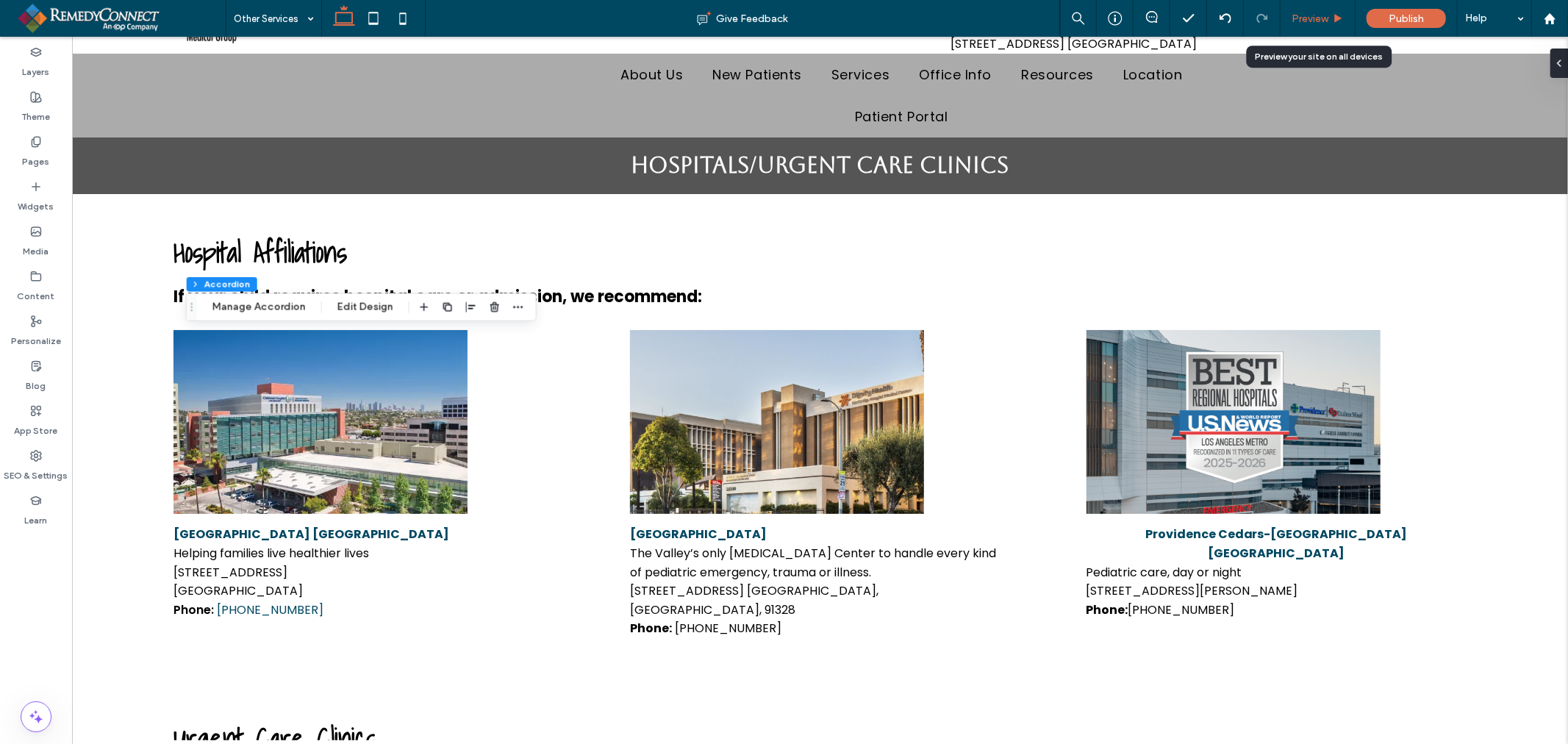
click at [1319, 17] on span "Preview" at bounding box center [1309, 19] width 37 height 13
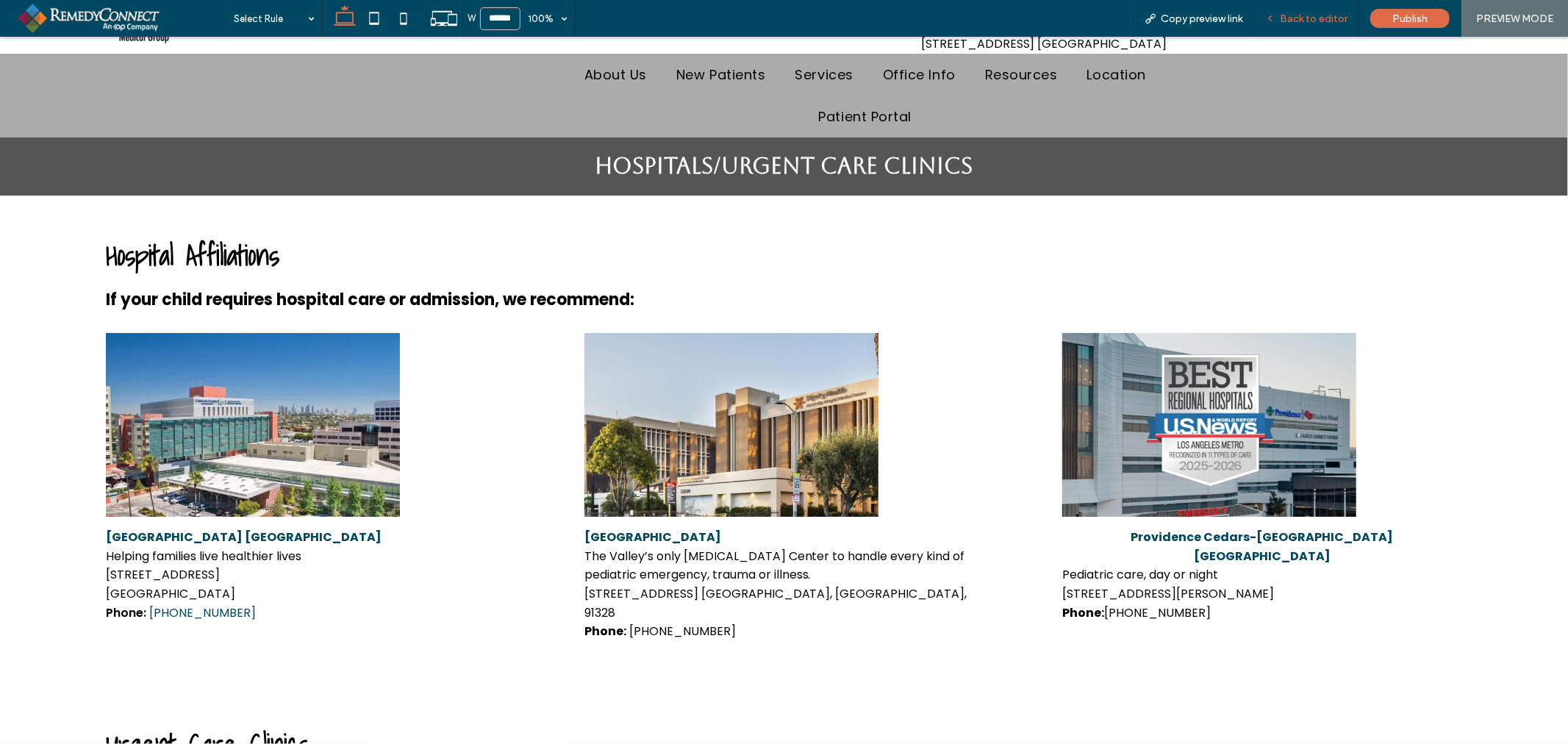
click at [1298, 30] on div "Back to editor" at bounding box center [1307, 18] width 105 height 37
click at [1302, 19] on span "Back to editor" at bounding box center [1314, 19] width 68 height 13
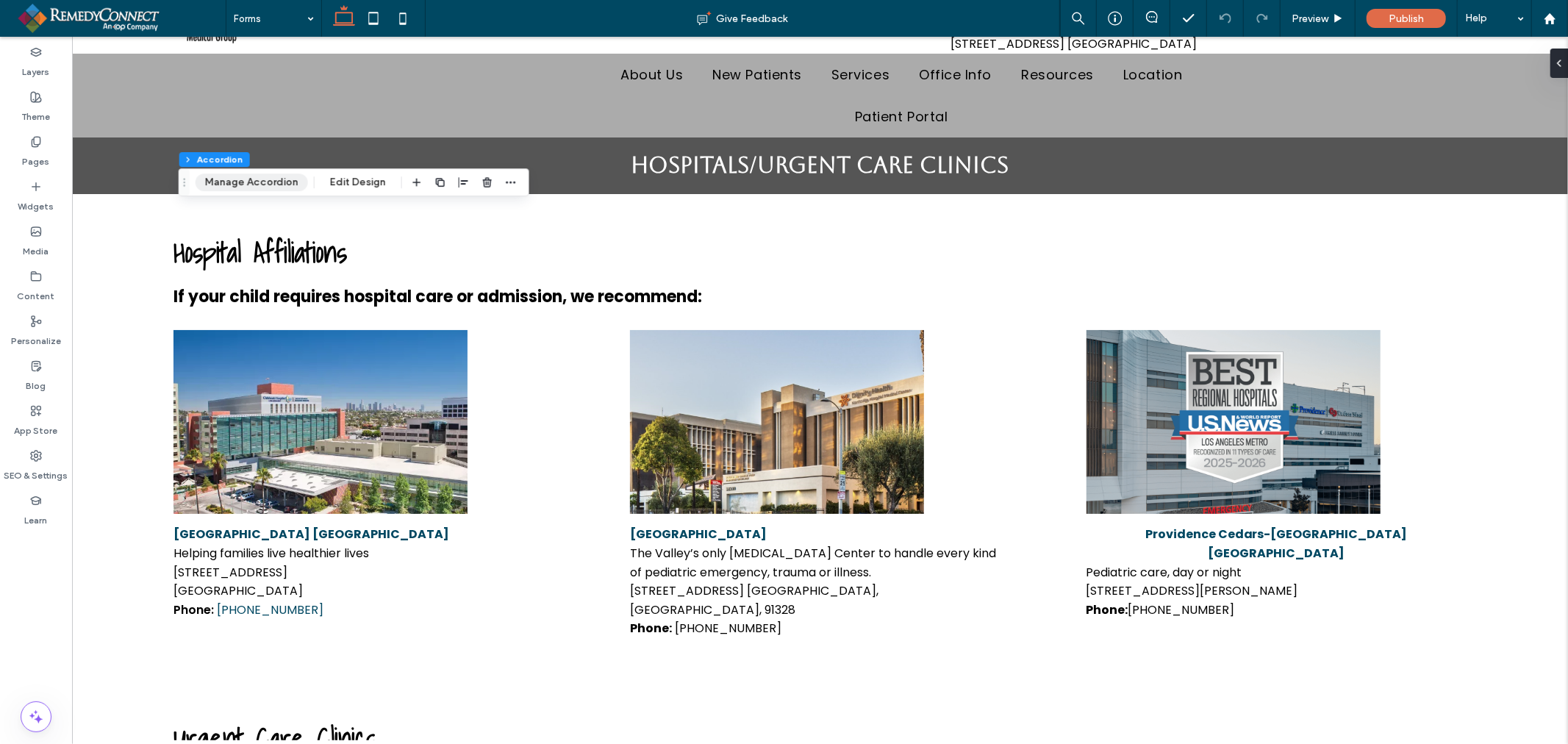
click at [251, 175] on button "Manage Accordion" at bounding box center [251, 182] width 112 height 17
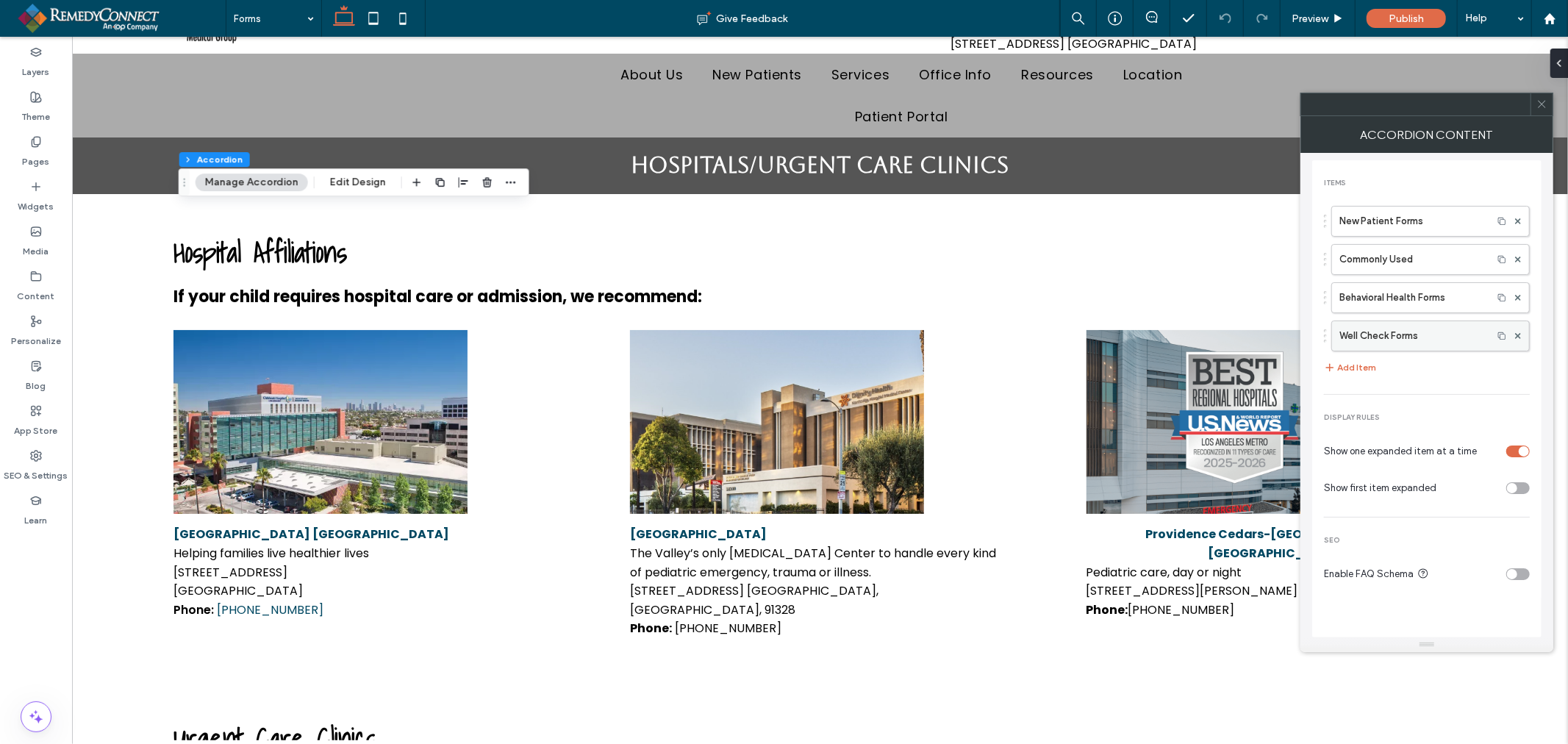
click at [1386, 335] on label "Well Check Forms" at bounding box center [1412, 336] width 145 height 29
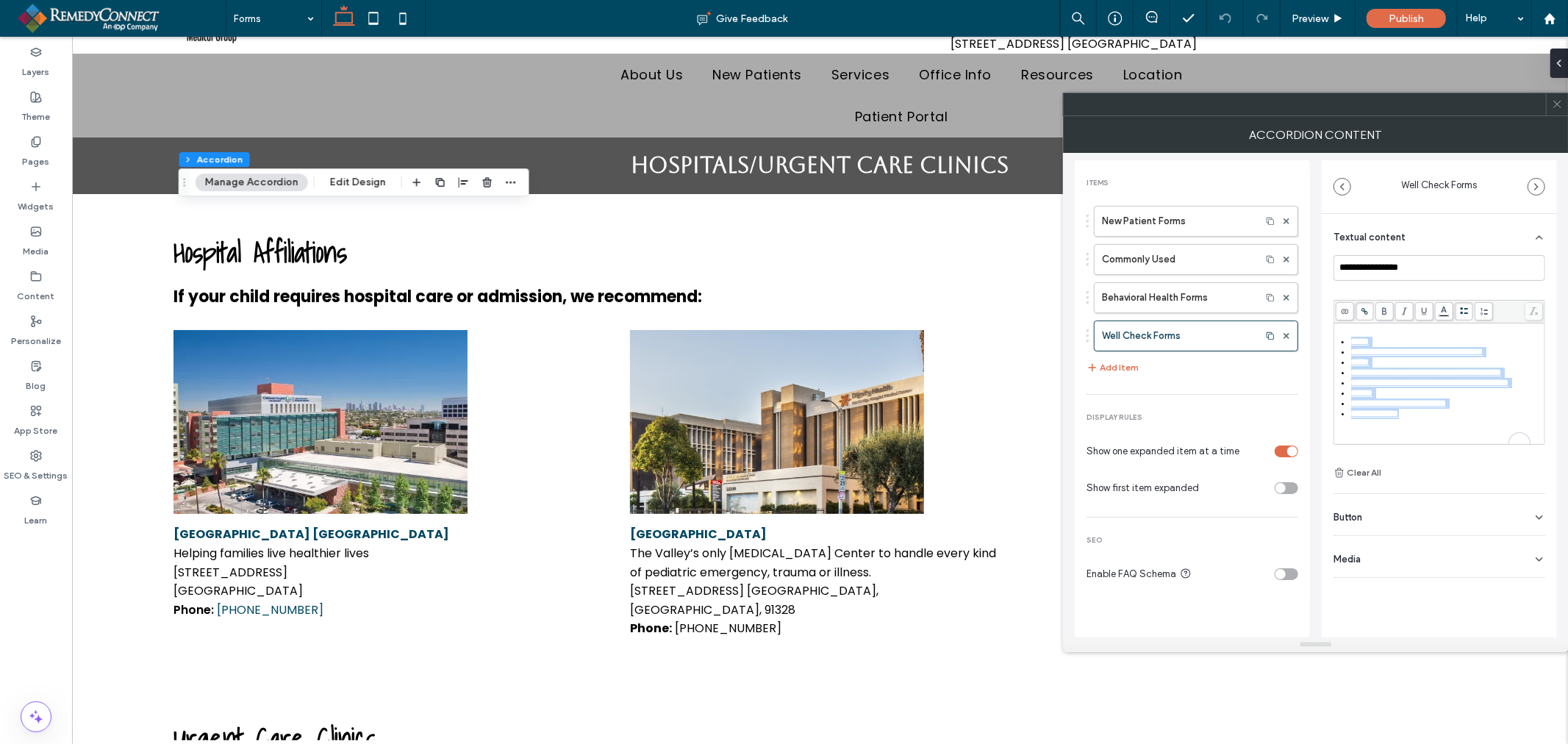
drag, startPoint x: 1430, startPoint y: 420, endPoint x: 1332, endPoint y: 302, distance: 153.4
click at [1333, 302] on div "**********" at bounding box center [1439, 372] width 211 height 144
click at [1414, 366] on div "*****" at bounding box center [1448, 363] width 193 height 11
drag, startPoint x: 1428, startPoint y: 421, endPoint x: 1342, endPoint y: 370, distance: 100.0
click at [1342, 370] on ul "**********" at bounding box center [1439, 377] width 207 height 82
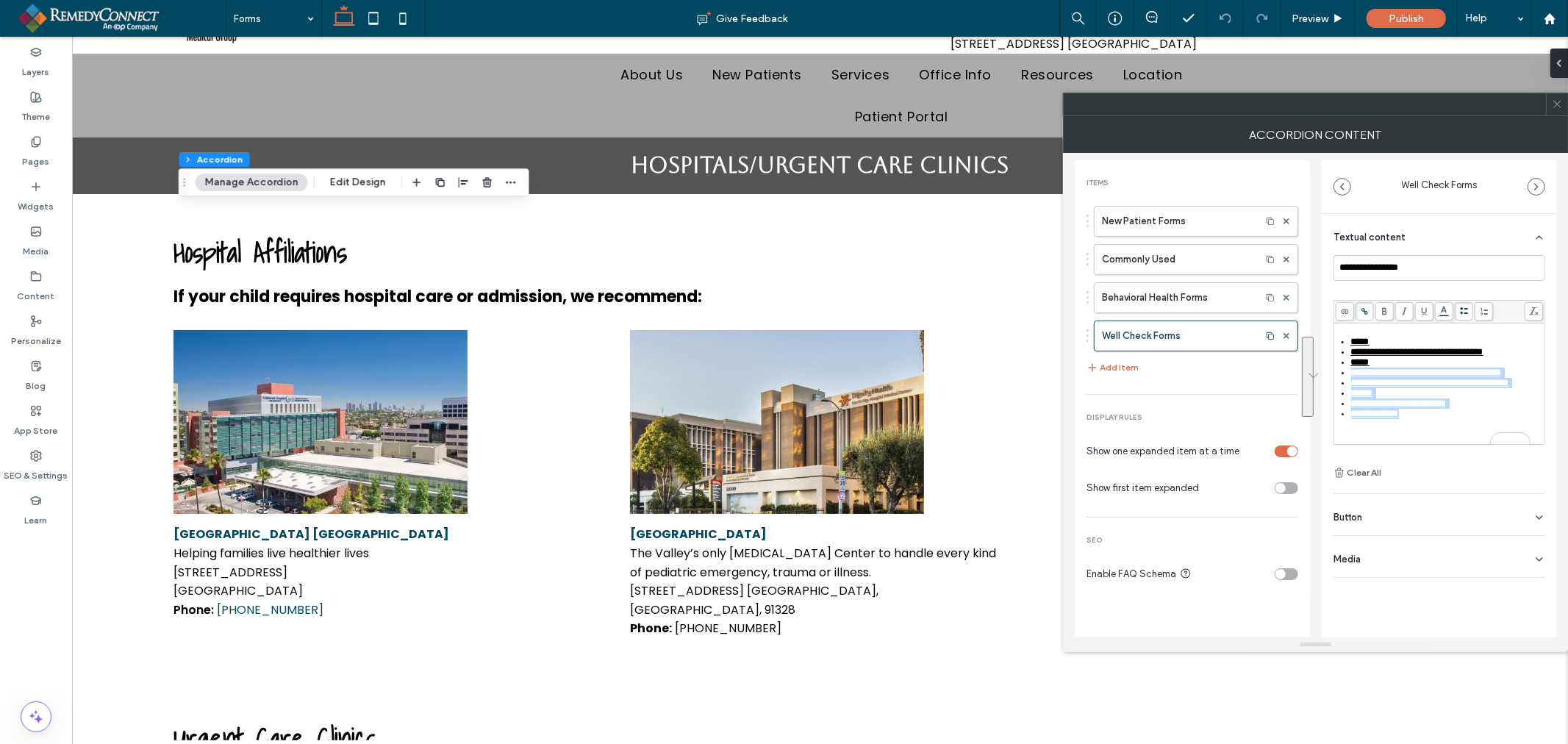
copy ul "**********"
click at [1423, 407] on div "**********" at bounding box center [1448, 402] width 193 height 11
drag, startPoint x: 1423, startPoint y: 421, endPoint x: 1353, endPoint y: 342, distance: 105.6
click at [1353, 342] on ul "**********" at bounding box center [1439, 366] width 207 height 82
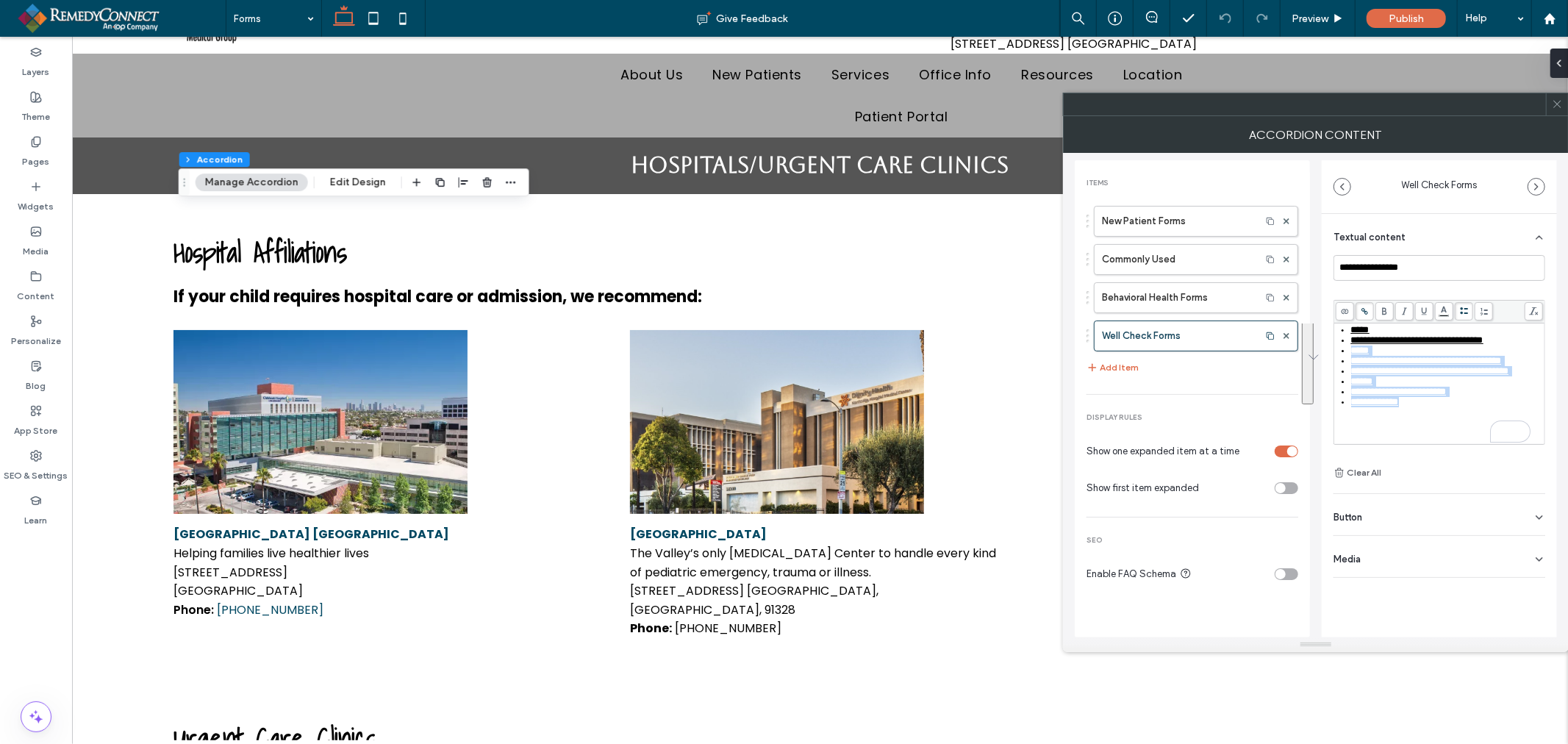
copy ul "**********"
click at [1185, 295] on label "Behavioral Health Forms" at bounding box center [1177, 297] width 151 height 29
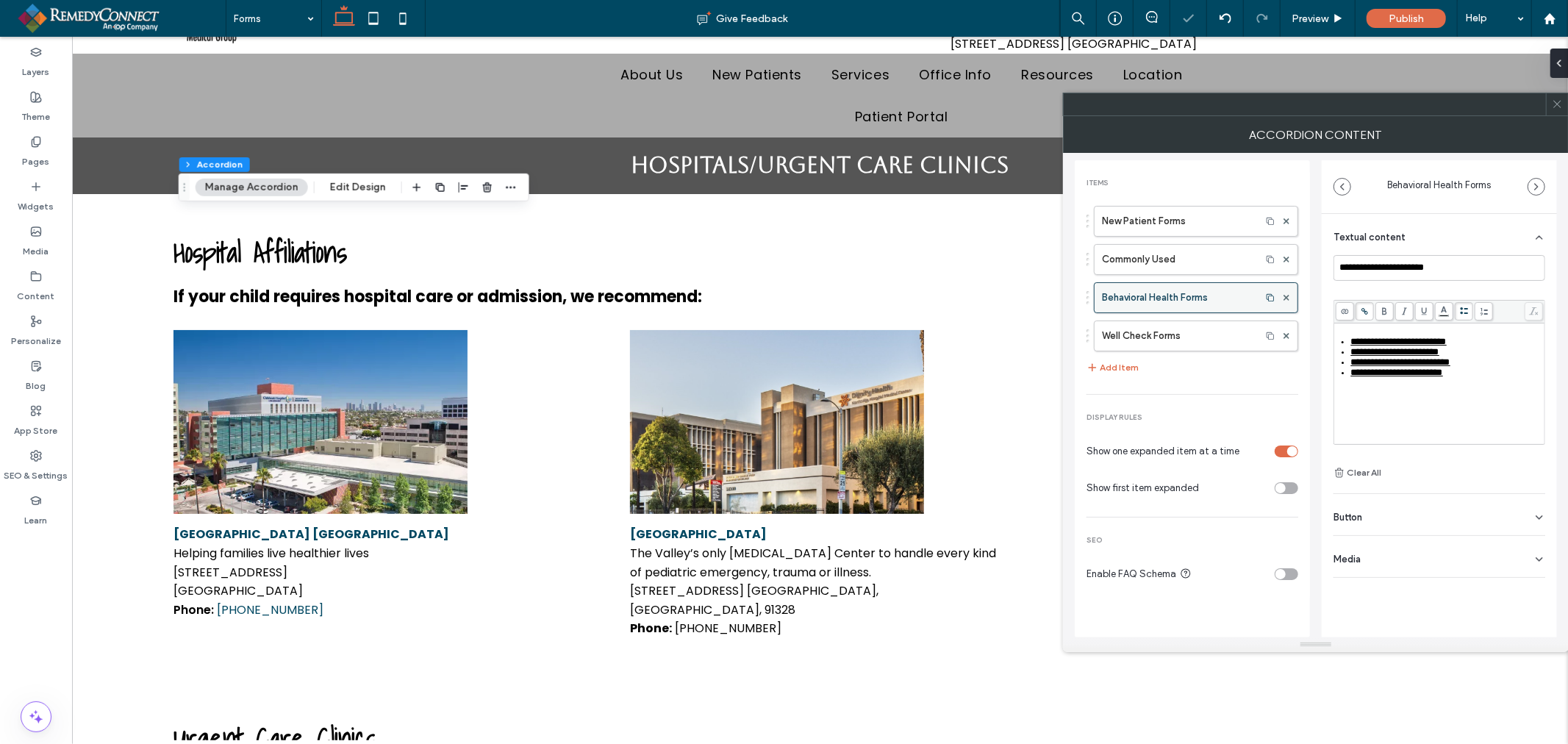
type input "**********"
click at [1484, 378] on div "**********" at bounding box center [1448, 372] width 193 height 11
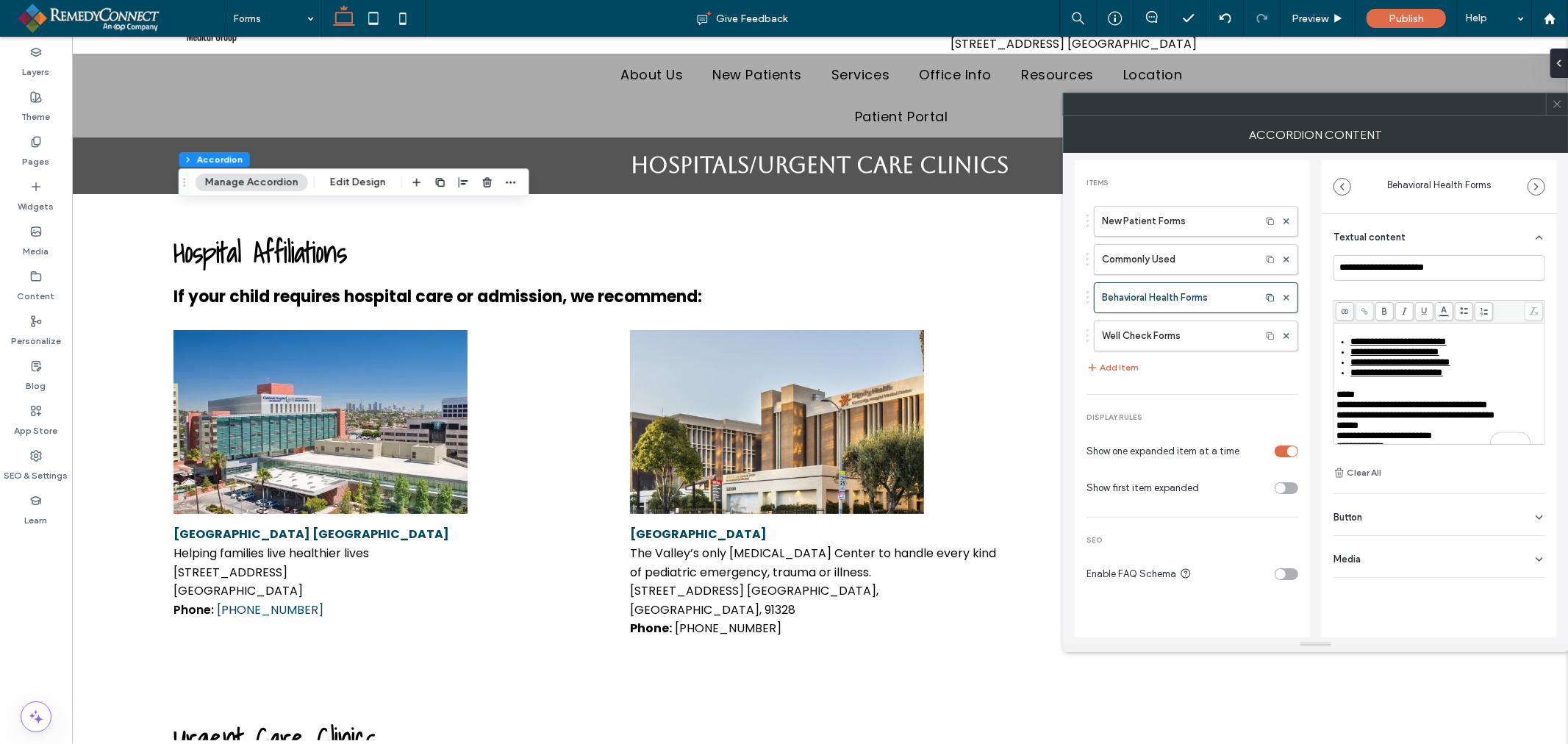
scroll to position [25, 0]
click at [1340, 378] on span "*****" at bounding box center [1345, 382] width 18 height 10
click at [1339, 378] on span "*****" at bounding box center [1345, 382] width 18 height 10
click at [1562, 108] on icon at bounding box center [1557, 104] width 11 height 11
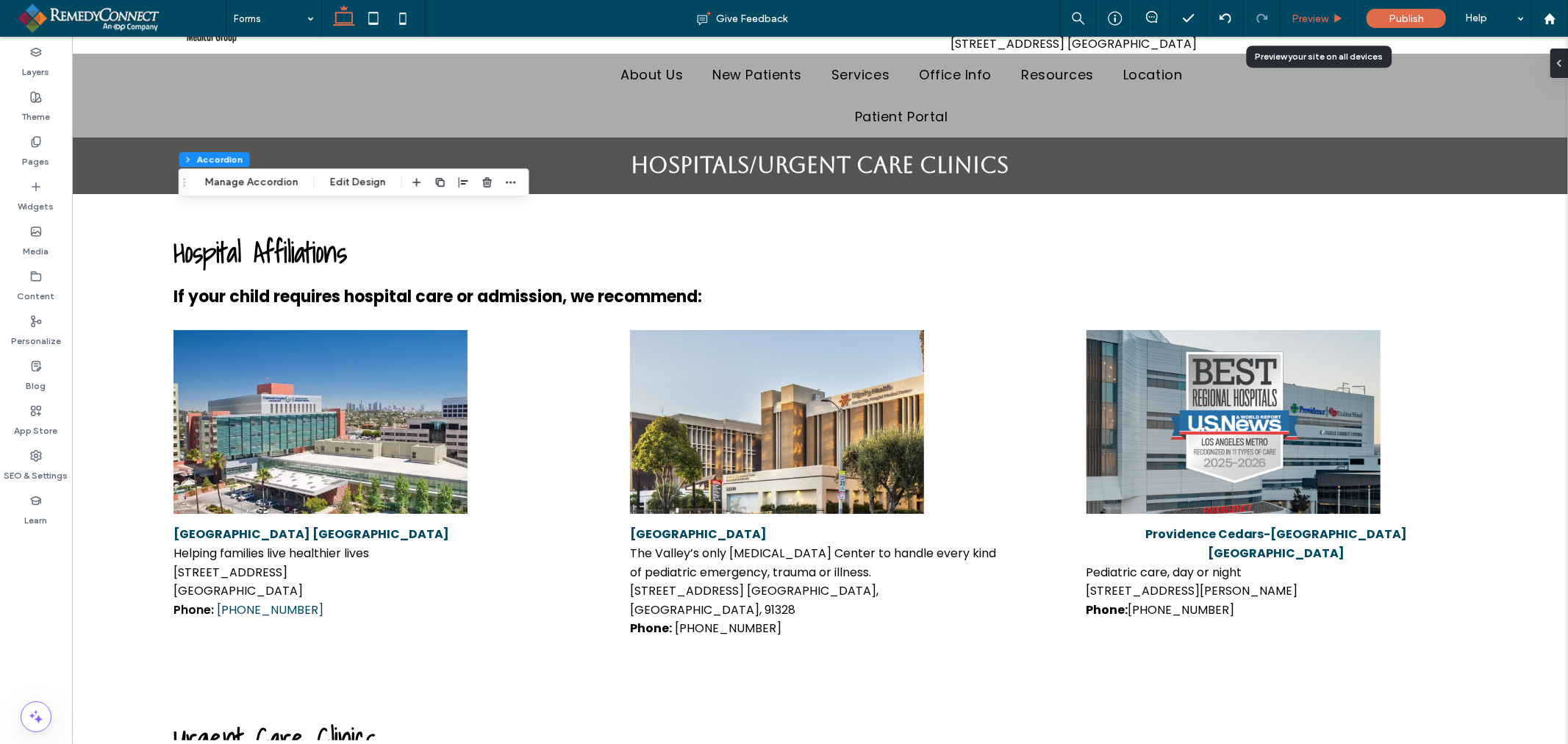
click at [1324, 17] on span "Preview" at bounding box center [1309, 19] width 37 height 13
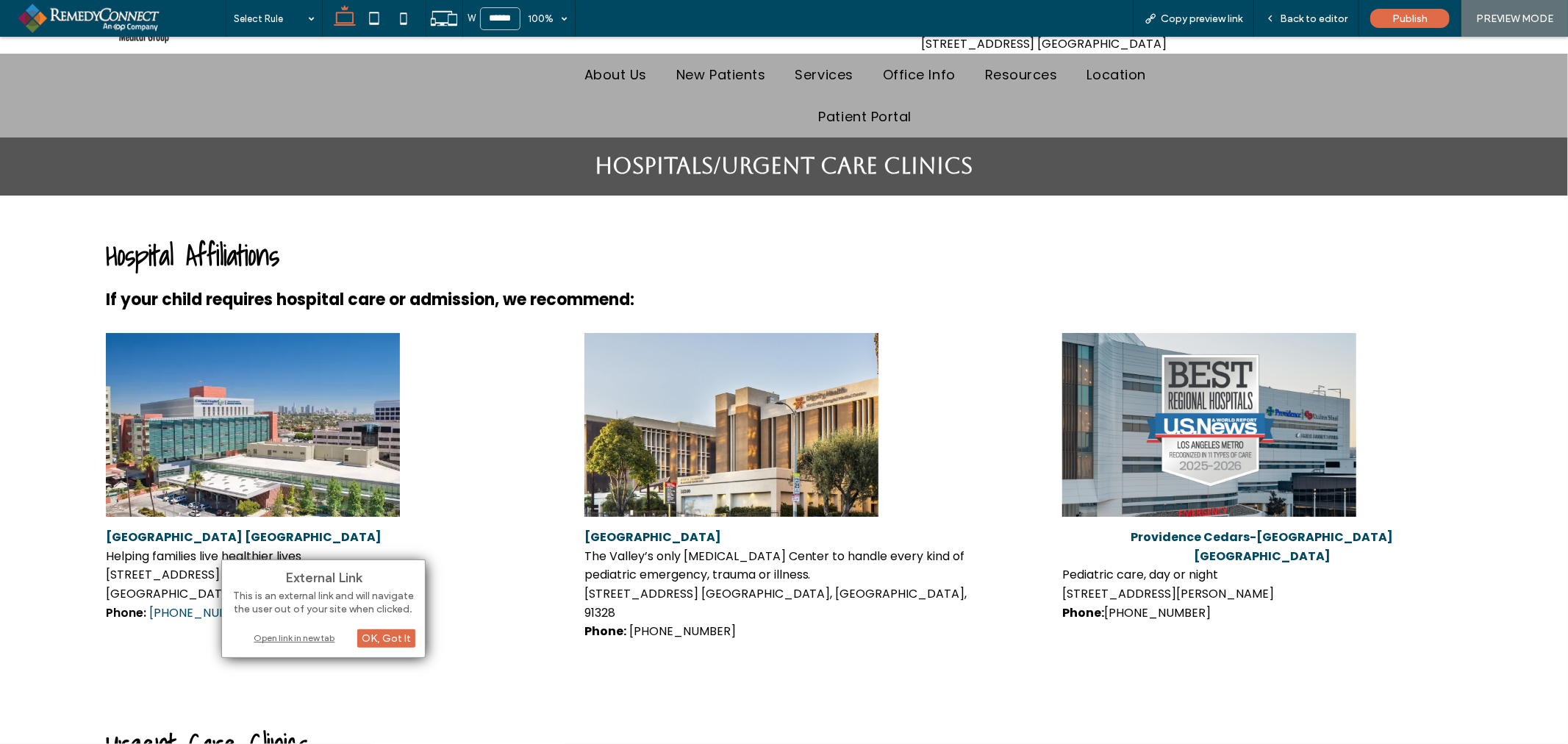
click at [276, 639] on div "Open link in new tab" at bounding box center [324, 637] width 184 height 16
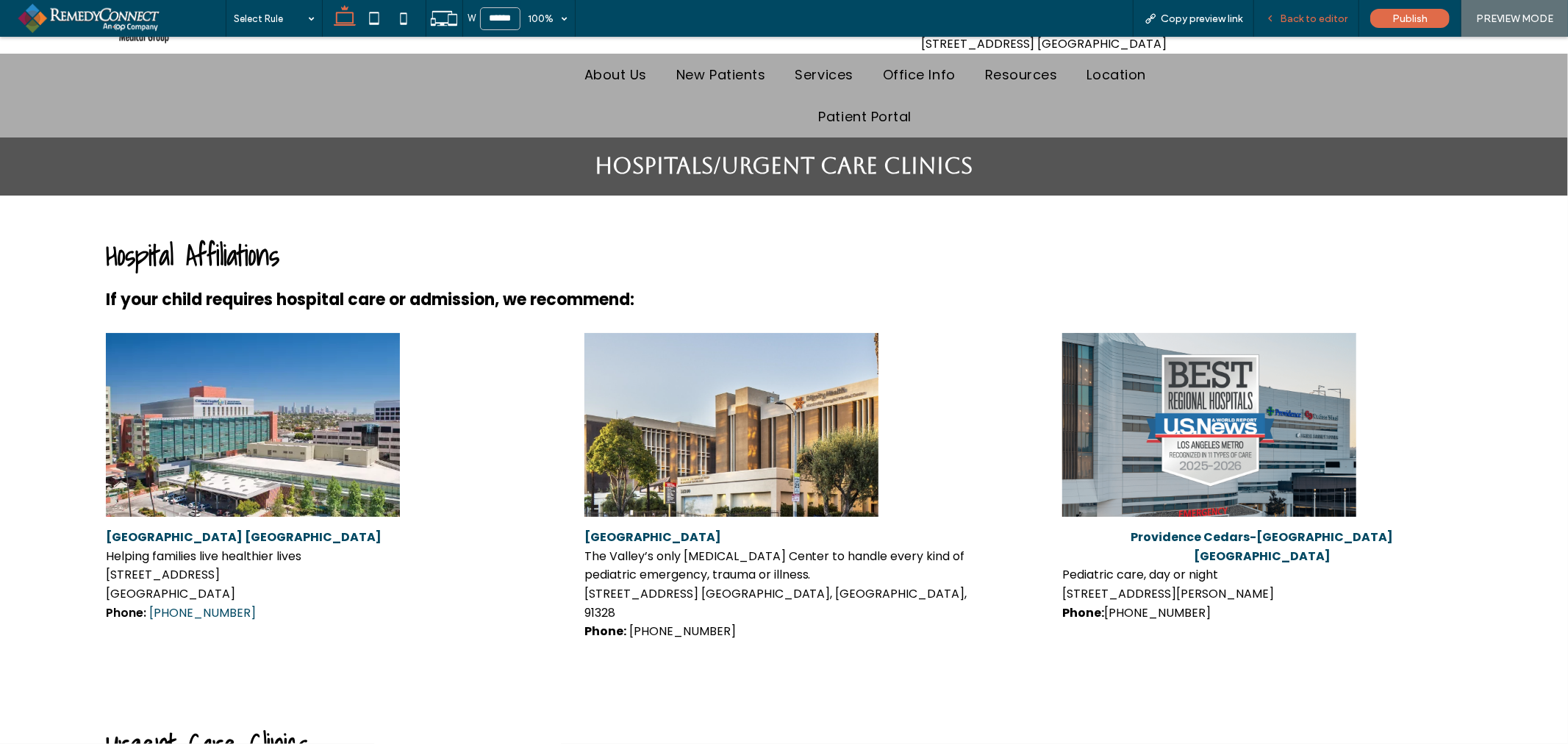
click at [1299, 20] on span "Back to editor" at bounding box center [1314, 19] width 68 height 13
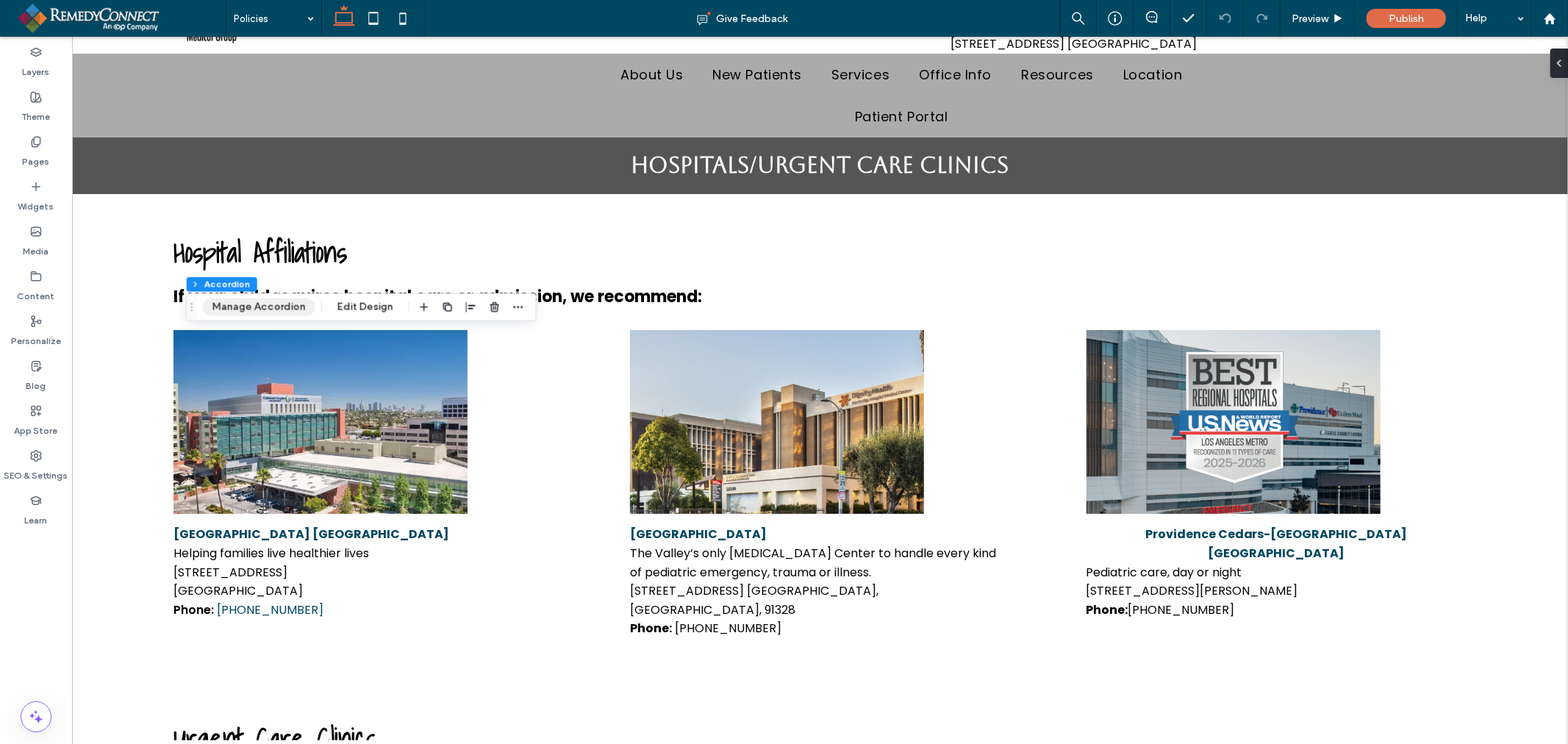
click at [229, 305] on button "Manage Accordion" at bounding box center [259, 307] width 112 height 17
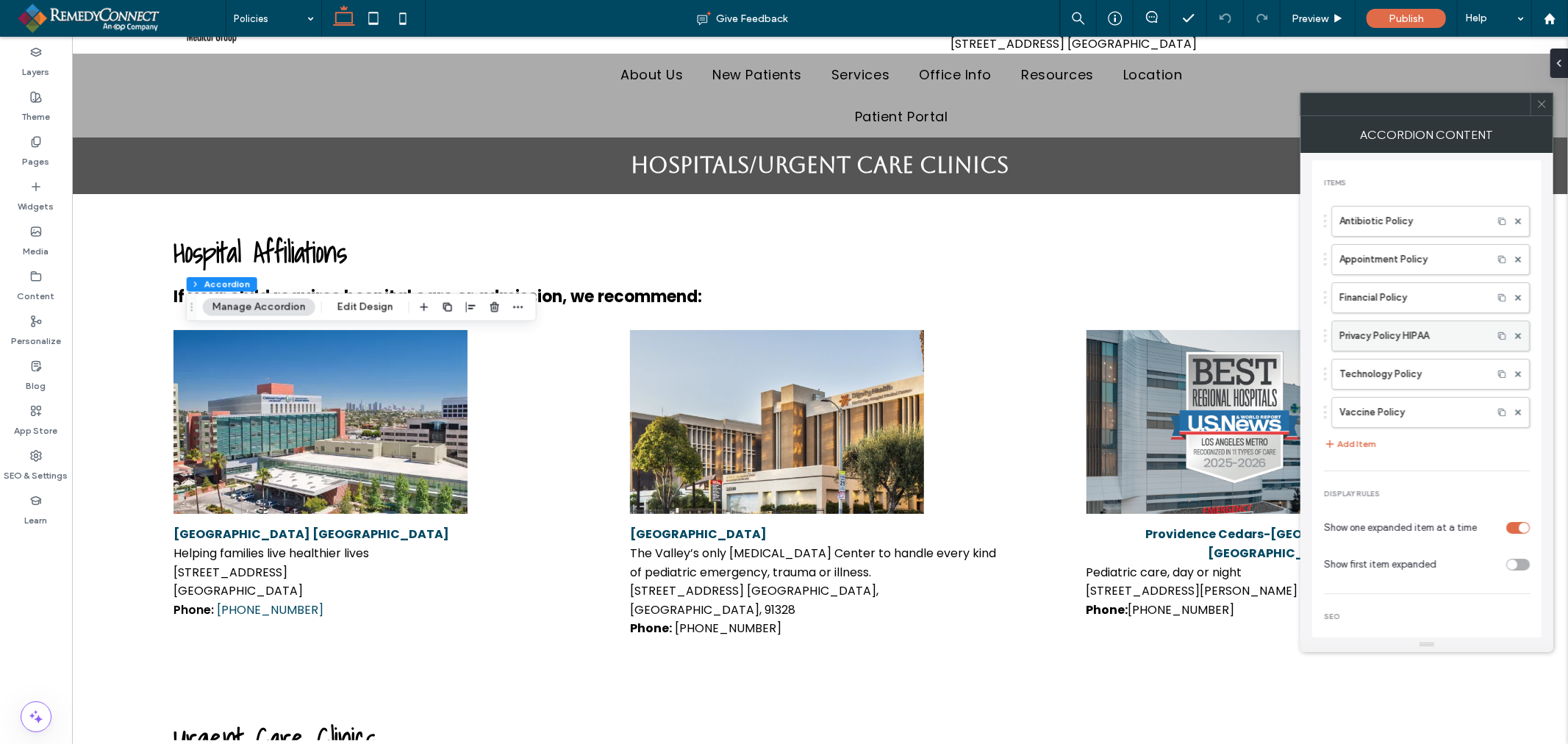
click at [1405, 340] on label "Privacy Policy HIPAA" at bounding box center [1412, 336] width 145 height 29
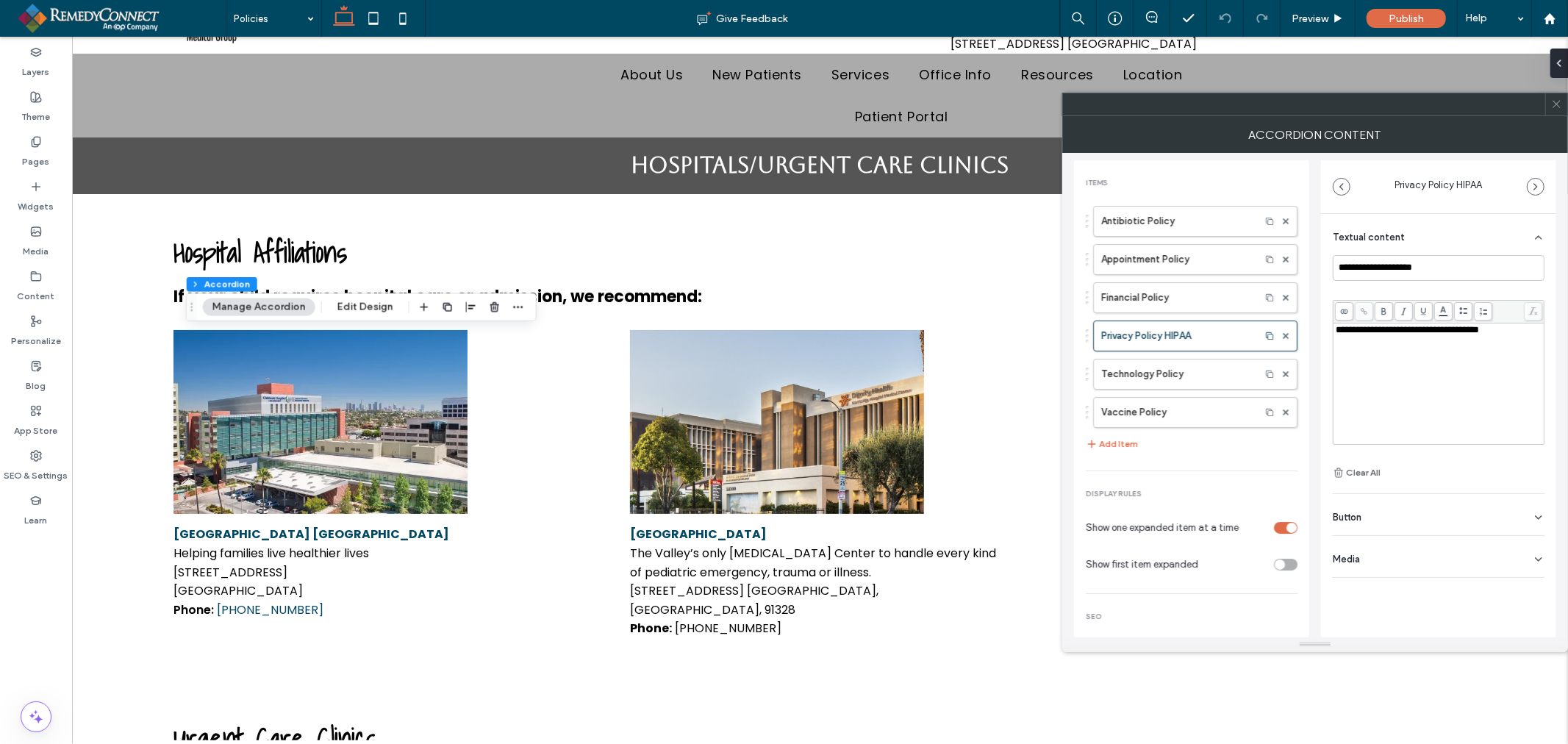
click at [1384, 509] on div "Button" at bounding box center [1438, 514] width 211 height 41
click at [1355, 587] on label "Add a link" at bounding box center [1433, 580] width 202 height 27
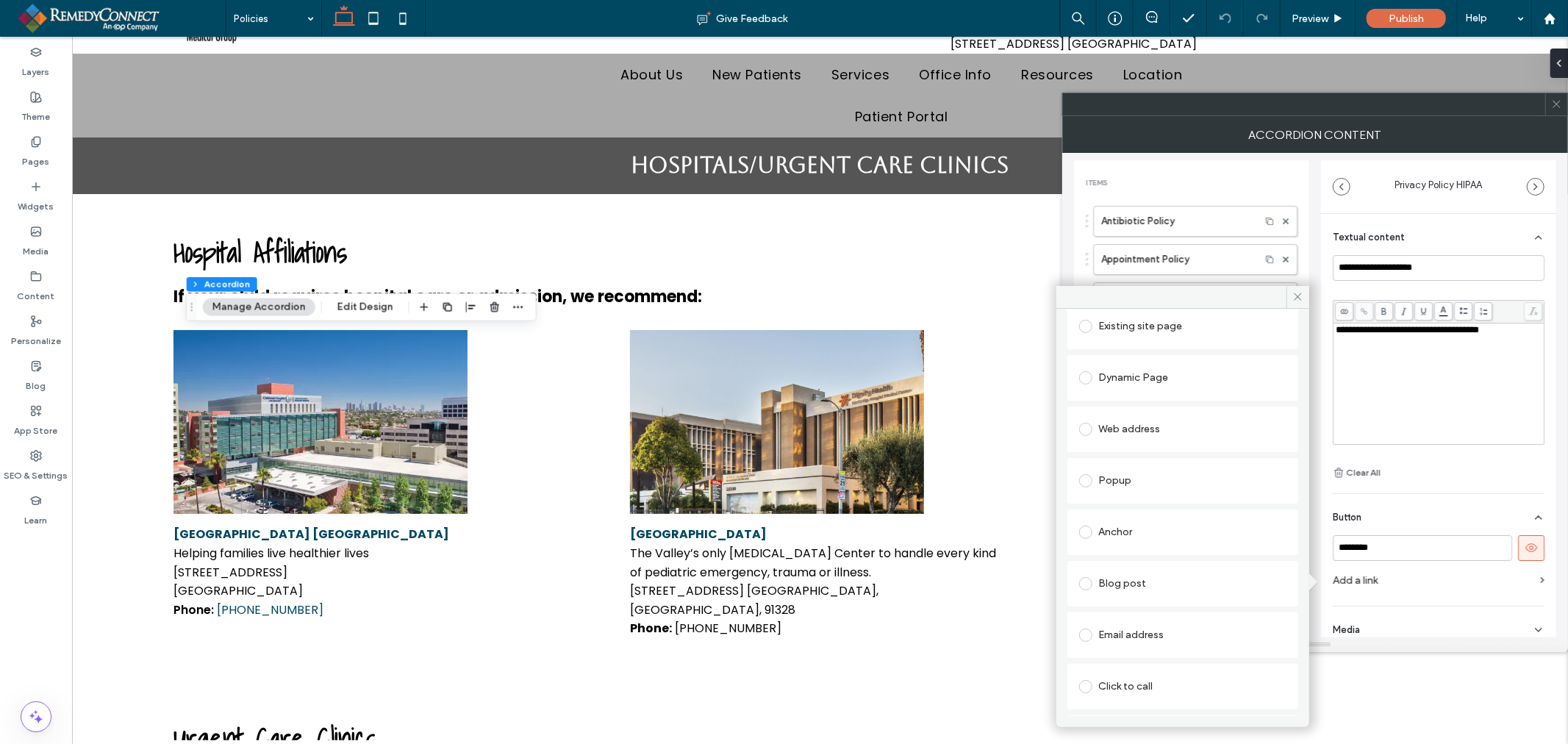
scroll to position [126, 0]
click at [1145, 688] on div "File for download" at bounding box center [1182, 694] width 207 height 23
click at [1118, 695] on div "File" at bounding box center [1111, 692] width 16 height 13
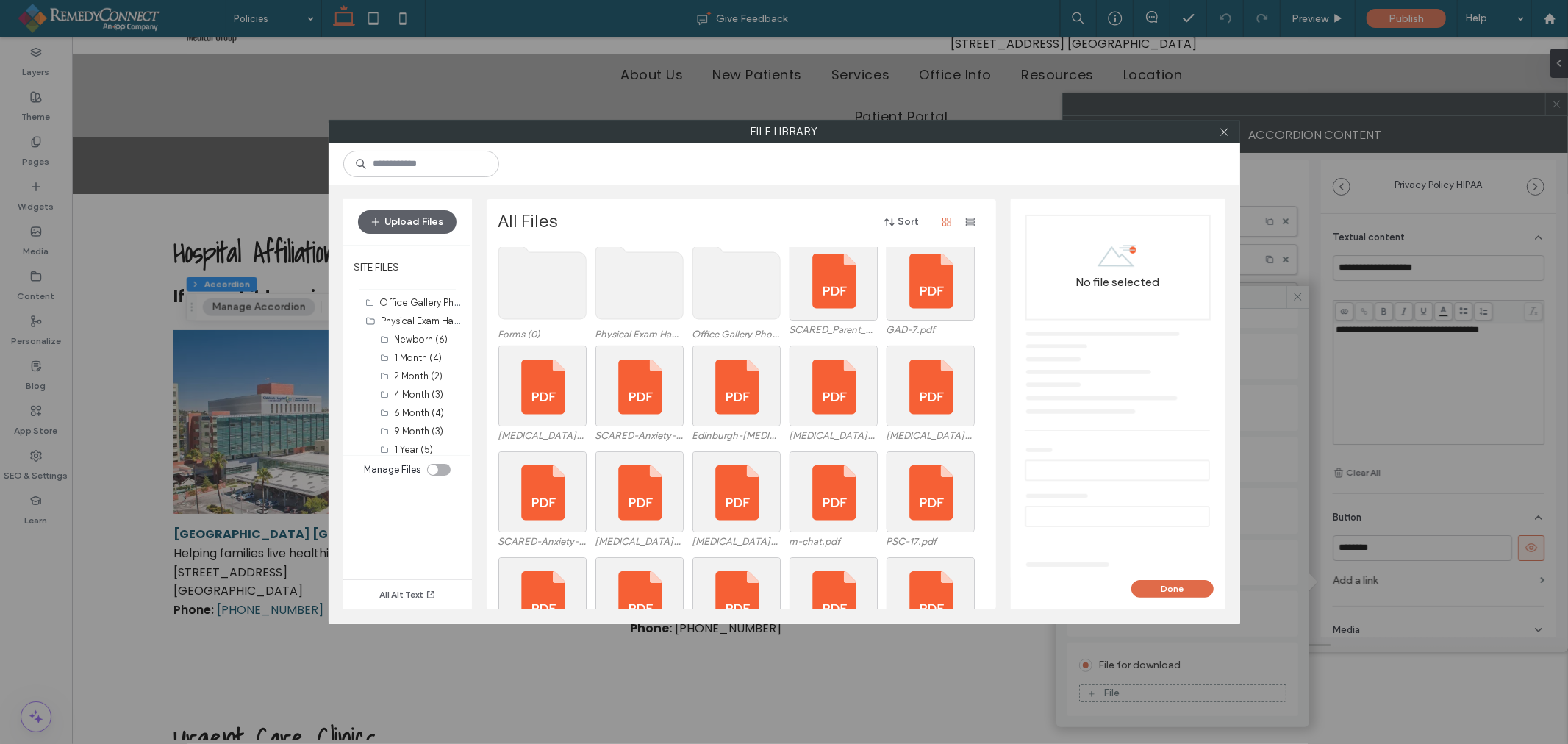
scroll to position [0, 0]
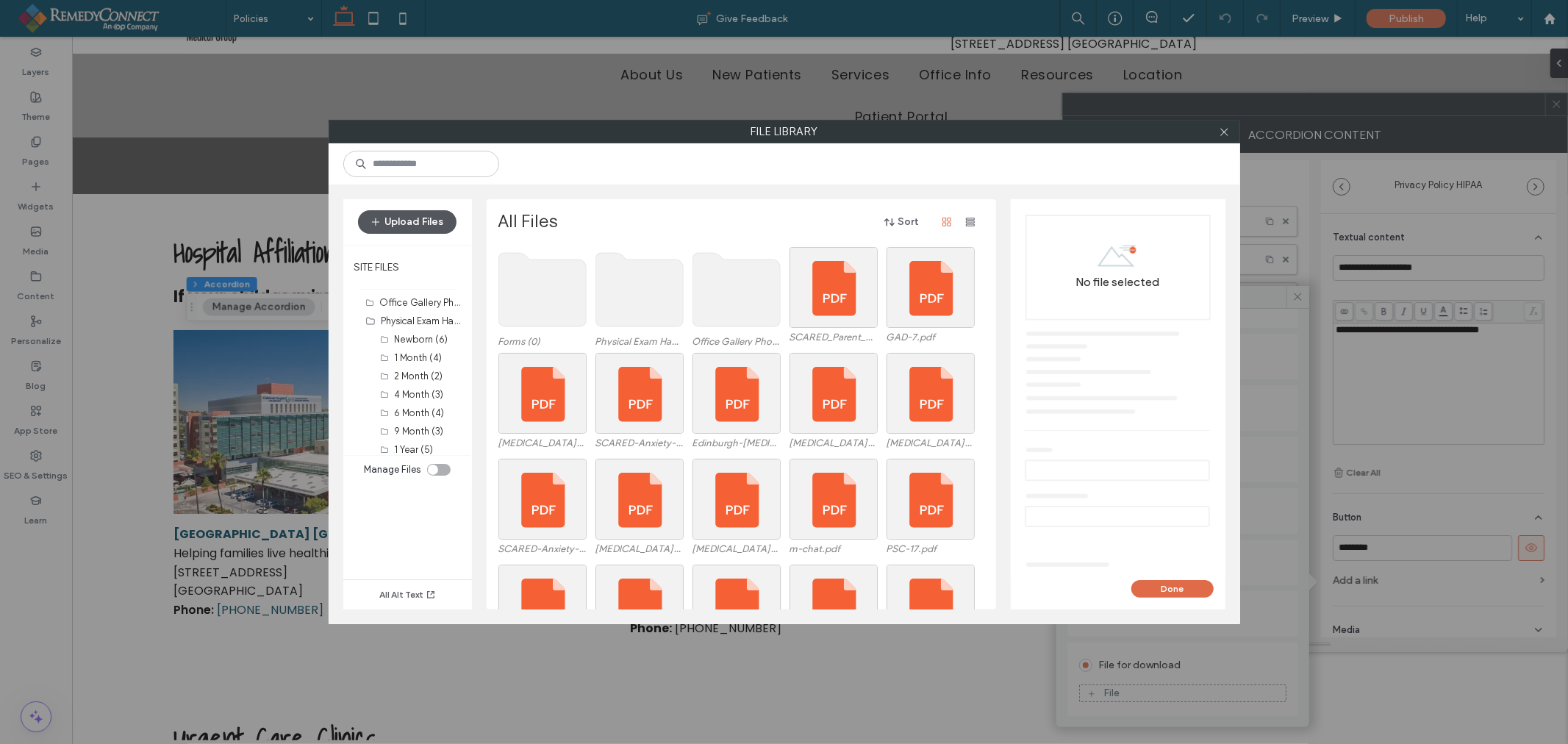
click at [423, 214] on button "Upload Files" at bounding box center [407, 221] width 99 height 23
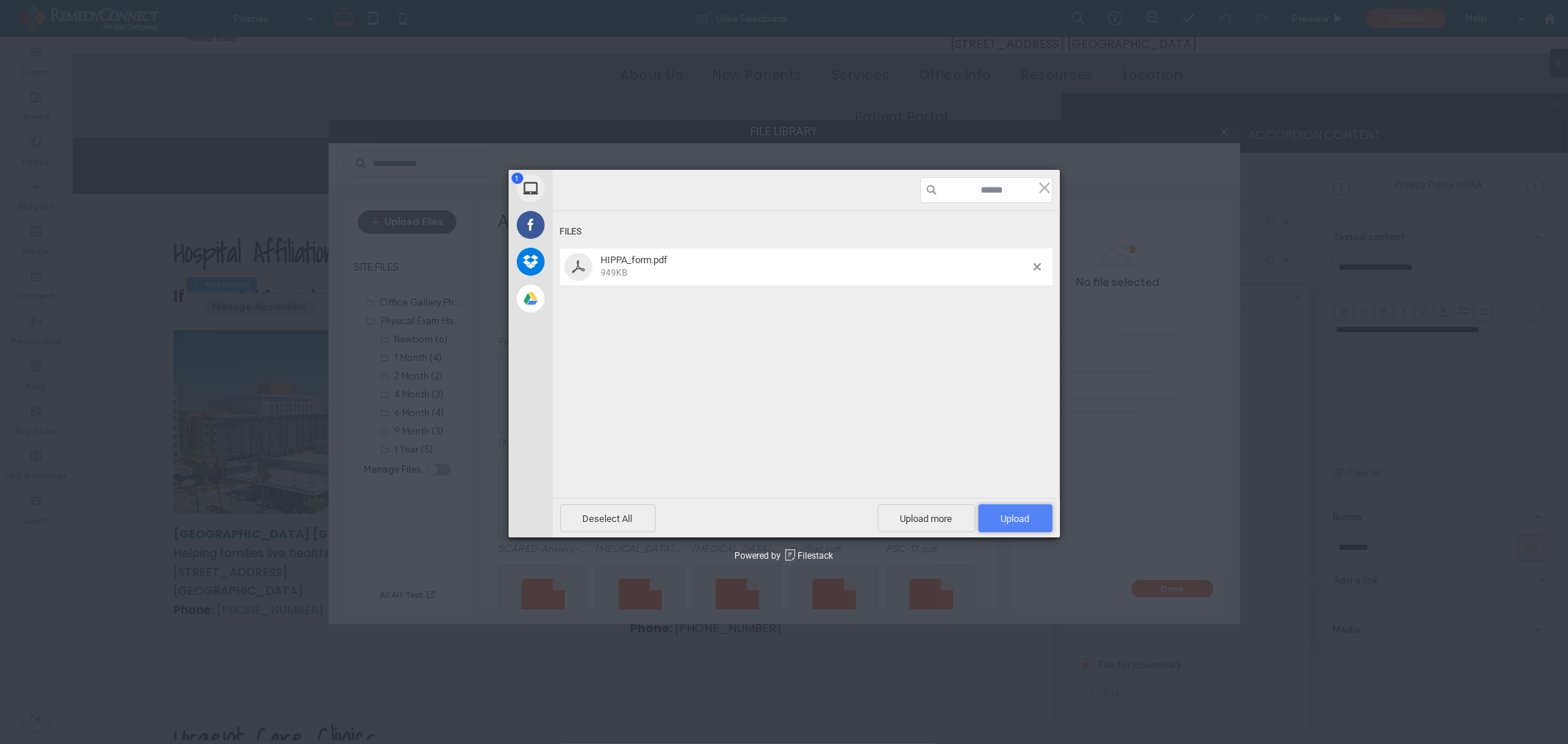
click at [1011, 513] on span "Upload 1" at bounding box center [1016, 518] width 29 height 11
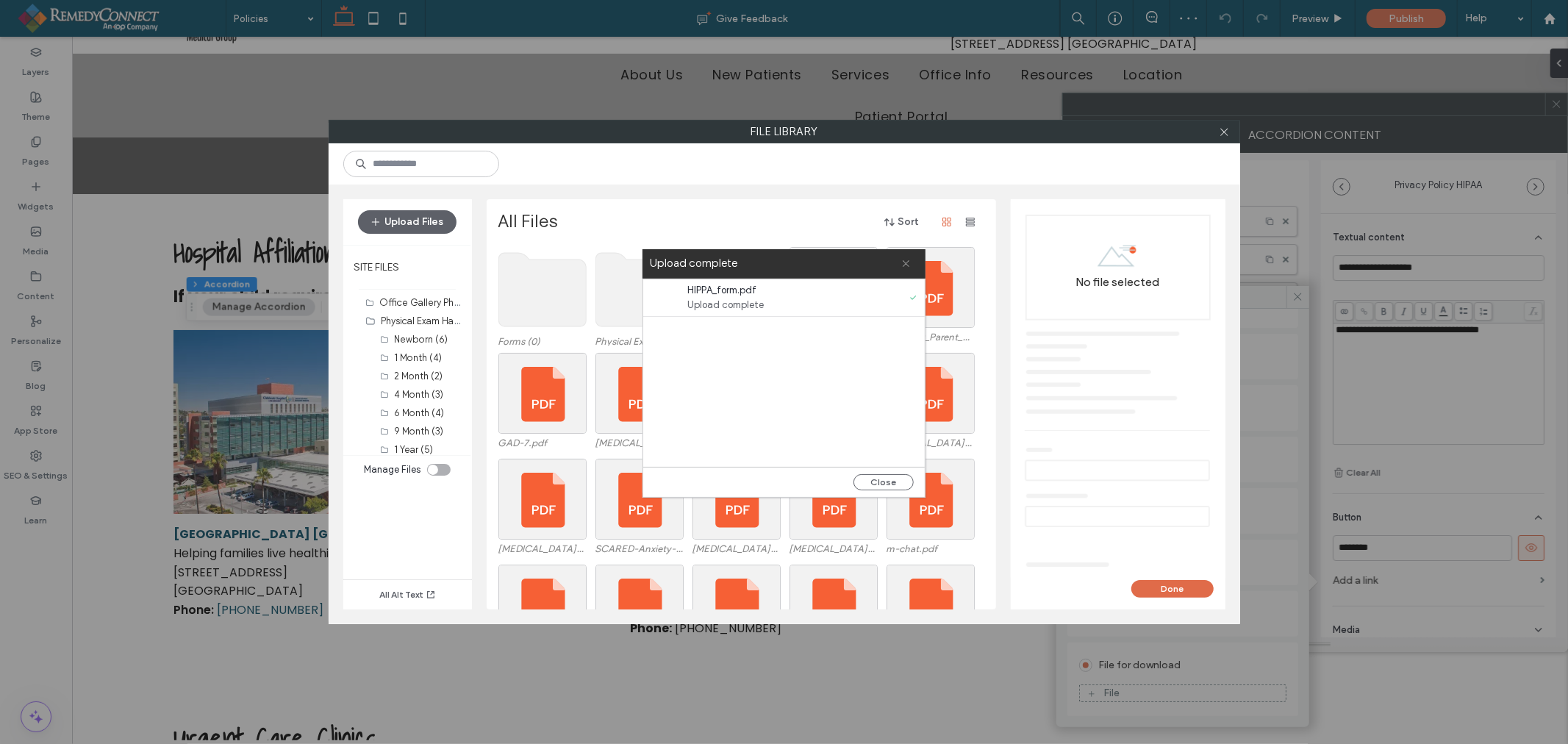
click at [905, 263] on use at bounding box center [906, 263] width 7 height 7
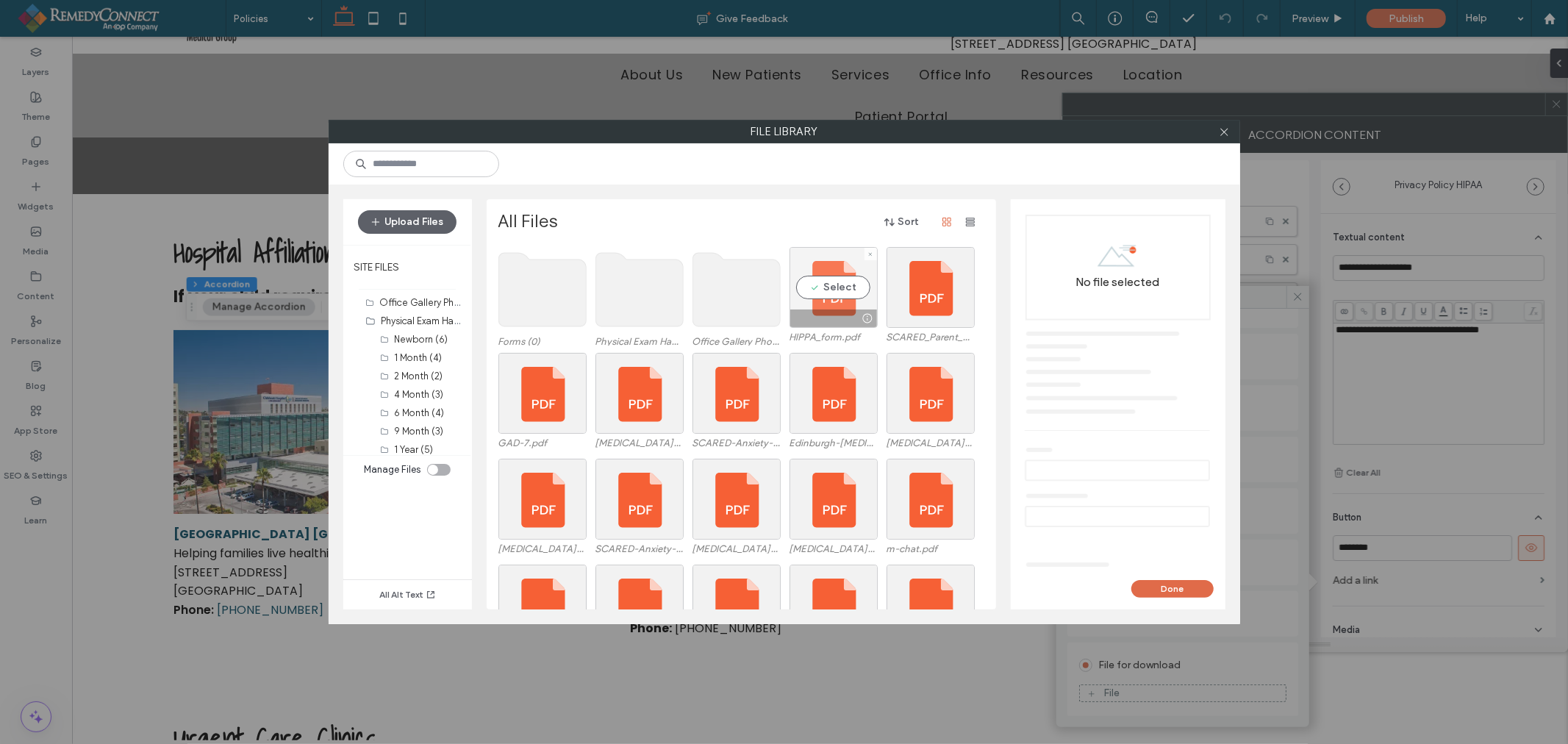
click at [838, 284] on div "Select" at bounding box center [833, 287] width 88 height 80
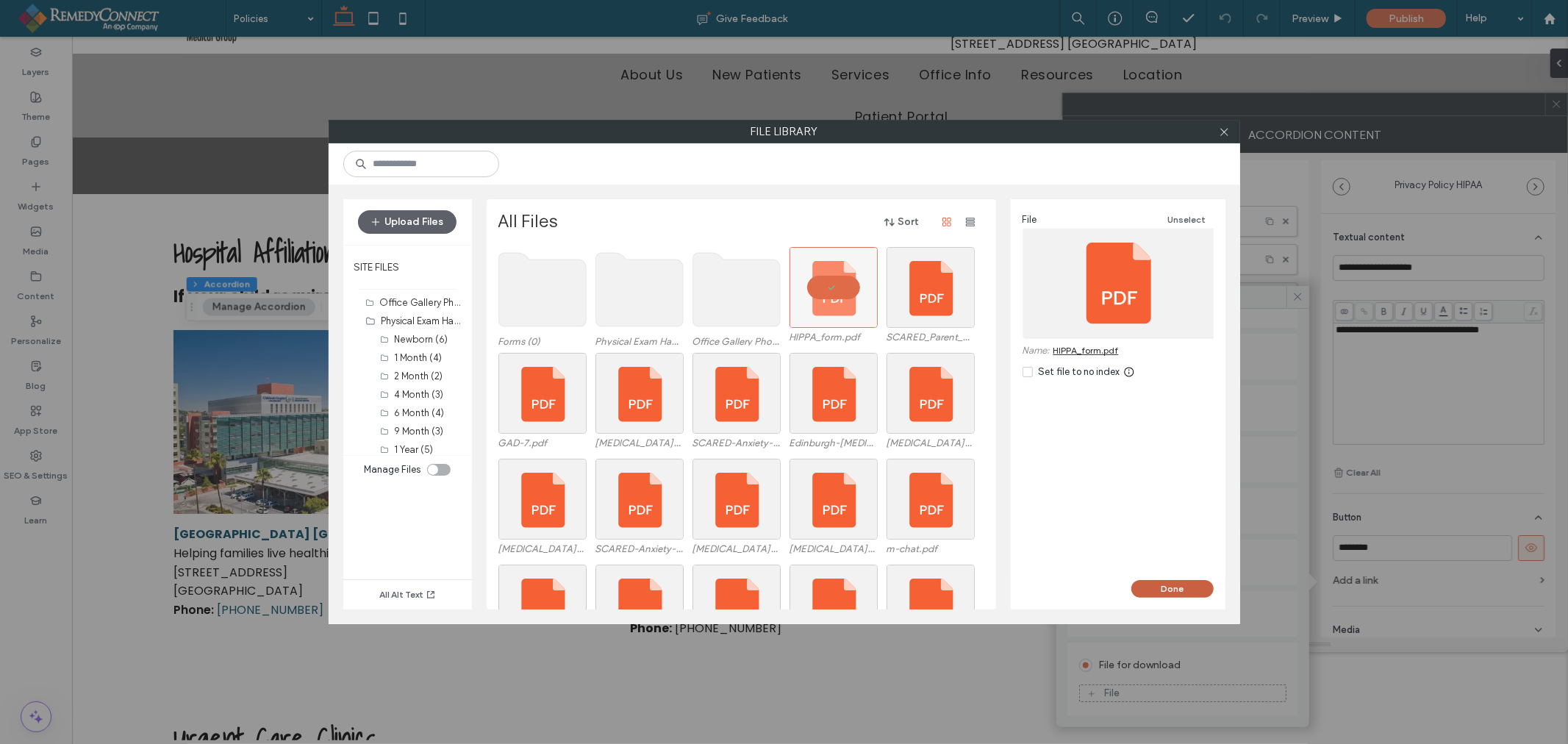
click at [1153, 584] on button "Done" at bounding box center [1171, 588] width 82 height 17
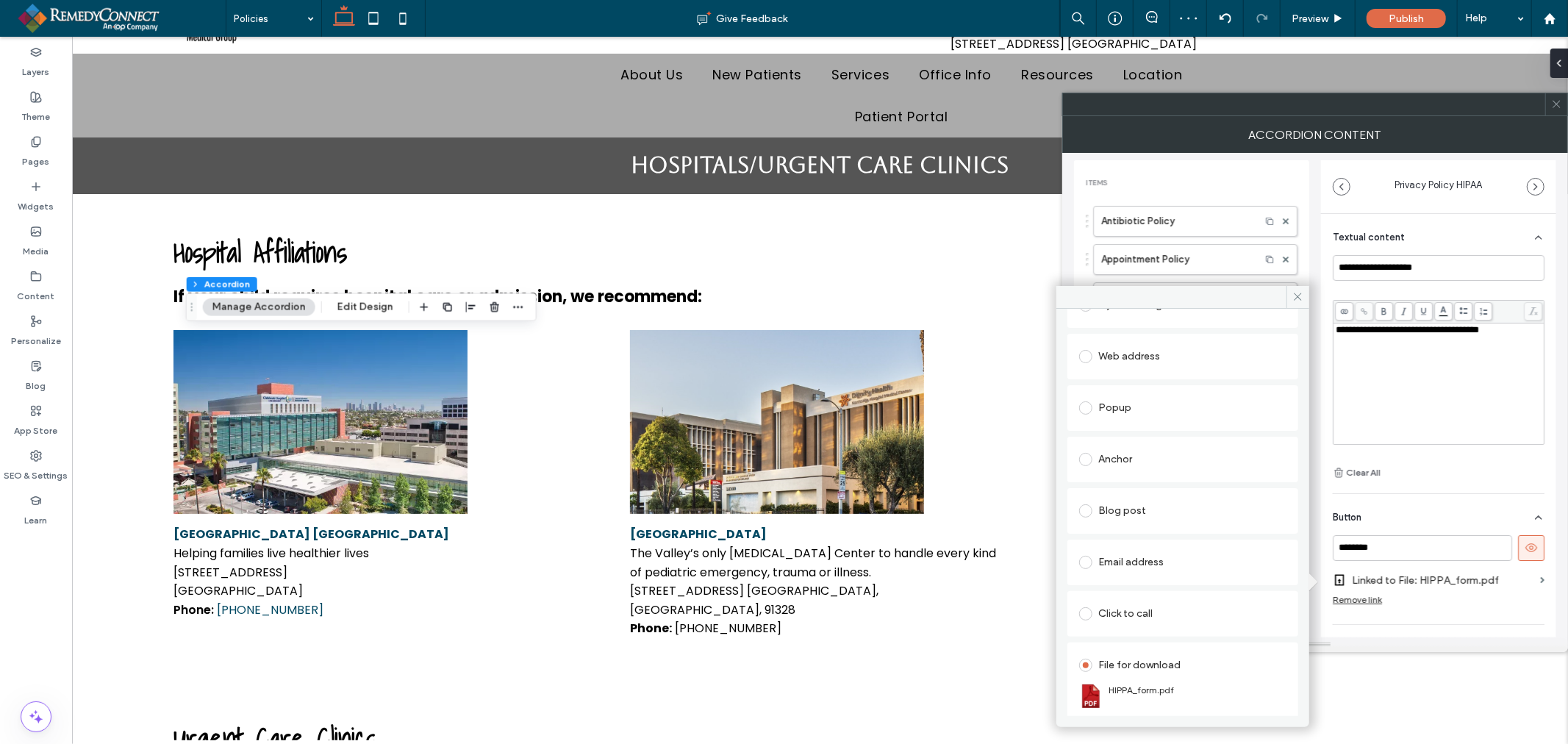
click at [1556, 105] on icon at bounding box center [1556, 104] width 11 height 11
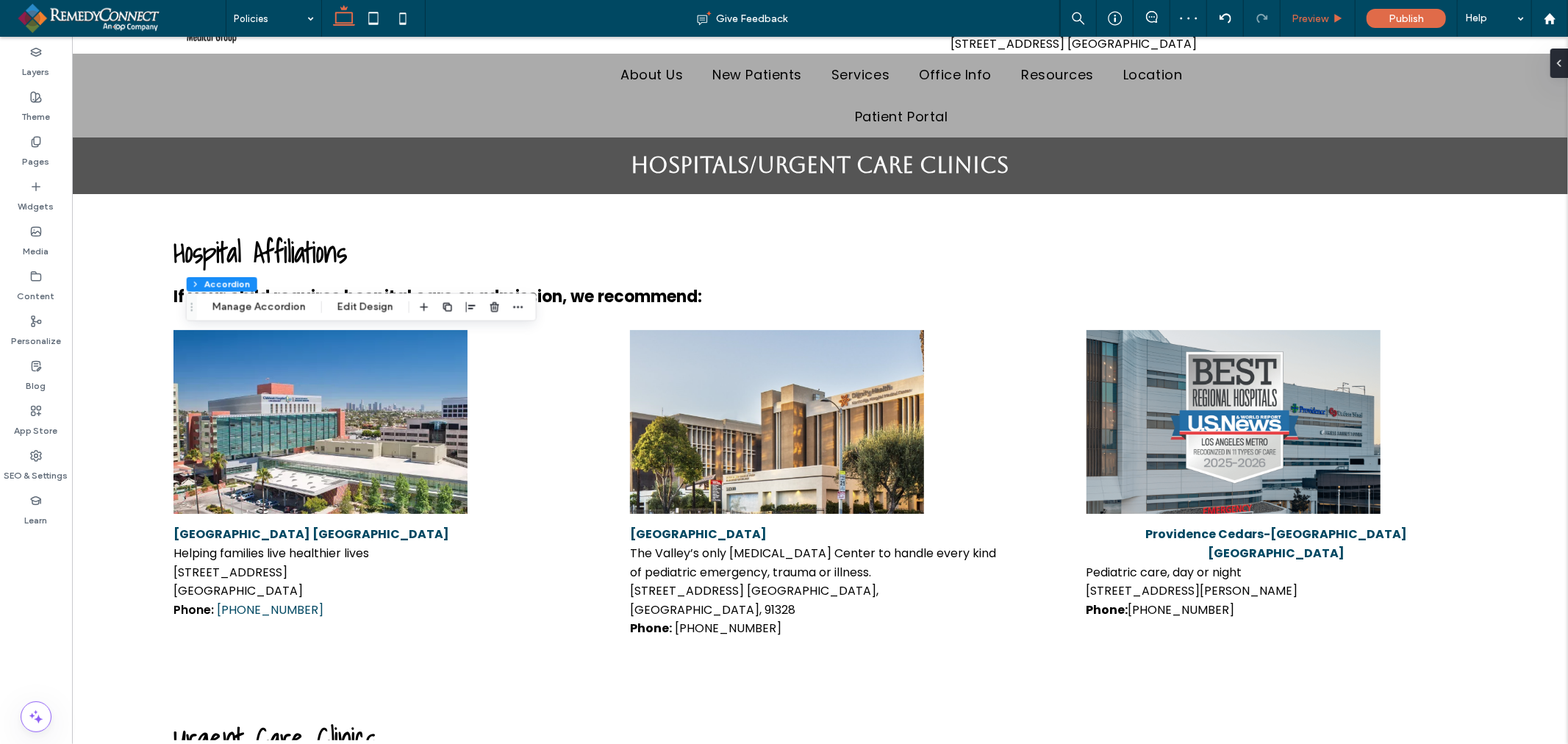
click at [1323, 29] on div "Preview" at bounding box center [1318, 18] width 75 height 37
click at [1332, 23] on div "Preview" at bounding box center [1317, 19] width 74 height 13
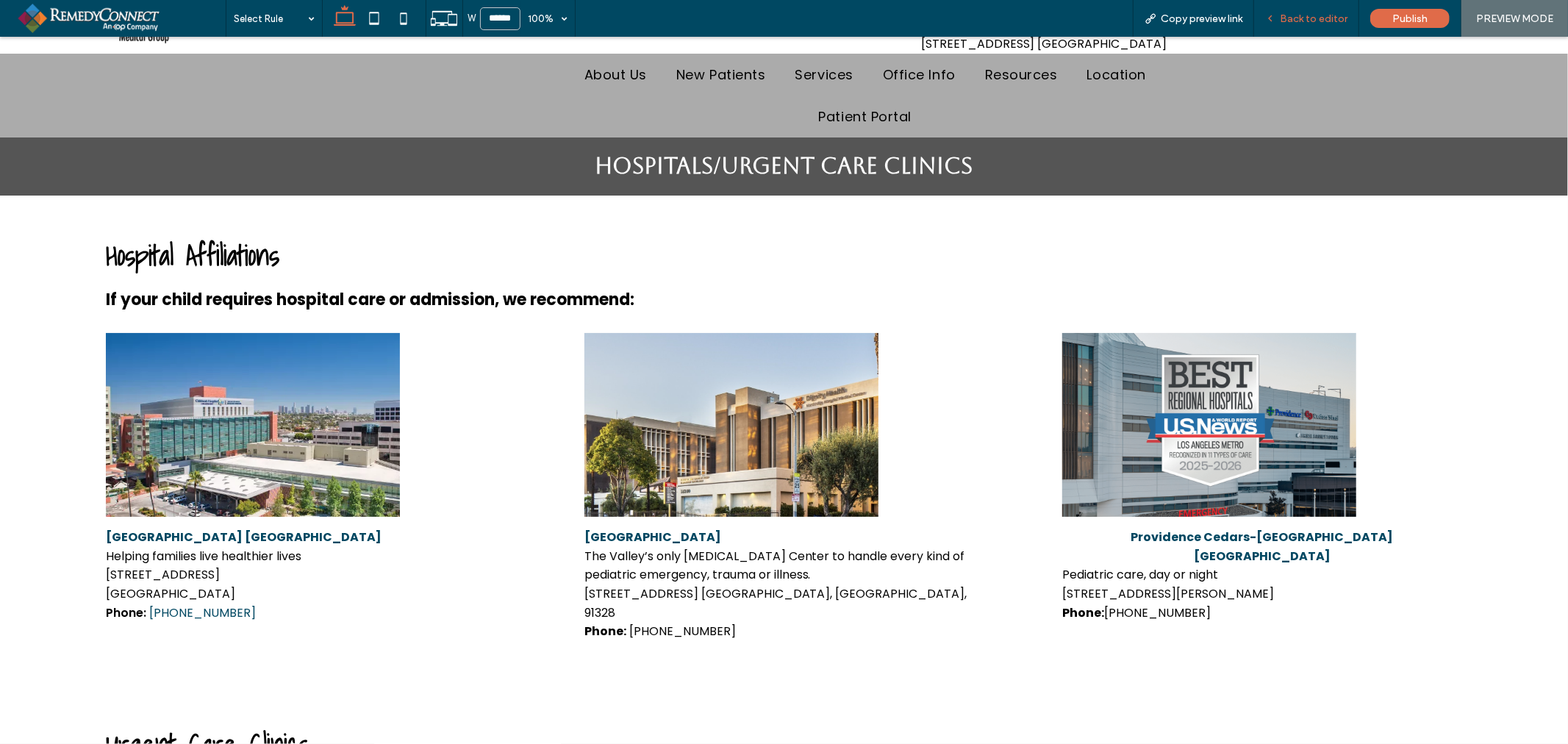
click at [1292, 16] on span "Back to editor" at bounding box center [1314, 19] width 68 height 13
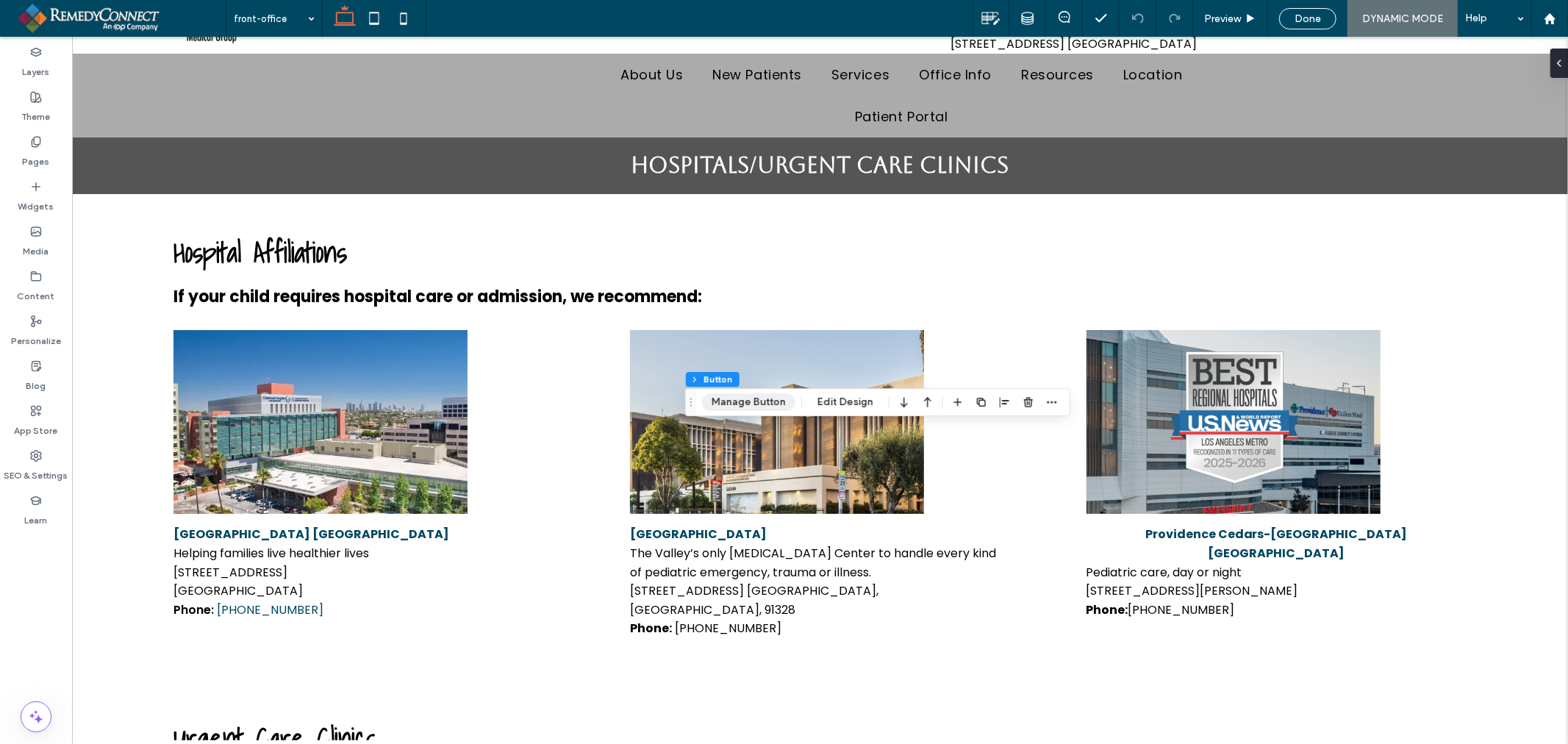
click at [755, 399] on button "Manage Button" at bounding box center [749, 402] width 93 height 17
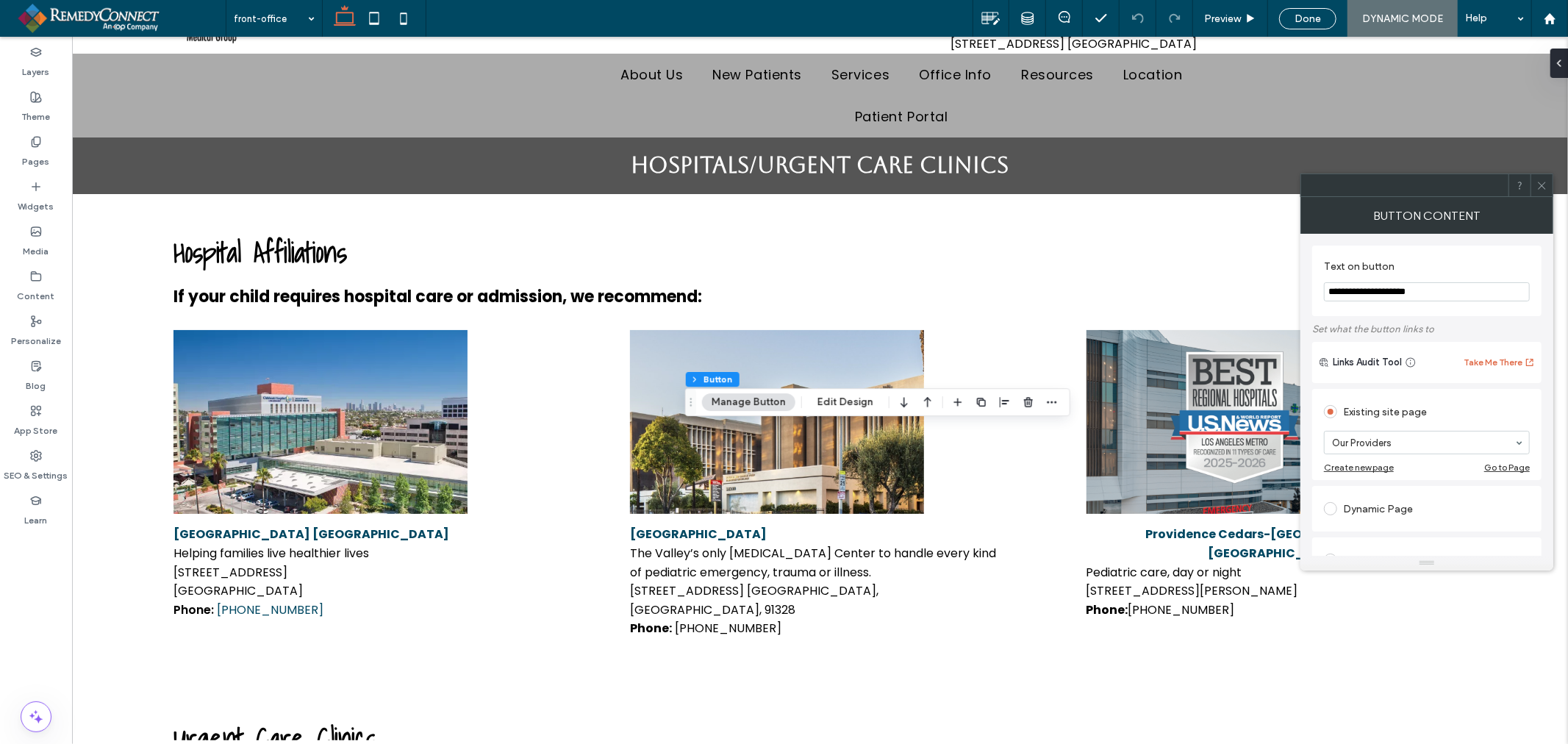
drag, startPoint x: 1442, startPoint y: 283, endPoint x: 1376, endPoint y: 283, distance: 66.0
click at [1376, 283] on input "**********" at bounding box center [1427, 291] width 206 height 19
type input "**********"
click at [1542, 180] on icon at bounding box center [1542, 185] width 11 height 11
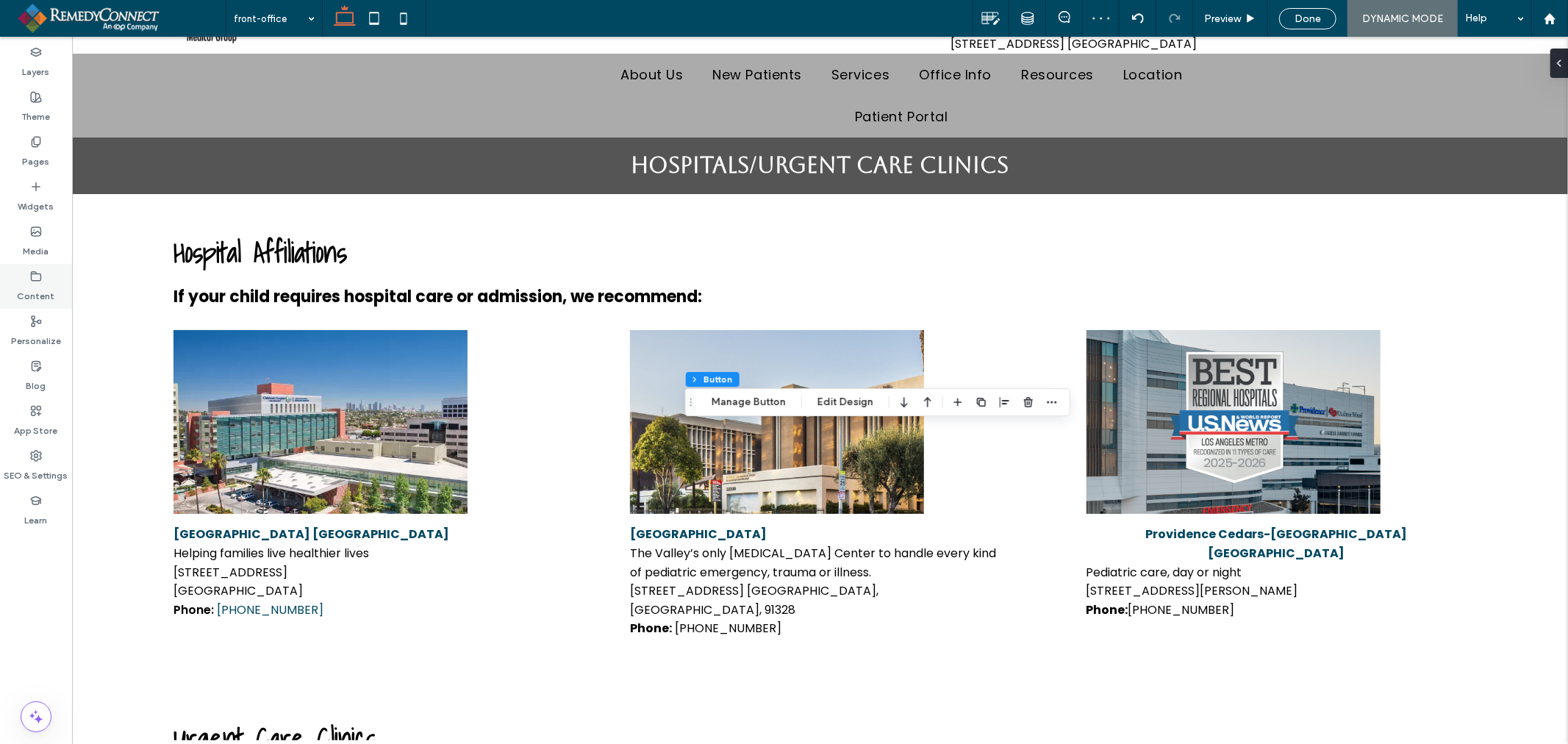
click at [37, 288] on label "Content" at bounding box center [36, 292] width 38 height 20
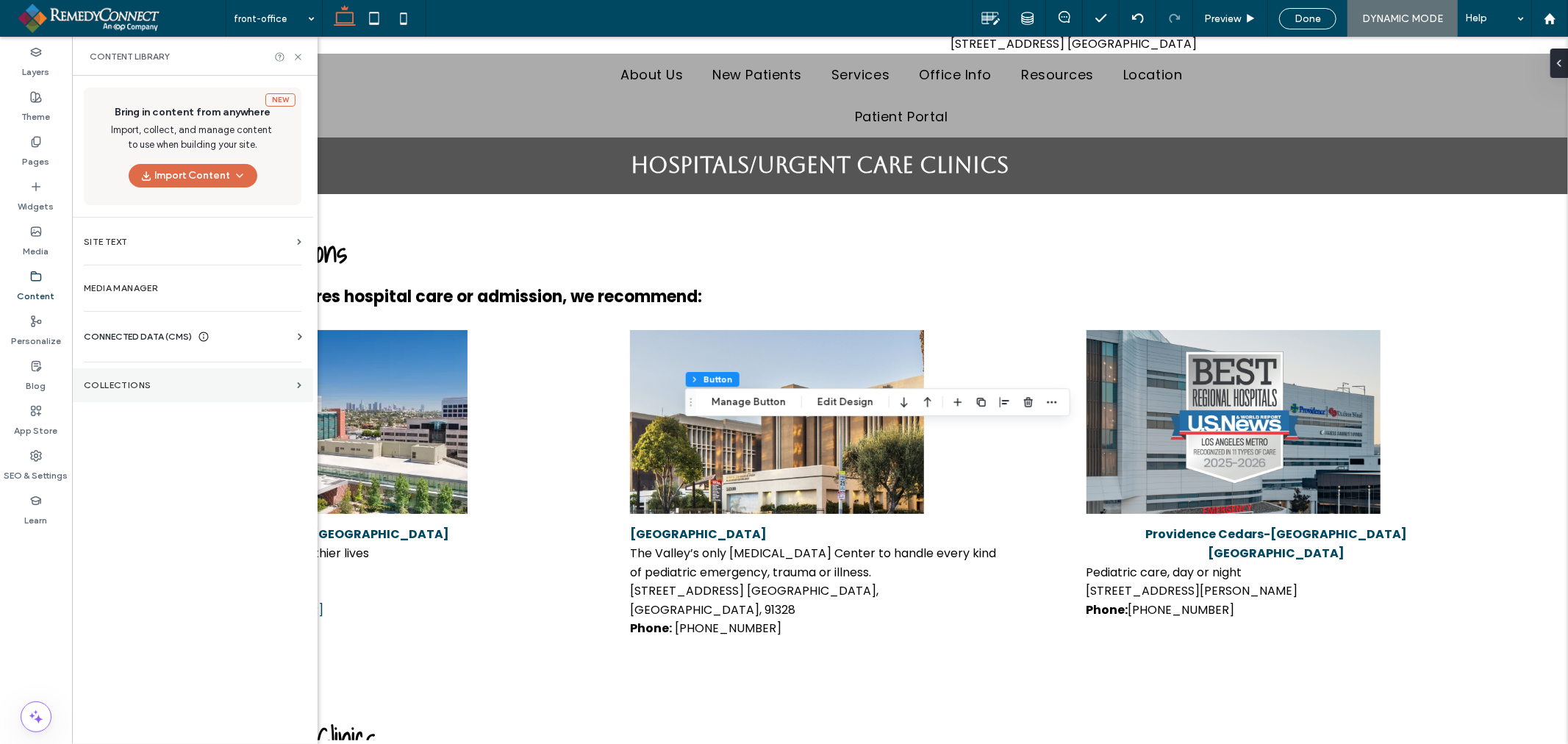
click at [165, 380] on label "Collections" at bounding box center [187, 385] width 207 height 11
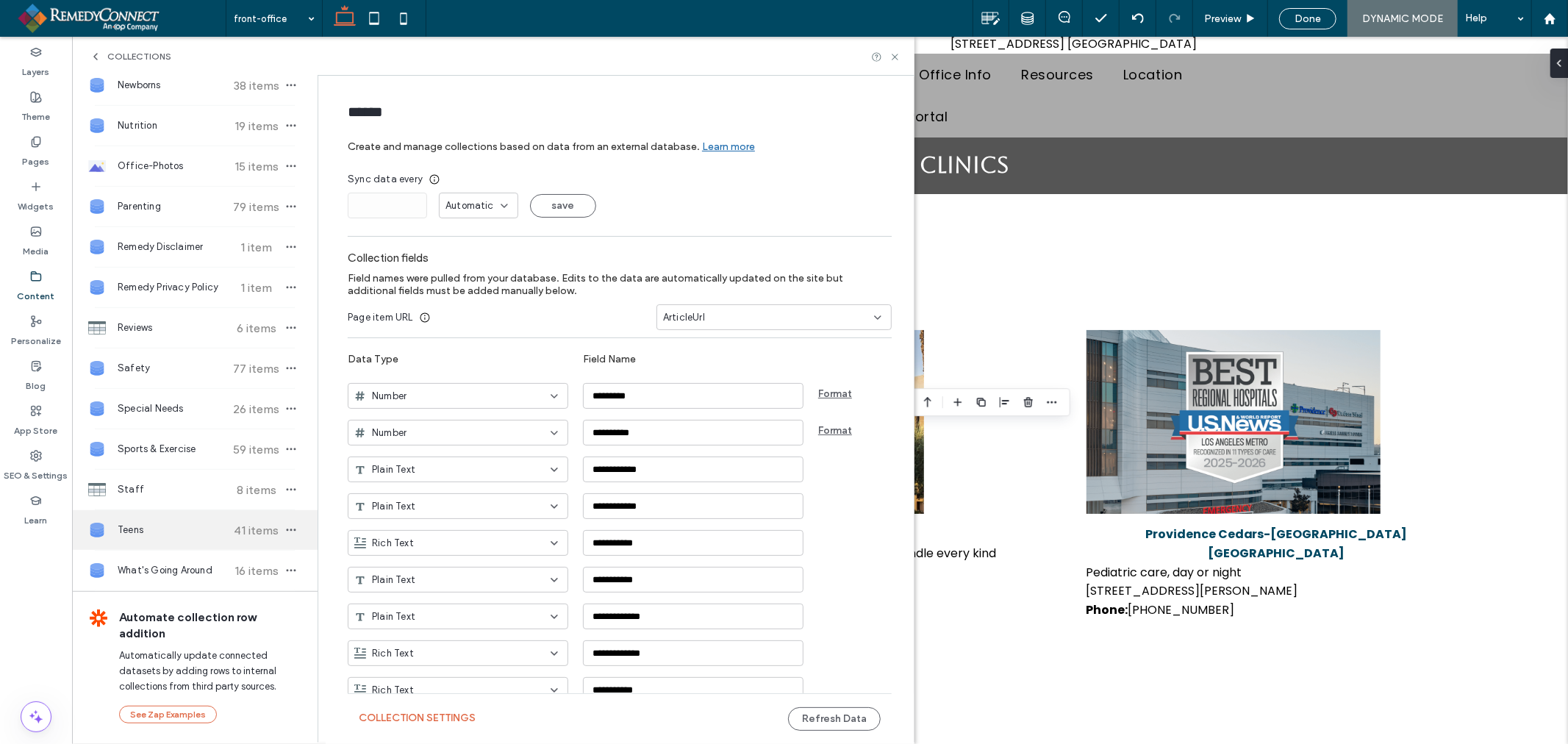
scroll to position [622, 0]
click at [159, 490] on span "Staff" at bounding box center [172, 490] width 110 height 15
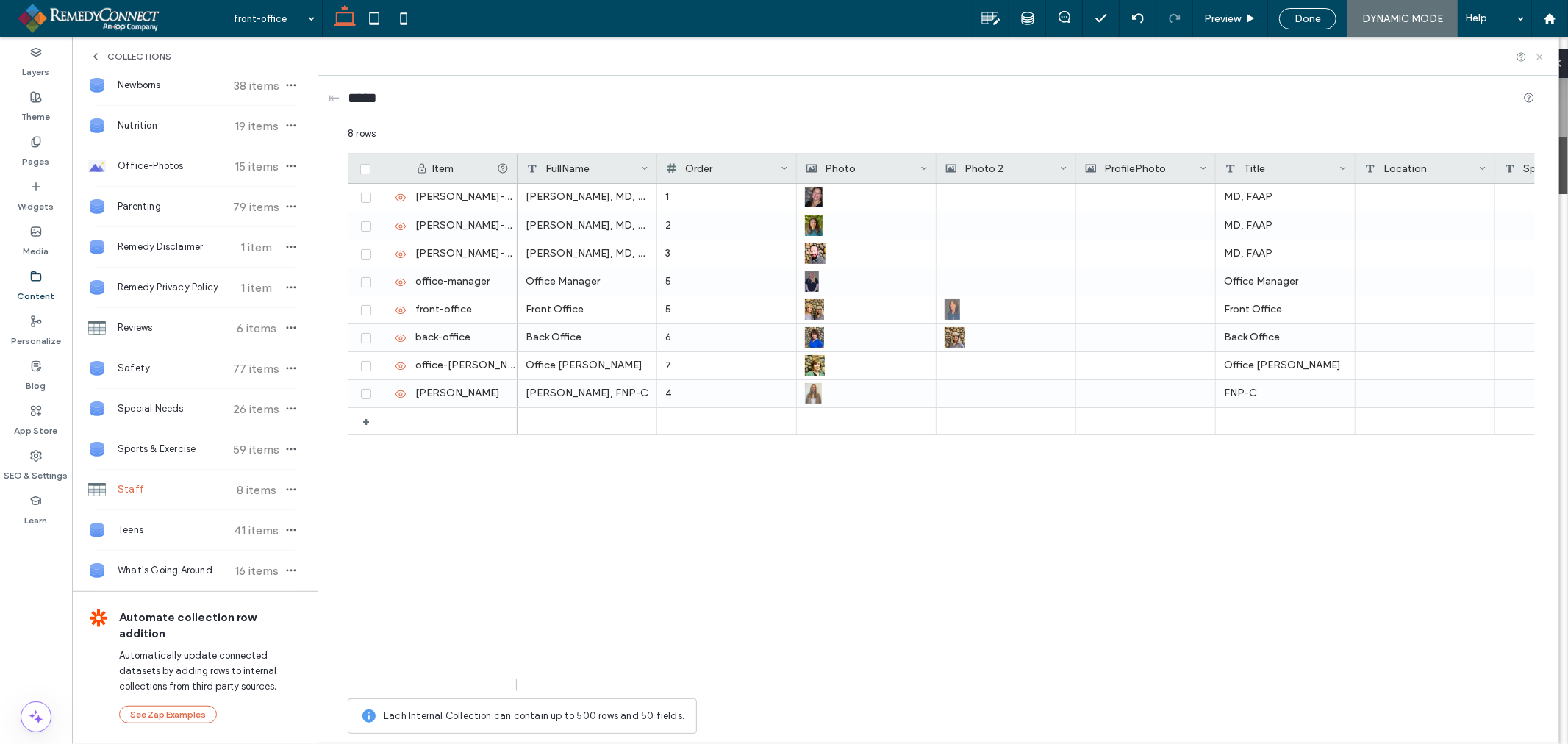
click at [1537, 61] on icon at bounding box center [1539, 56] width 11 height 11
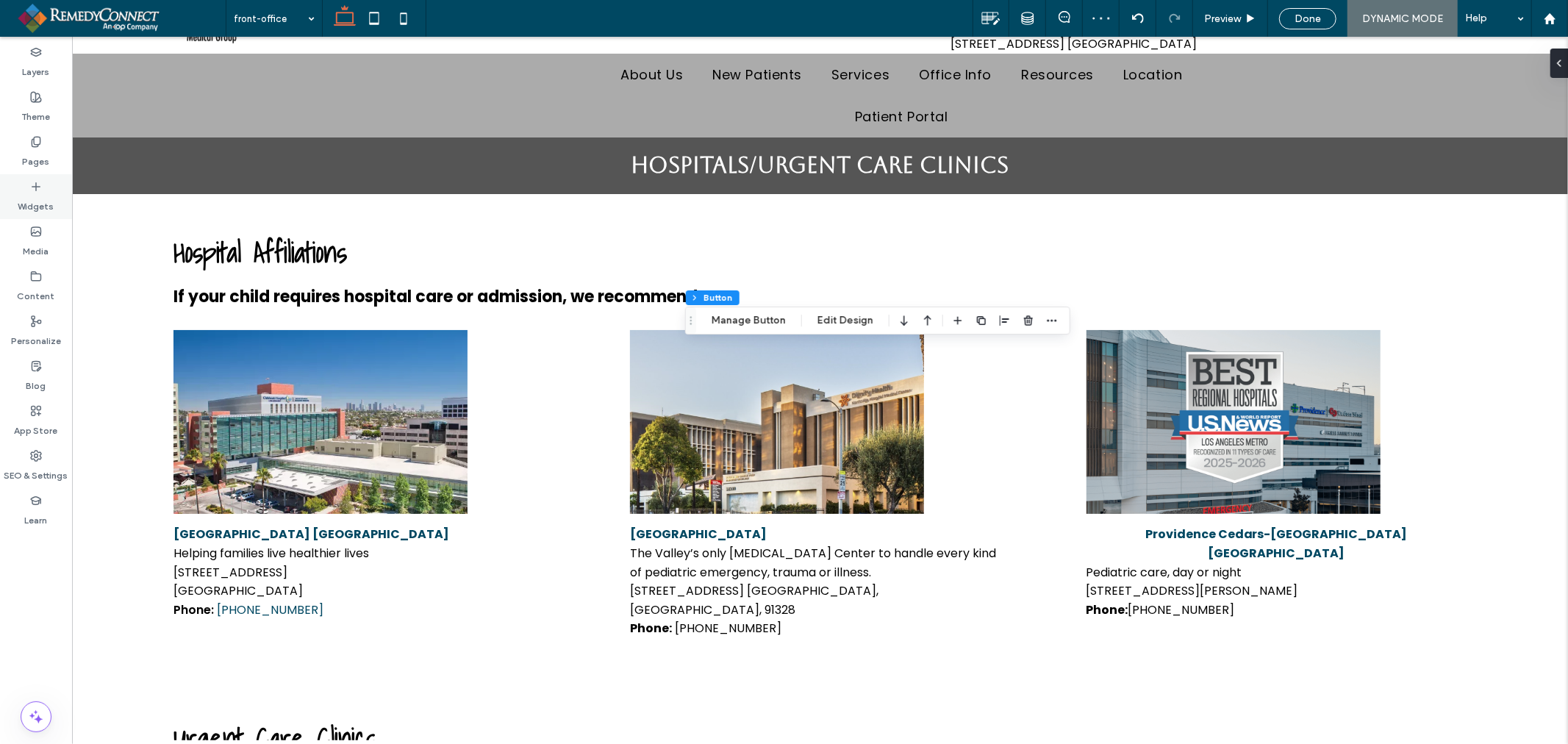
type input "**"
click at [41, 203] on label "Widgets" at bounding box center [36, 202] width 36 height 20
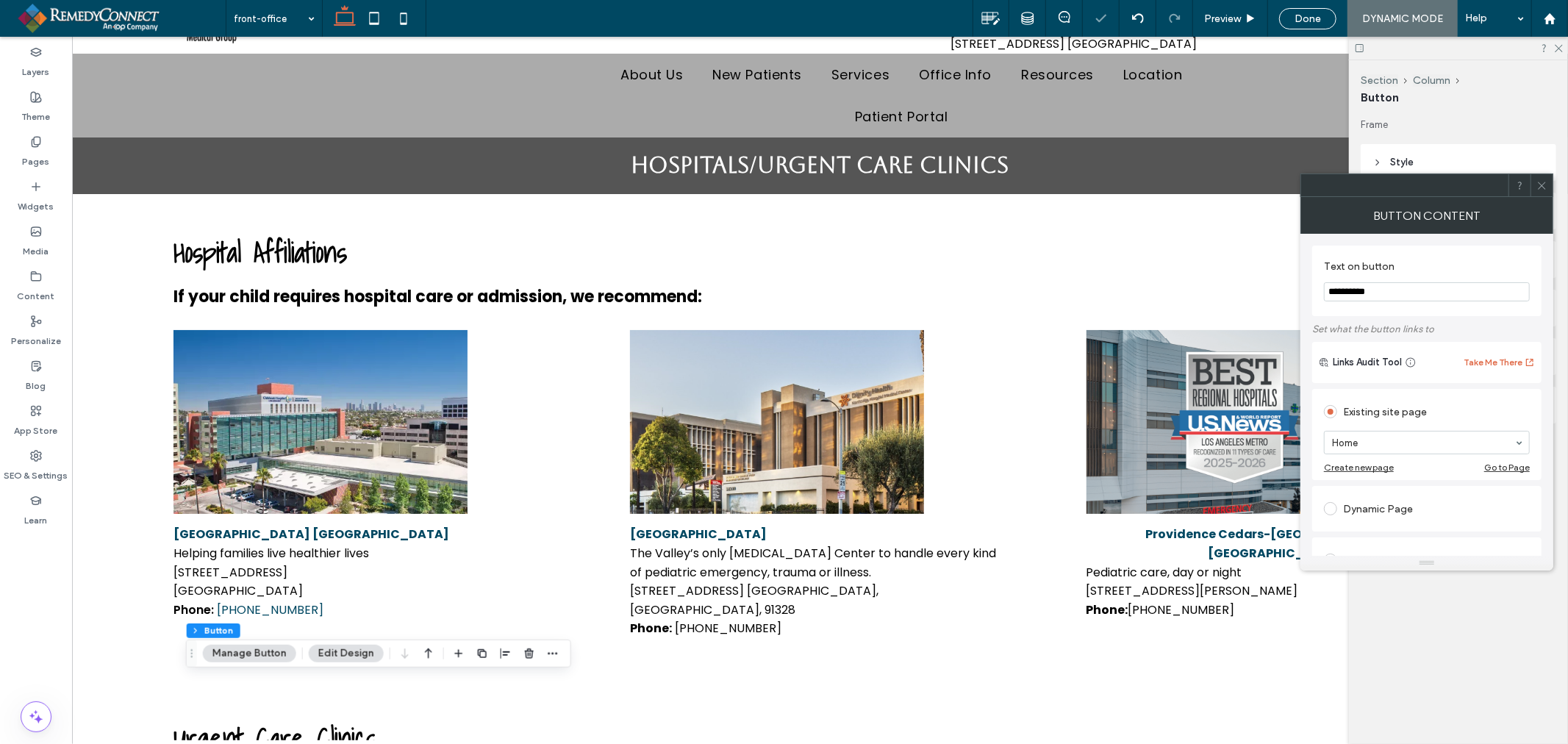
type input "**"
click at [521, 653] on span "button" at bounding box center [529, 653] width 17 height 17
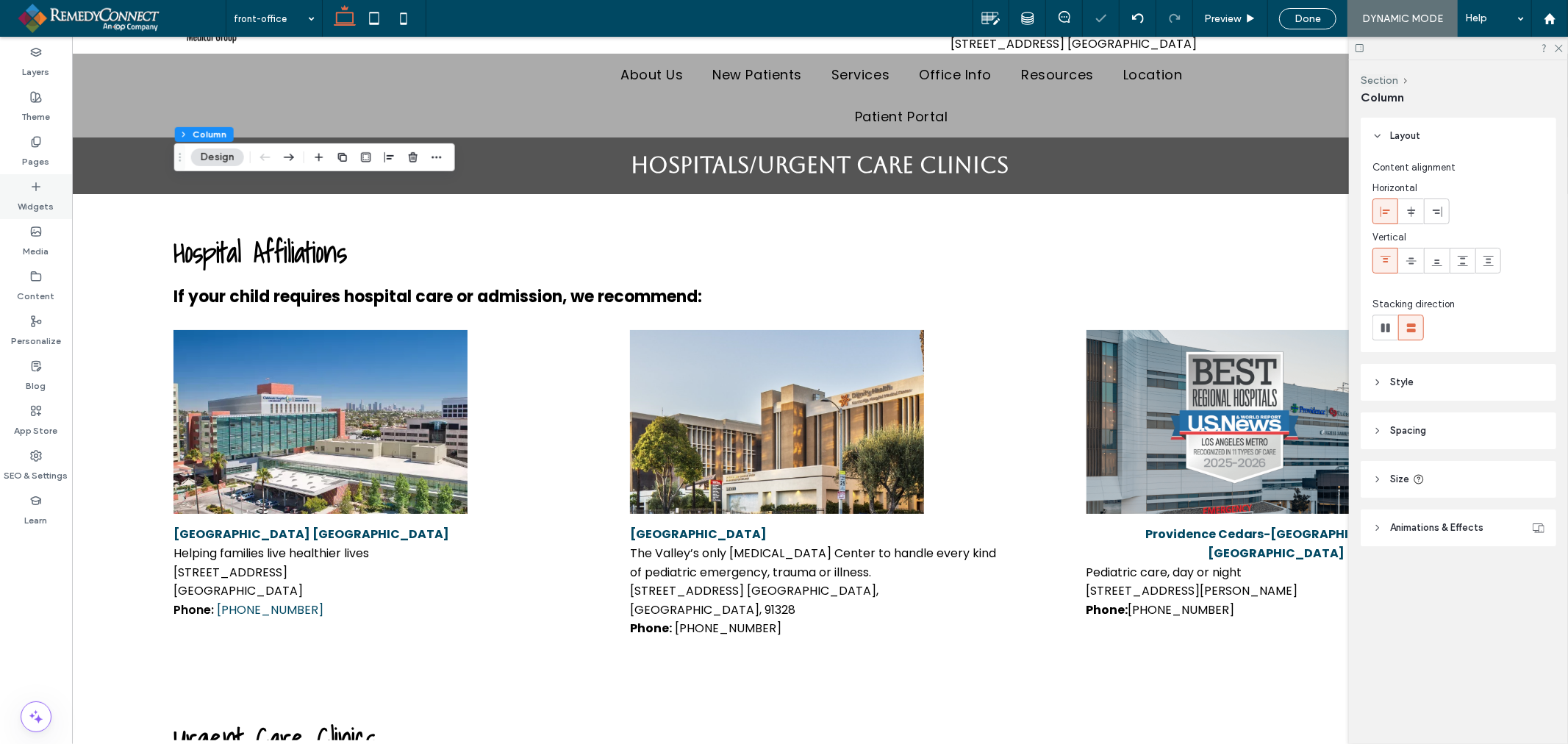
click at [38, 199] on label "Widgets" at bounding box center [36, 202] width 36 height 20
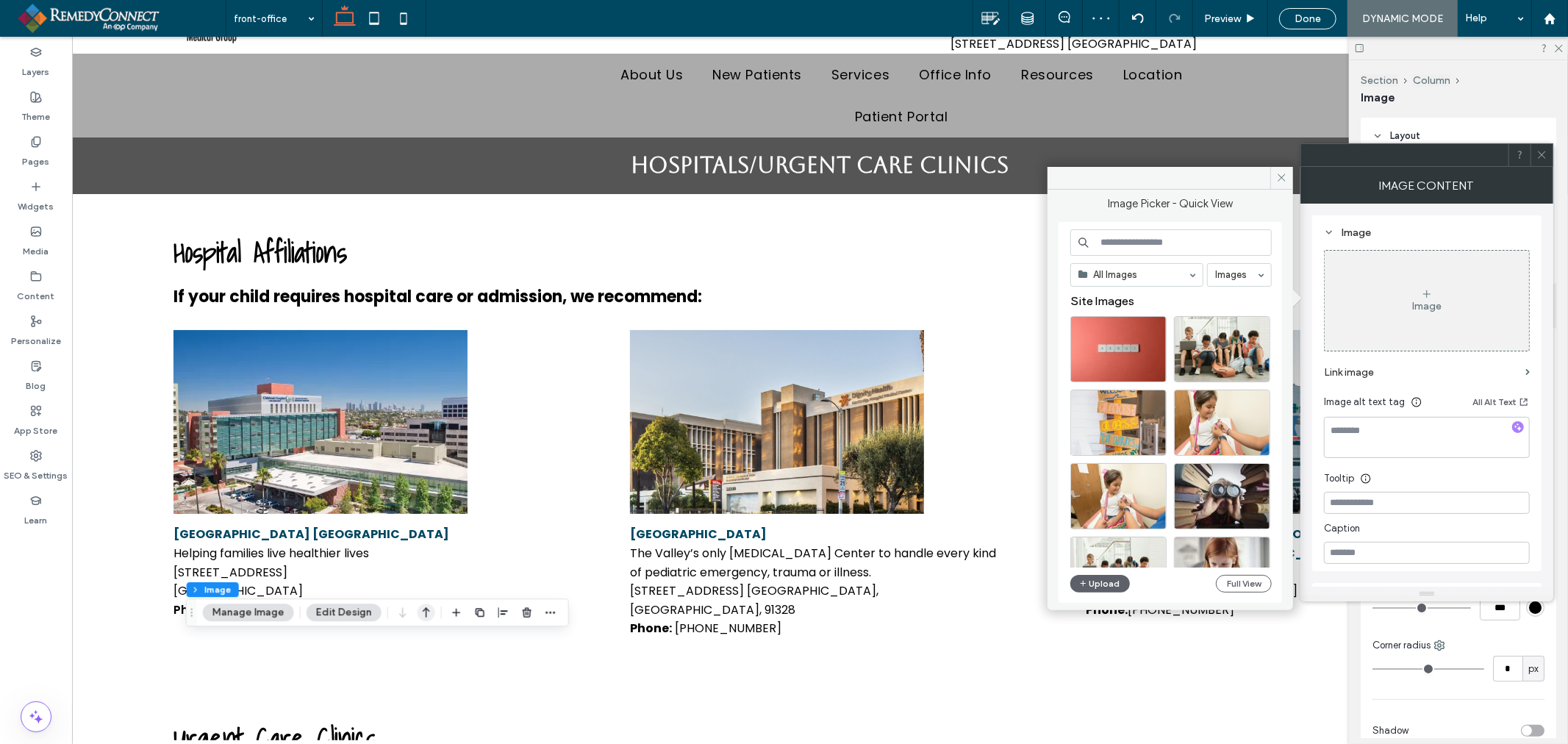
click at [421, 612] on icon "button" at bounding box center [426, 612] width 17 height 26
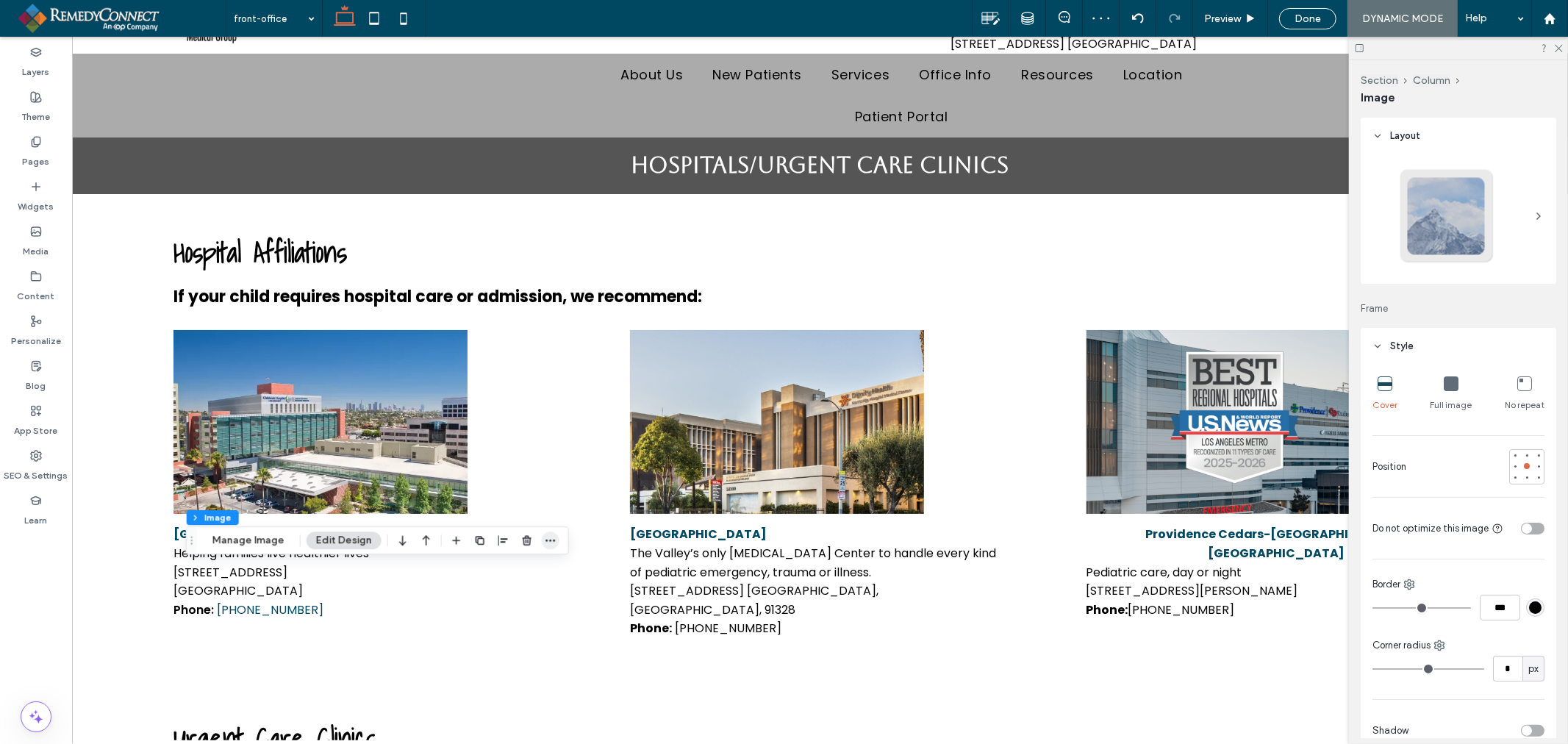
click at [545, 539] on icon "button" at bounding box center [551, 540] width 12 height 12
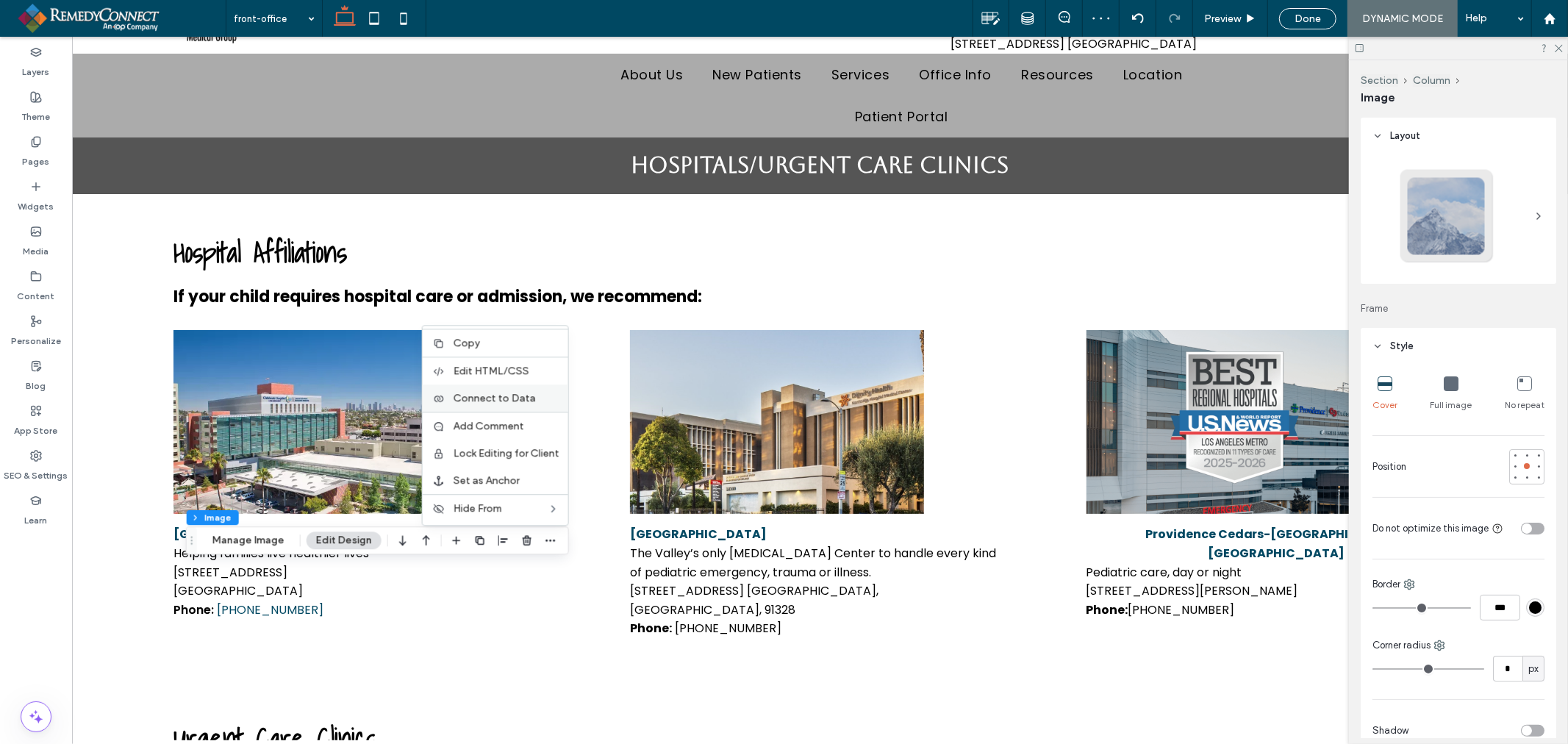
click at [520, 402] on span "Connect to Data" at bounding box center [494, 398] width 82 height 13
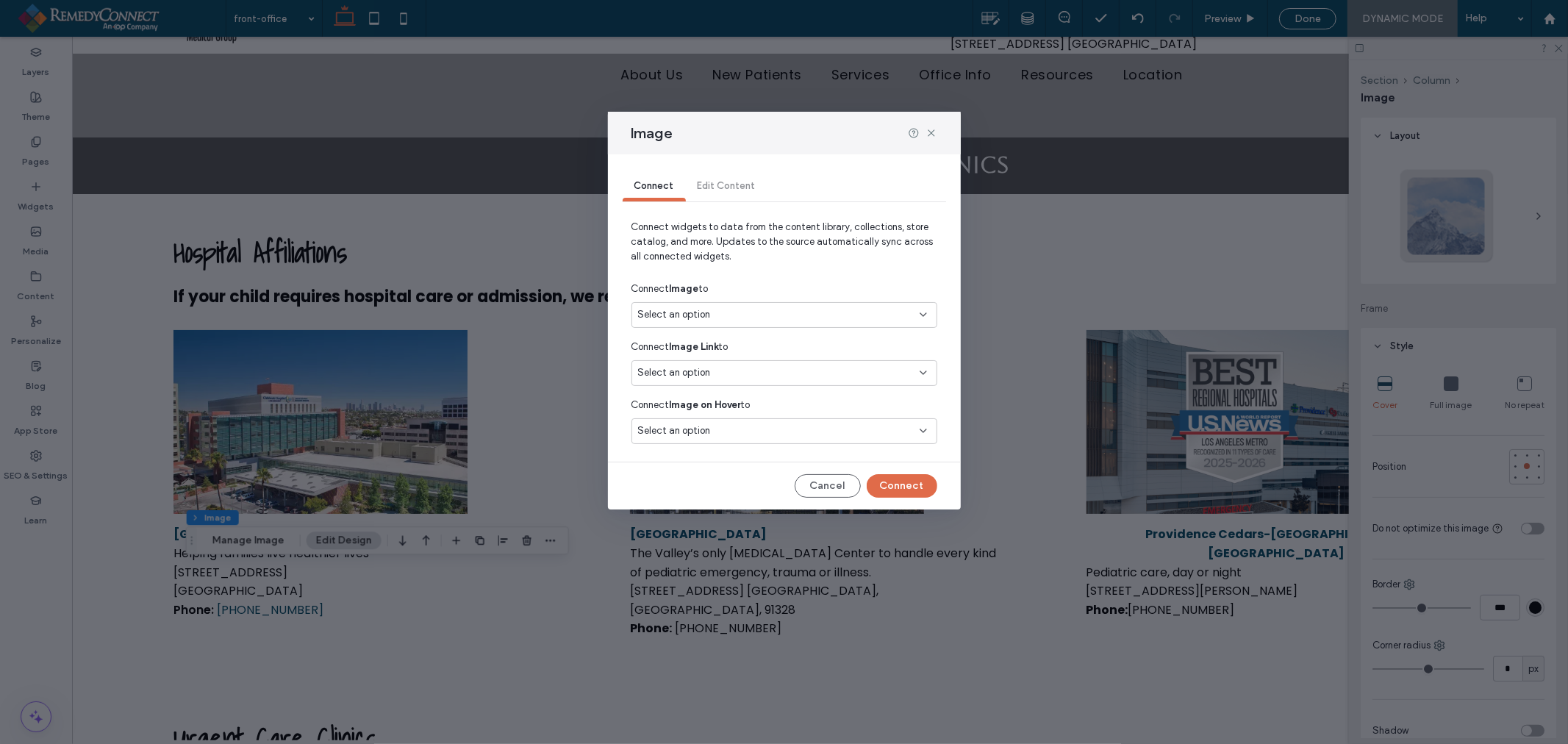
click at [765, 311] on div "Select an option" at bounding box center [775, 314] width 275 height 15
click at [745, 387] on span "Photo 2" at bounding box center [813, 393] width 222 height 15
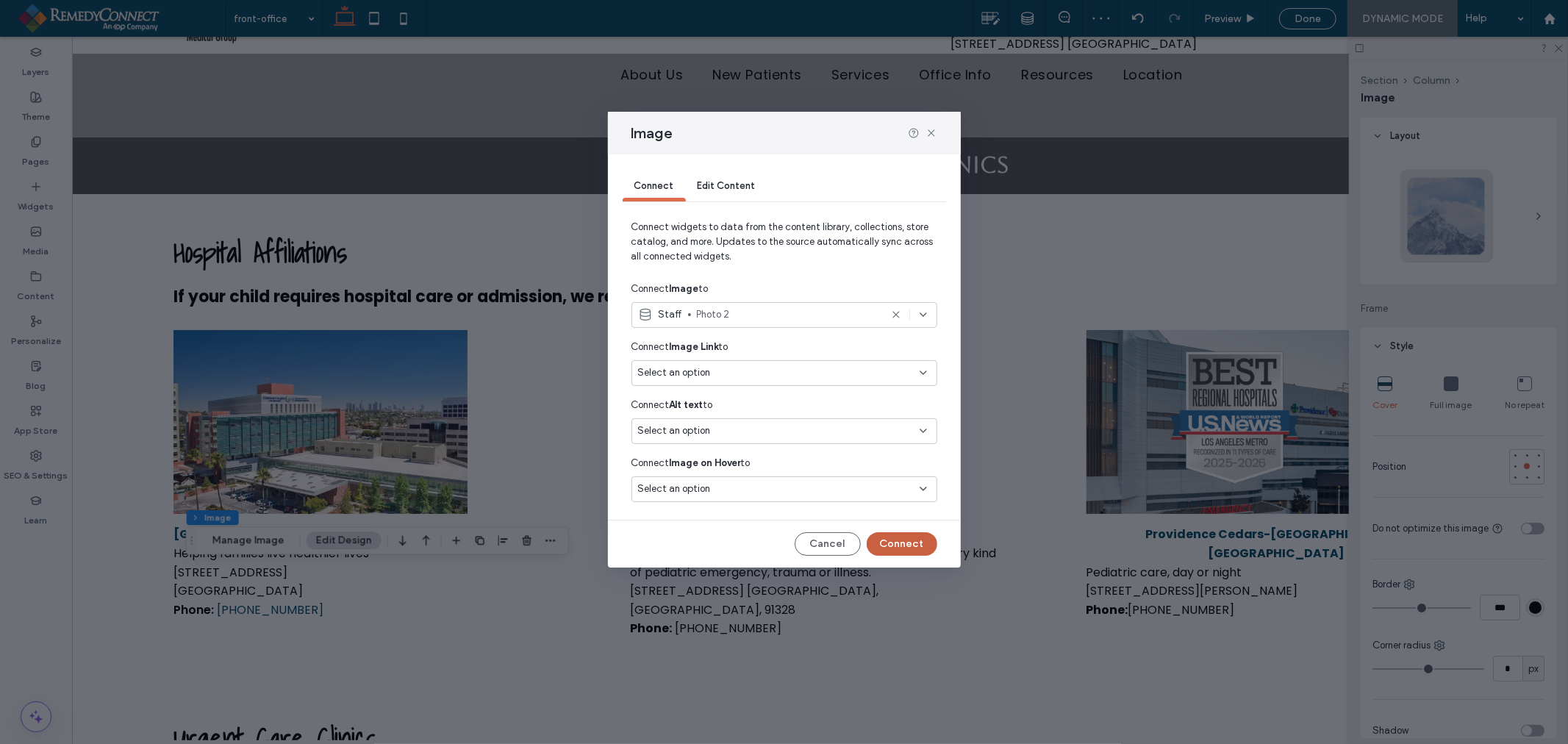
click at [907, 544] on button "Connect" at bounding box center [902, 543] width 71 height 23
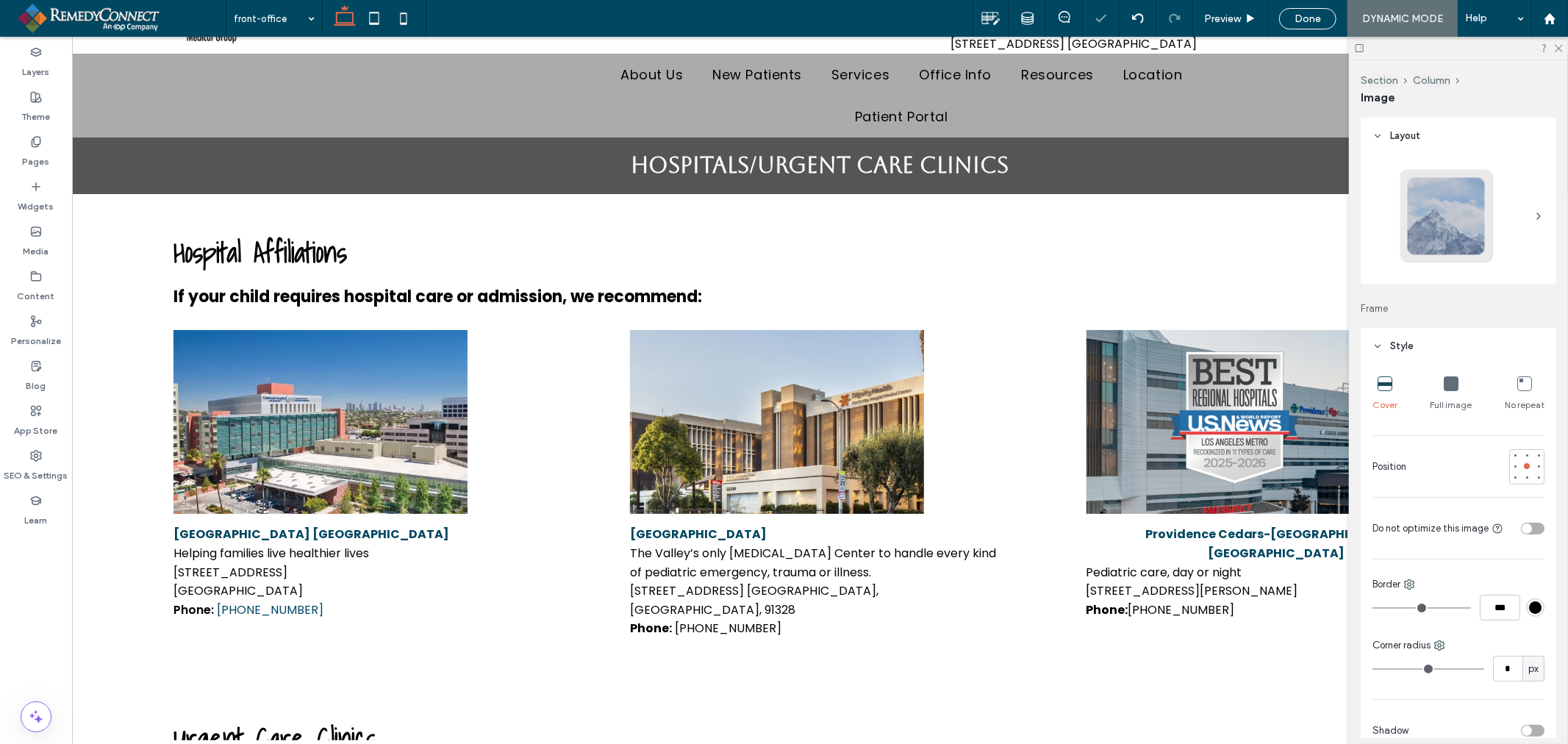
type input "***"
click at [1556, 46] on use at bounding box center [1558, 49] width 8 height 8
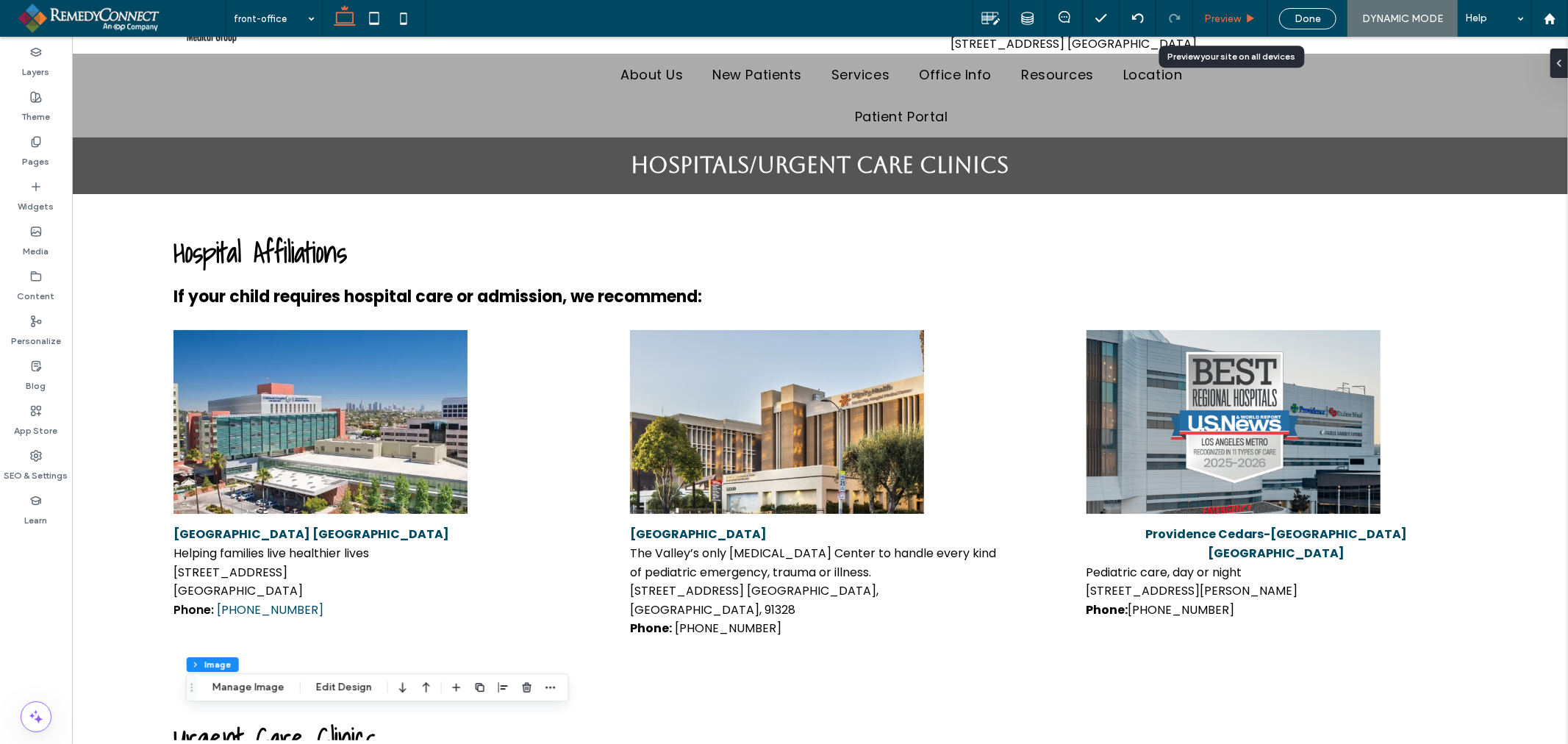
click at [1236, 20] on span "Preview" at bounding box center [1222, 19] width 37 height 13
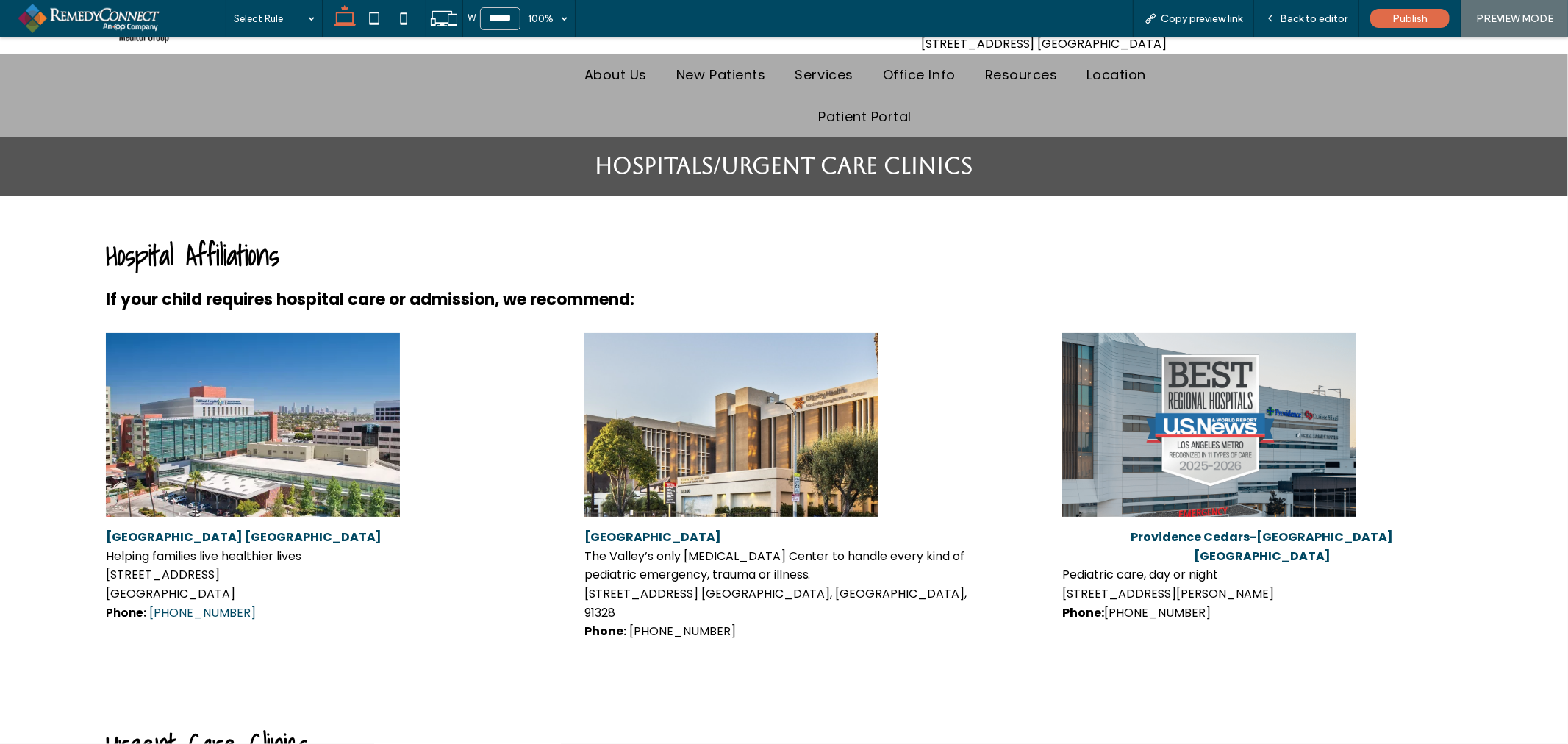
click at [1328, 20] on span "Back to editor" at bounding box center [1314, 19] width 68 height 13
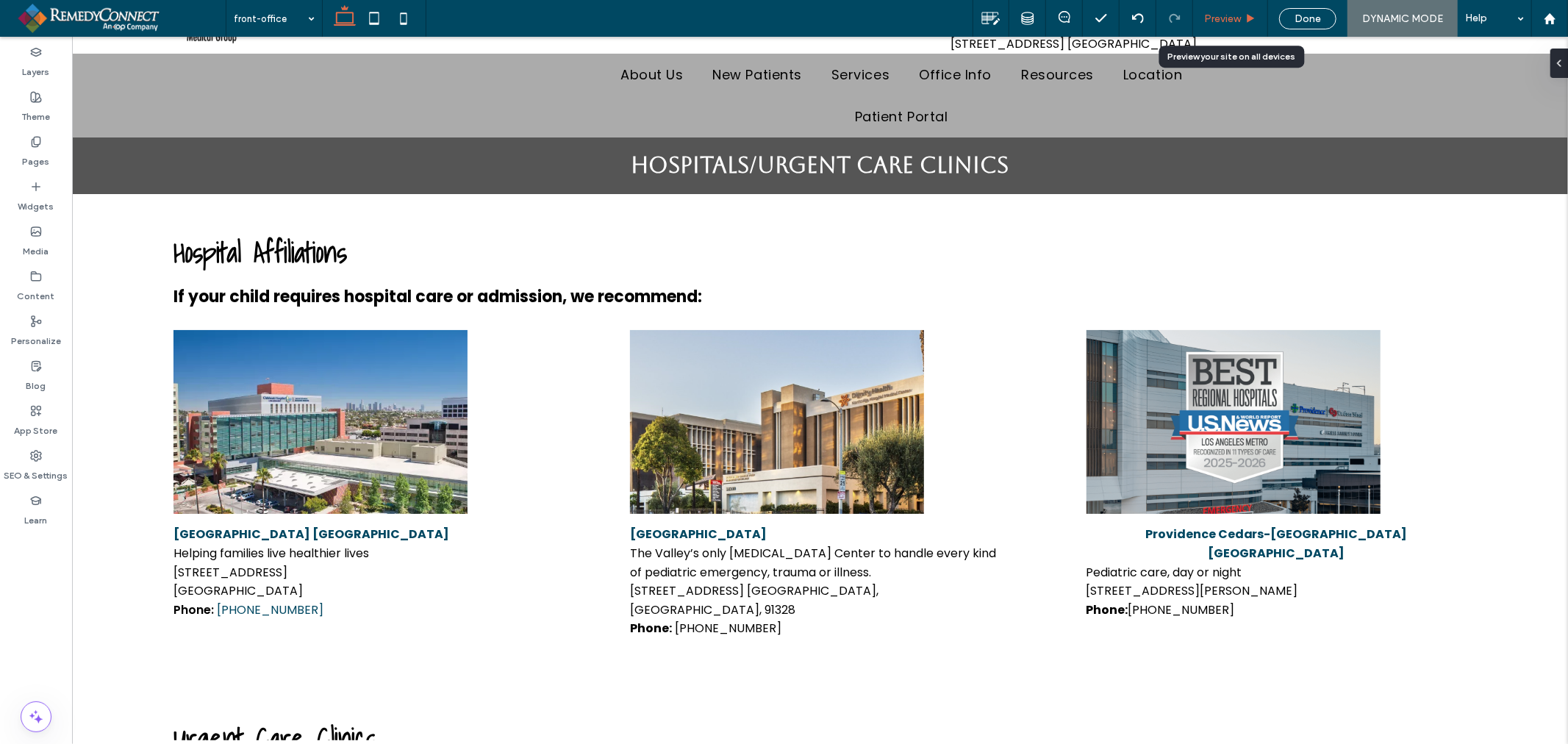
click at [1223, 20] on span "Preview" at bounding box center [1222, 19] width 37 height 13
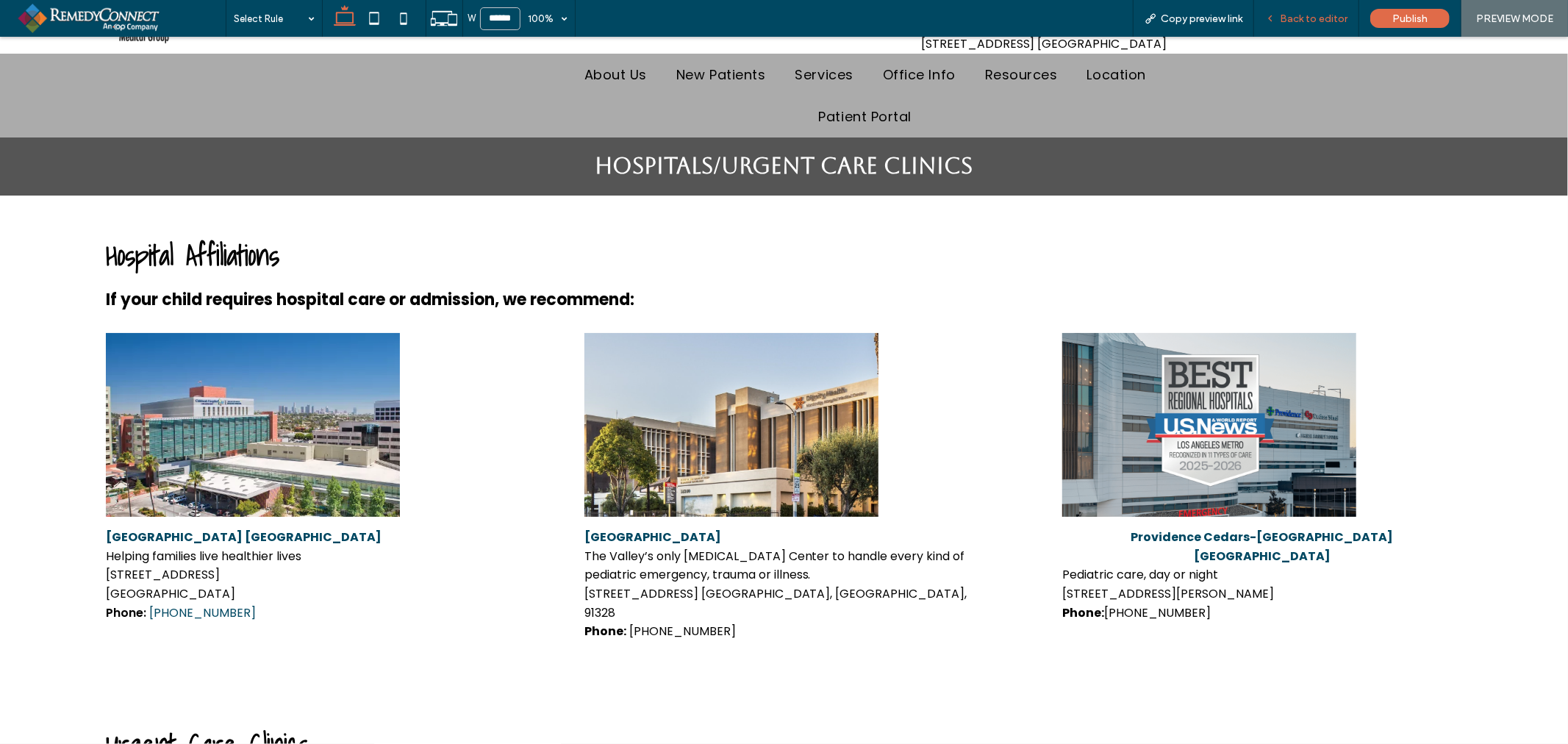
click at [1293, 13] on span "Back to editor" at bounding box center [1314, 19] width 68 height 13
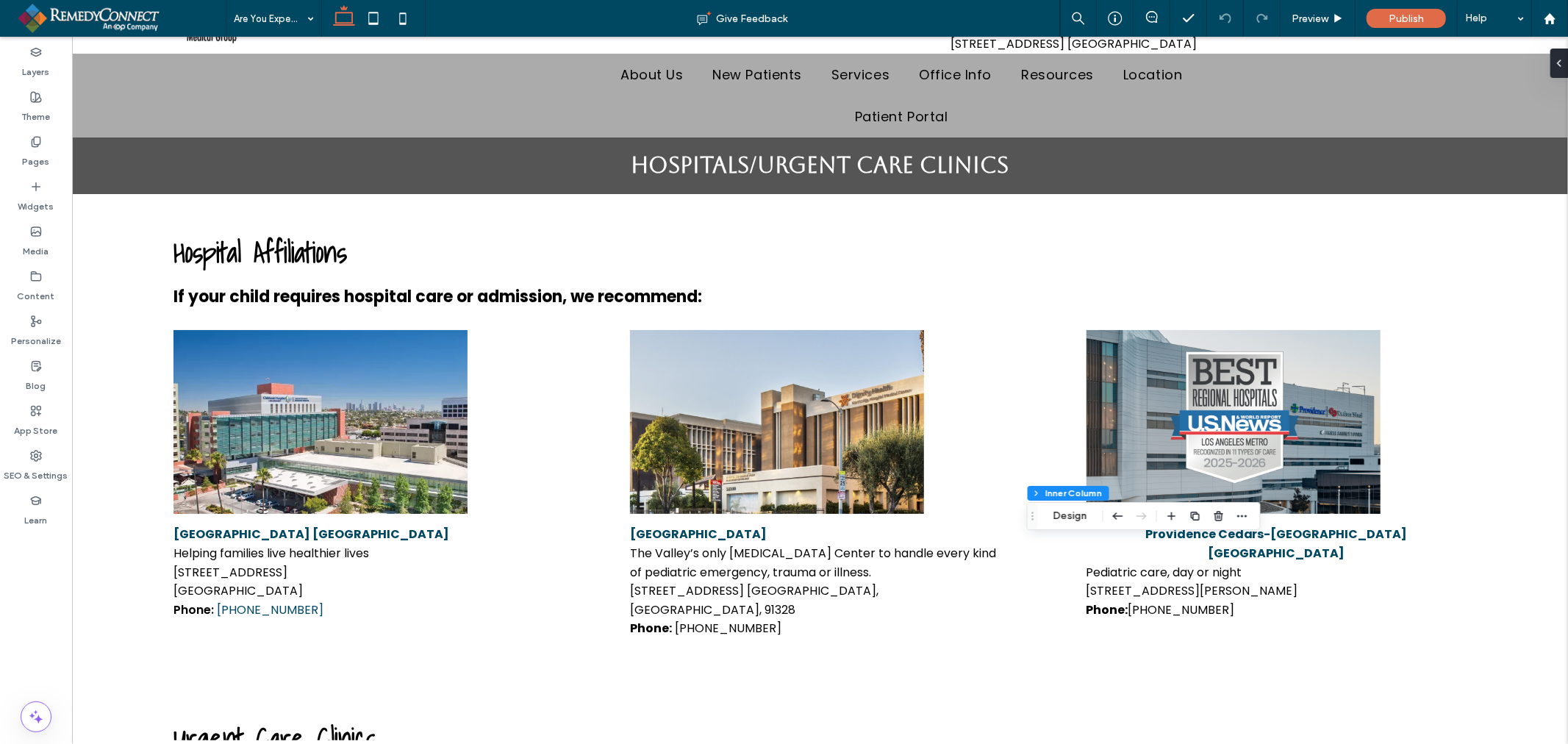
type input "**"
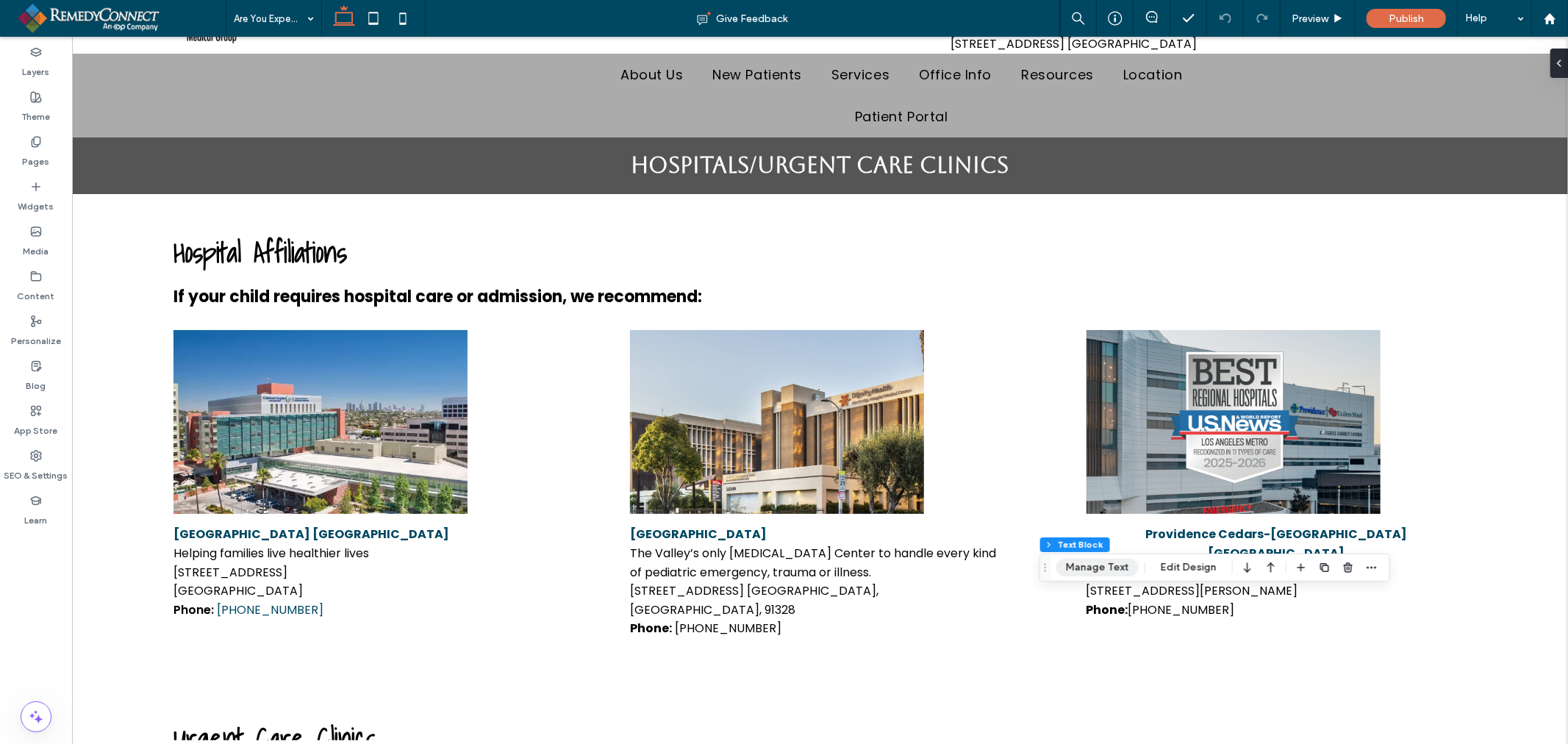
click at [1105, 566] on button "Manage Text" at bounding box center [1097, 566] width 82 height 17
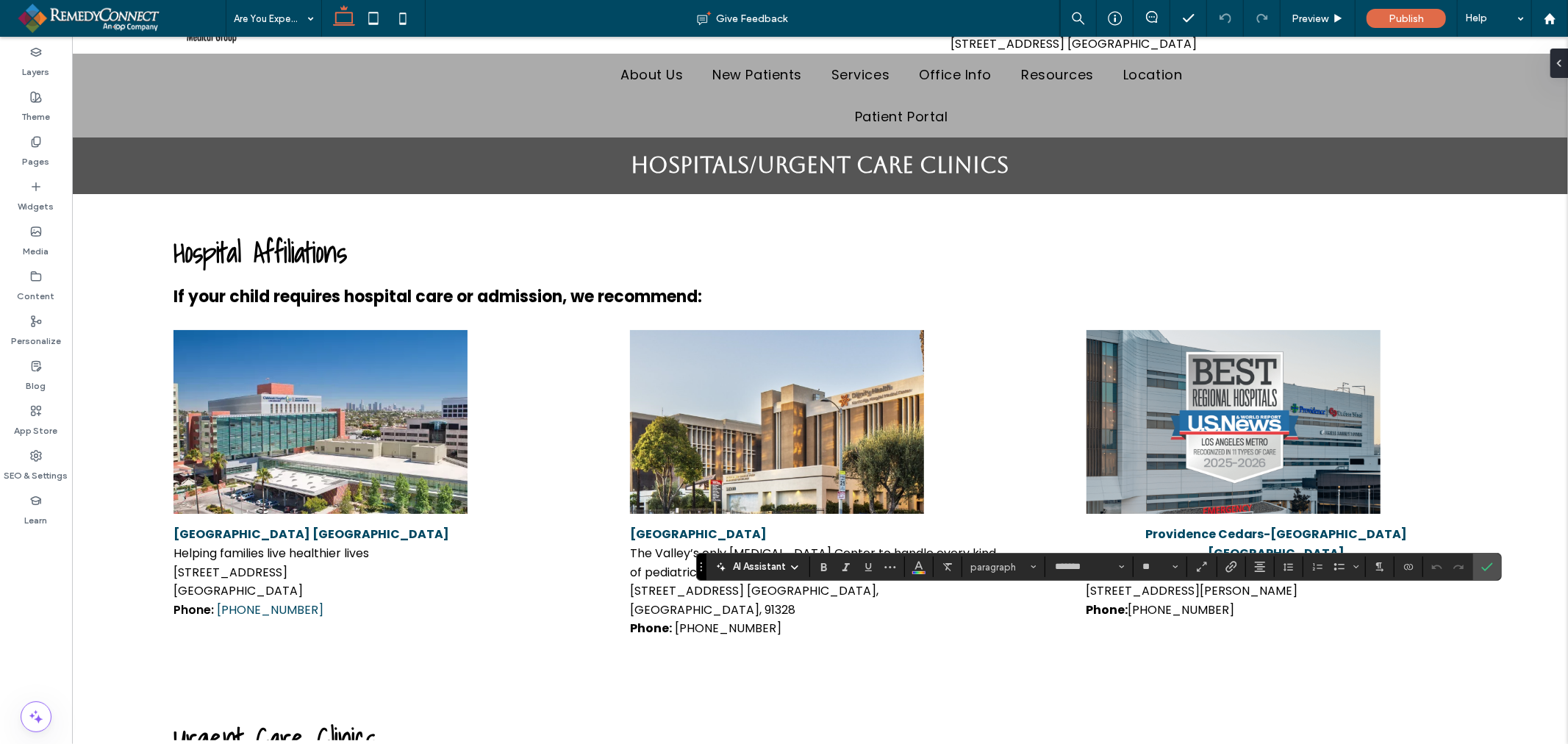
type input "*******"
type input "**"
click at [1229, 570] on icon "Link" at bounding box center [1232, 566] width 12 height 12
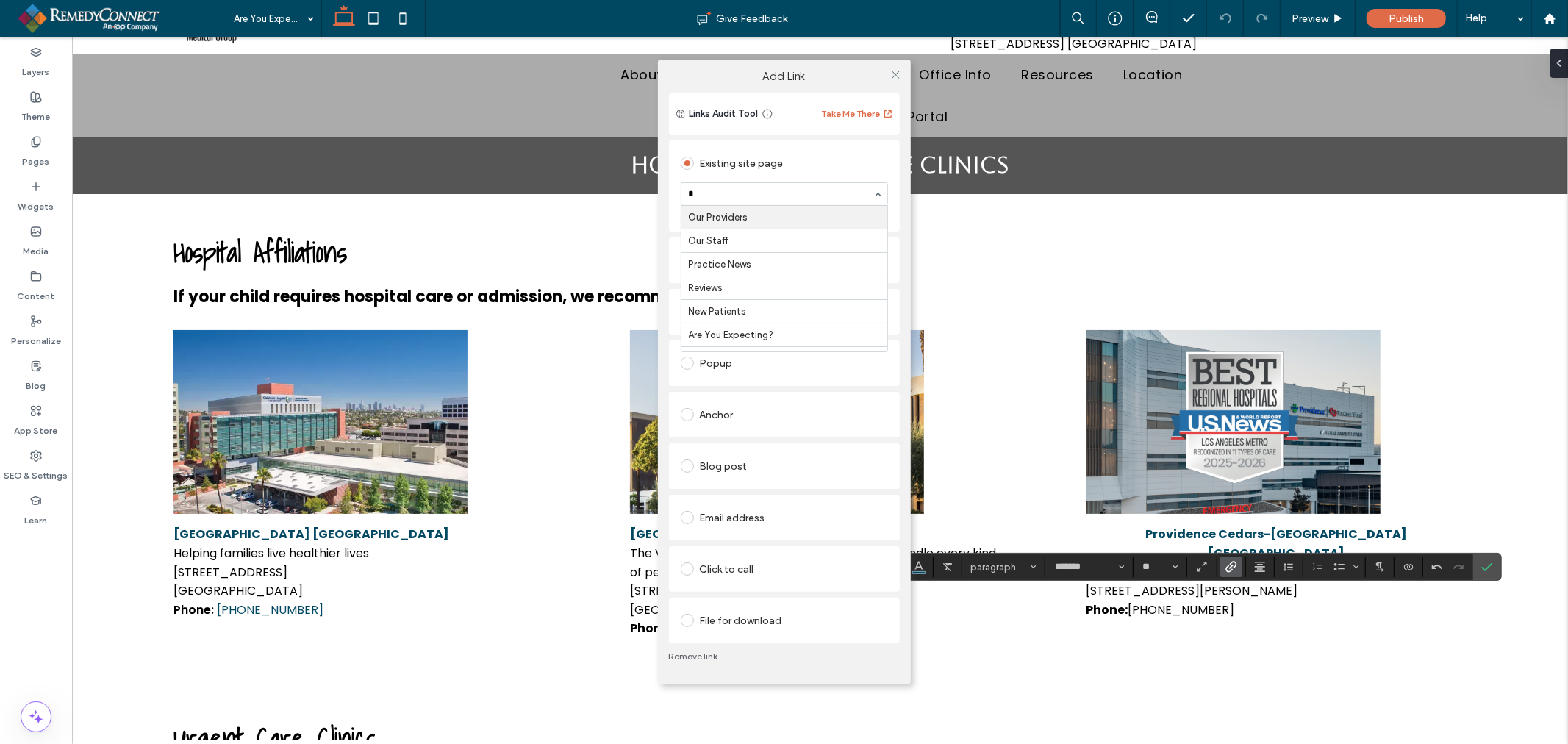
type input "**"
click at [1304, 630] on div "Add Link Links Audit Tool Take Me There Existing site page Well Child Visits Cr…" at bounding box center [784, 372] width 1568 height 744
click at [1492, 569] on div "Add Link Links Audit Tool Take Me There Existing site page Well Child Visits Cr…" at bounding box center [784, 372] width 1568 height 744
click at [889, 78] on div at bounding box center [895, 74] width 22 height 22
click at [894, 76] on use at bounding box center [895, 74] width 8 height 8
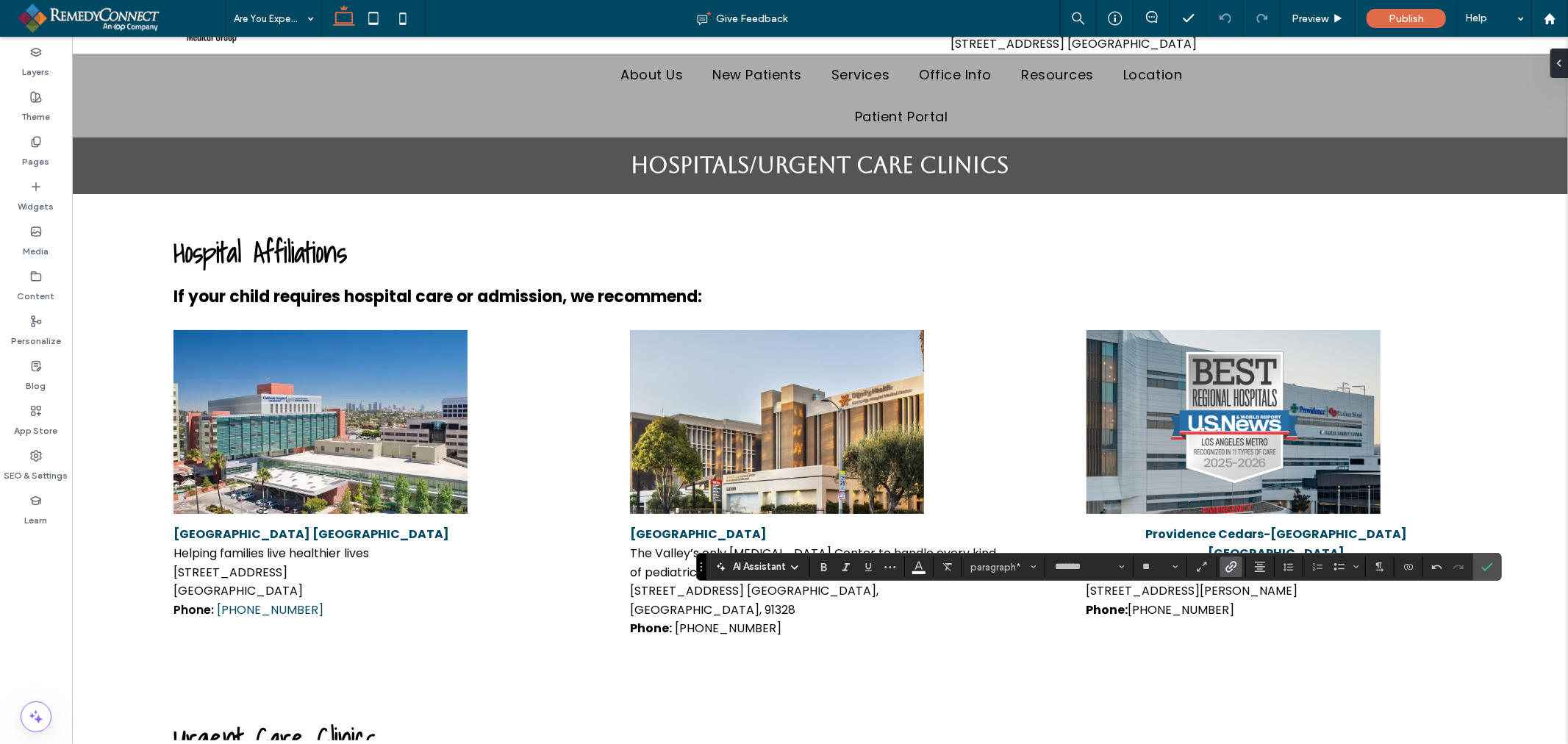
click at [1225, 569] on label "Link" at bounding box center [1231, 566] width 22 height 20
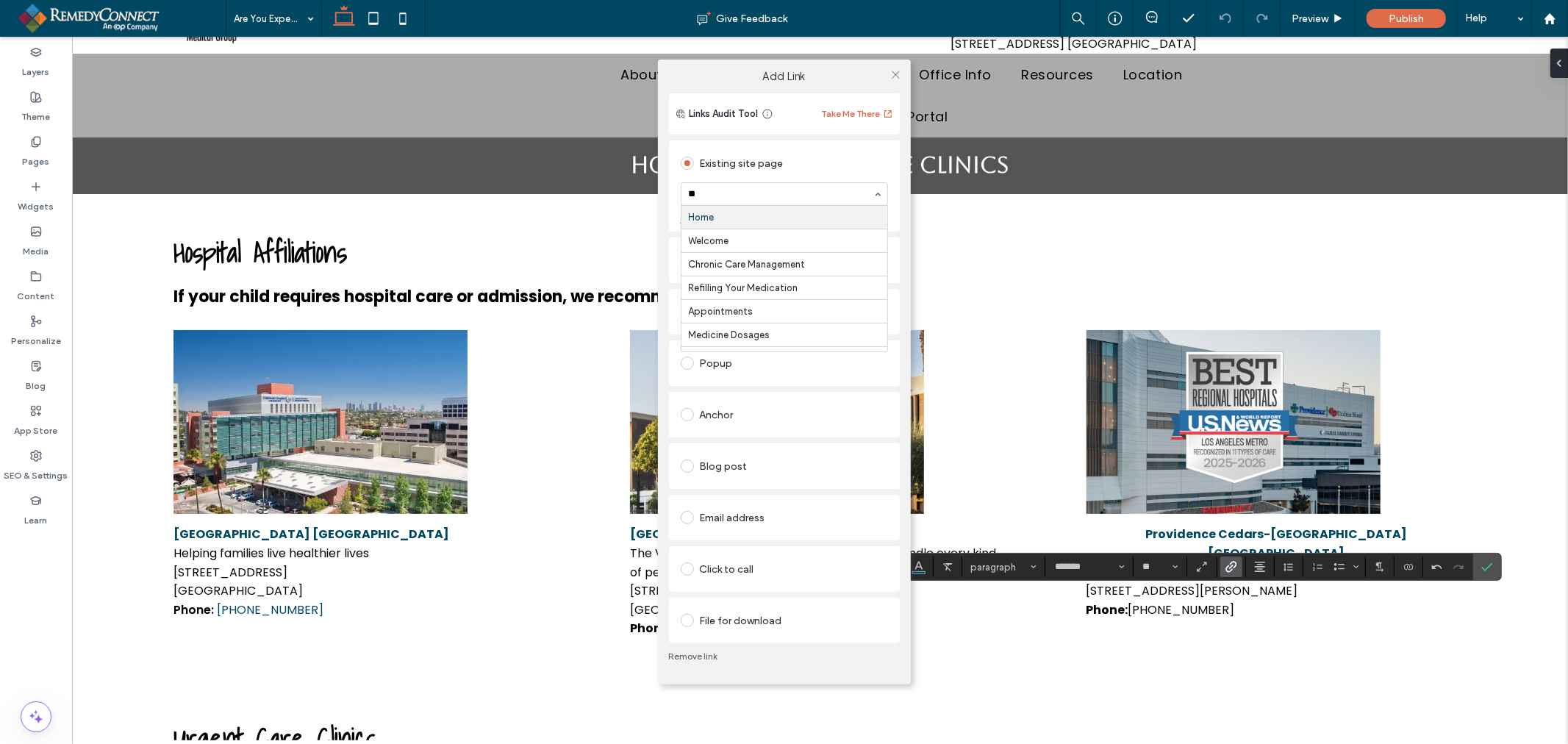
type input "***"
click at [892, 79] on icon at bounding box center [895, 74] width 11 height 11
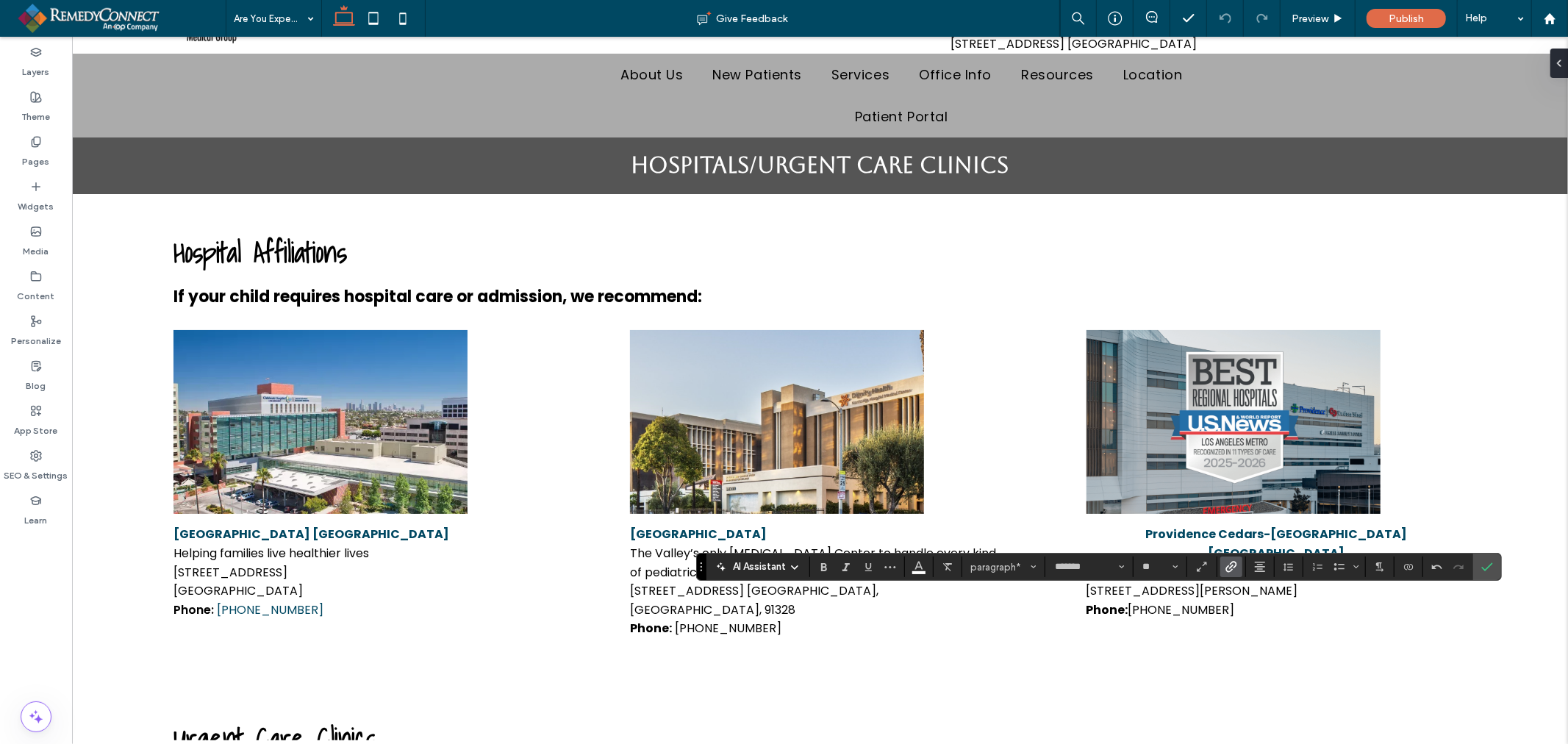
click at [1222, 567] on label "Link" at bounding box center [1231, 566] width 22 height 20
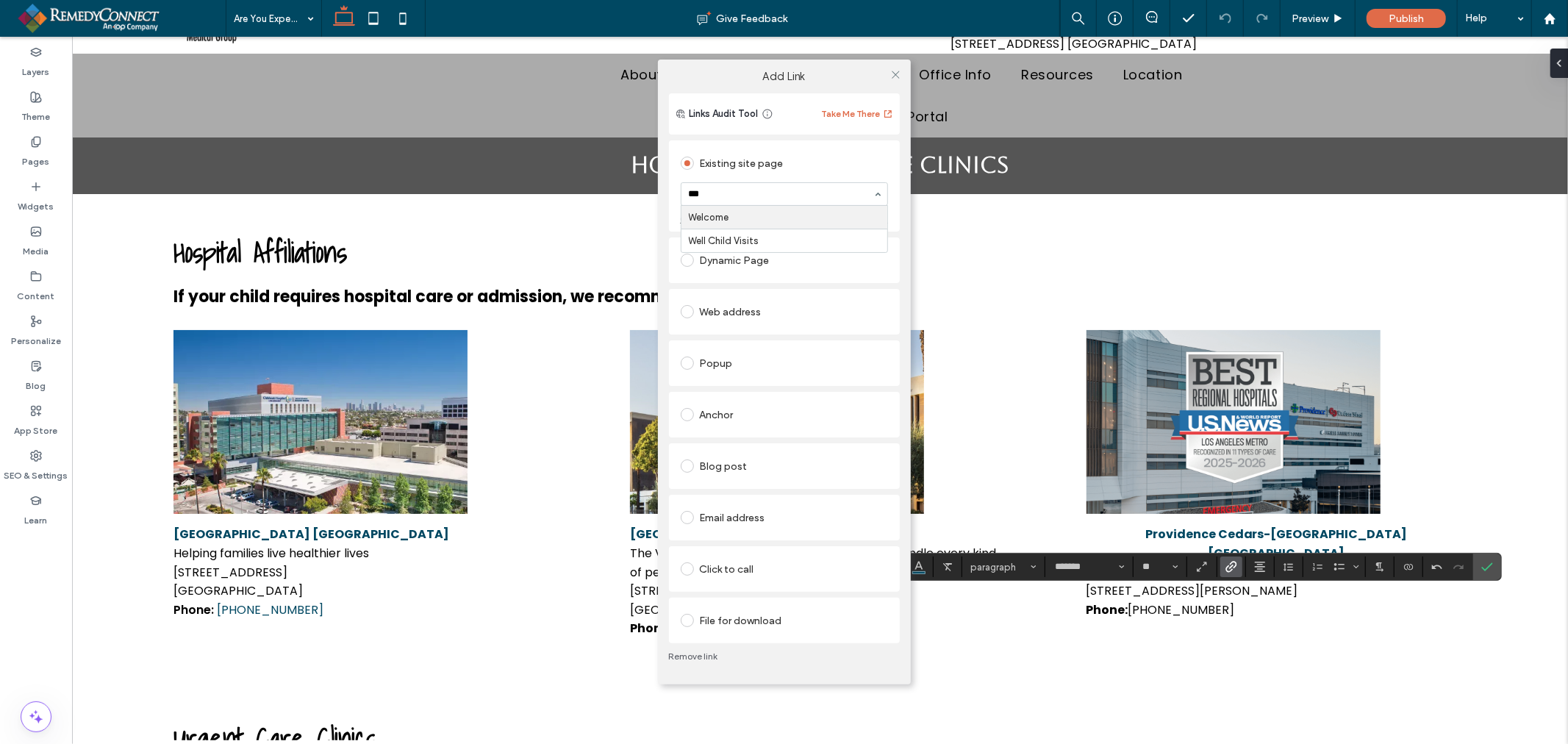
type input "****"
click at [1267, 600] on div "Add Link Links Audit Tool Take Me There Existing site page Well Child Visits Cr…" at bounding box center [784, 372] width 1568 height 744
click at [898, 74] on icon at bounding box center [895, 74] width 11 height 11
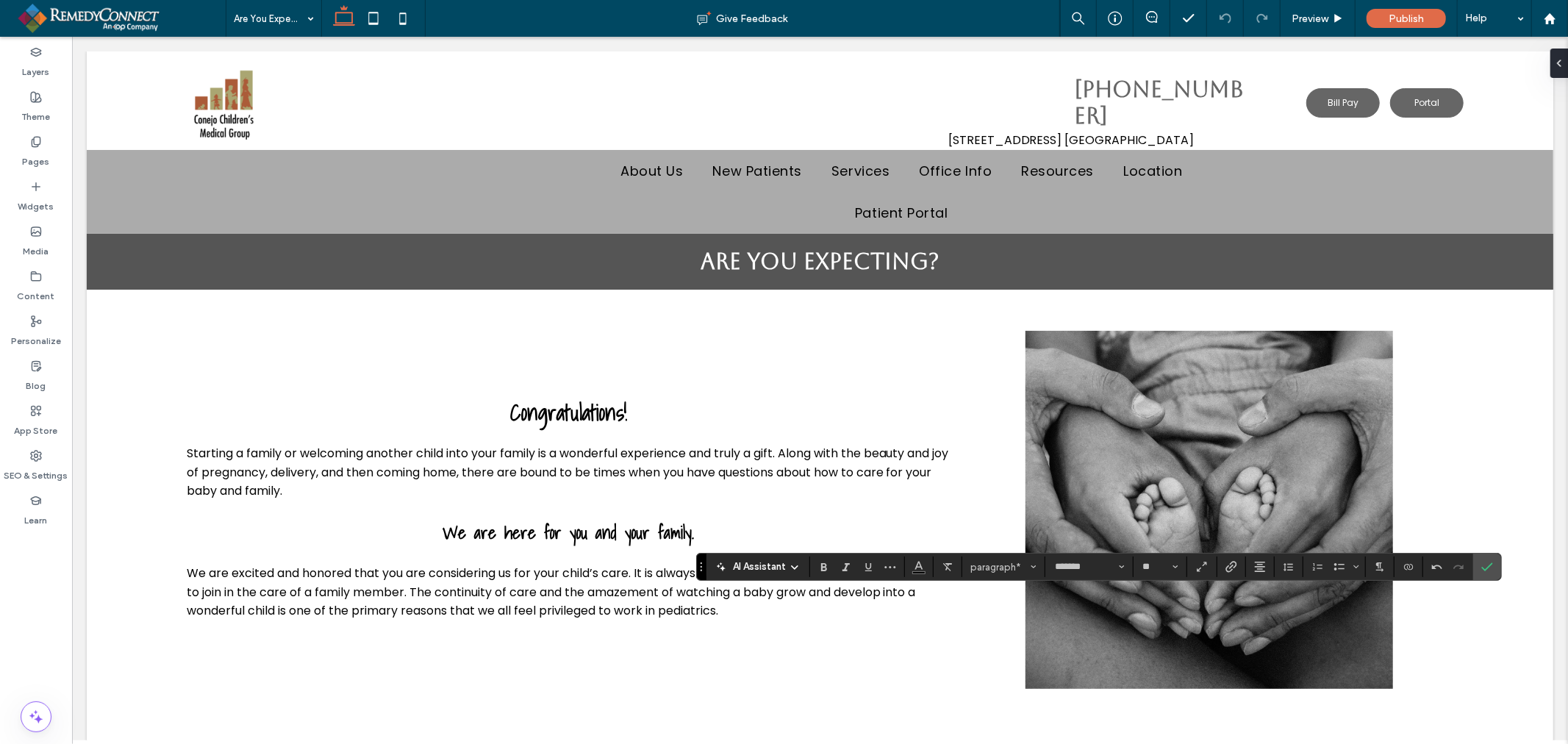
scroll to position [612, 0]
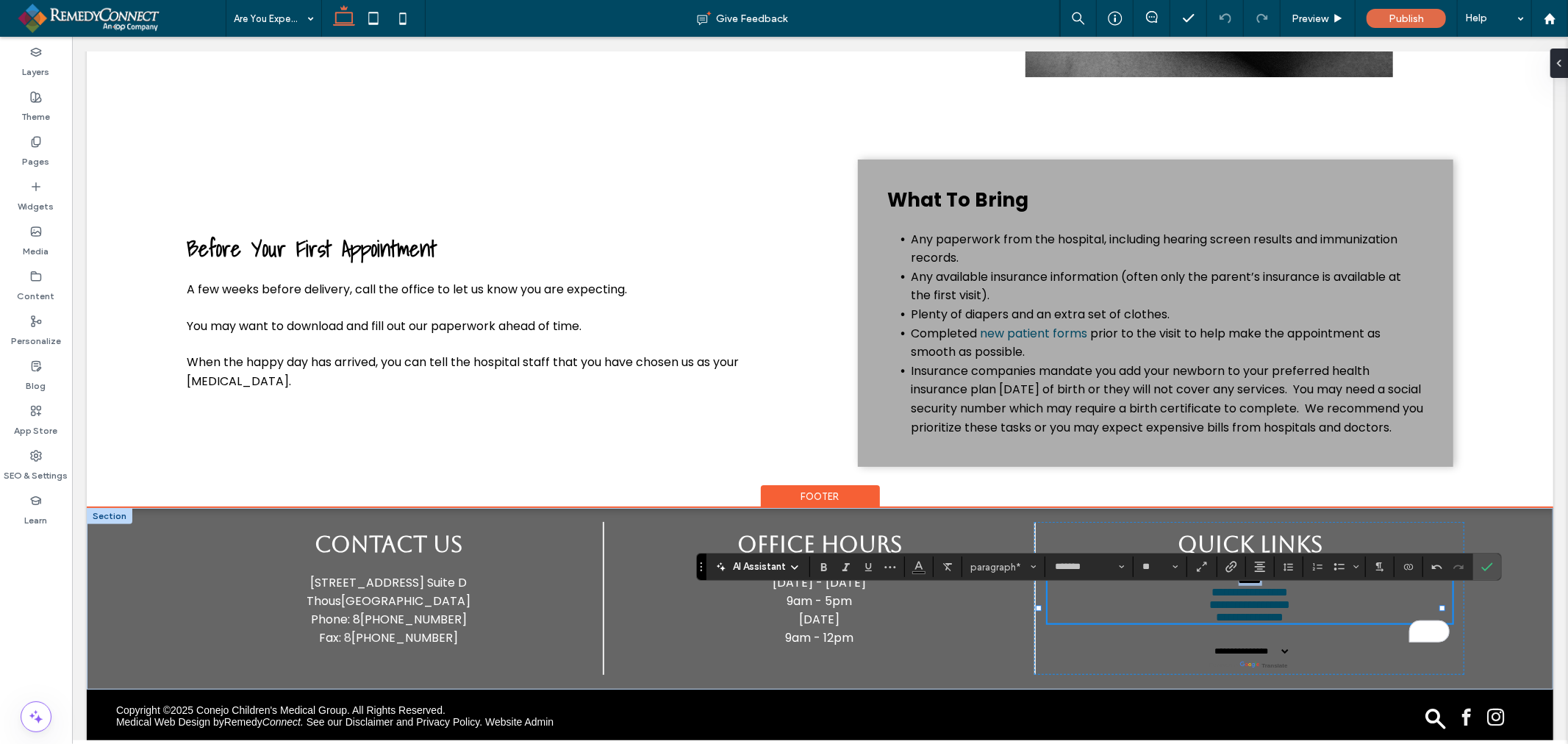
click at [1260, 585] on p "*****" at bounding box center [1249, 578] width 405 height 13
drag, startPoint x: 1260, startPoint y: 598, endPoint x: 1191, endPoint y: 600, distance: 69.0
click at [1191, 585] on p "*****" at bounding box center [1249, 578] width 405 height 13
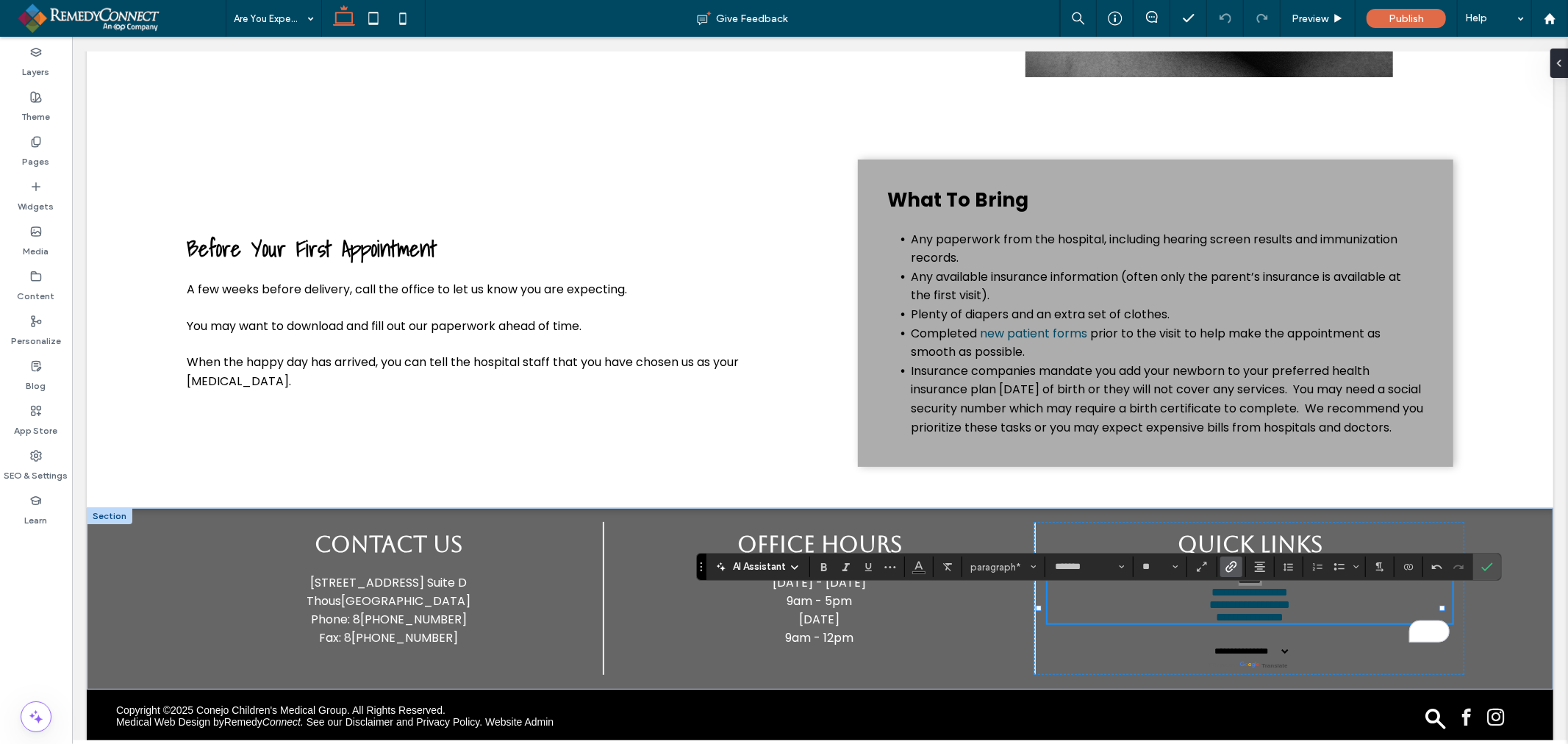
click at [1229, 560] on icon "Link" at bounding box center [1232, 566] width 12 height 12
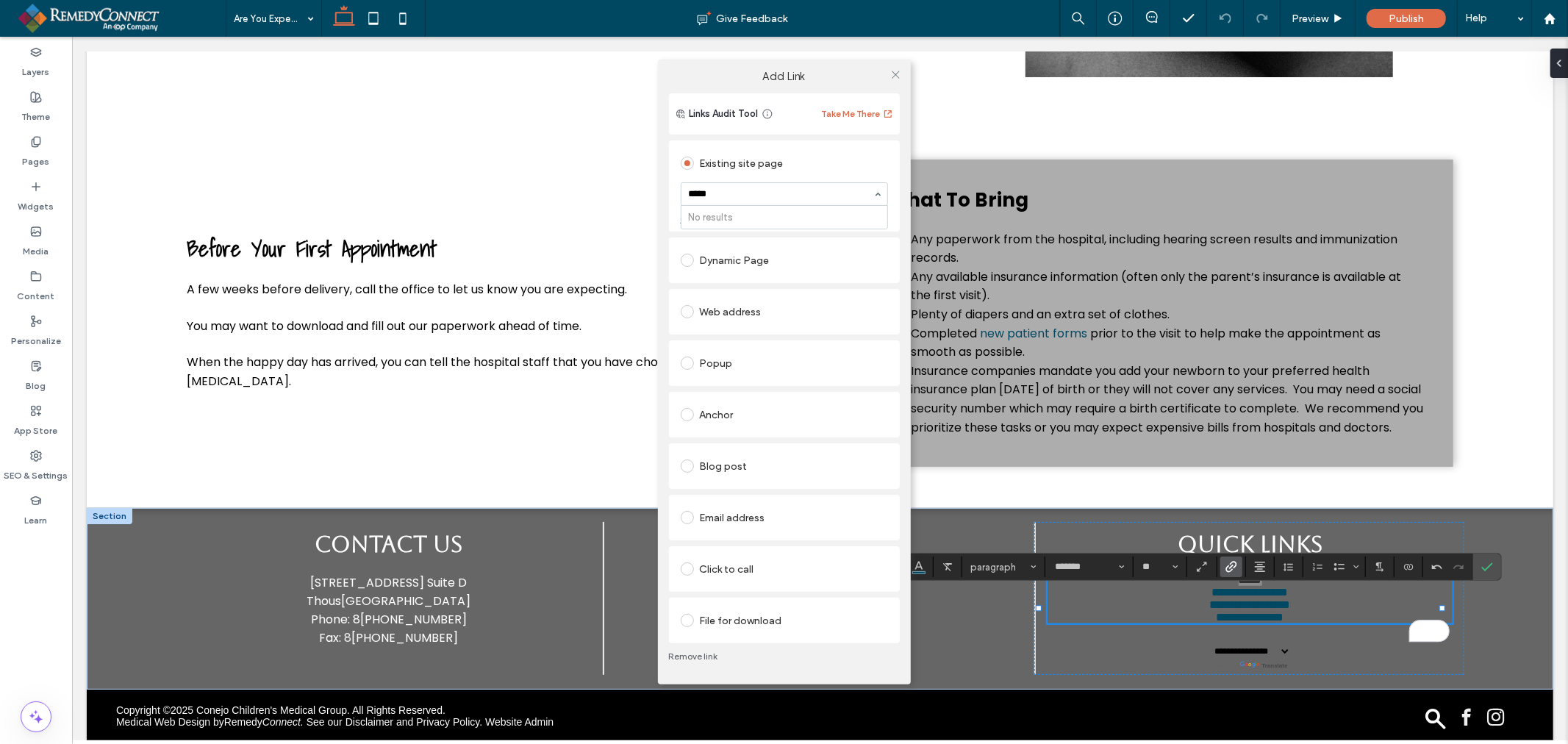
type input "****"
click at [897, 78] on icon at bounding box center [895, 74] width 11 height 11
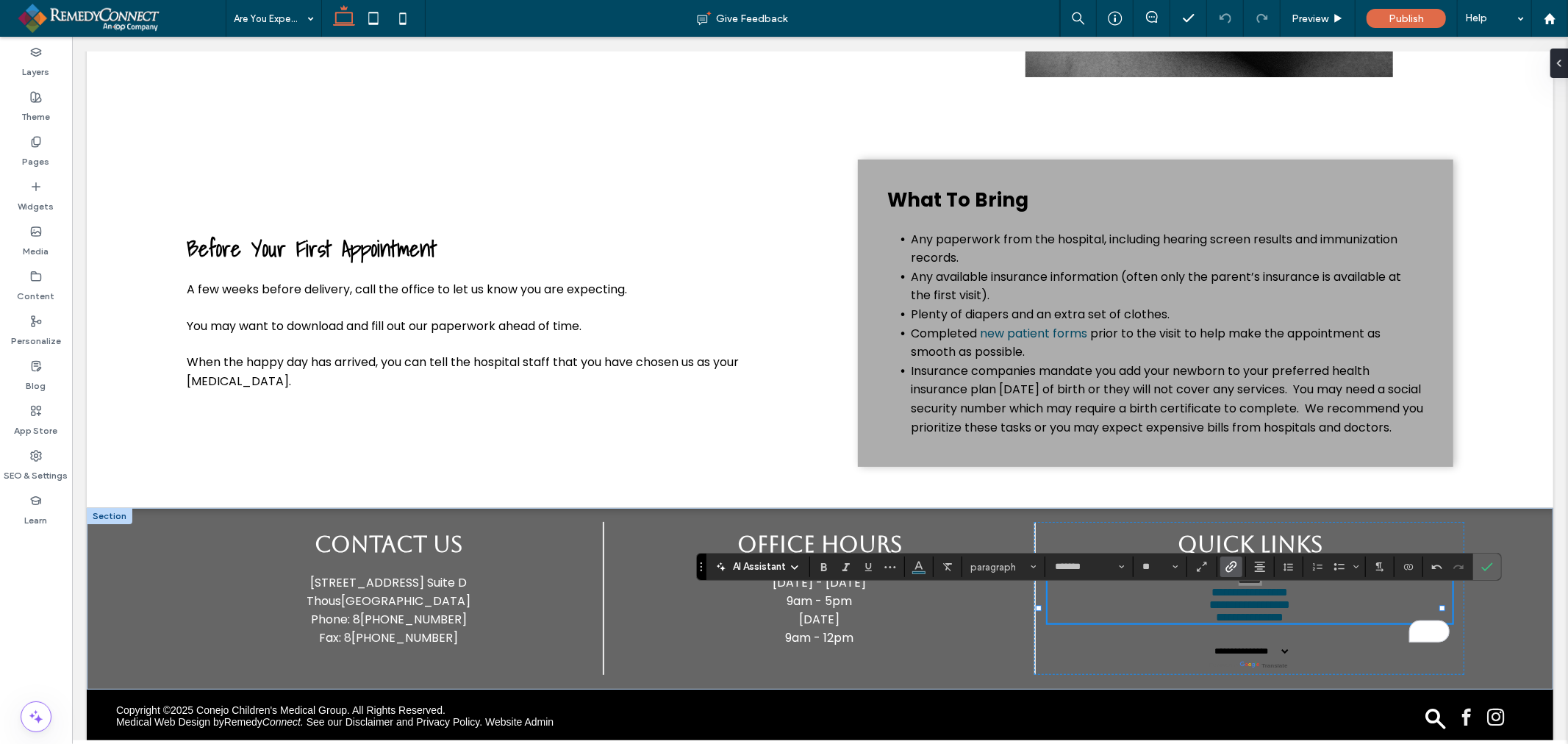
click at [1483, 563] on icon "Confirm" at bounding box center [1487, 566] width 12 height 12
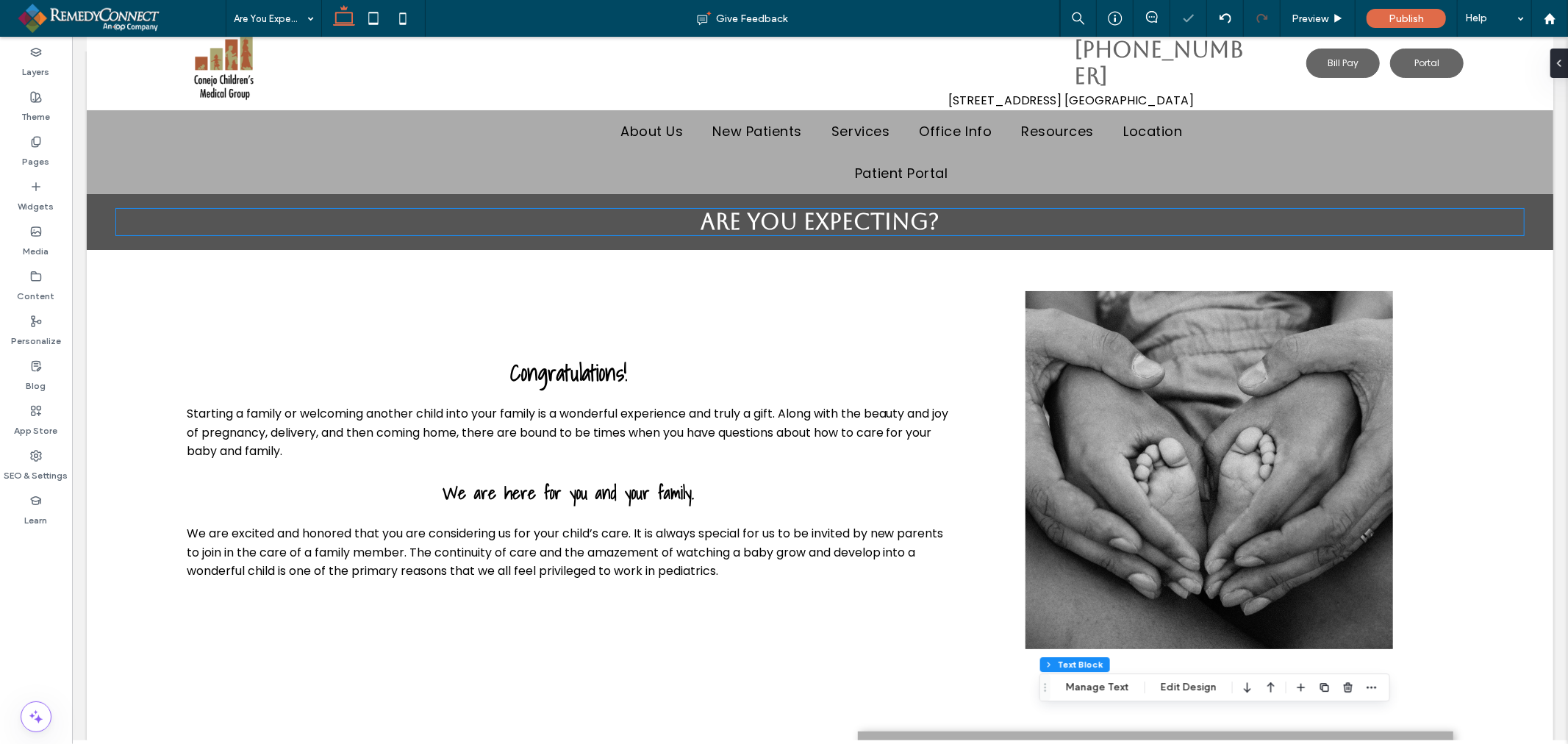
scroll to position [0, 0]
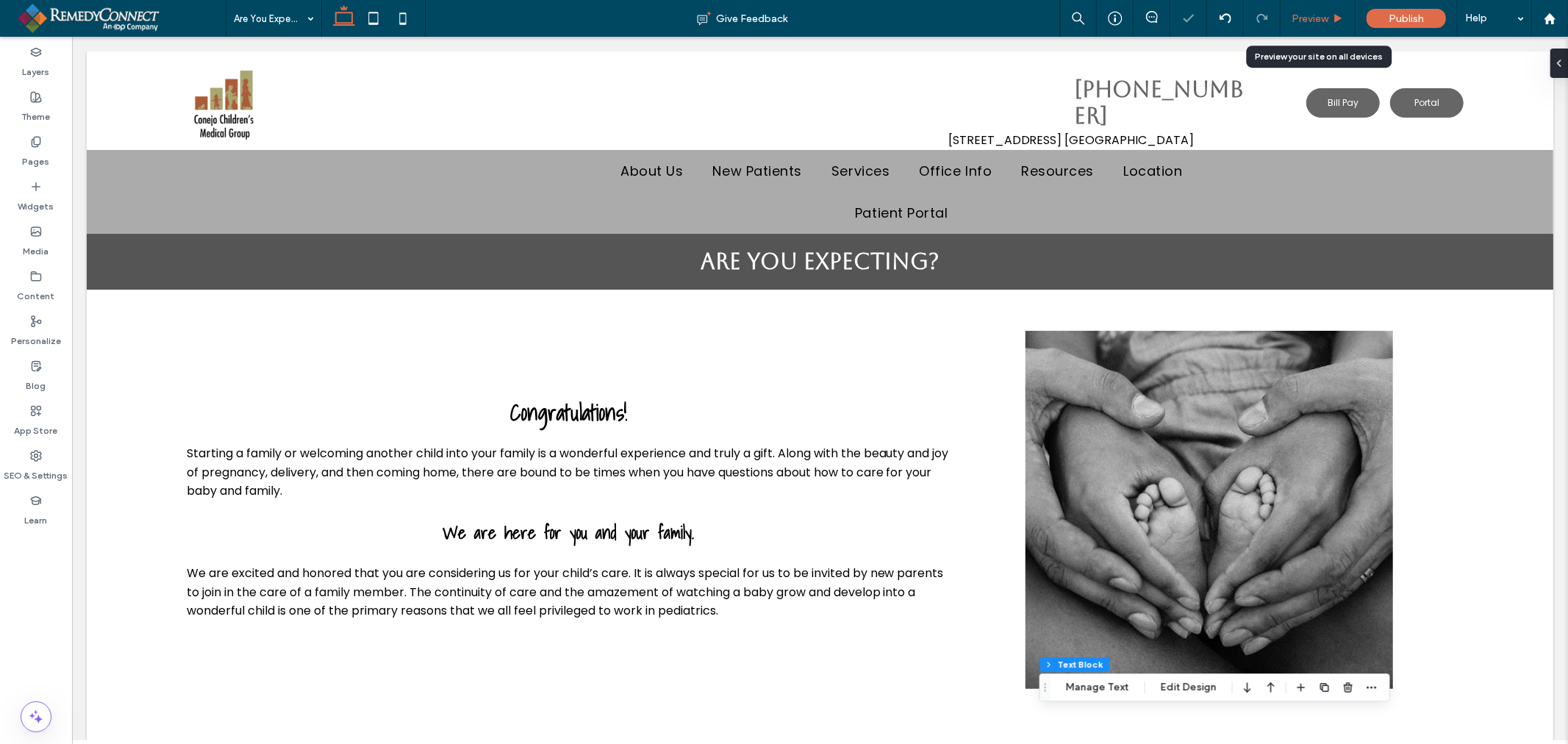
click at [1330, 26] on div "Preview" at bounding box center [1318, 18] width 75 height 37
drag, startPoint x: 1313, startPoint y: 13, endPoint x: 1106, endPoint y: 111, distance: 229.0
click at [1313, 13] on span "Preview" at bounding box center [1309, 19] width 37 height 13
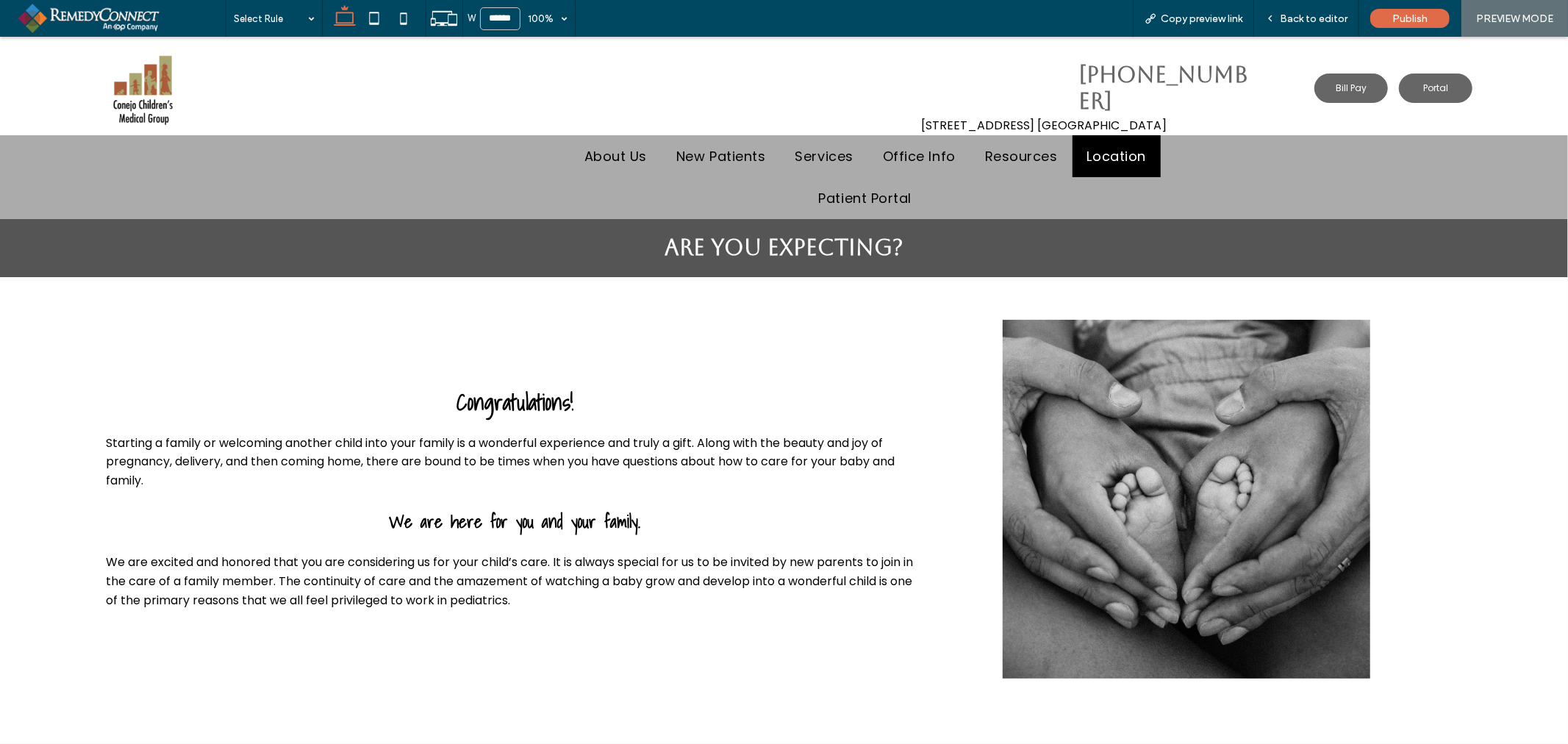
click at [1104, 147] on span "Location" at bounding box center [1117, 155] width 59 height 20
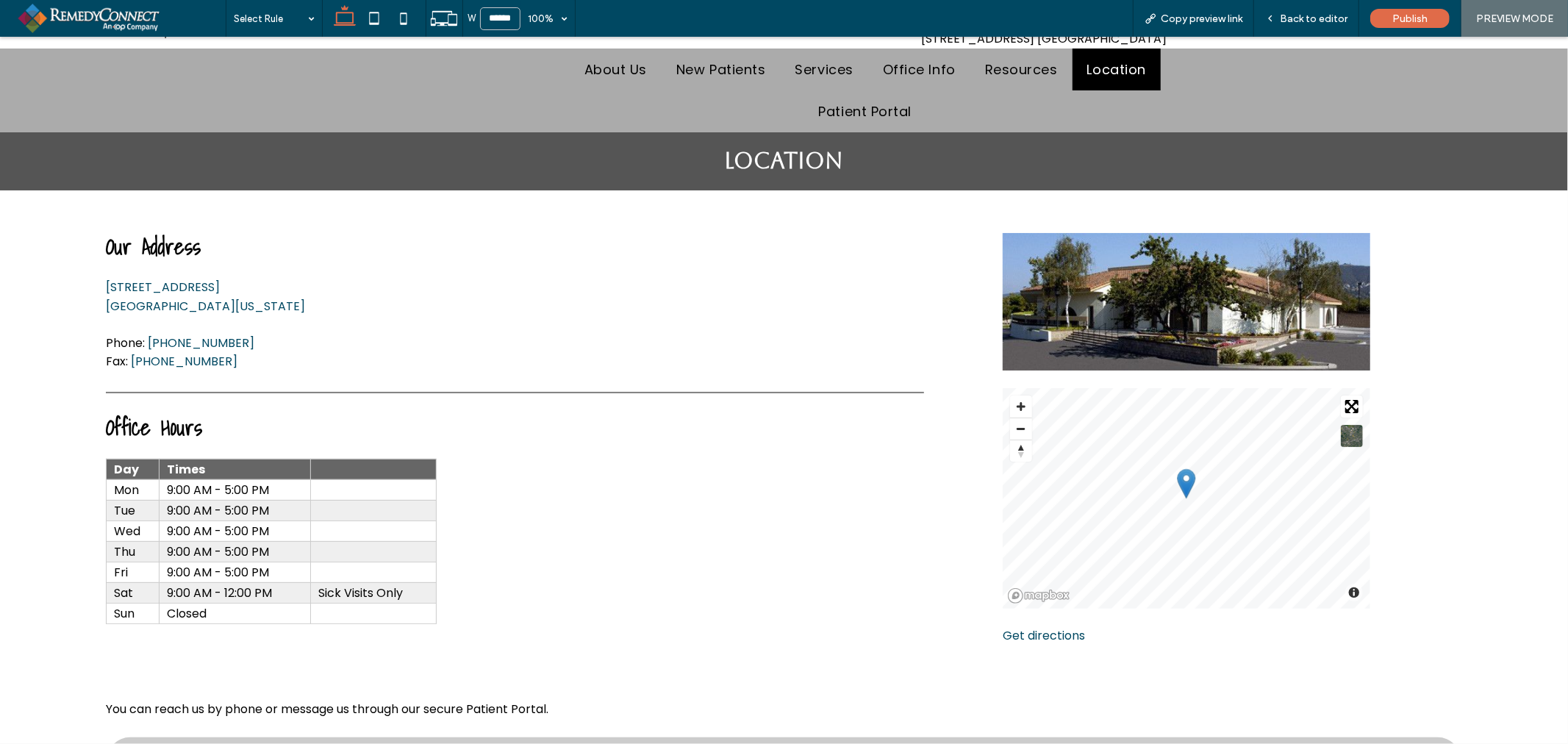
scroll to position [244, 0]
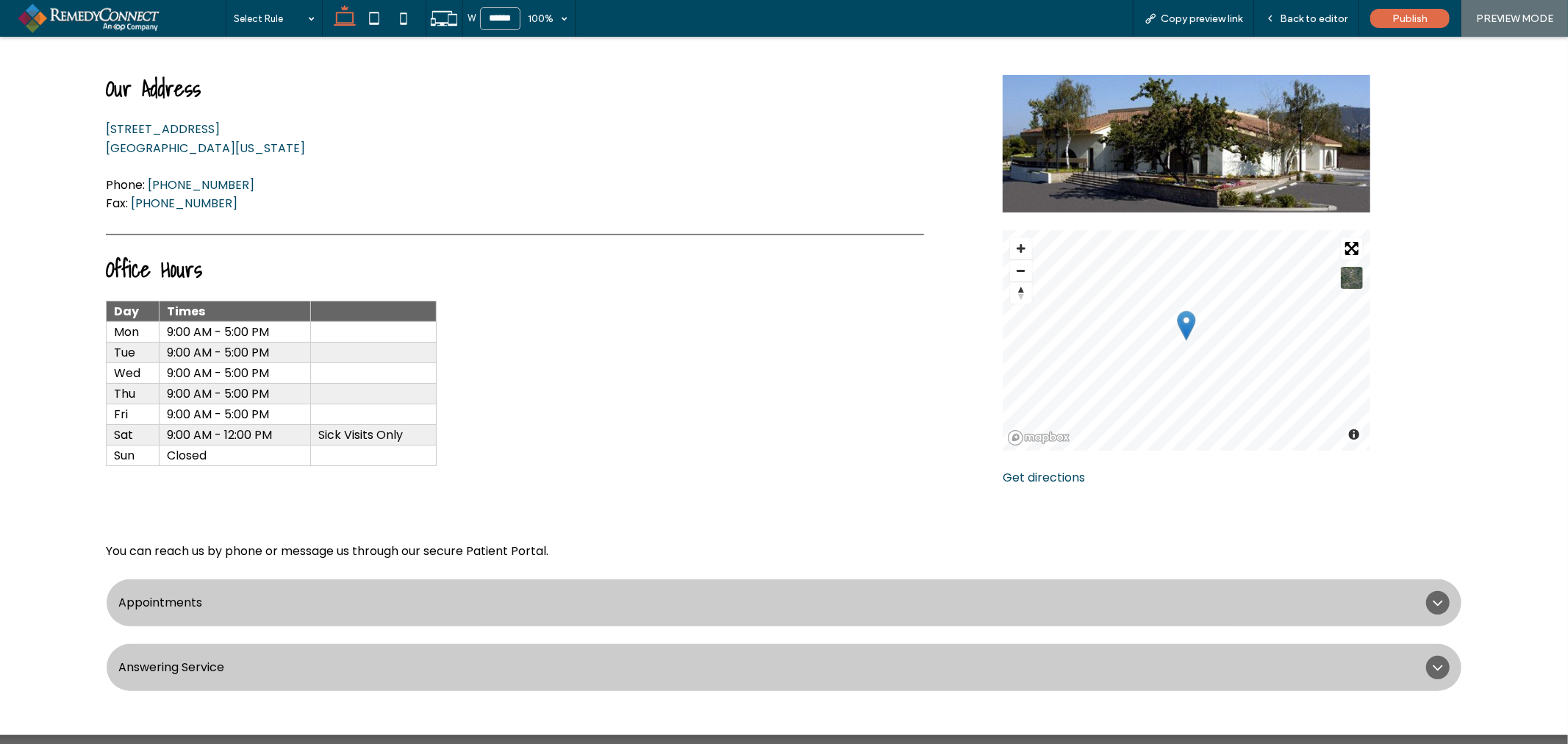
click at [407, 591] on div "Appointments" at bounding box center [784, 602] width 1354 height 47
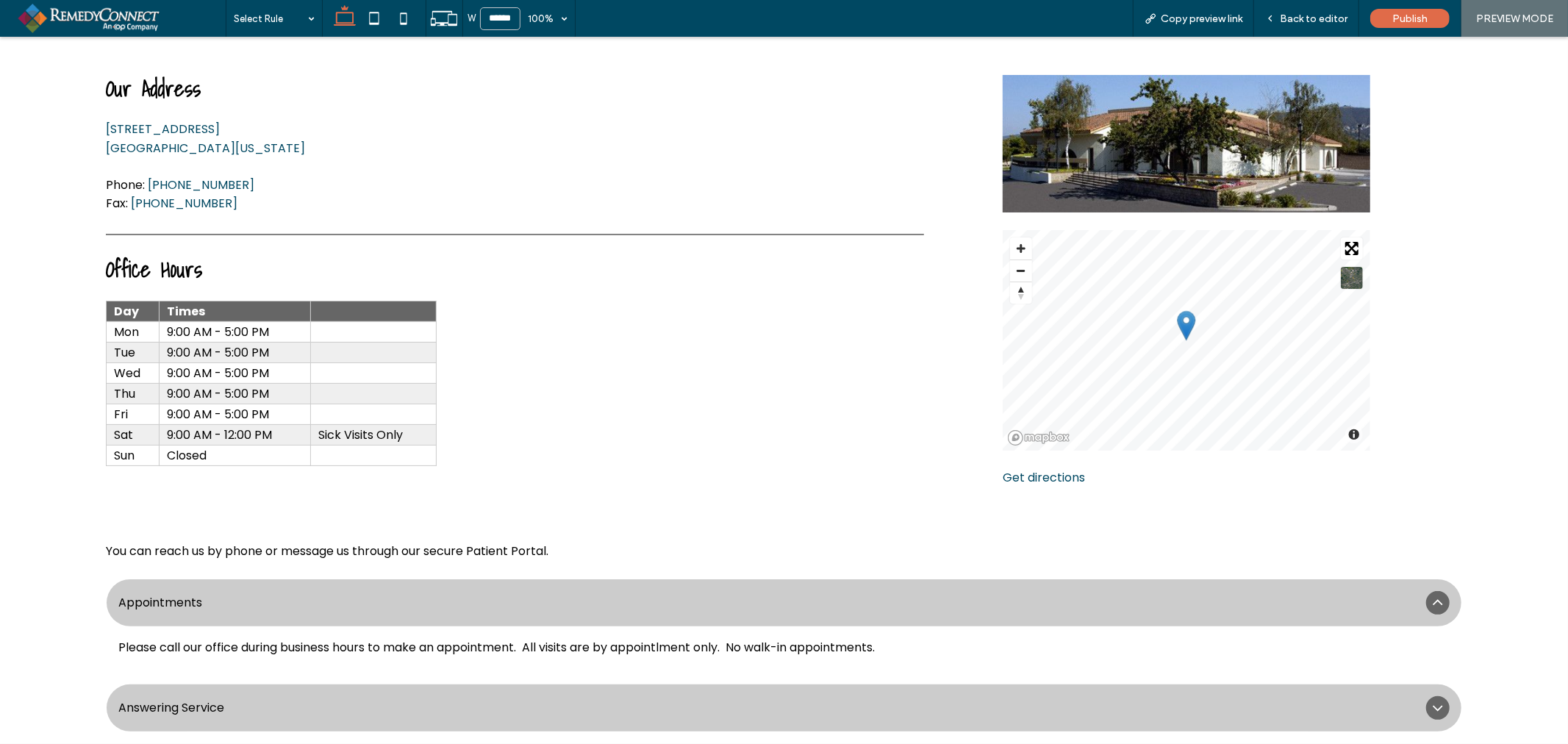
click at [454, 695] on div "Answering Service" at bounding box center [784, 707] width 1354 height 47
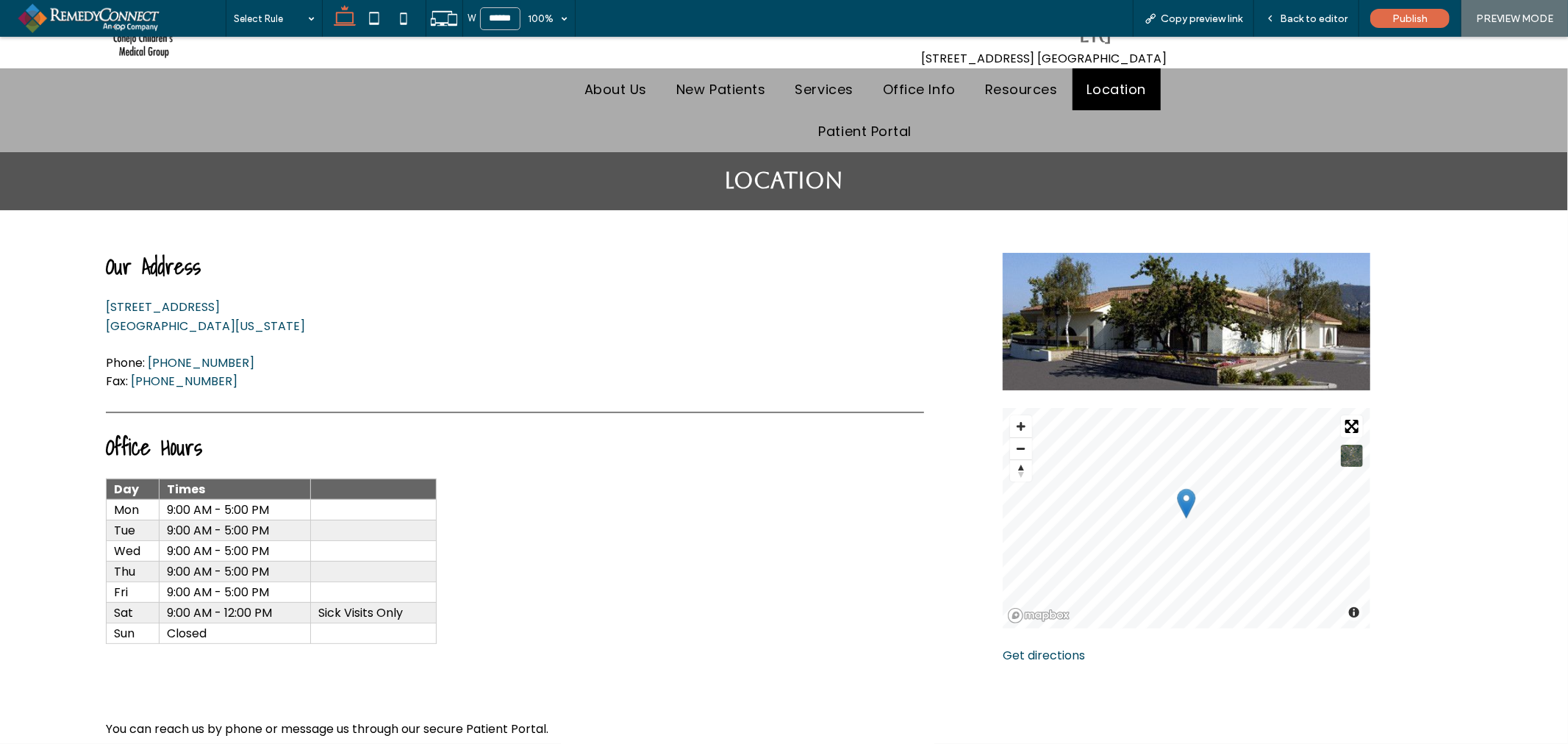
scroll to position [0, 0]
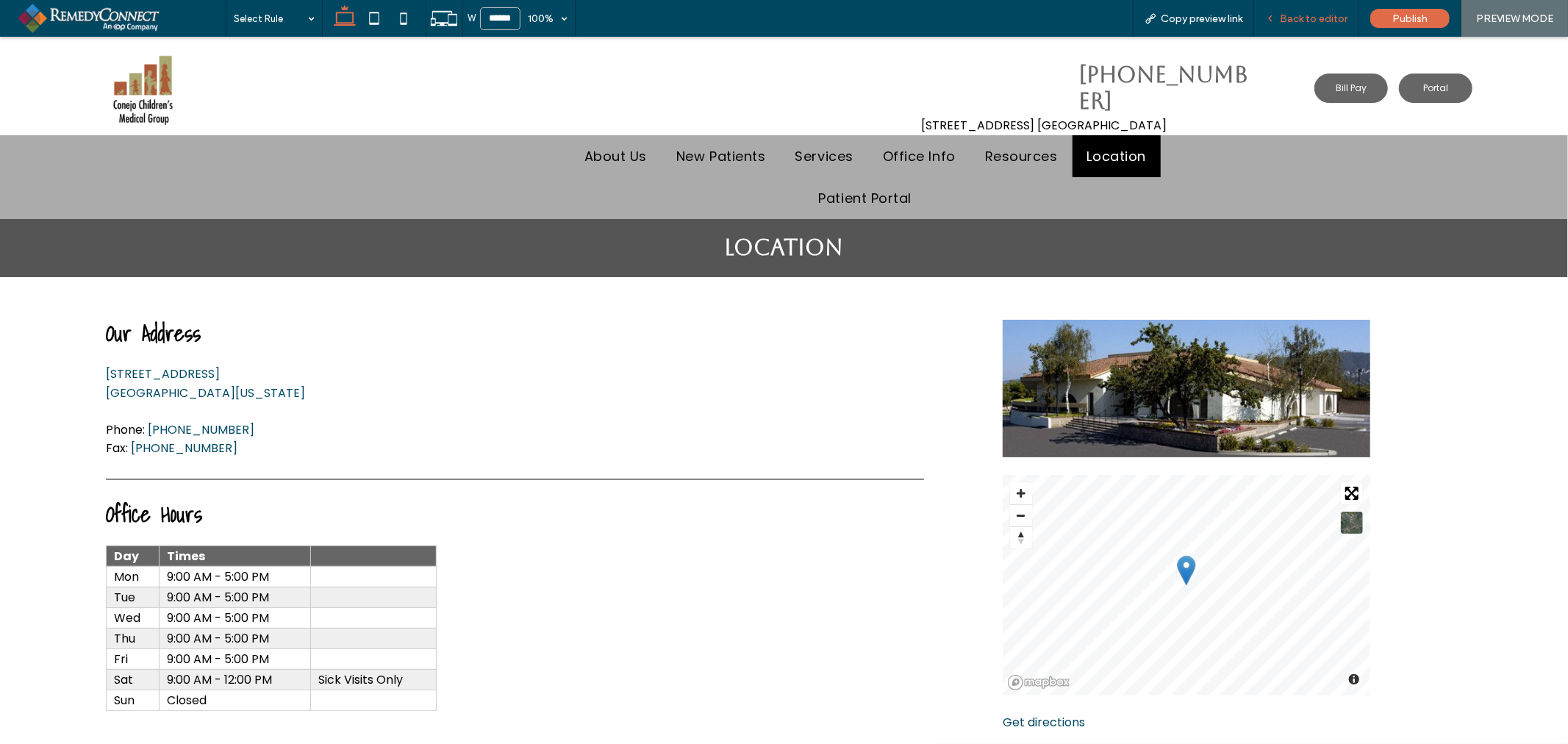
click at [1330, 25] on div "Back to editor" at bounding box center [1307, 18] width 105 height 37
click at [1324, 22] on span "Back to editor" at bounding box center [1314, 19] width 68 height 13
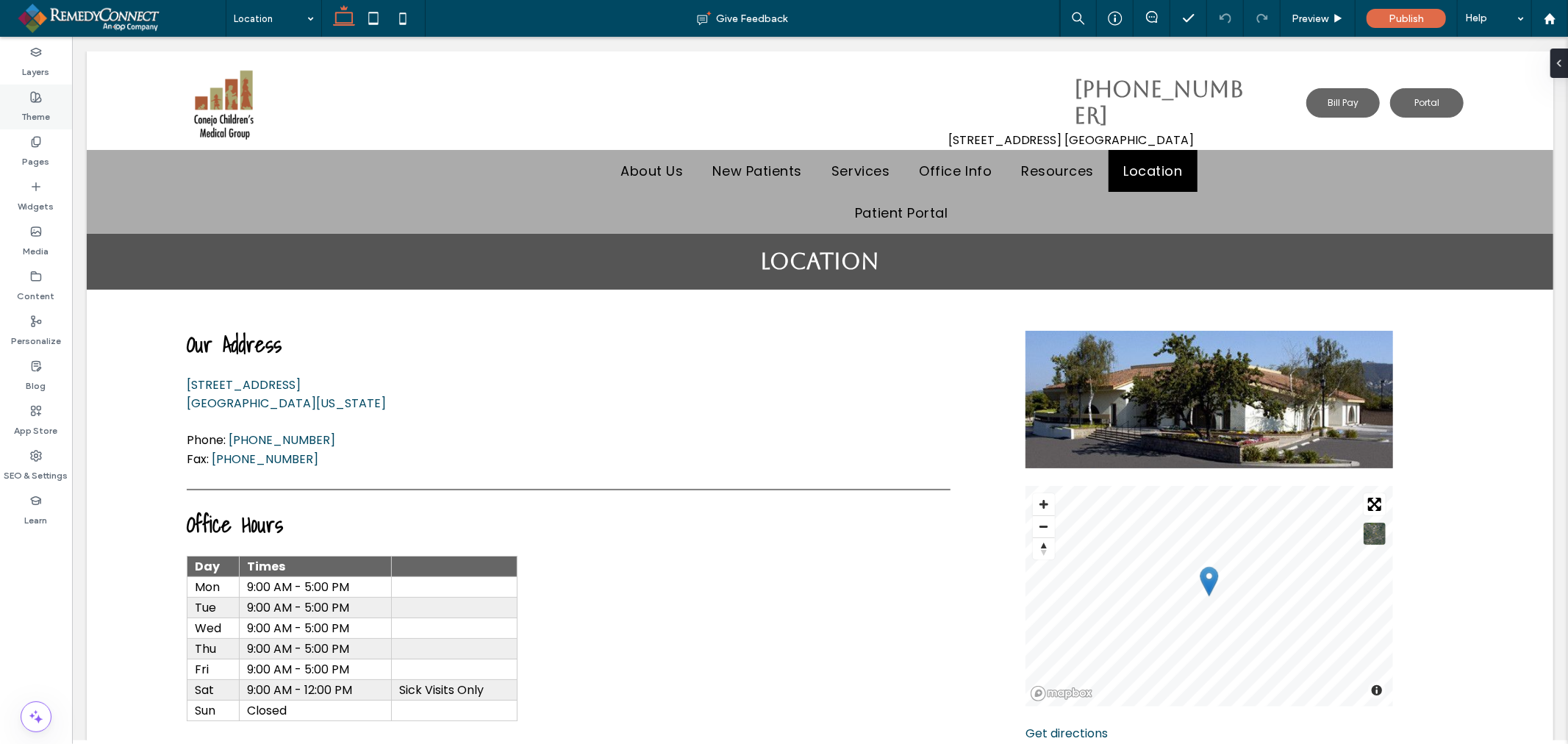
click at [45, 109] on label "Theme" at bounding box center [36, 113] width 29 height 20
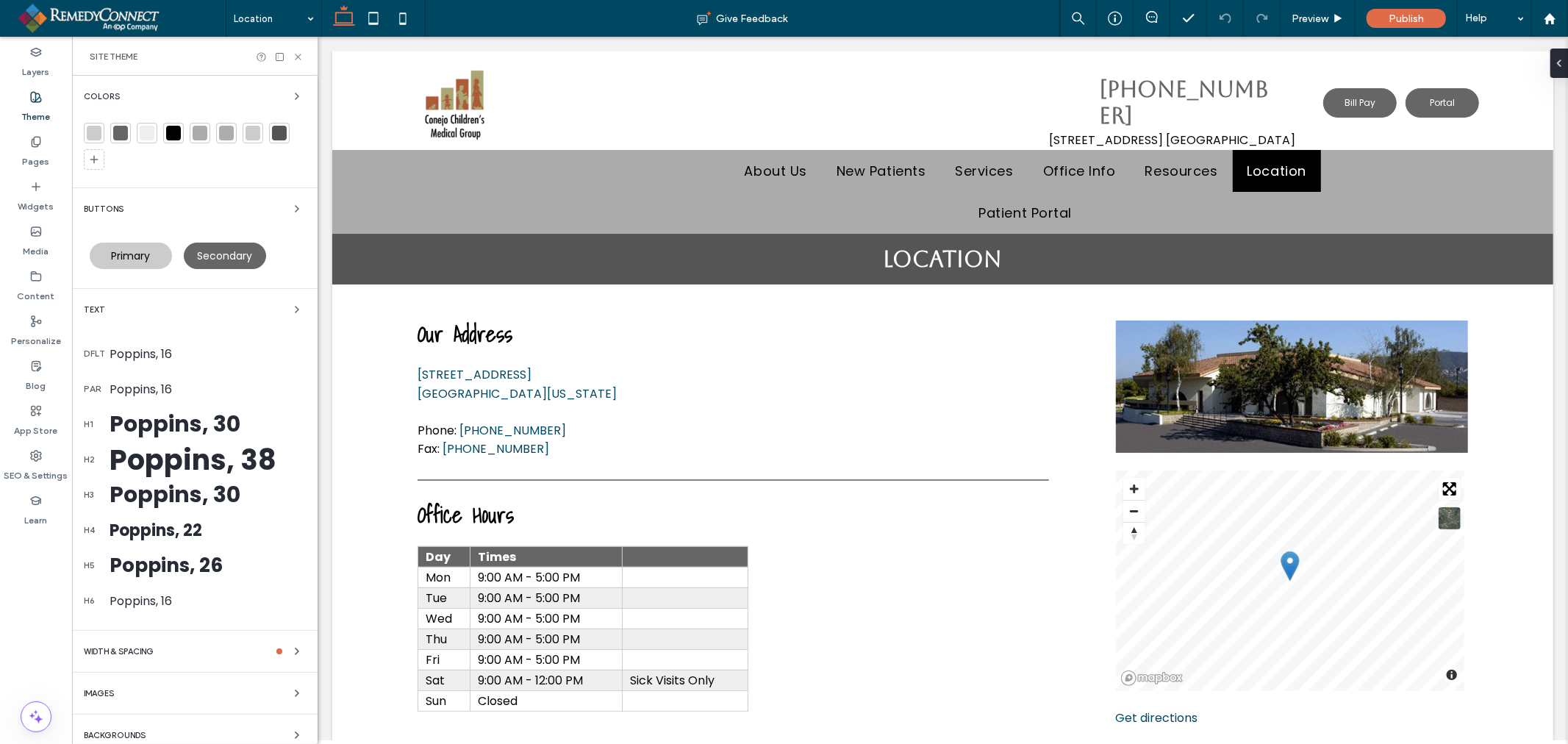
click at [93, 128] on div at bounding box center [94, 133] width 15 height 15
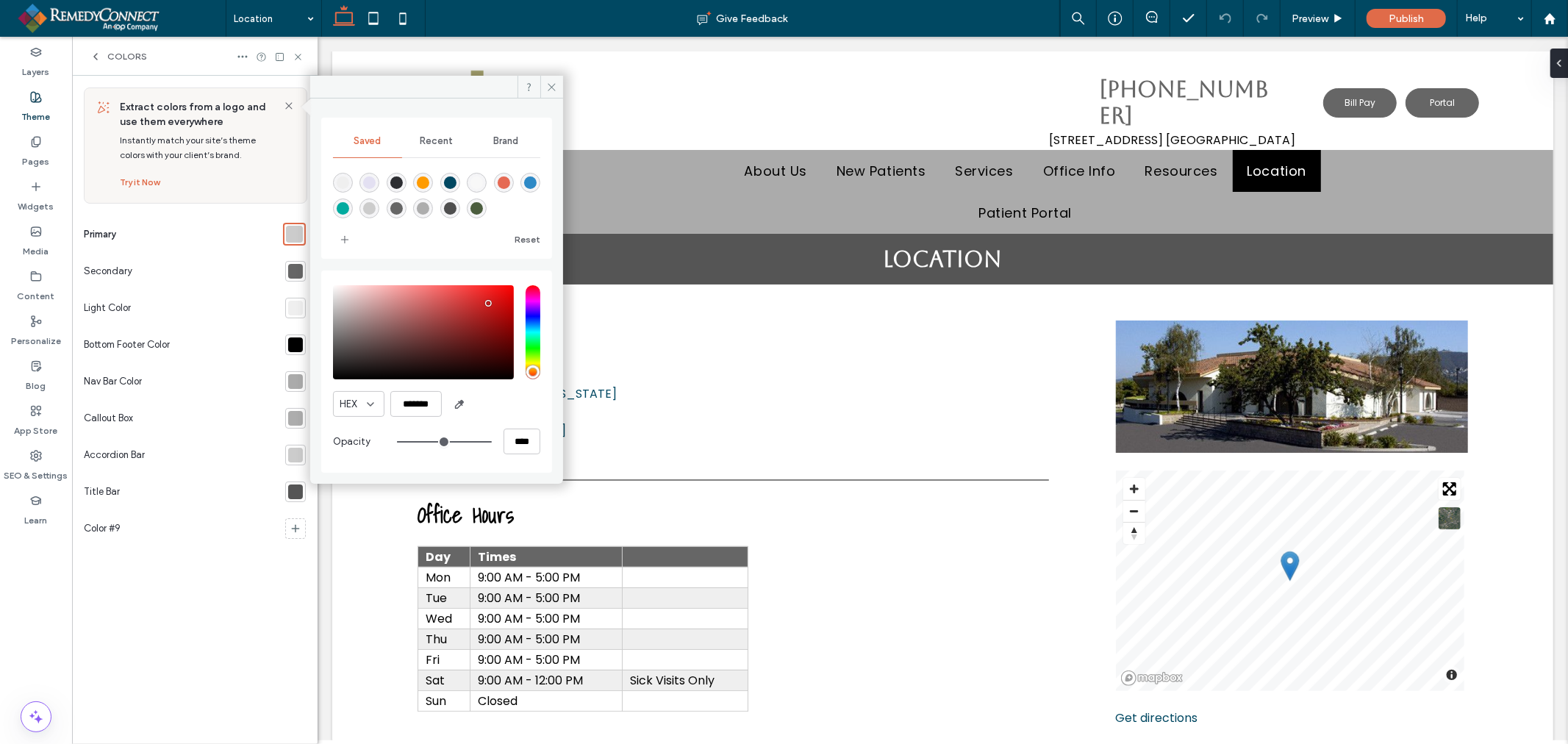
type input "*******"
drag, startPoint x: 449, startPoint y: 313, endPoint x: 497, endPoint y: 302, distance: 49.2
click at [497, 302] on div "saturation and value" at bounding box center [424, 332] width 181 height 94
drag, startPoint x: 549, startPoint y: 84, endPoint x: 640, endPoint y: 16, distance: 113.6
click at [549, 84] on use at bounding box center [552, 87] width 8 height 8
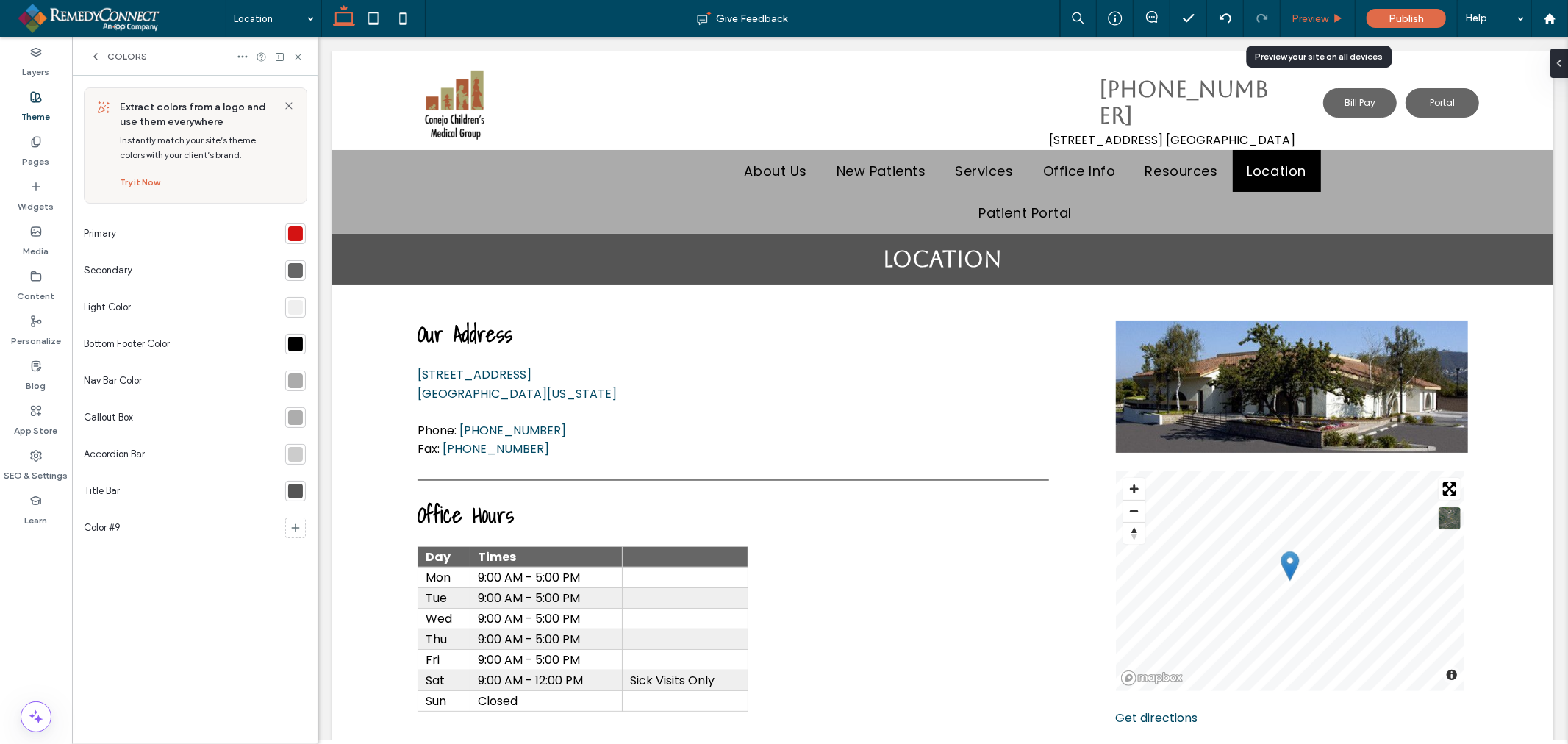
click at [1290, 9] on div "Preview" at bounding box center [1318, 18] width 75 height 37
click at [1312, 22] on span "Preview" at bounding box center [1309, 19] width 37 height 13
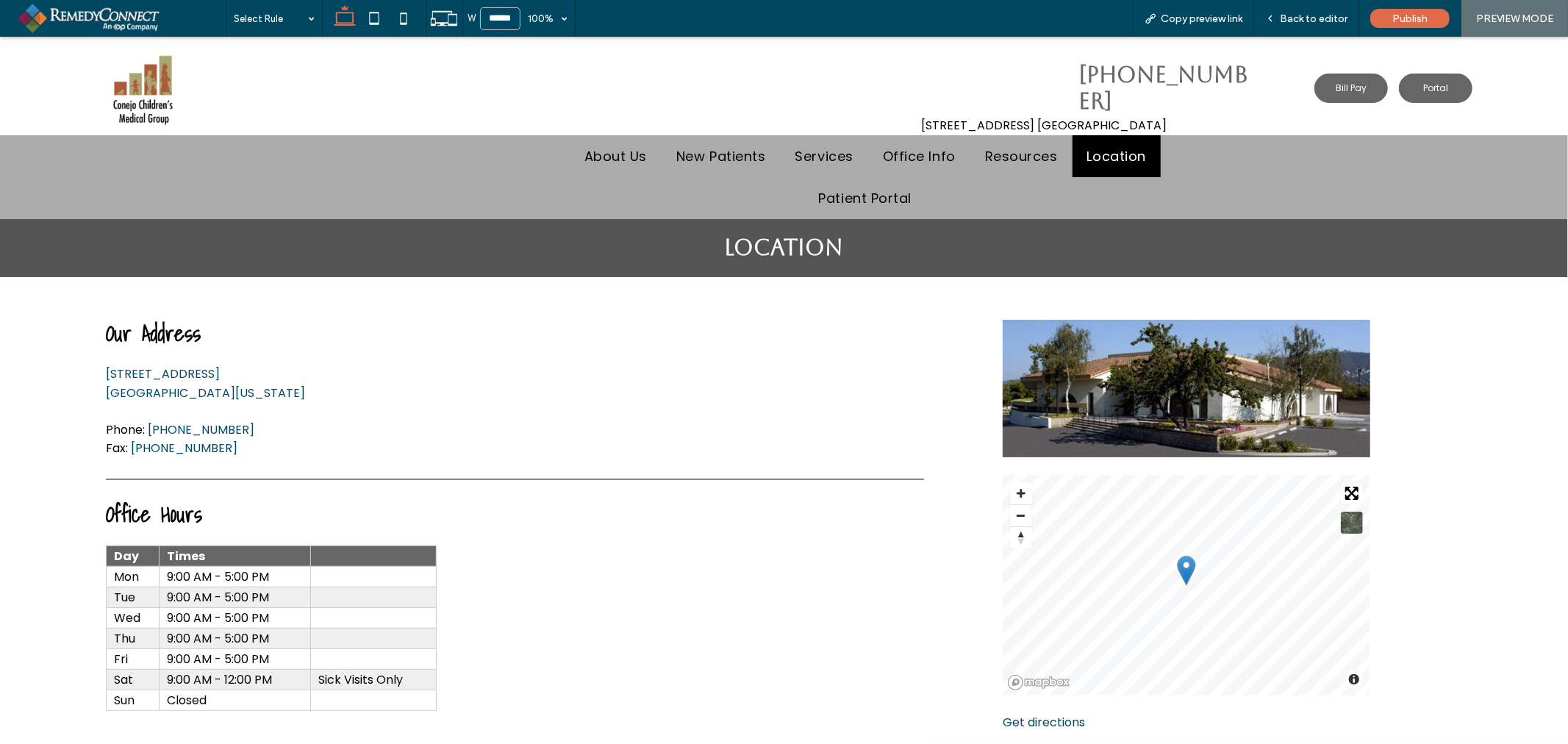
click at [135, 78] on img at bounding box center [143, 85] width 91 height 91
click at [1326, 23] on span "Back to editor" at bounding box center [1314, 19] width 68 height 13
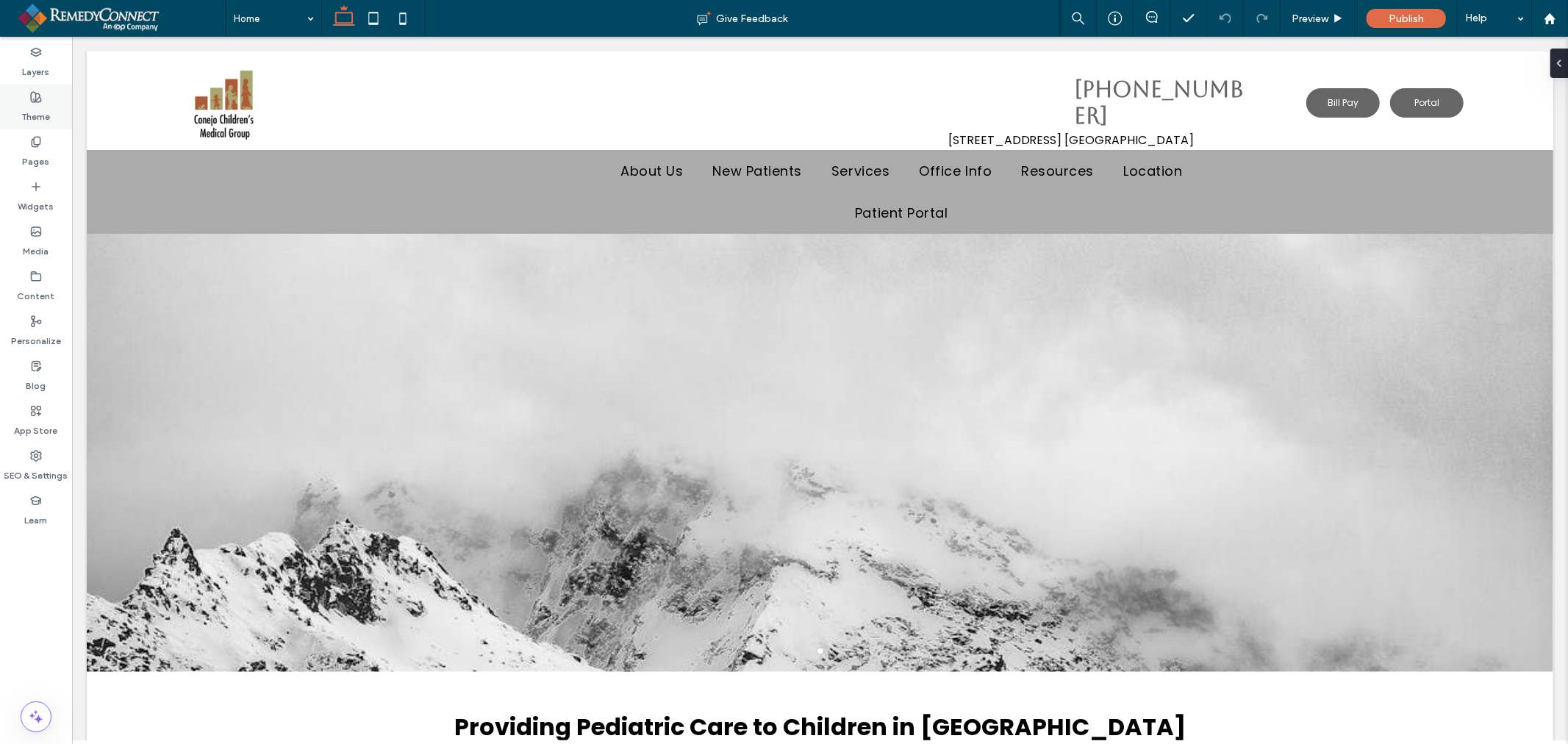
click at [43, 103] on label "Theme" at bounding box center [36, 113] width 29 height 20
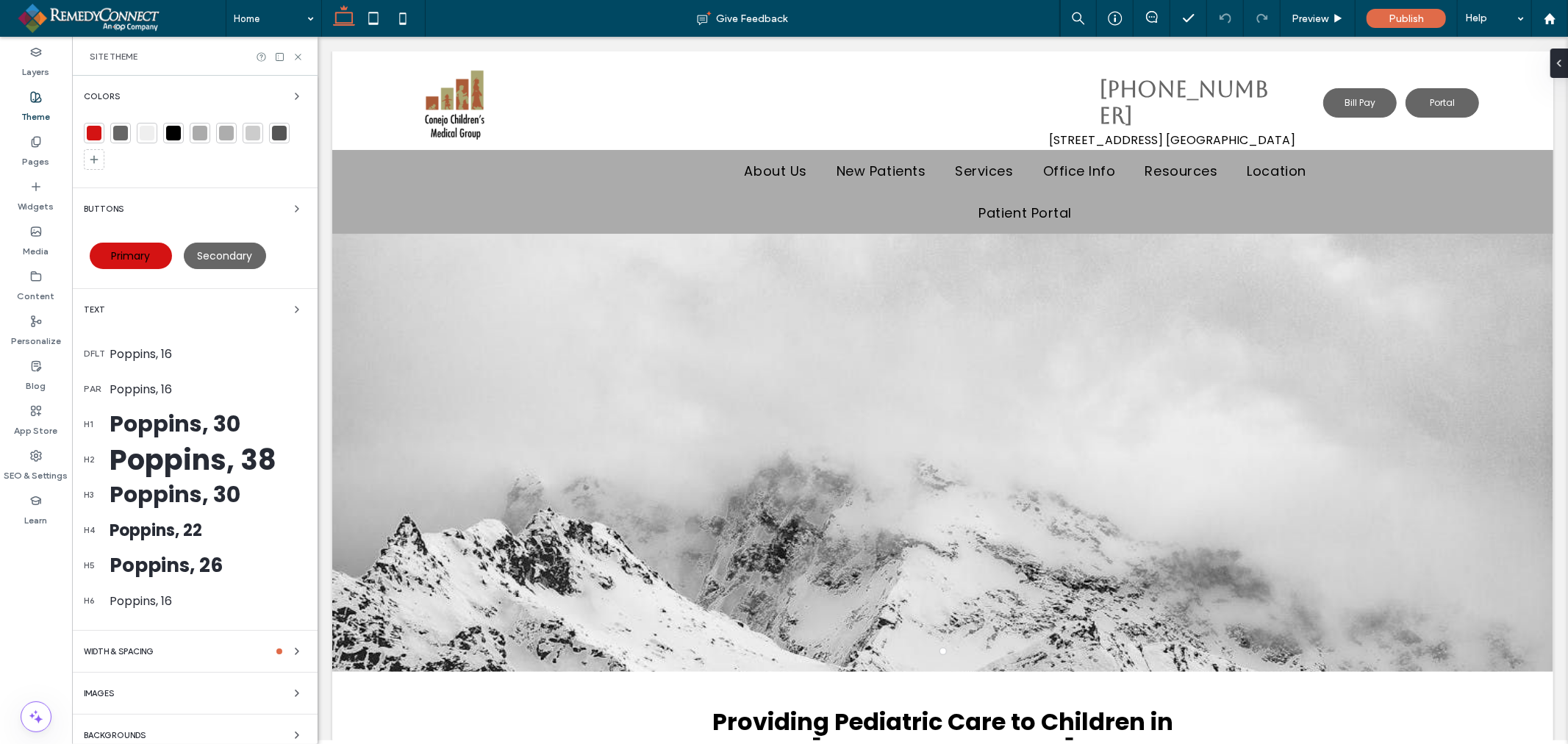
click at [167, 132] on div at bounding box center [174, 133] width 15 height 15
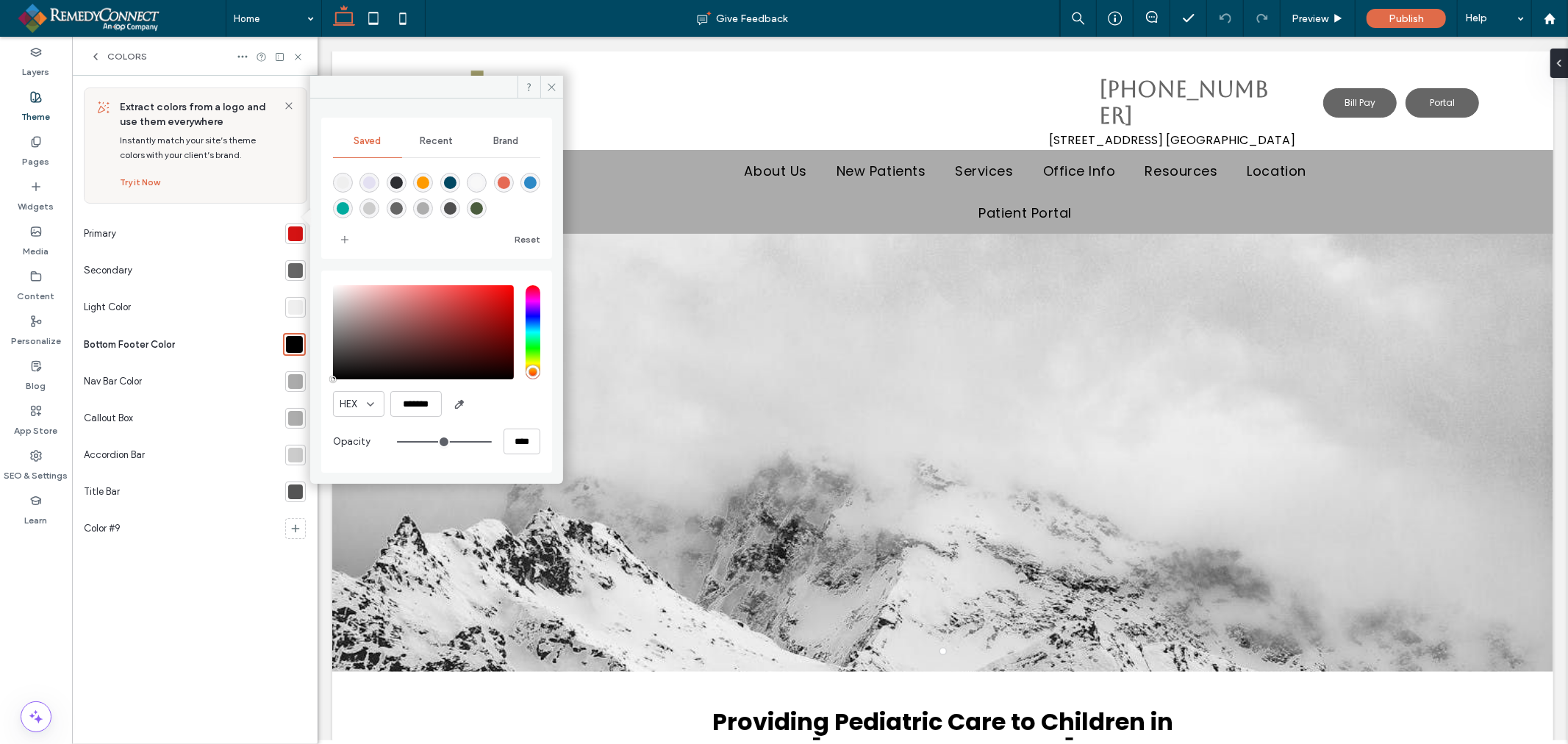
click at [92, 56] on icon at bounding box center [96, 56] width 12 height 12
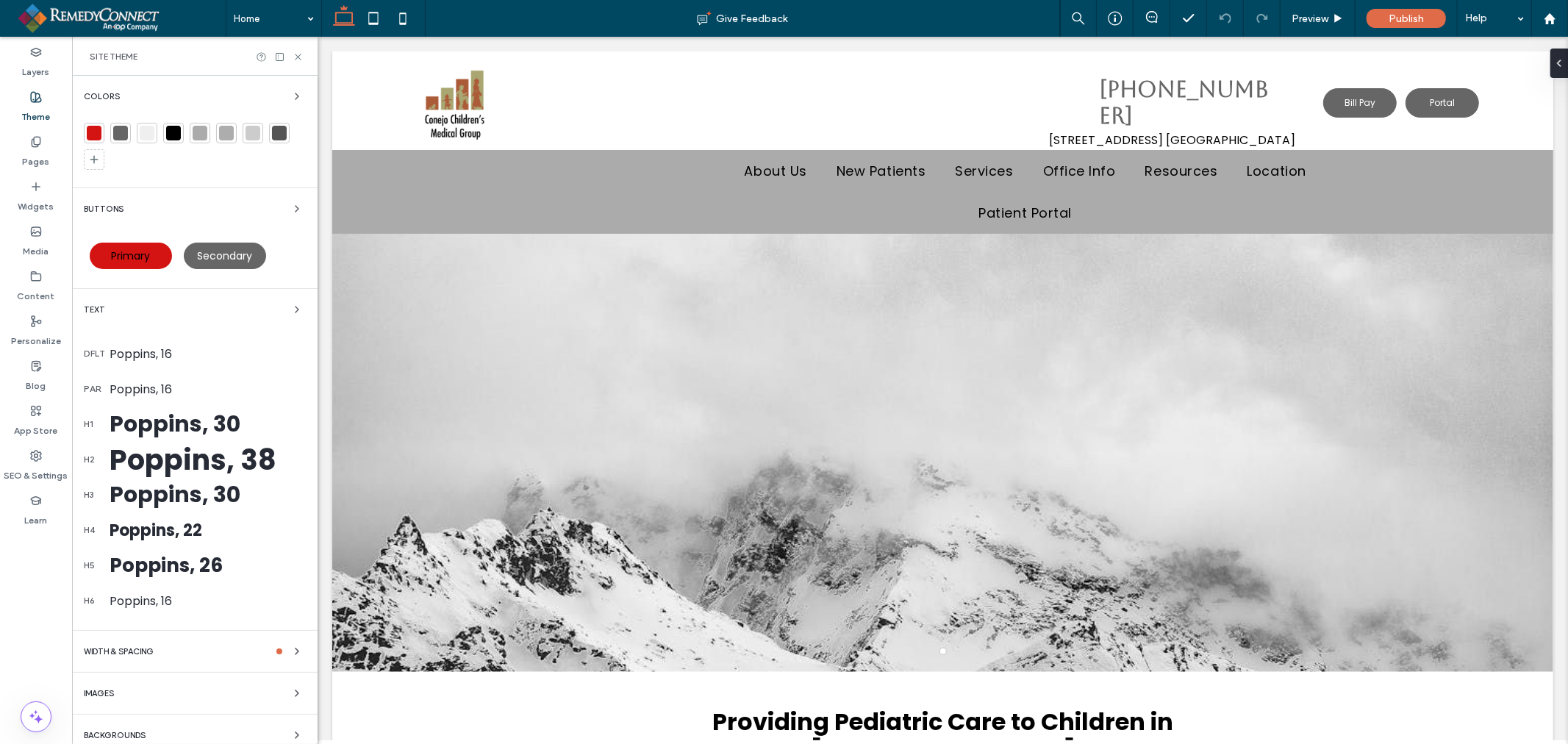
click at [120, 135] on div at bounding box center [120, 133] width 15 height 15
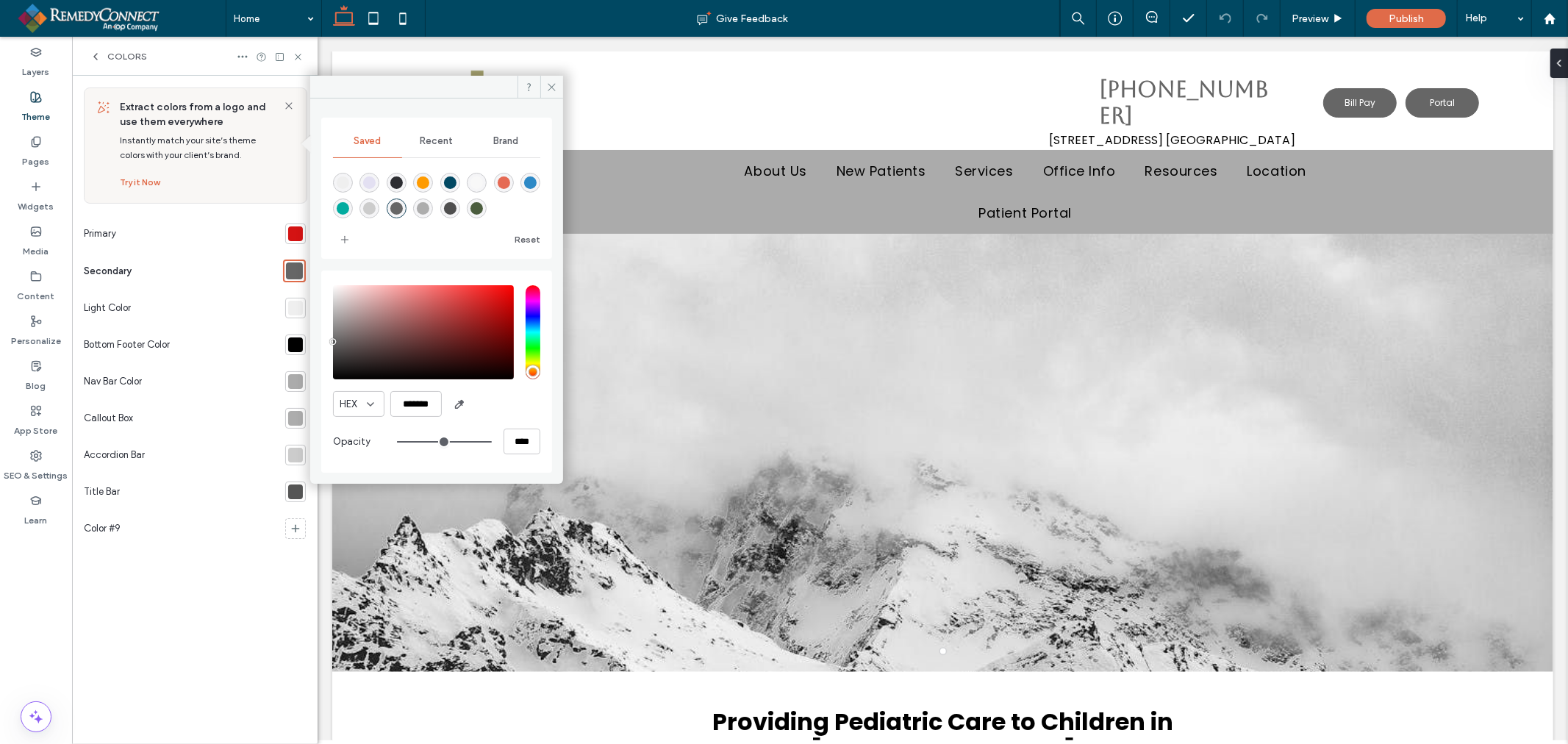
click at [291, 378] on div at bounding box center [296, 381] width 15 height 15
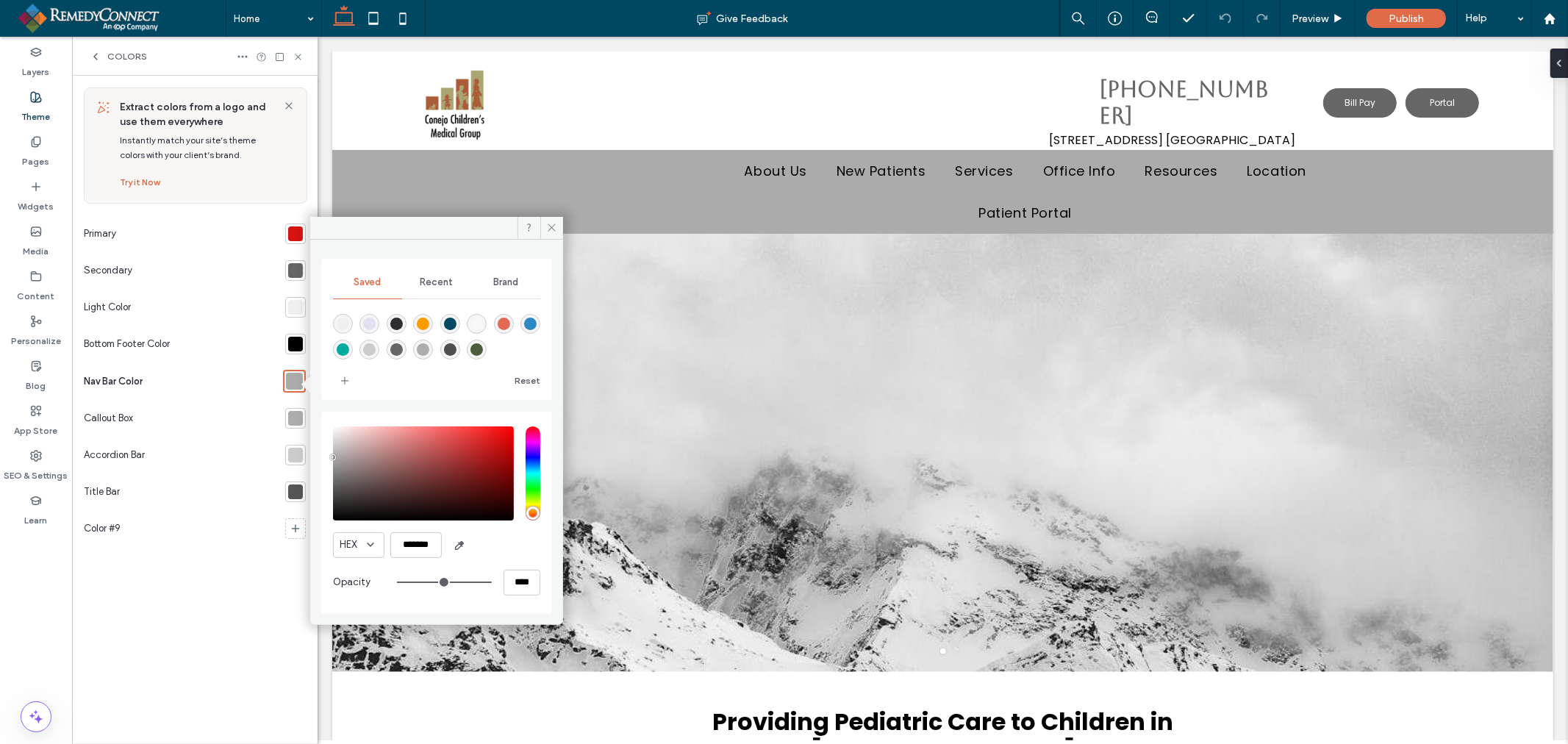
click at [422, 321] on div "rgba(254,155,1,1)" at bounding box center [423, 323] width 13 height 13
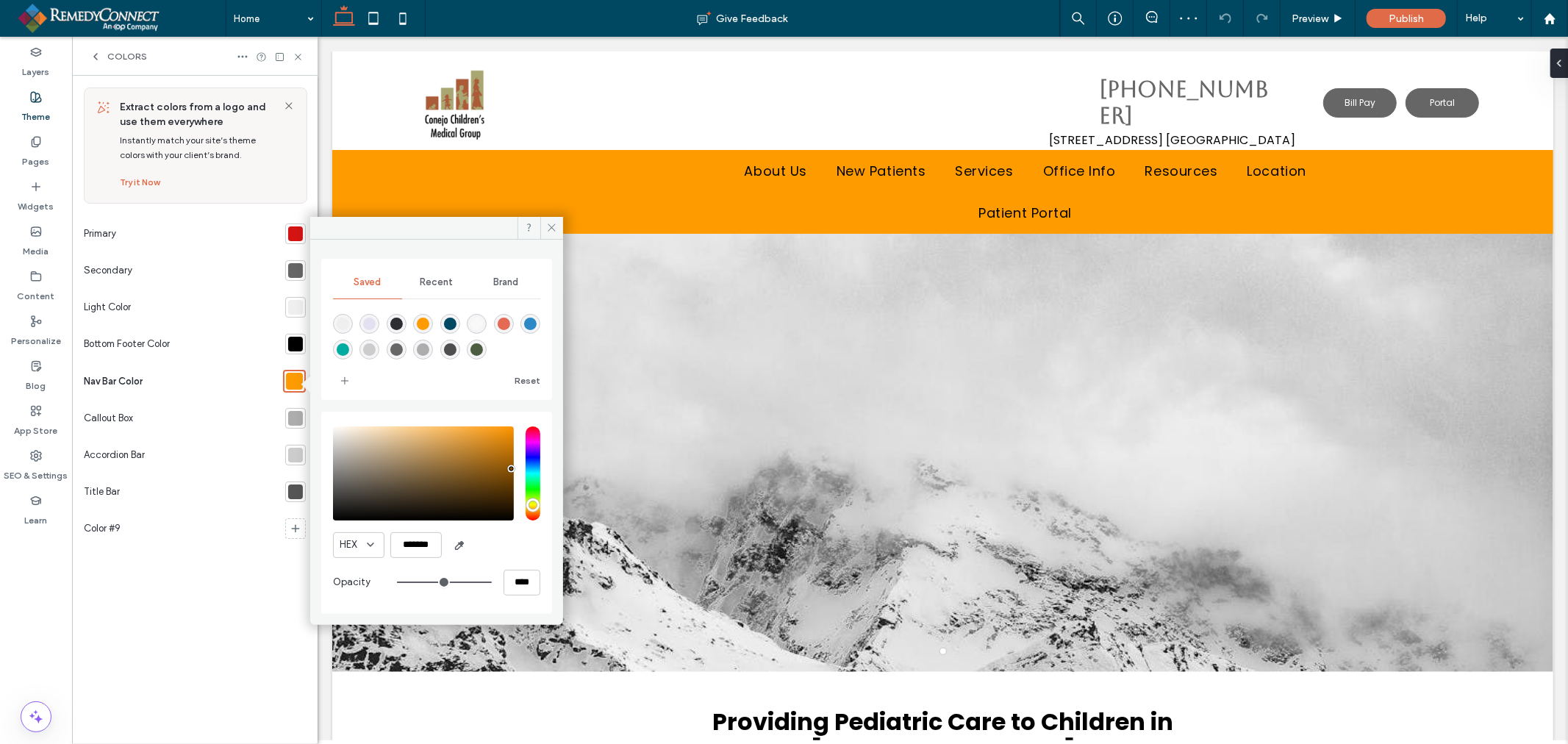
drag, startPoint x: 512, startPoint y: 425, endPoint x: 510, endPoint y: 474, distance: 49.0
click at [510, 471] on div "pointer" at bounding box center [511, 469] width 5 height 5
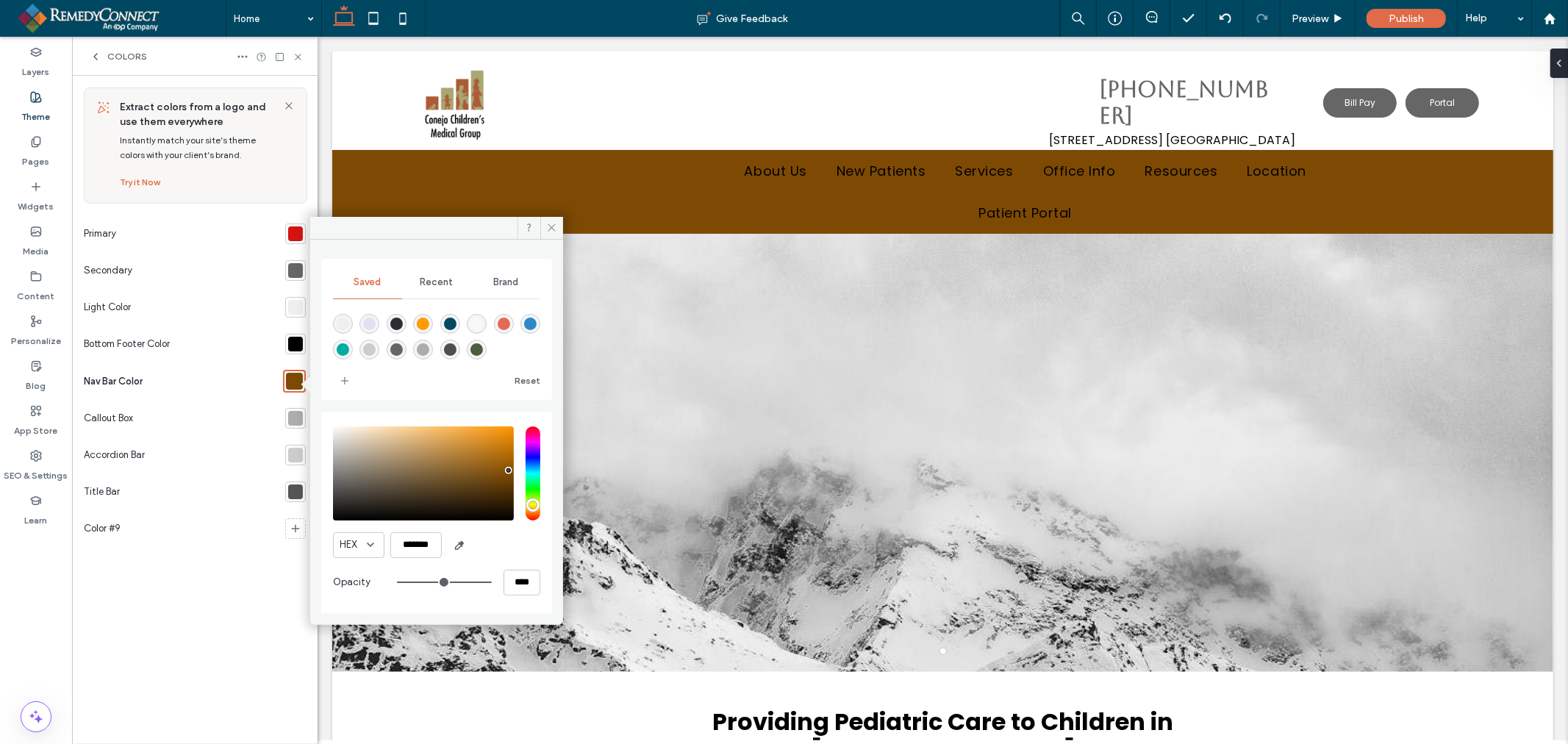
type input "*******"
drag, startPoint x: 508, startPoint y: 474, endPoint x: 509, endPoint y: 463, distance: 11.0
click at [509, 463] on div "pointer" at bounding box center [509, 464] width 5 height 5
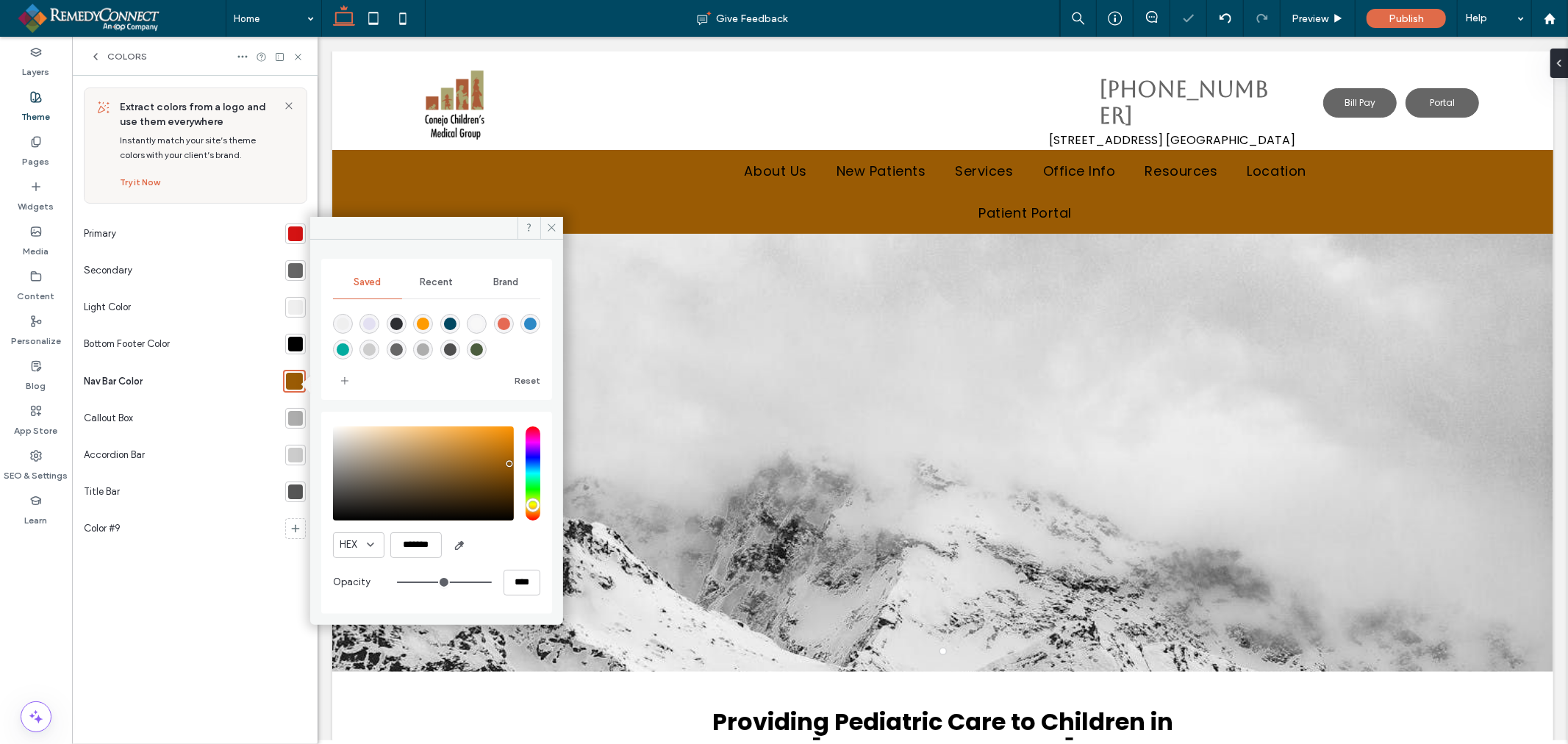
click at [93, 55] on icon at bounding box center [96, 56] width 12 height 12
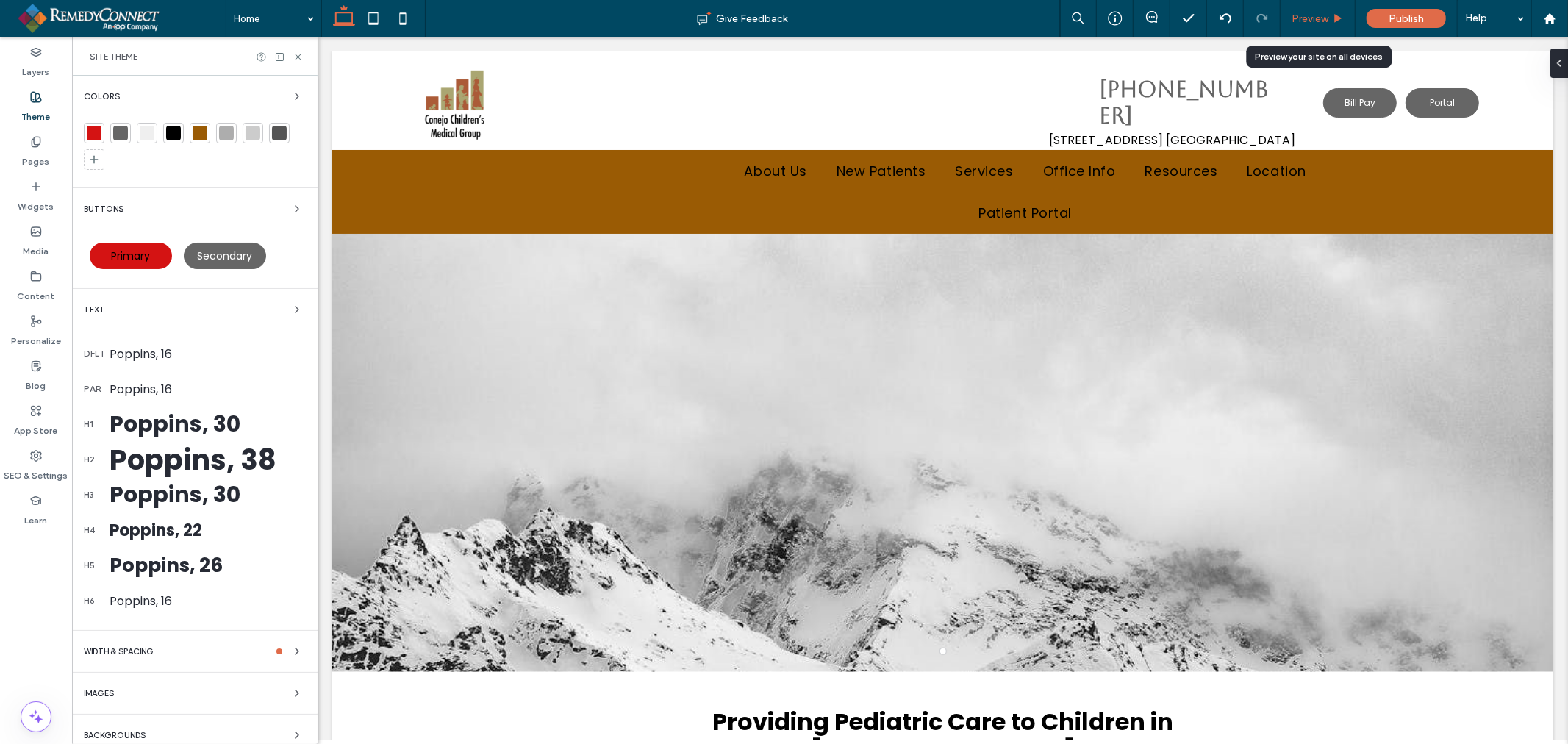
click at [1329, 20] on div "Preview" at bounding box center [1317, 19] width 74 height 13
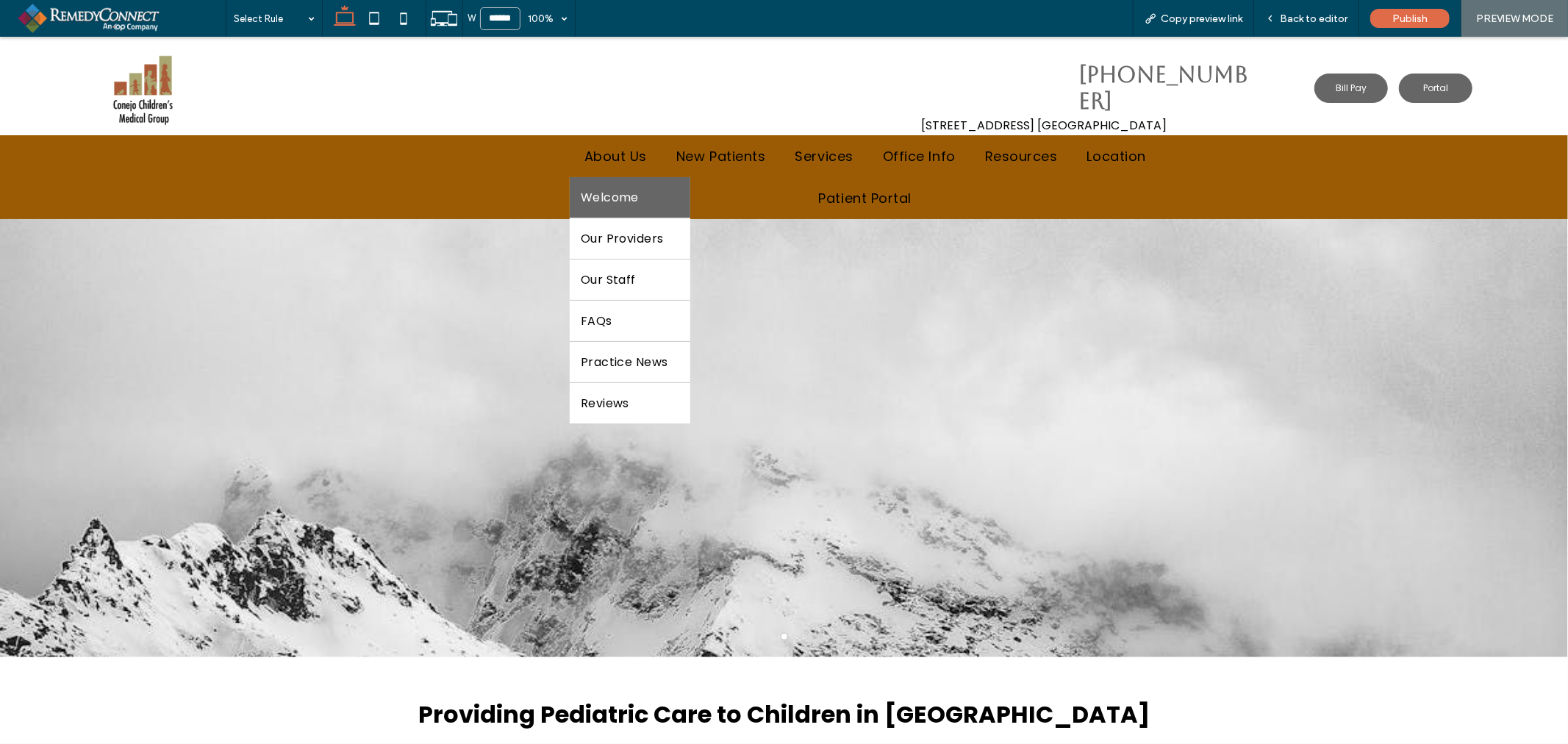
drag, startPoint x: 1251, startPoint y: 220, endPoint x: 621, endPoint y: 199, distance: 630.3
click at [621, 199] on span "Welcome" at bounding box center [609, 196] width 58 height 18
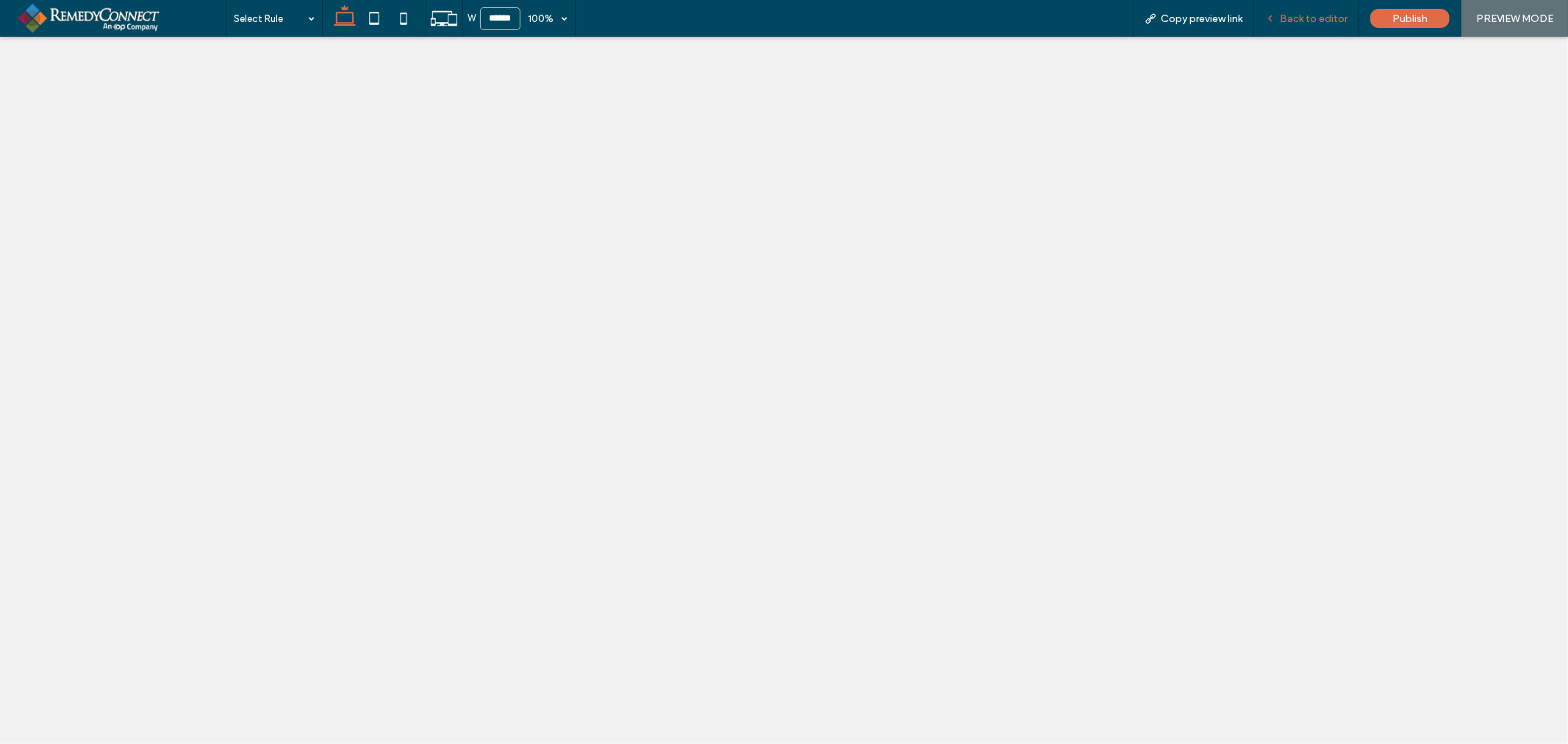
click at [1305, 17] on span "Back to editor" at bounding box center [1314, 19] width 68 height 13
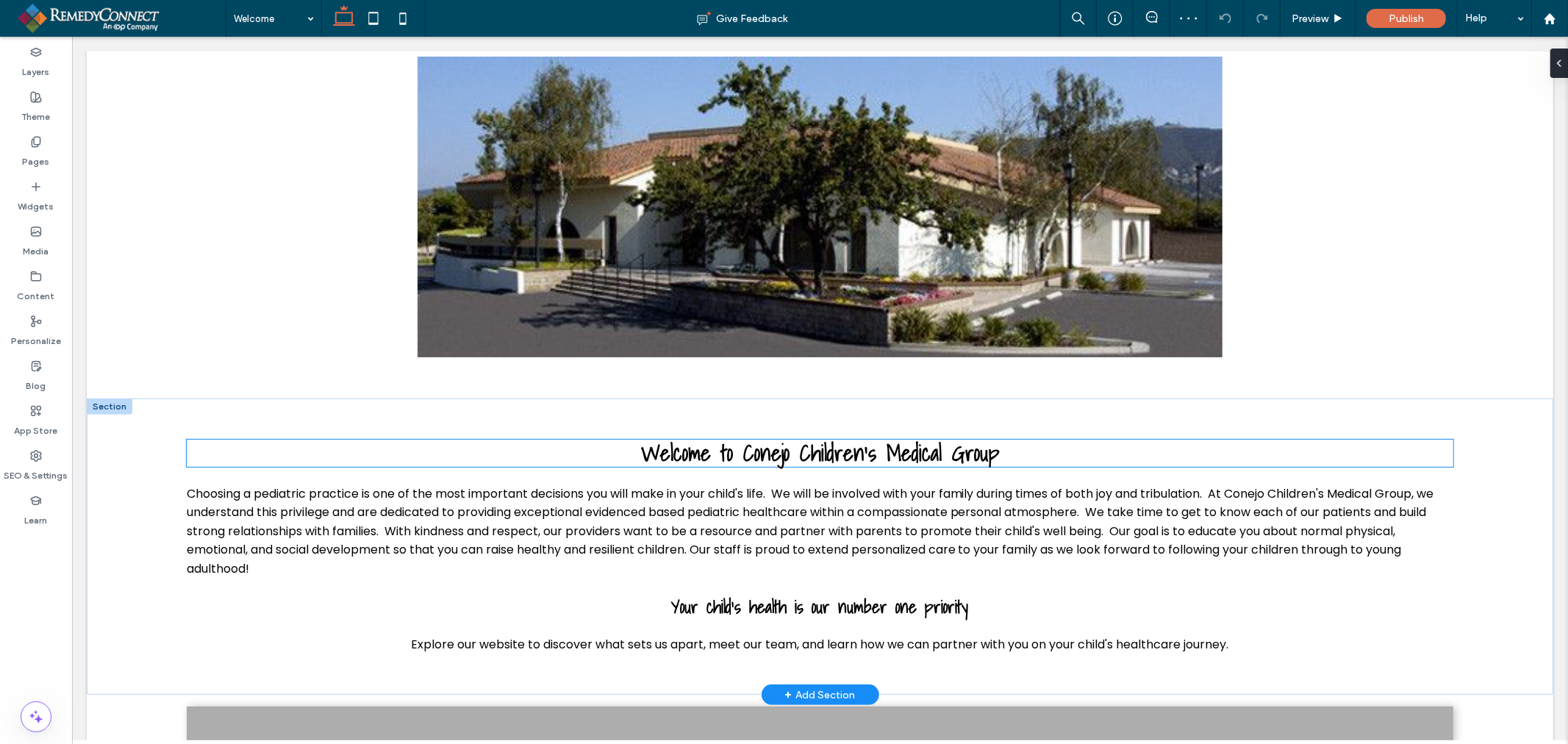
click at [810, 451] on span "Welcome to Conejo Children's Medical Group" at bounding box center [819, 451] width 358 height 35
click at [810, 451] on div "Welcome to Conejo Children's Medical Group" at bounding box center [819, 452] width 1267 height 27
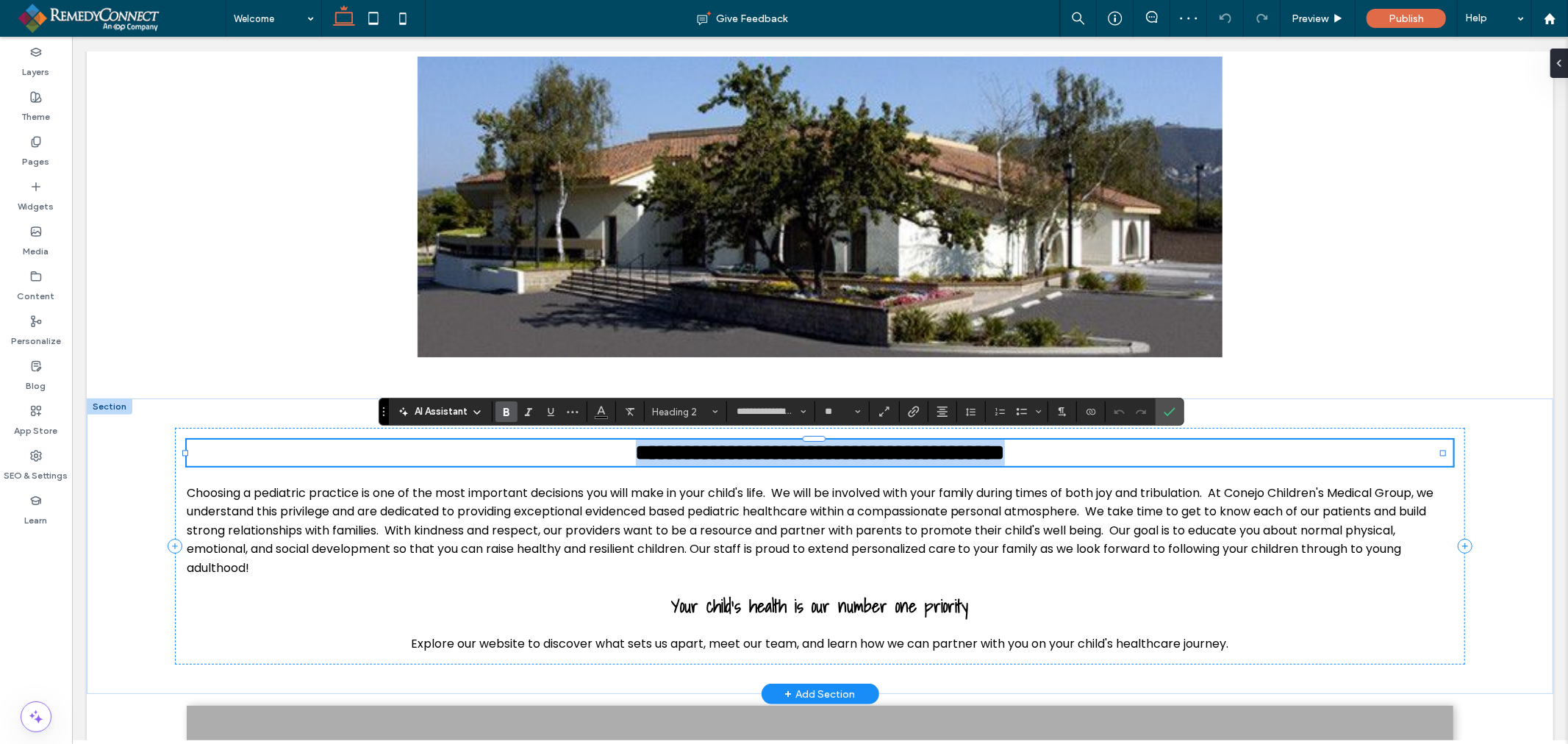
type input "**********"
type input "**"
click at [770, 415] on input "**********" at bounding box center [766, 411] width 62 height 12
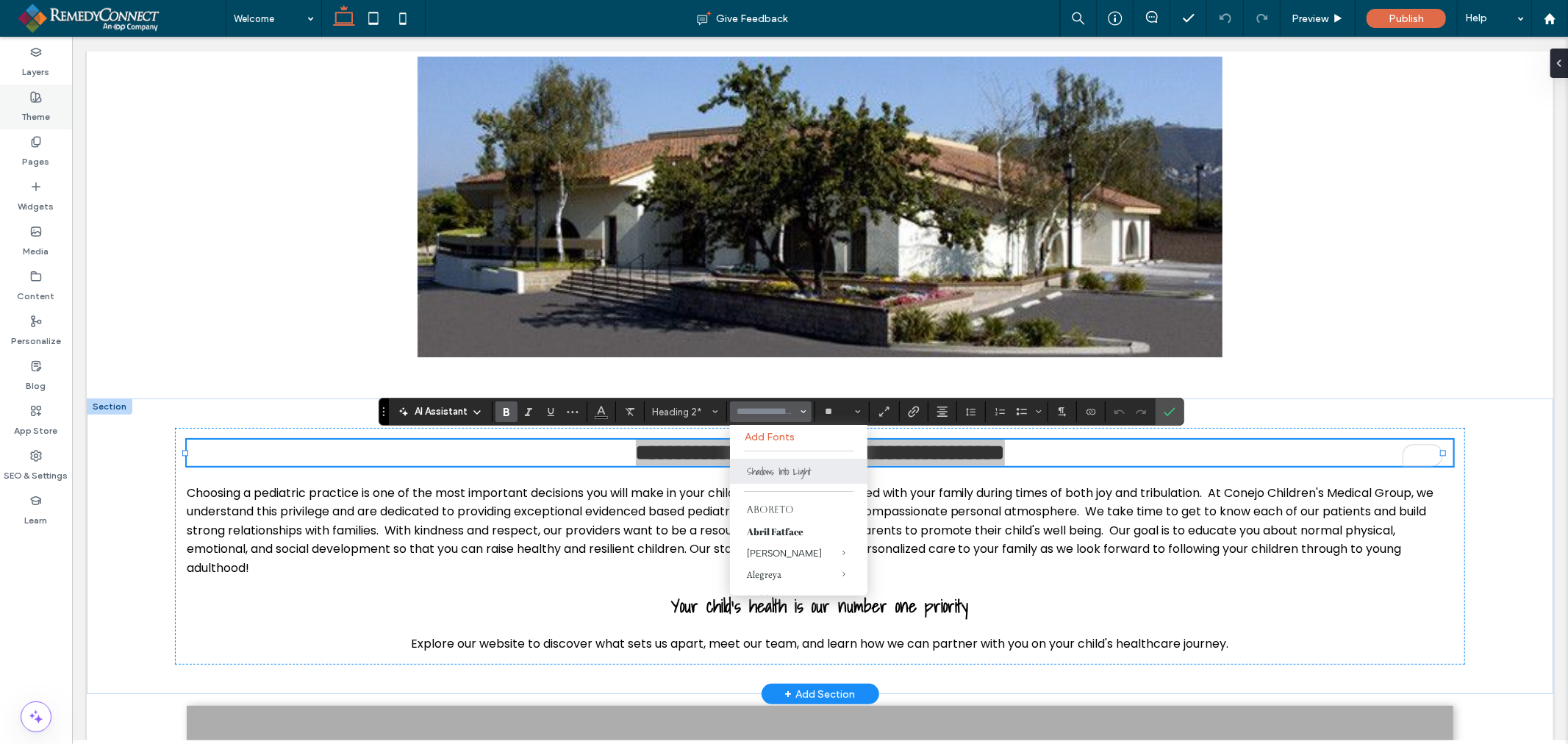
click at [20, 96] on div "Theme" at bounding box center [36, 107] width 72 height 45
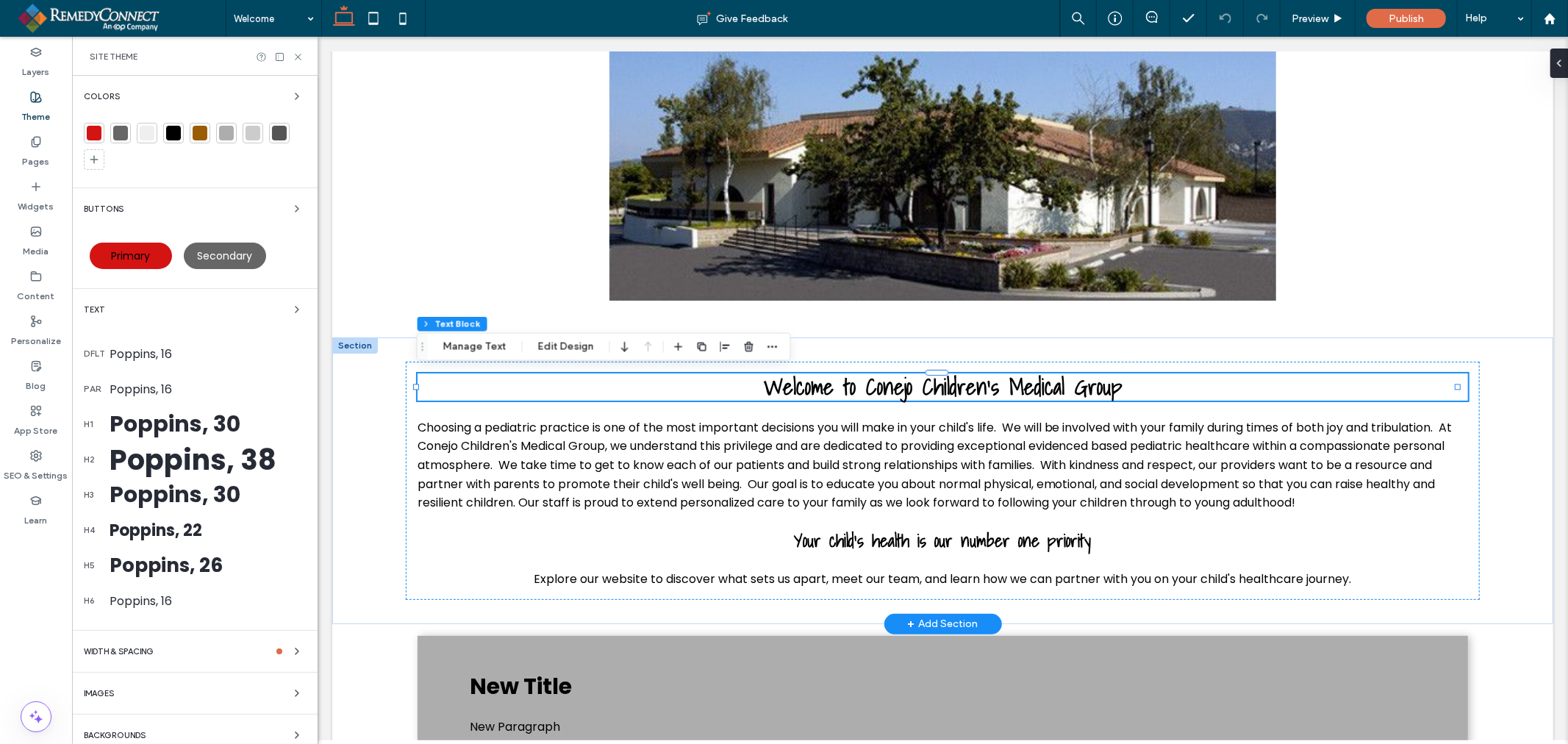
click at [181, 460] on div "Poppins, 38" at bounding box center [208, 460] width 196 height 42
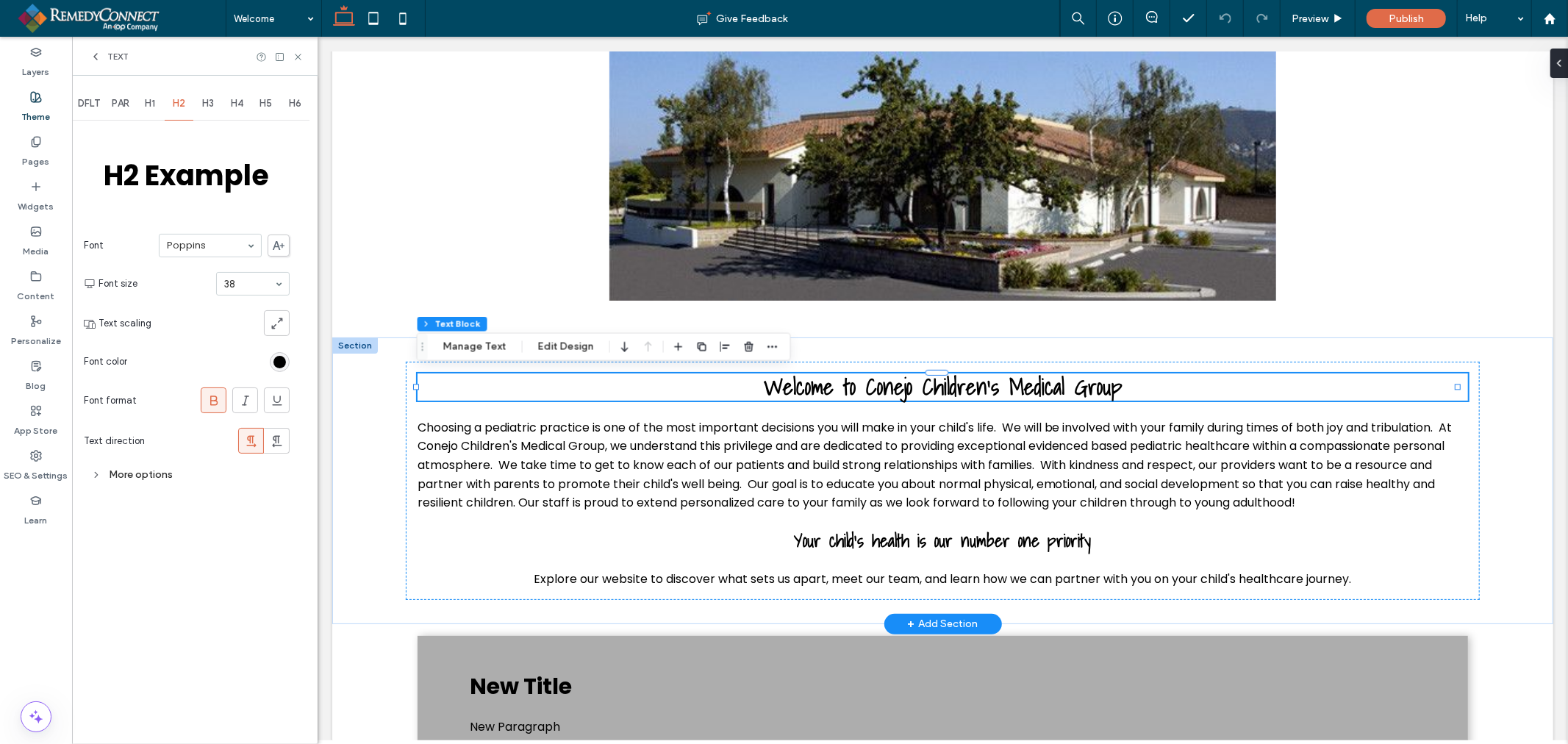
click at [218, 232] on span at bounding box center [222, 317] width 12 height 365
type input "***"
click at [99, 54] on icon at bounding box center [96, 56] width 12 height 12
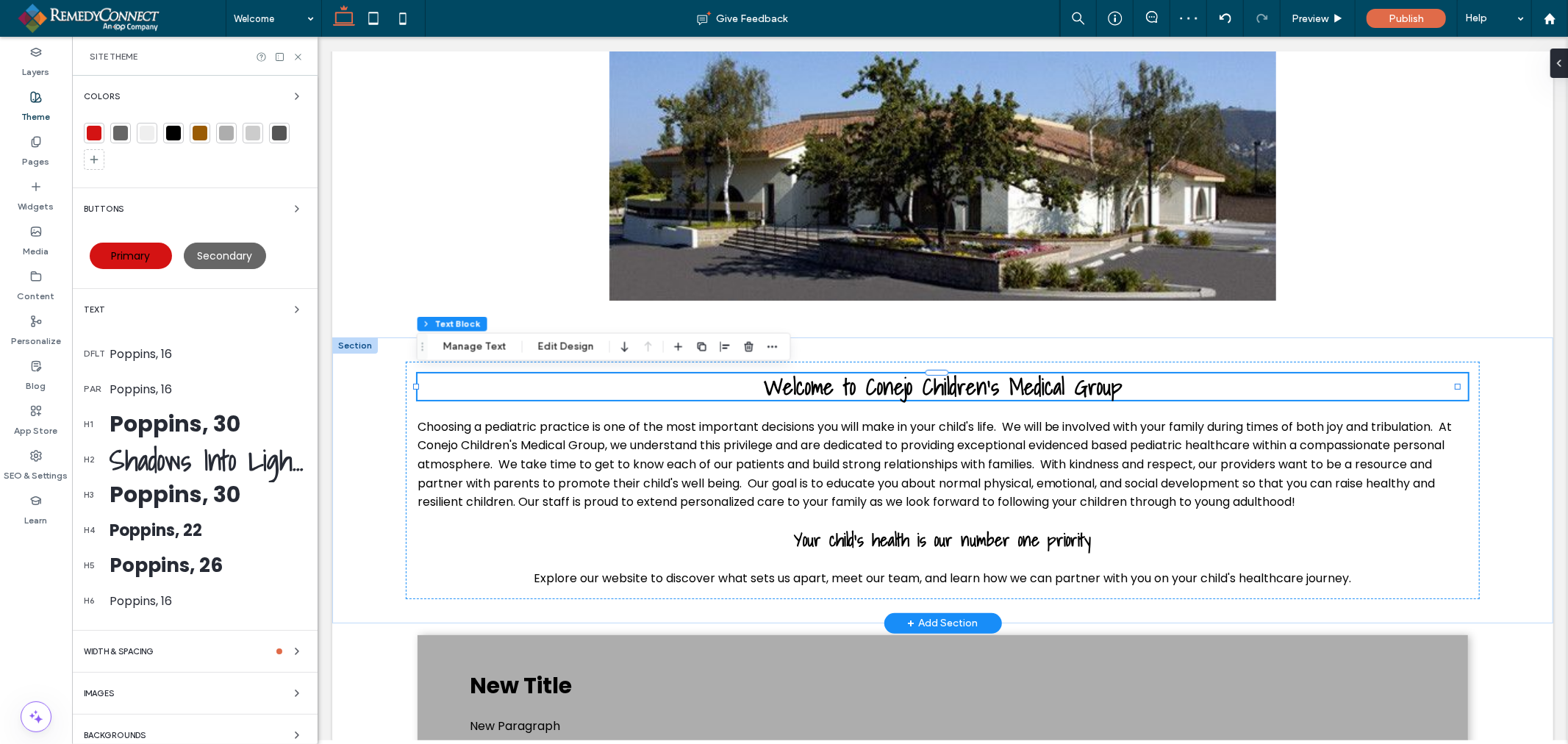
click at [192, 428] on div "Poppins, 30" at bounding box center [208, 424] width 196 height 34
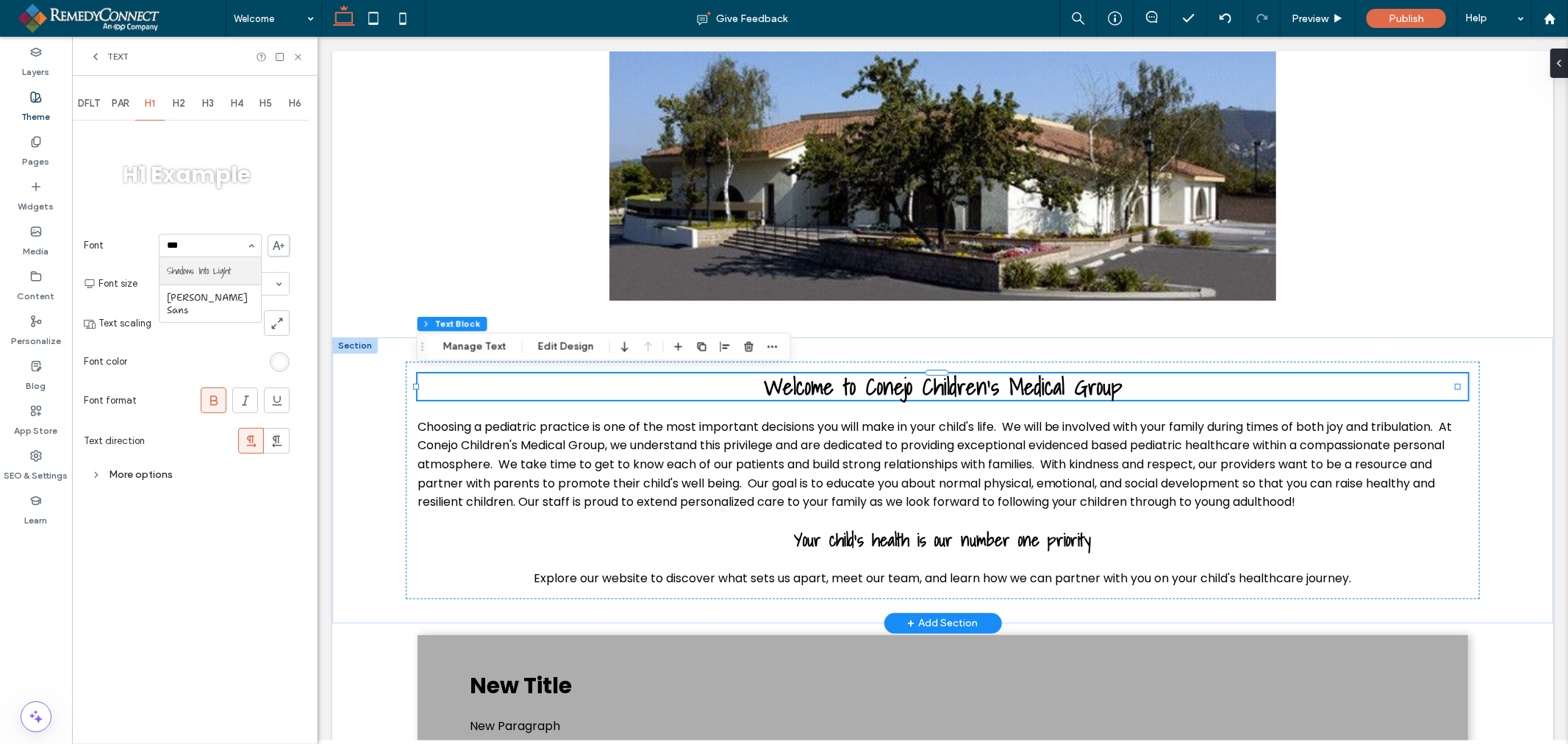
type input "****"
click at [97, 60] on icon at bounding box center [96, 56] width 12 height 12
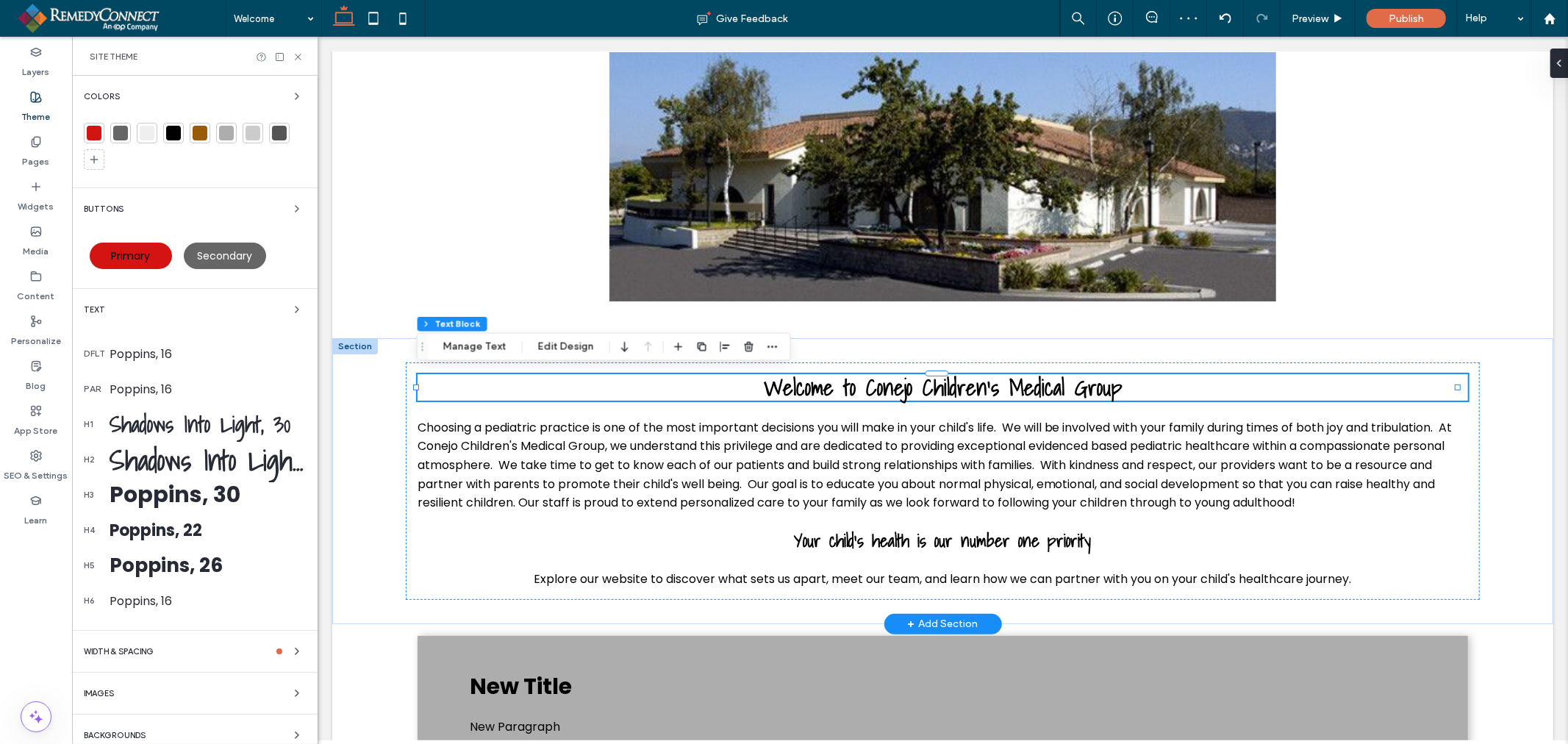
click at [197, 500] on div "Poppins, 30" at bounding box center [208, 494] width 196 height 34
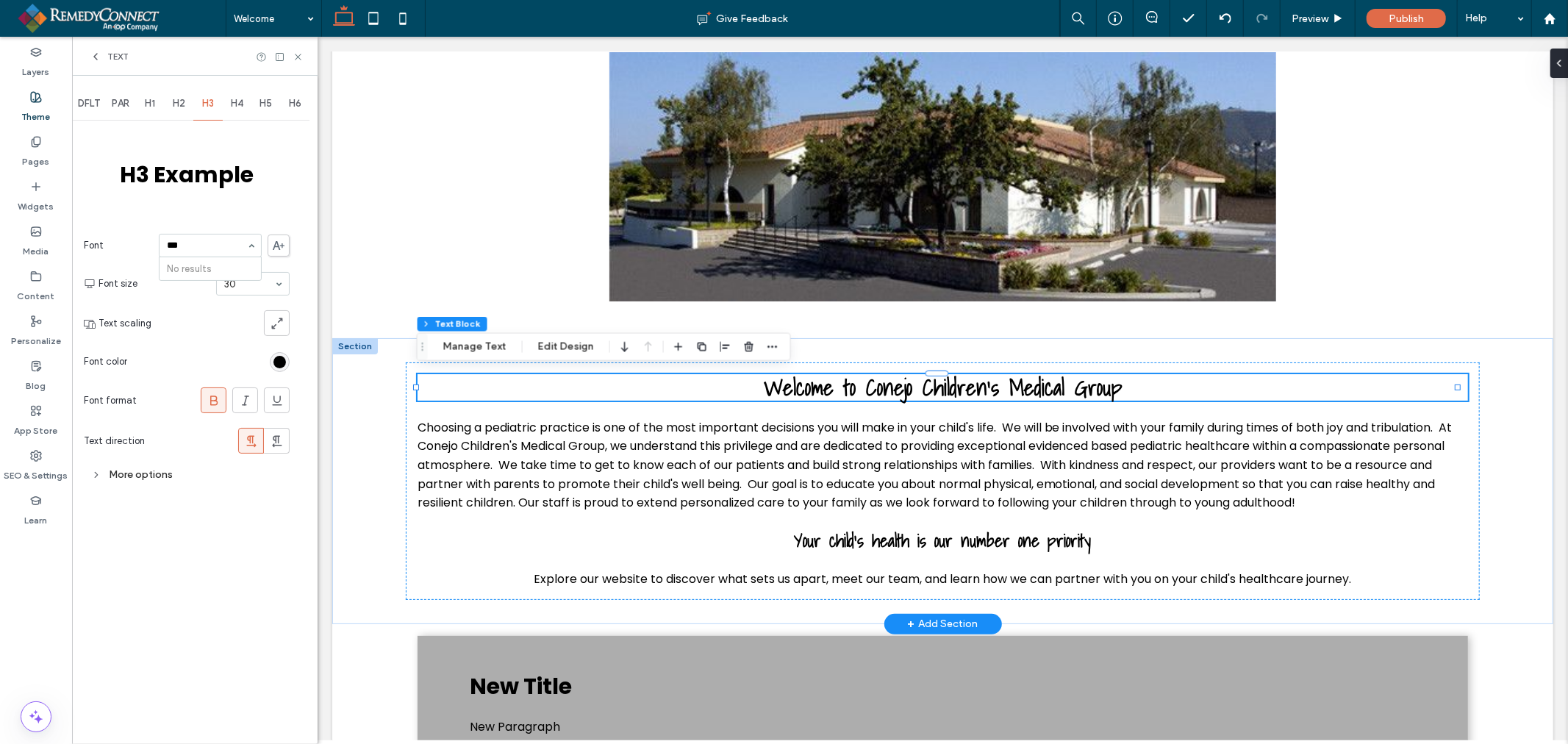
type input "****"
click at [99, 56] on icon at bounding box center [96, 56] width 12 height 12
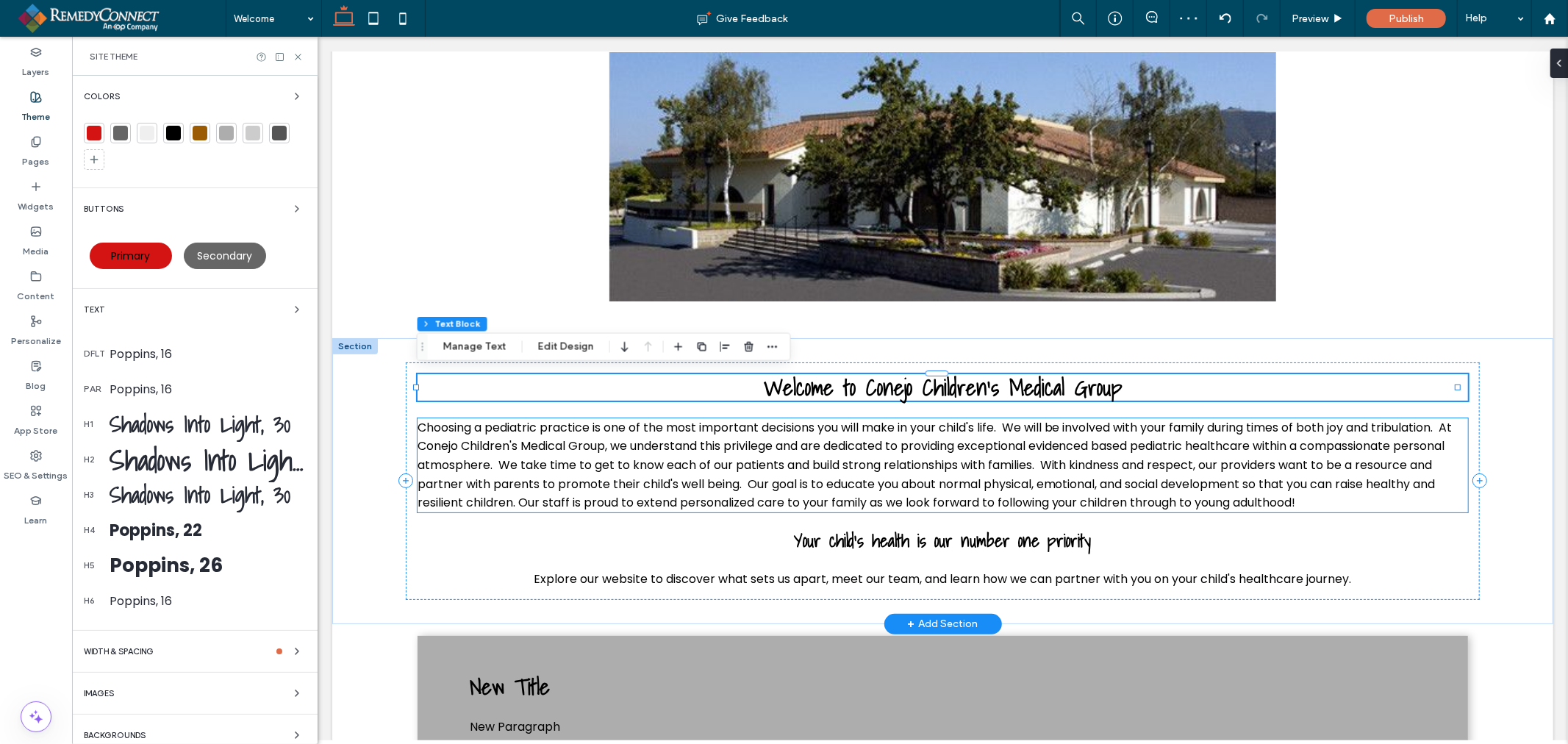
click at [706, 463] on span "Choosing a pediatric practice is one of the most important decisions you will m…" at bounding box center [934, 464] width 1035 height 92
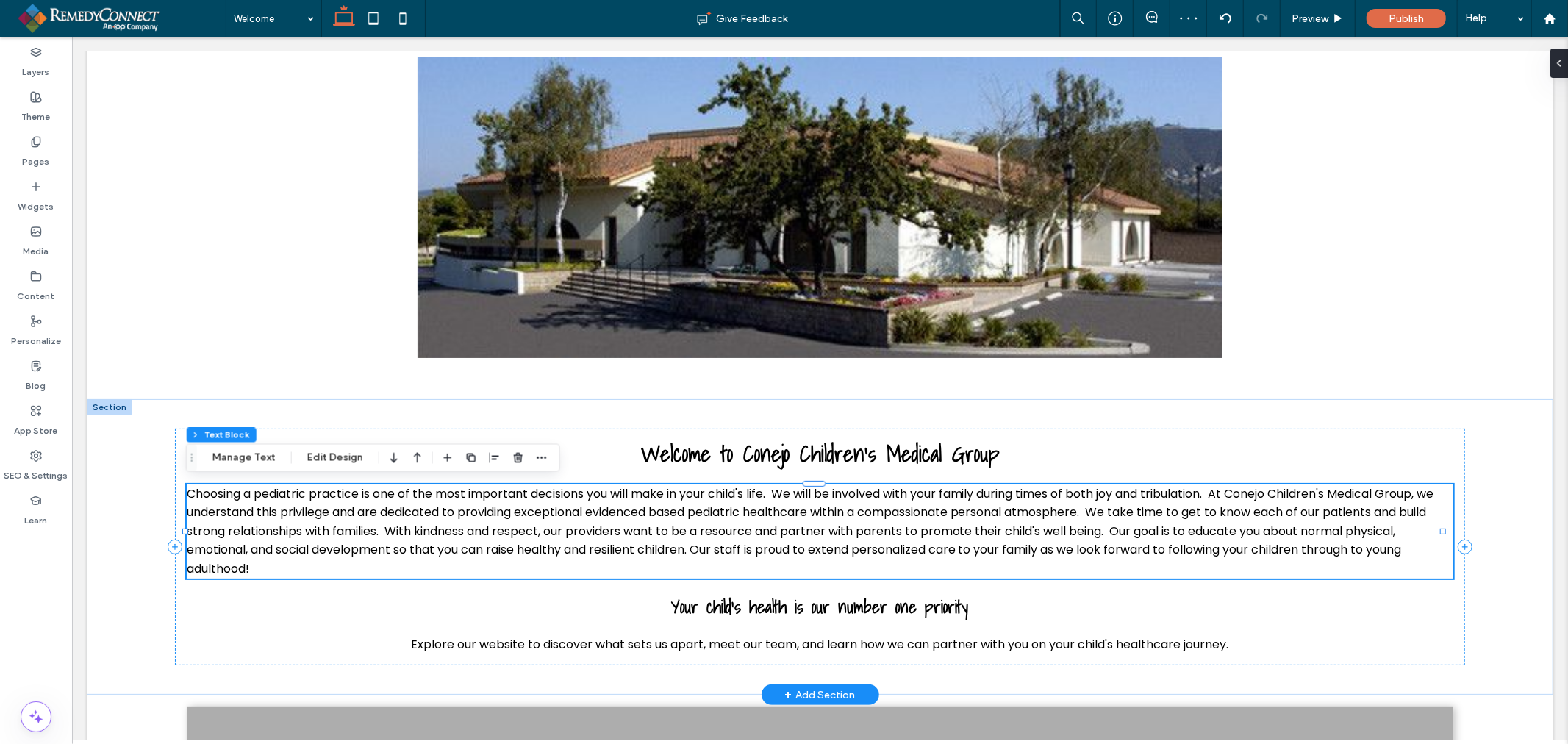
click at [646, 512] on span "Choosing a pediatric practice is one of the most important decisions you will m…" at bounding box center [810, 530] width 1247 height 92
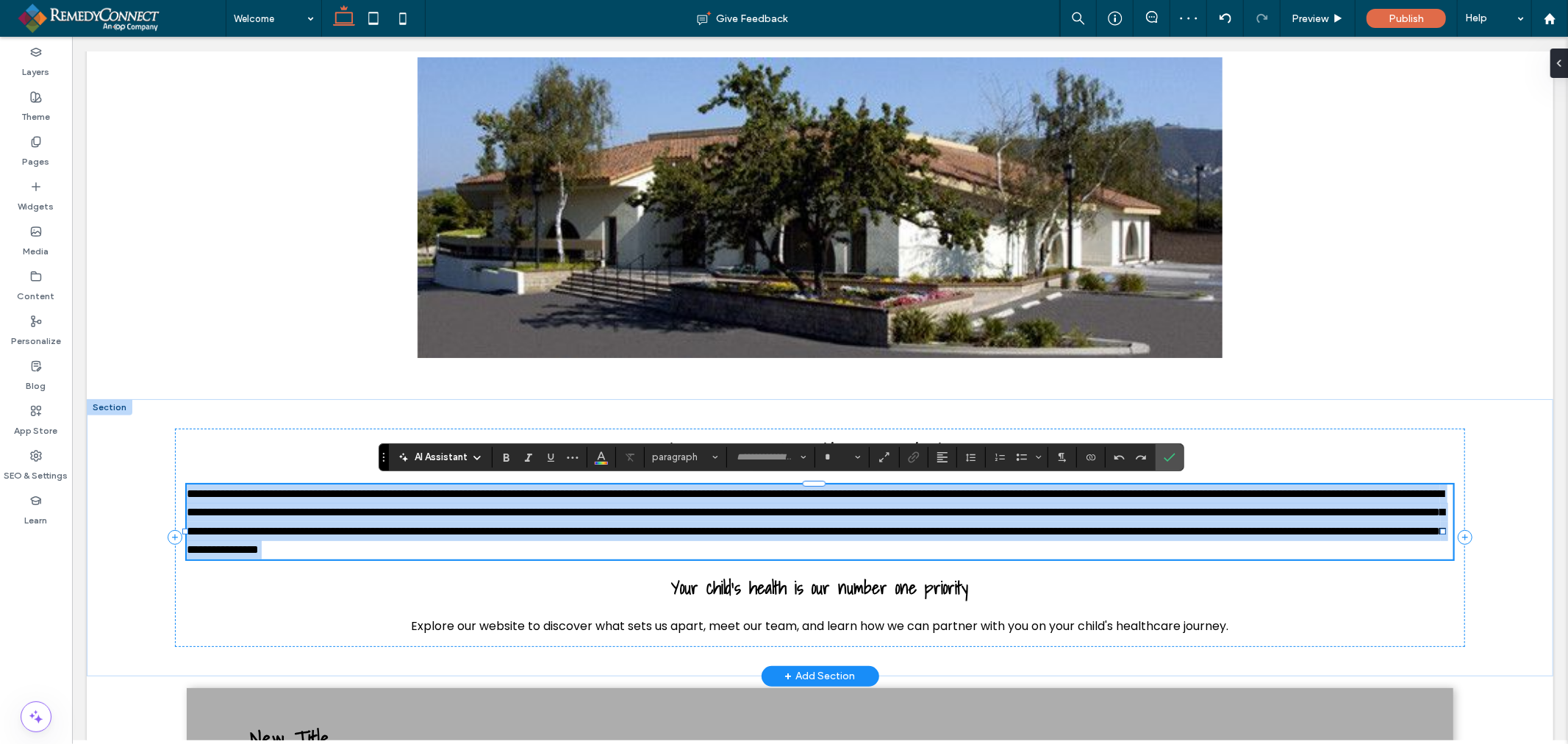
type input "*******"
type input "**"
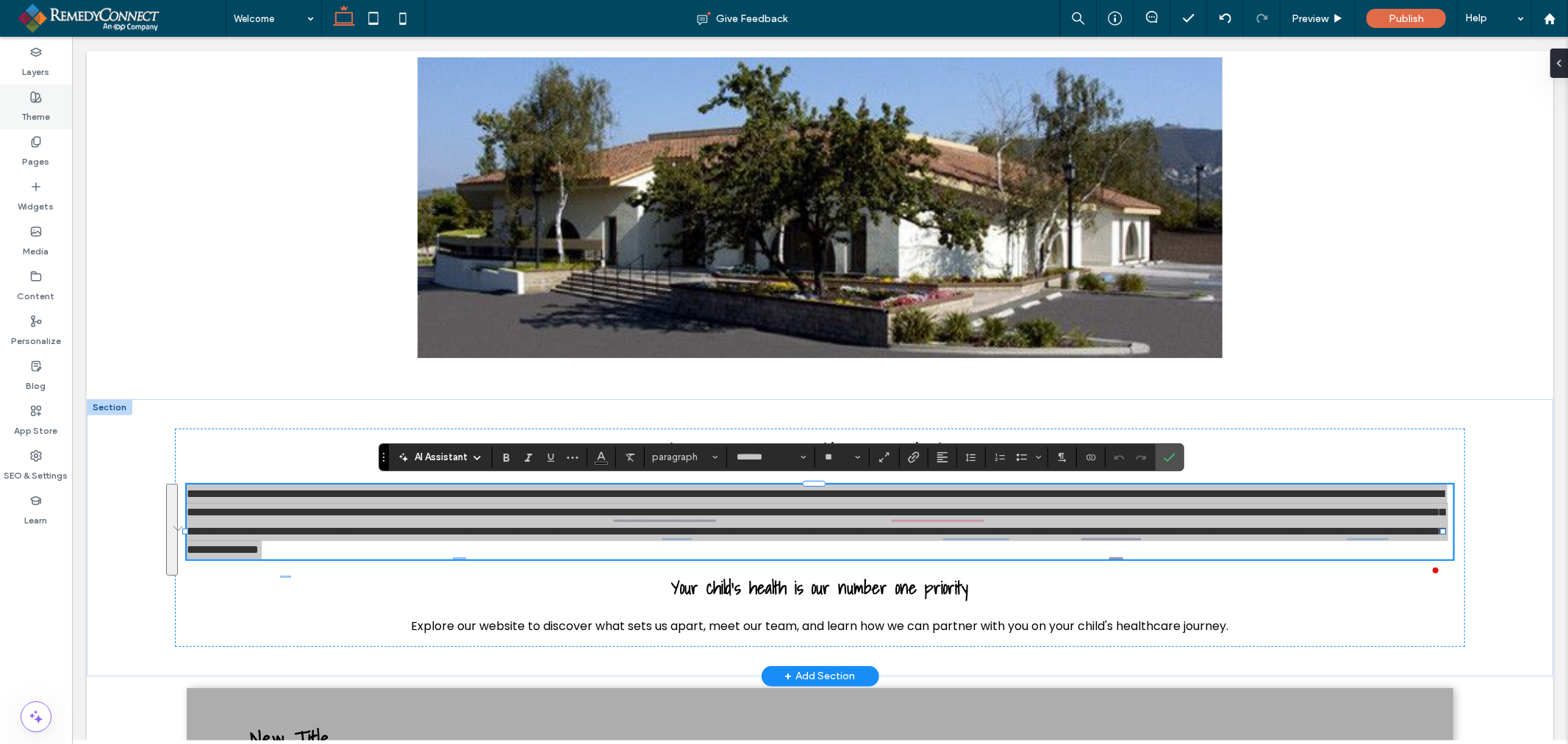
click at [39, 99] on icon at bounding box center [36, 97] width 12 height 12
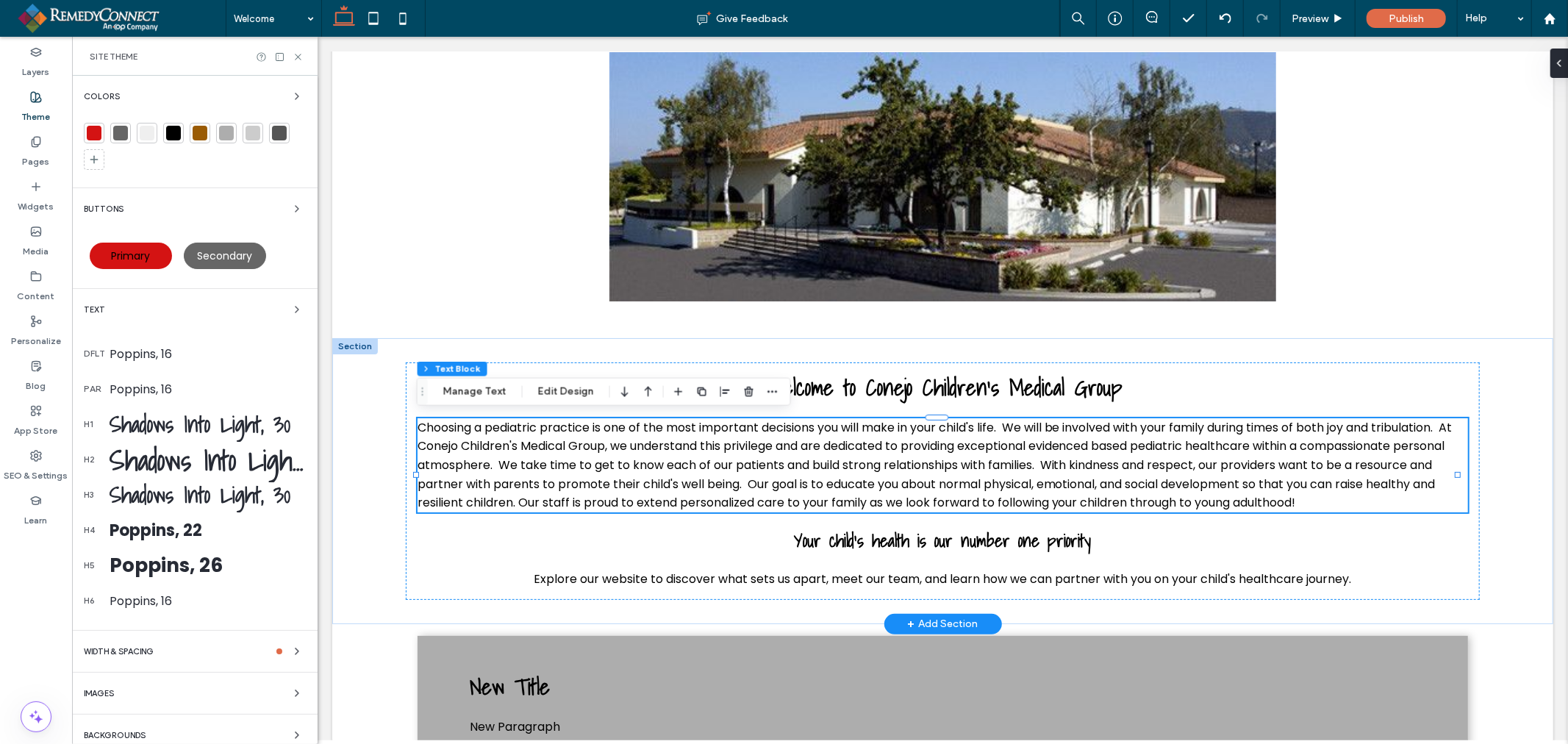
click at [186, 526] on div "Poppins, 22" at bounding box center [208, 530] width 196 height 24
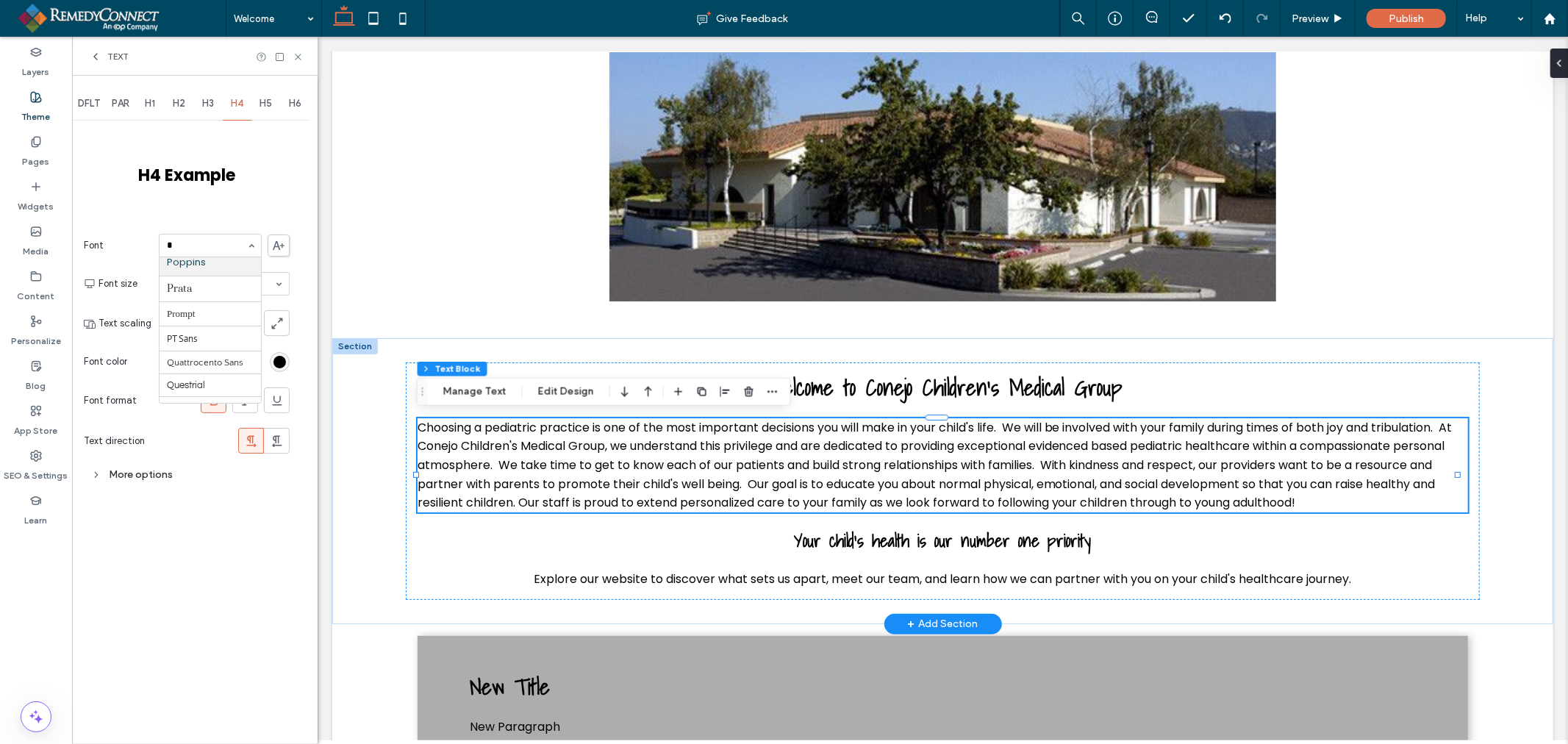
scroll to position [951, 0]
type input "**"
click at [94, 56] on use at bounding box center [96, 56] width 3 height 6
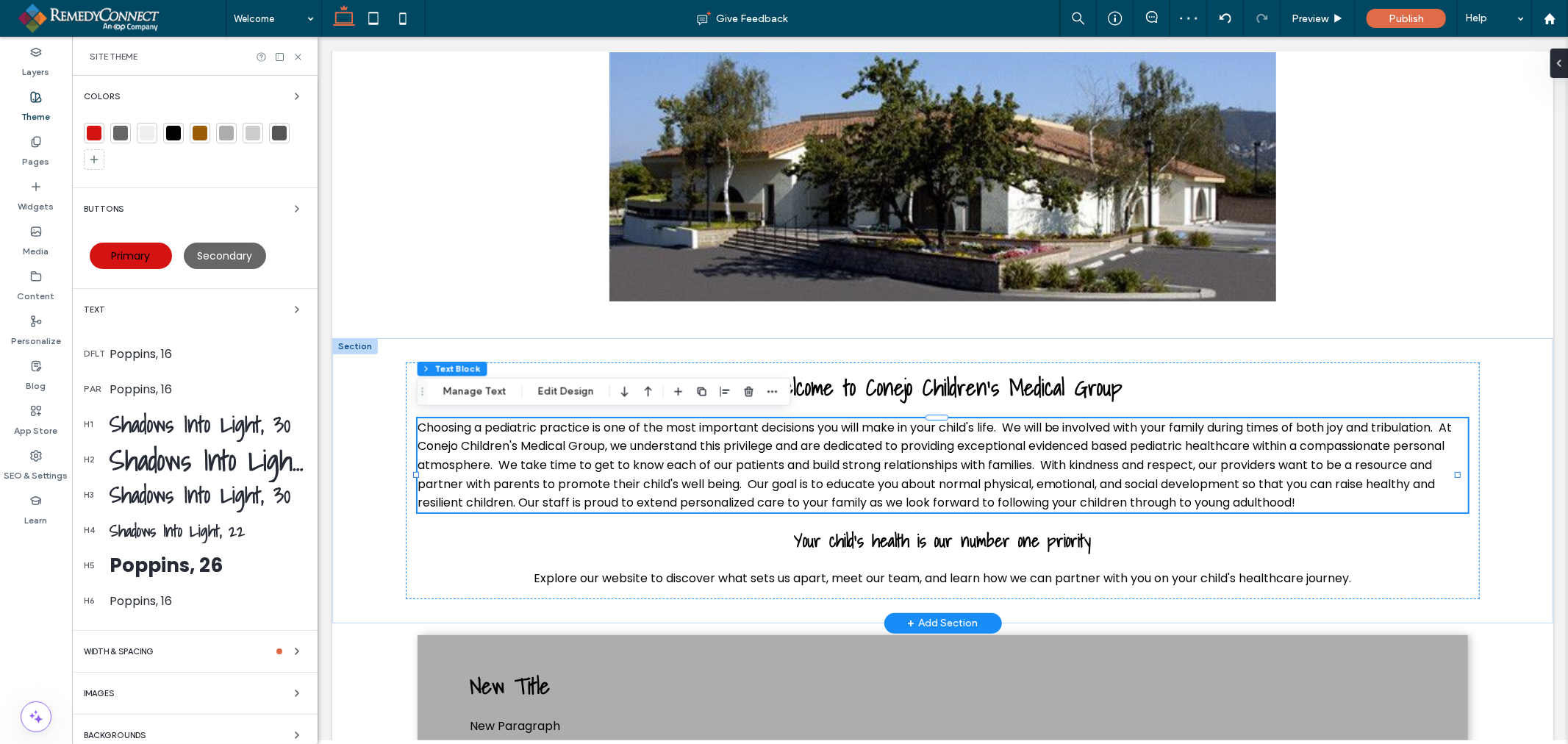
click at [189, 568] on div "Poppins, 26" at bounding box center [208, 566] width 196 height 29
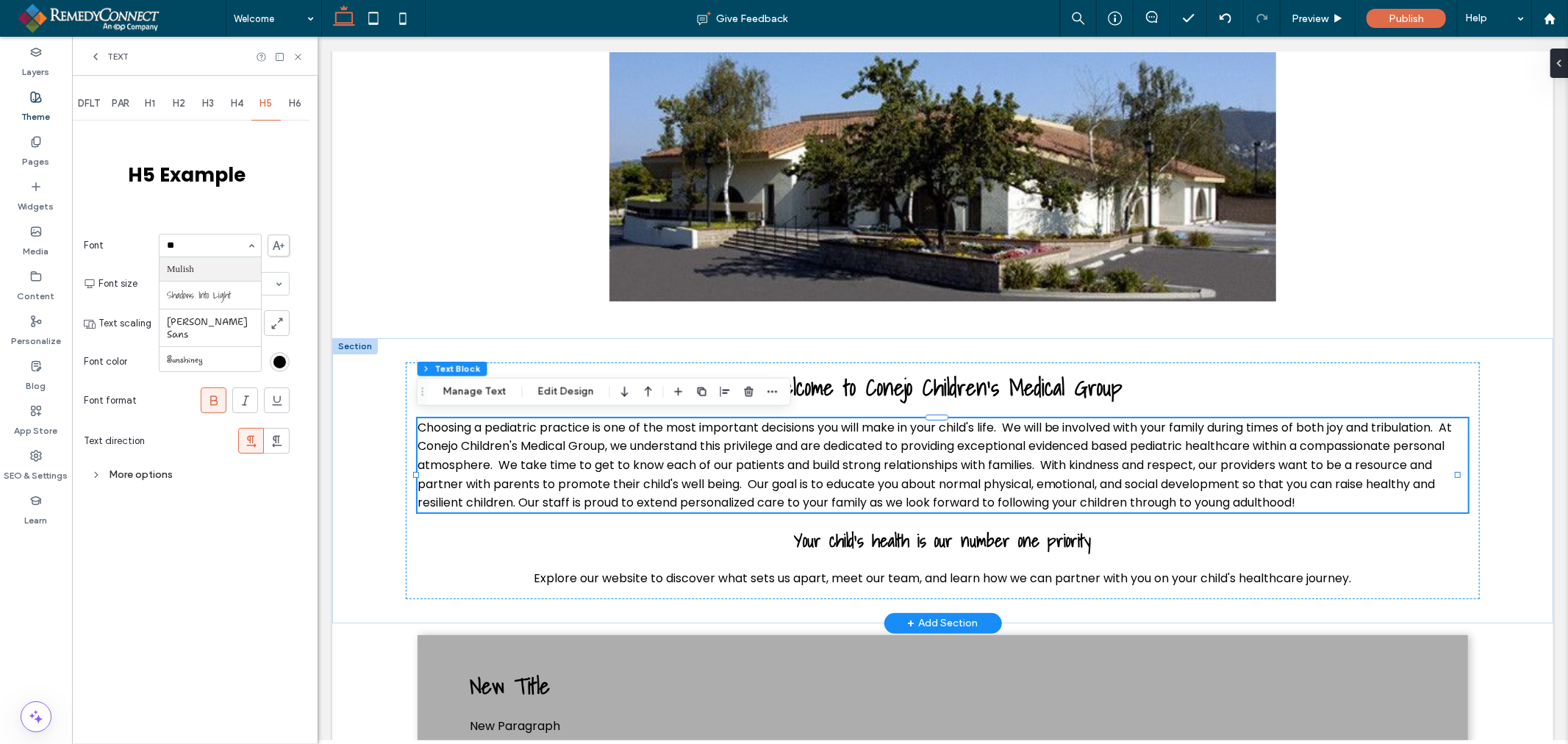
type input "***"
click at [108, 64] on div "Text" at bounding box center [195, 56] width 245 height 39
click at [104, 59] on div "Text" at bounding box center [109, 56] width 39 height 12
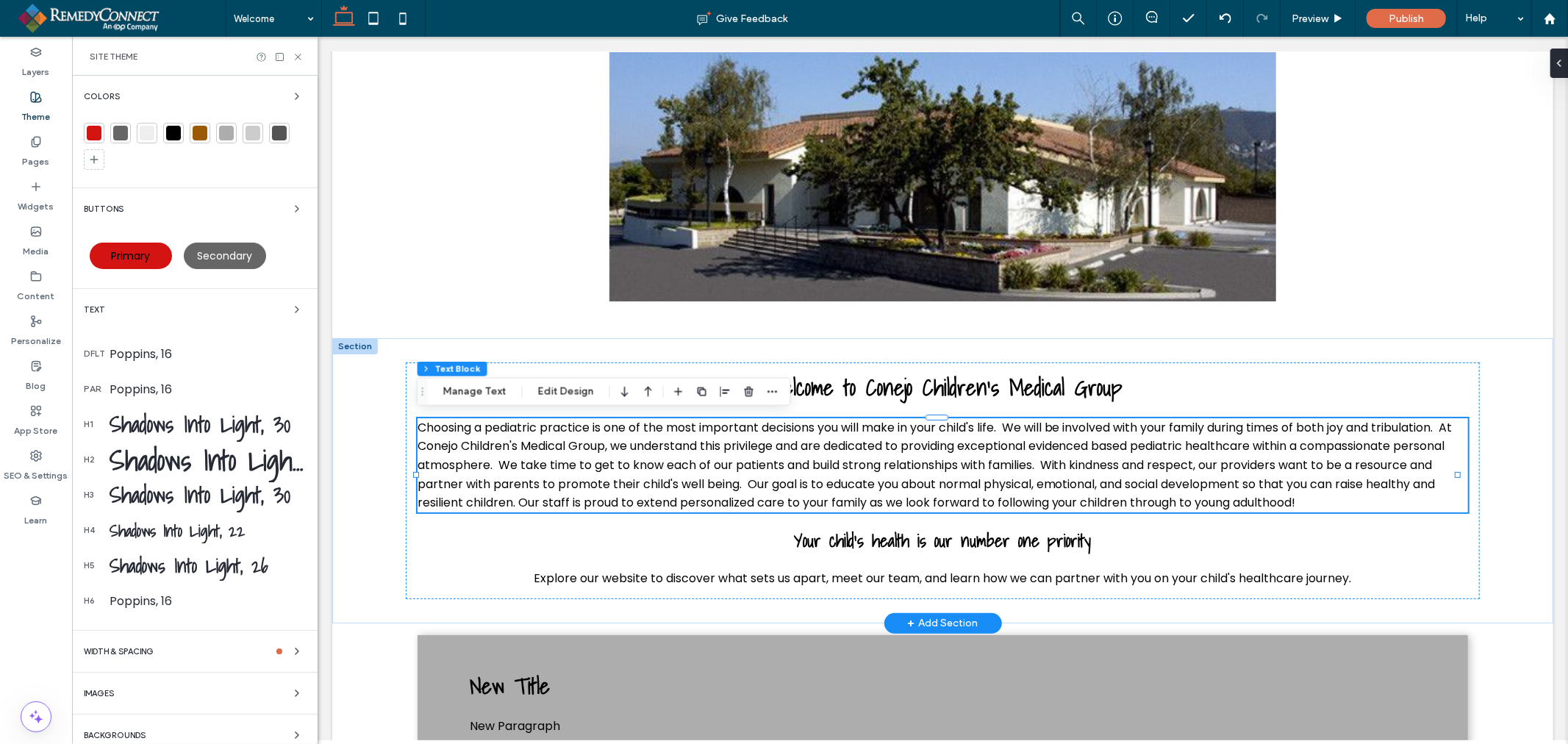
click at [299, 63] on div "Site Theme" at bounding box center [195, 56] width 245 height 39
click at [296, 57] on use at bounding box center [298, 56] width 6 height 6
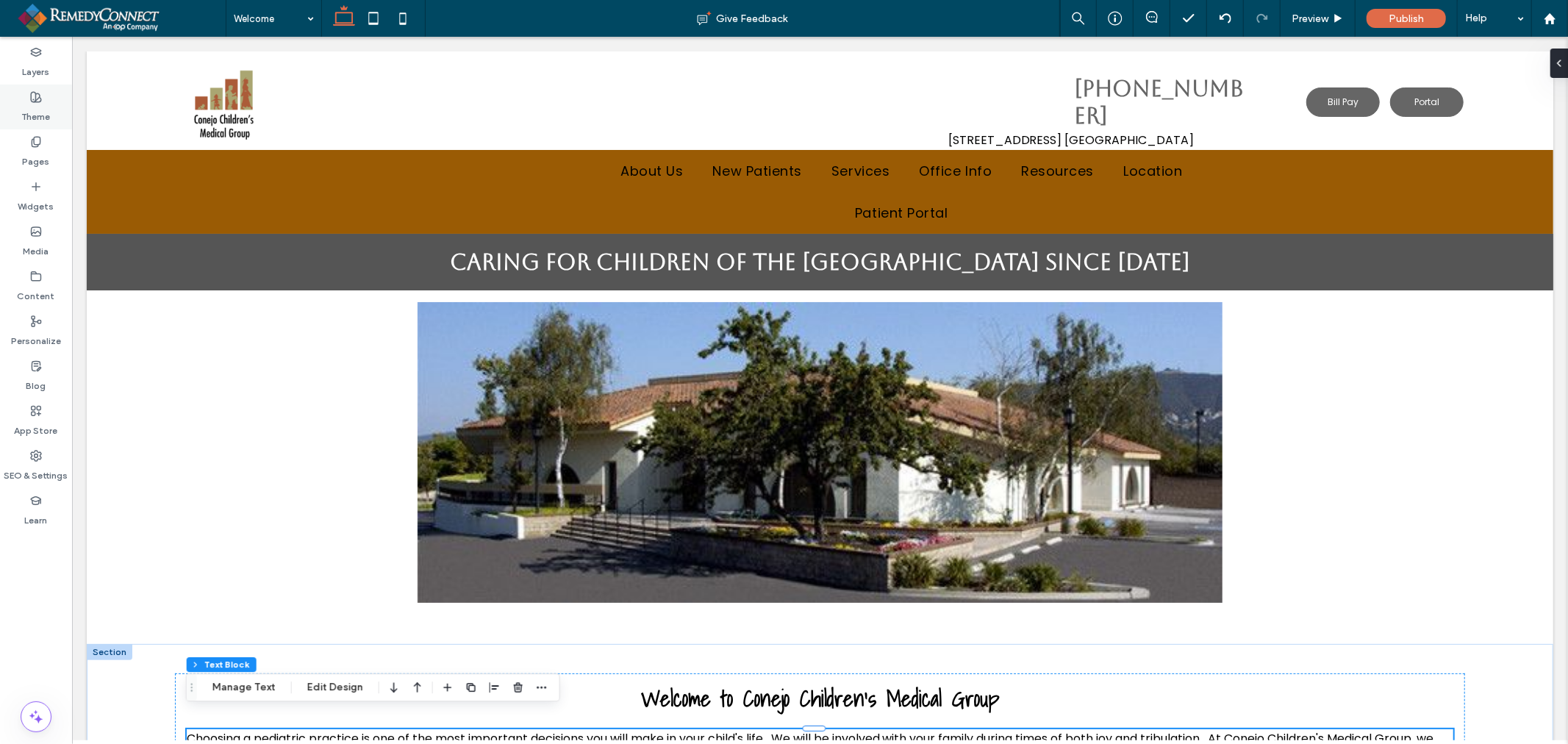
click at [41, 108] on label "Theme" at bounding box center [36, 113] width 29 height 20
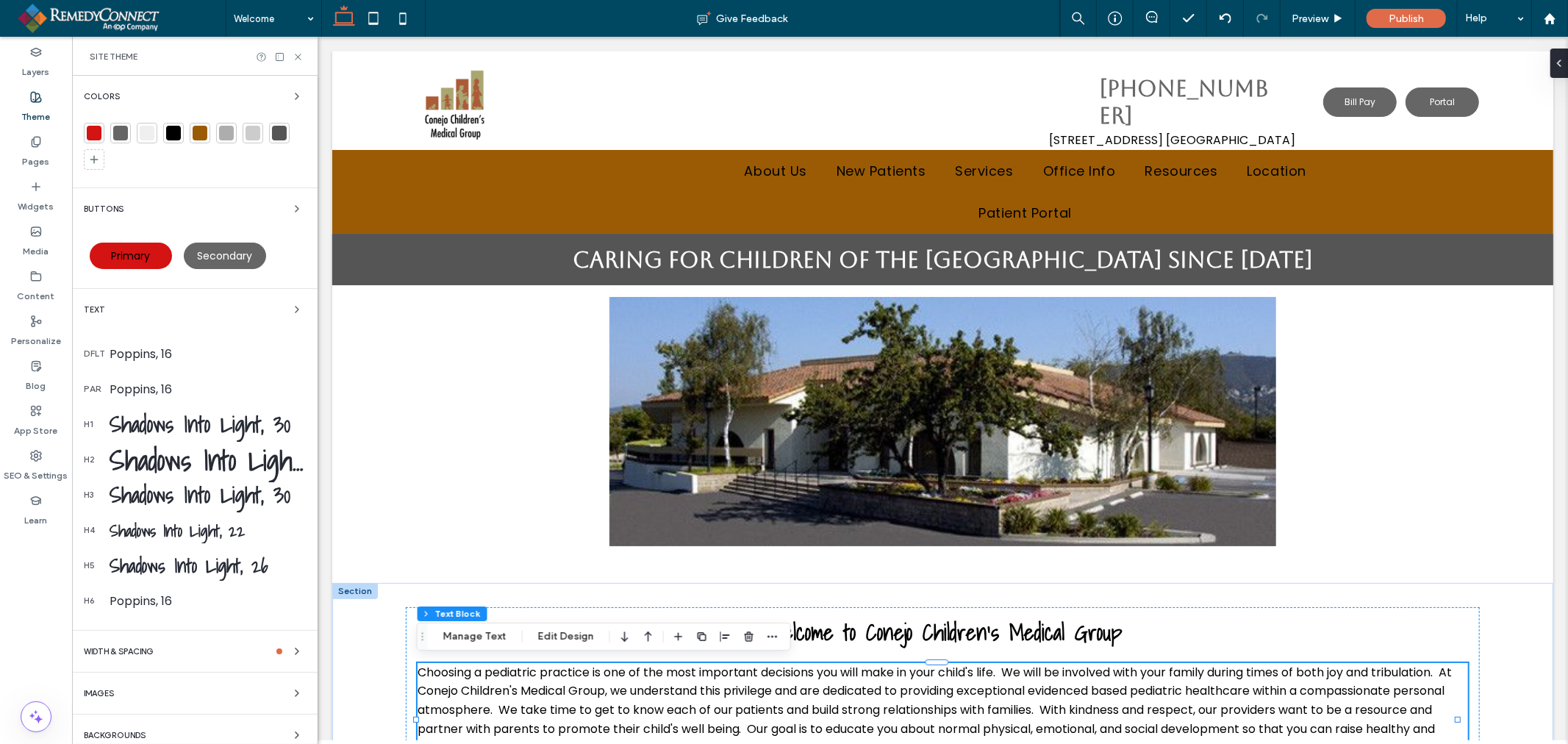
click at [199, 133] on div at bounding box center [200, 133] width 15 height 15
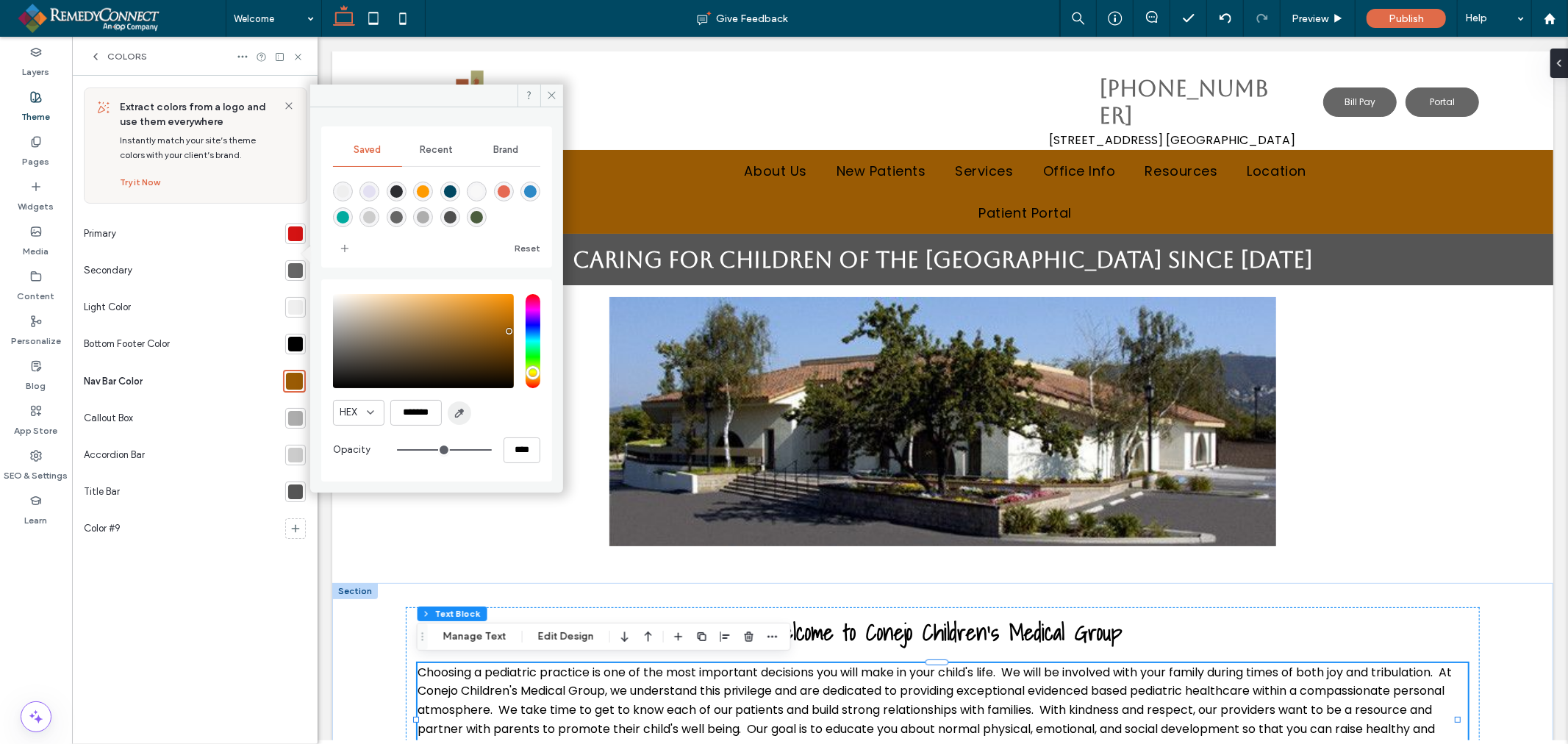
click at [452, 418] on span "button" at bounding box center [459, 412] width 23 height 23
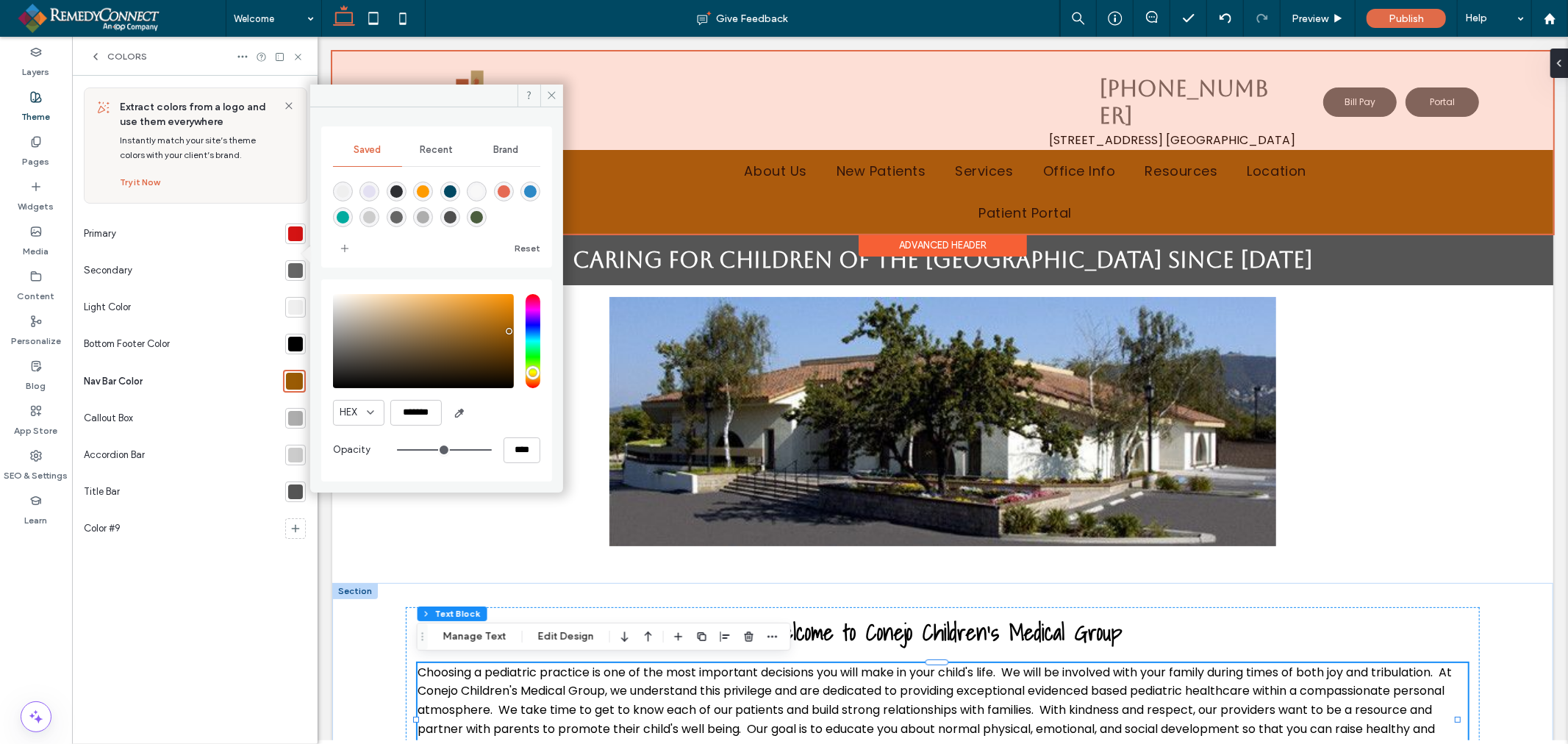
type input "*******"
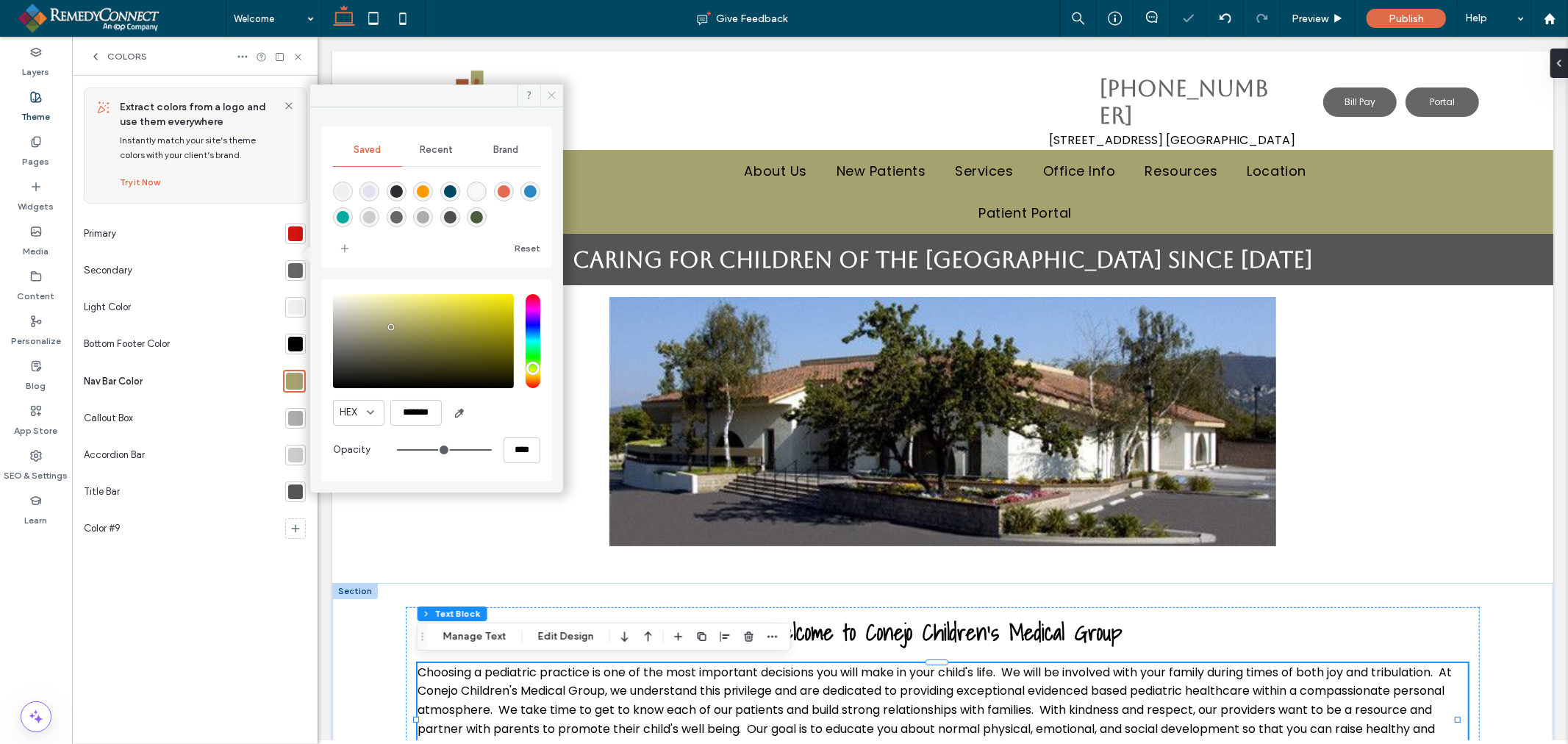
click at [547, 97] on icon at bounding box center [552, 95] width 11 height 11
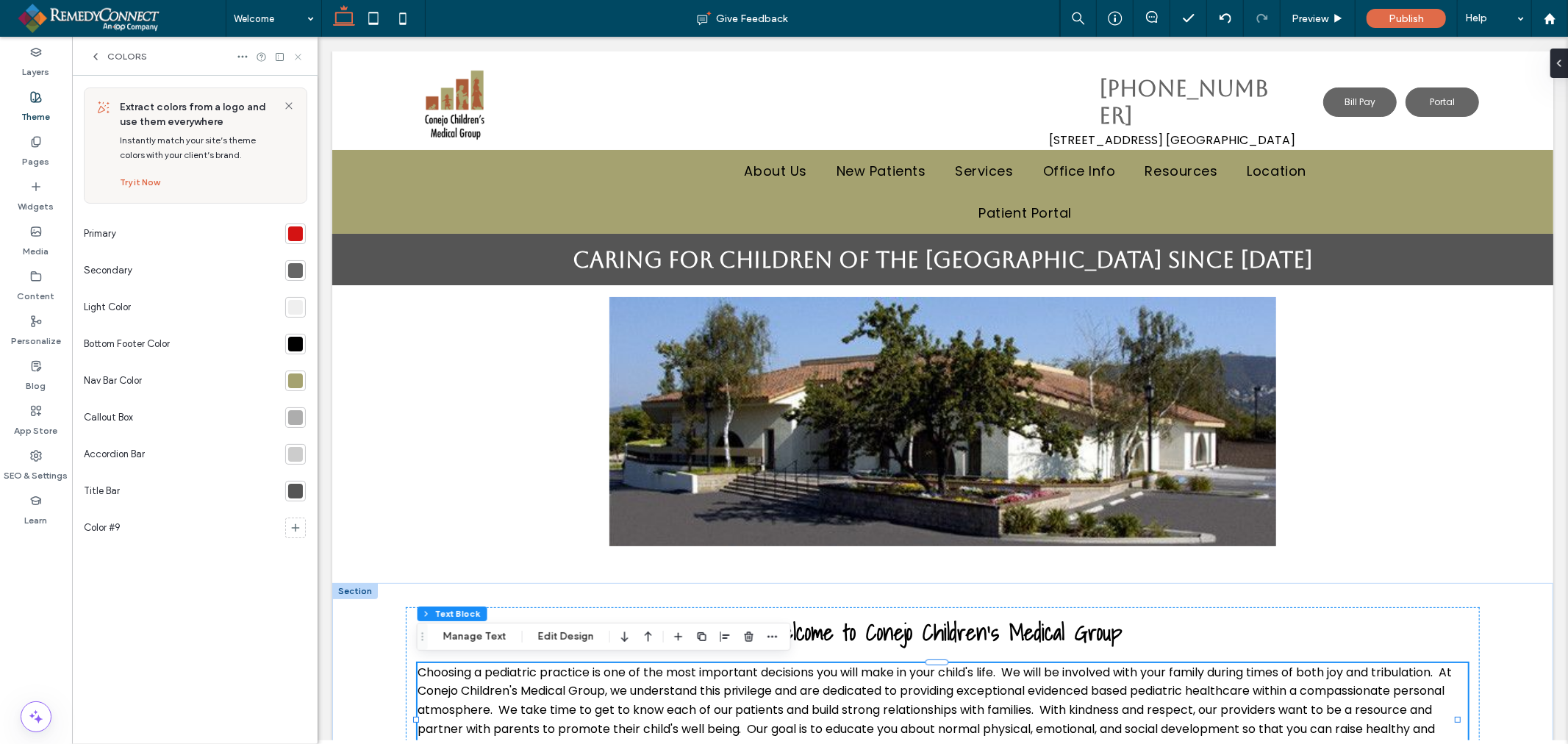
click at [296, 56] on icon at bounding box center [298, 56] width 11 height 11
